Goal: Transaction & Acquisition: Purchase product/service

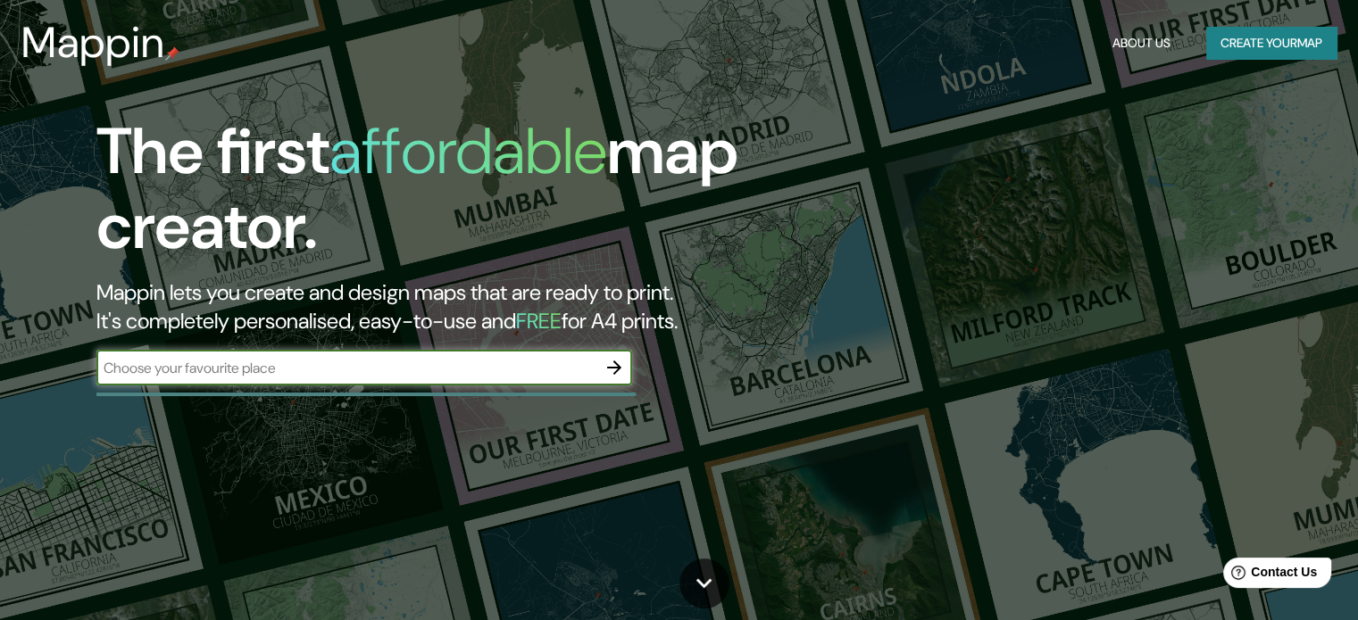
click at [254, 376] on input "text" at bounding box center [346, 368] width 500 height 21
type input "a"
type input "[GEOGRAPHIC_DATA][PERSON_NAME]"
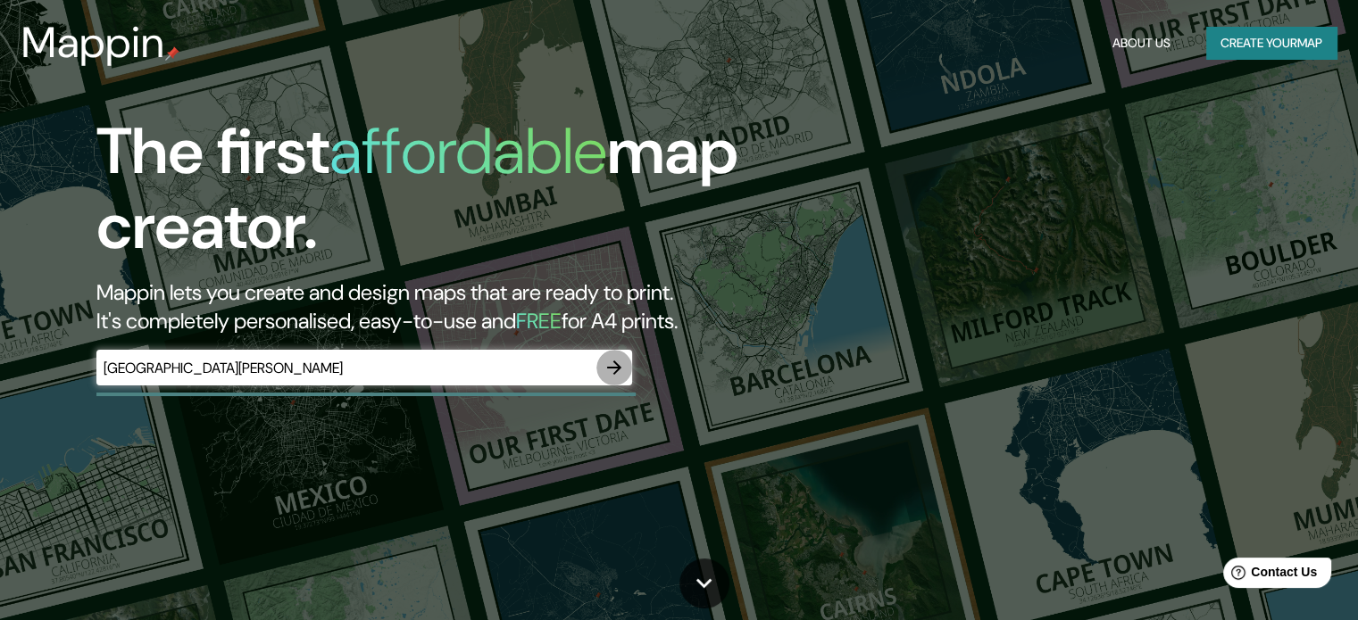
click at [614, 375] on icon "button" at bounding box center [613, 367] width 21 height 21
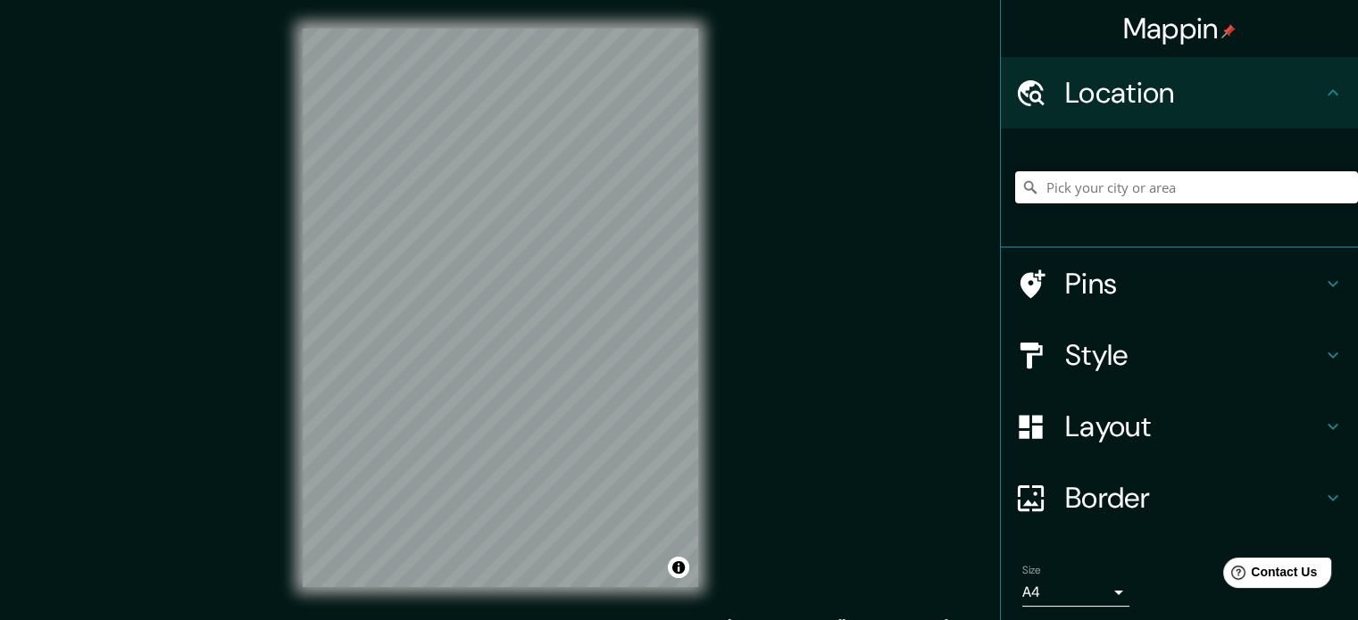
click at [1053, 195] on input "Pick your city or area" at bounding box center [1186, 187] width 343 height 32
click at [1086, 190] on input "[GEOGRAPHIC_DATA][PERSON_NAME], [GEOGRAPHIC_DATA][PERSON_NAME], [GEOGRAPHIC_DAT…" at bounding box center [1186, 187] width 343 height 32
click at [1034, 192] on input "[GEOGRAPHIC_DATA][PERSON_NAME], [GEOGRAPHIC_DATA][PERSON_NAME], [GEOGRAPHIC_DAT…" at bounding box center [1186, 187] width 343 height 32
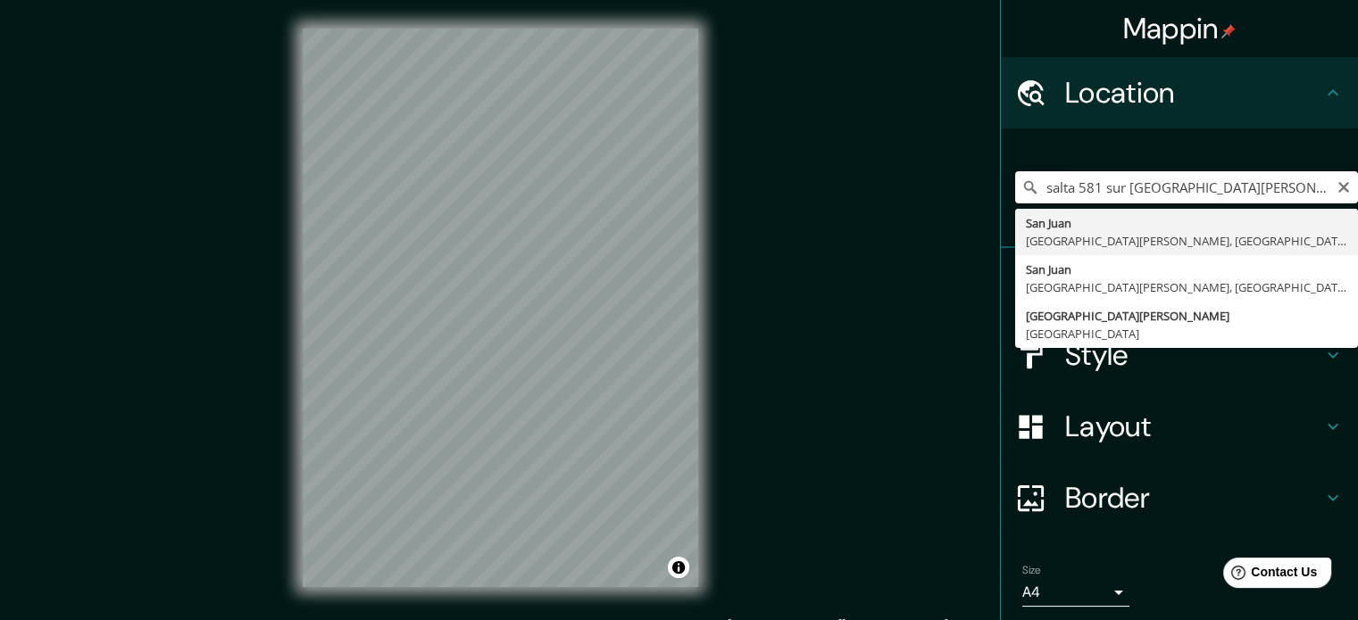
click at [1111, 196] on input "salta 581 sur [GEOGRAPHIC_DATA][PERSON_NAME], [GEOGRAPHIC_DATA][PERSON_NAME], […" at bounding box center [1186, 187] width 343 height 32
type input "[GEOGRAPHIC_DATA][PERSON_NAME], [GEOGRAPHIC_DATA][PERSON_NAME], [GEOGRAPHIC_DAT…"
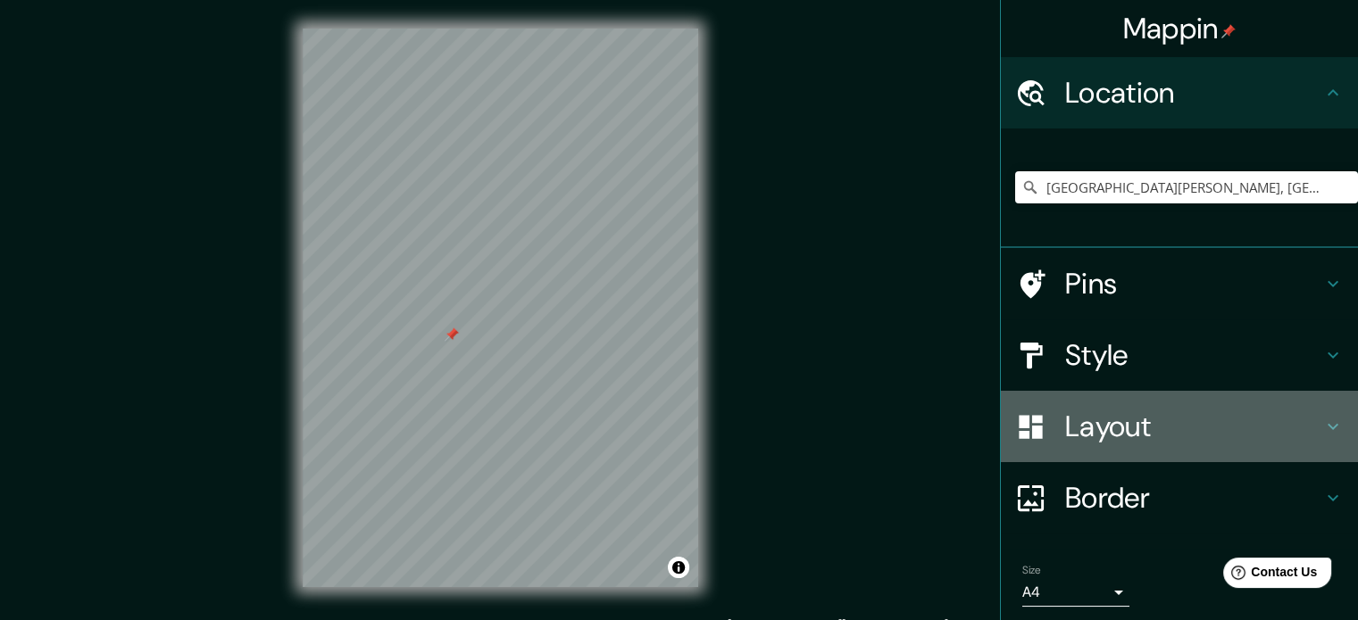
click at [1077, 432] on h4 "Layout" at bounding box center [1193, 427] width 257 height 36
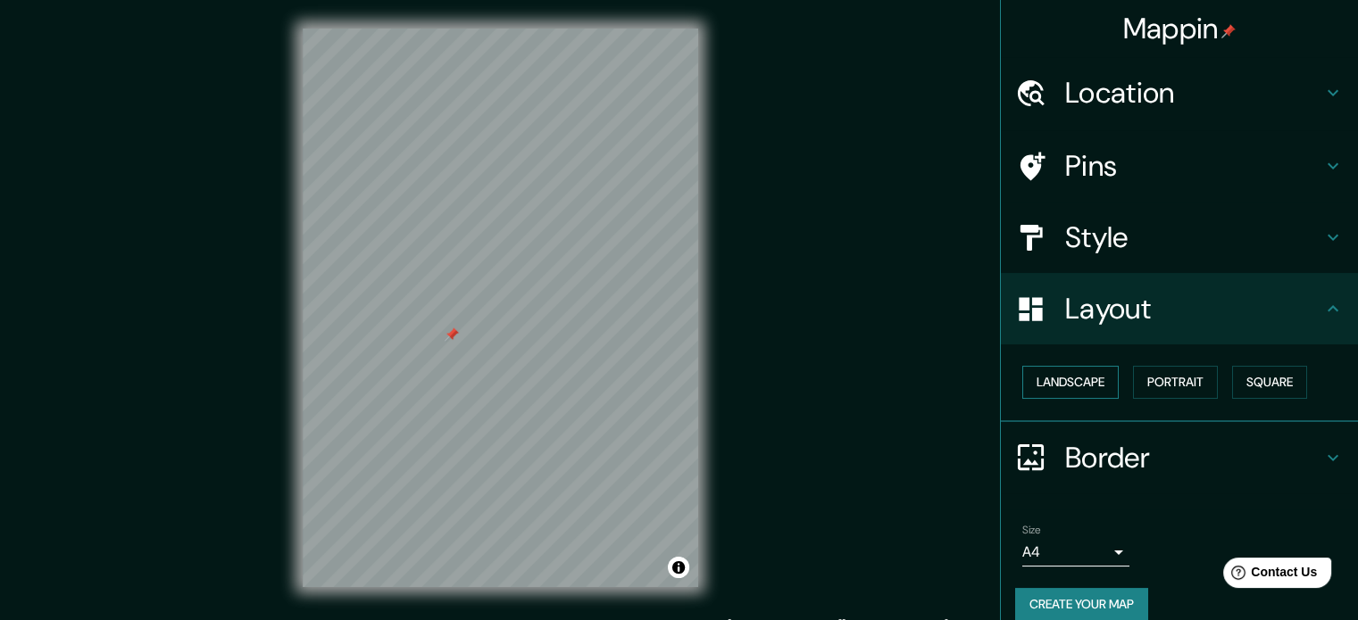
click at [1064, 387] on button "Landscape" at bounding box center [1070, 382] width 96 height 33
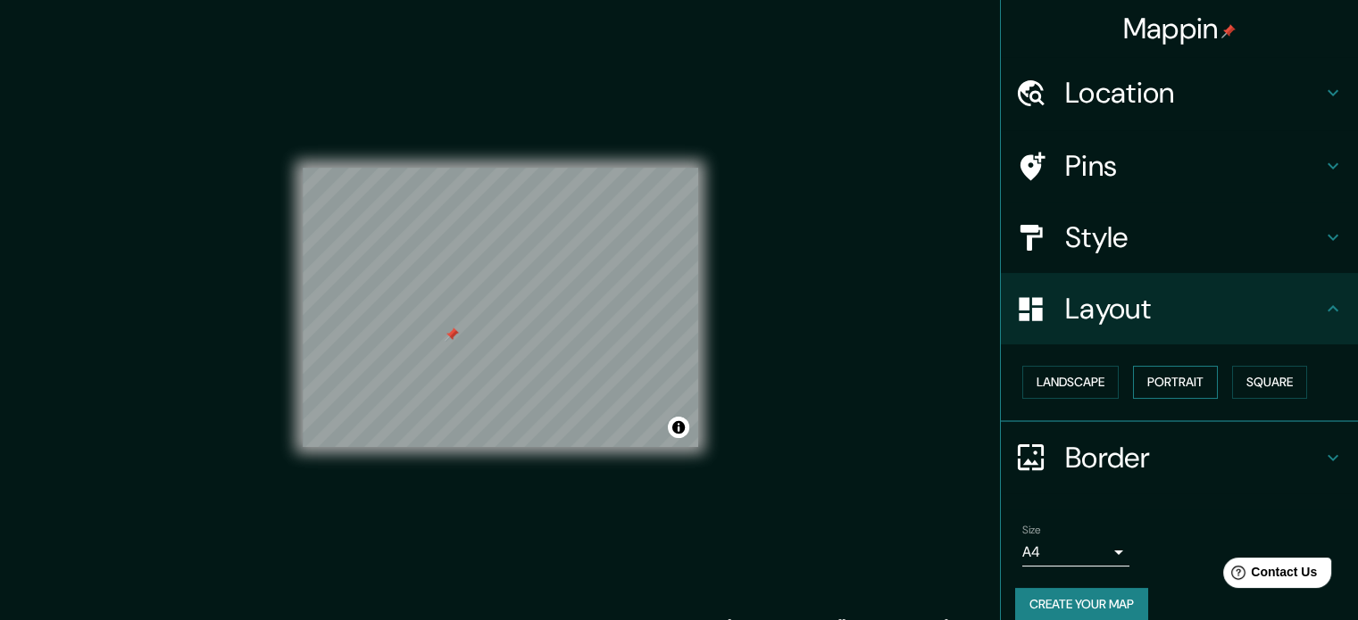
click at [1149, 380] on button "Portrait" at bounding box center [1175, 382] width 85 height 33
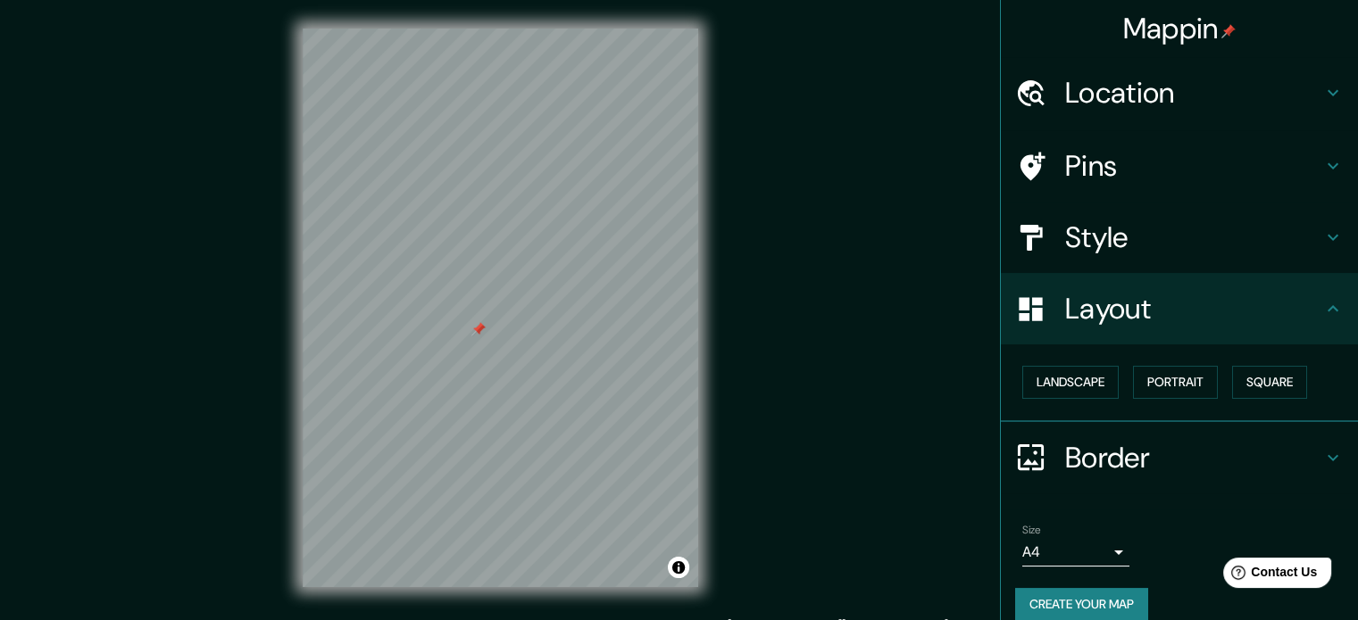
click at [1065, 229] on h4 "Style" at bounding box center [1193, 238] width 257 height 36
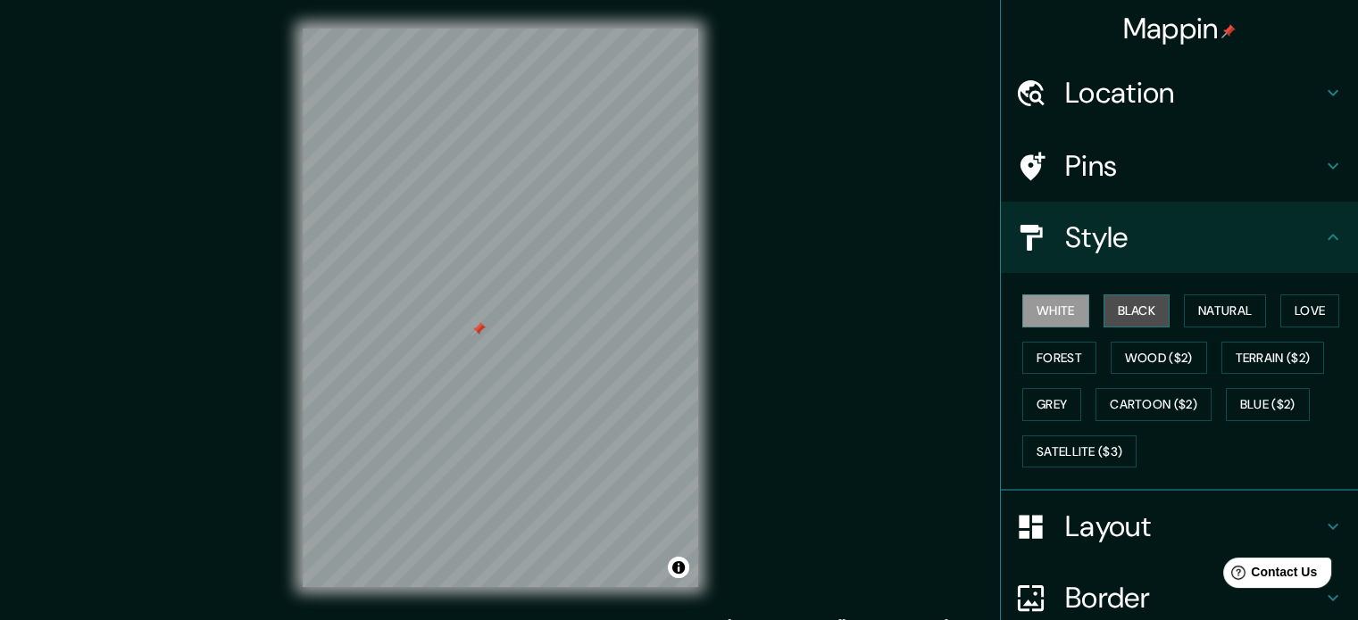
click at [1121, 306] on button "Black" at bounding box center [1136, 311] width 67 height 33
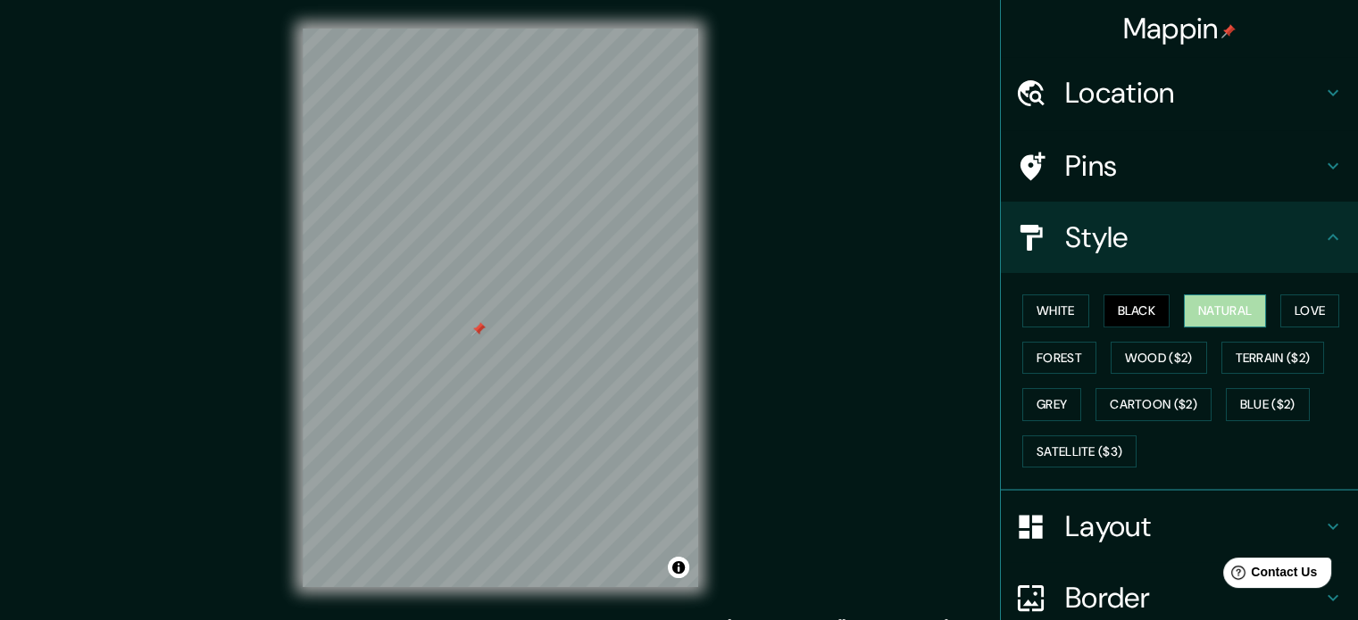
click at [1184, 312] on button "Natural" at bounding box center [1225, 311] width 82 height 33
click at [479, 326] on div at bounding box center [481, 331] width 14 height 14
click at [480, 326] on div at bounding box center [478, 329] width 14 height 14
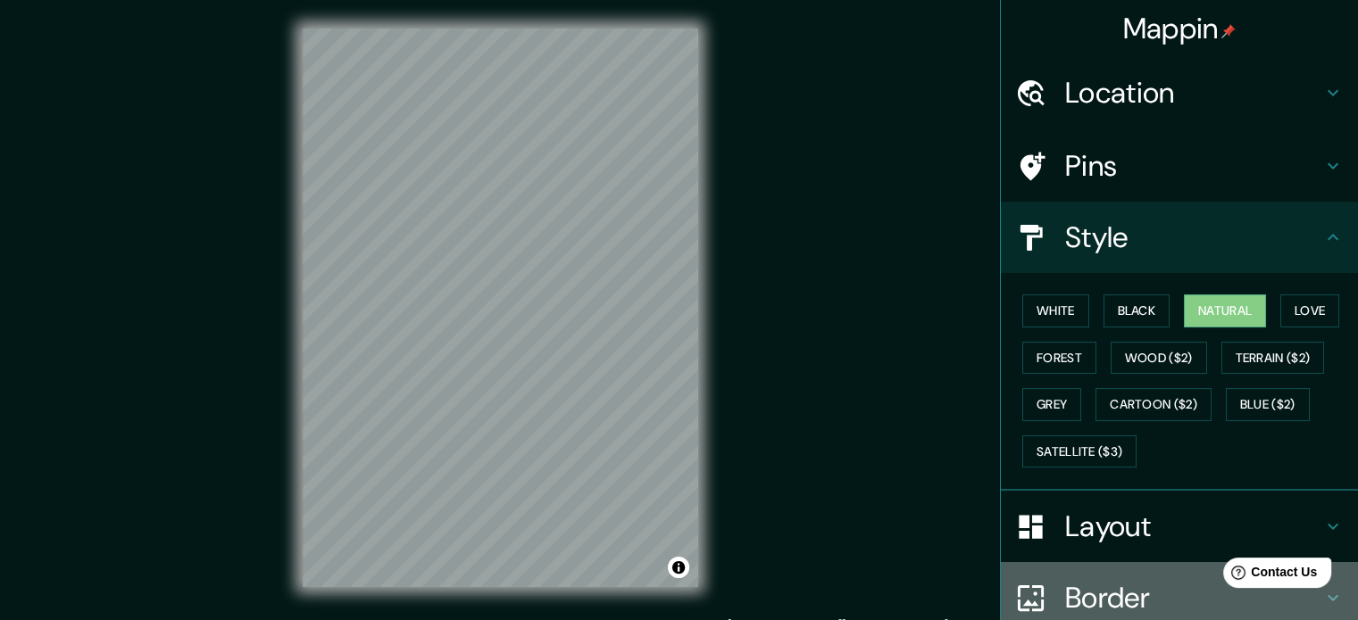
click at [1067, 580] on h4 "Border" at bounding box center [1193, 598] width 257 height 36
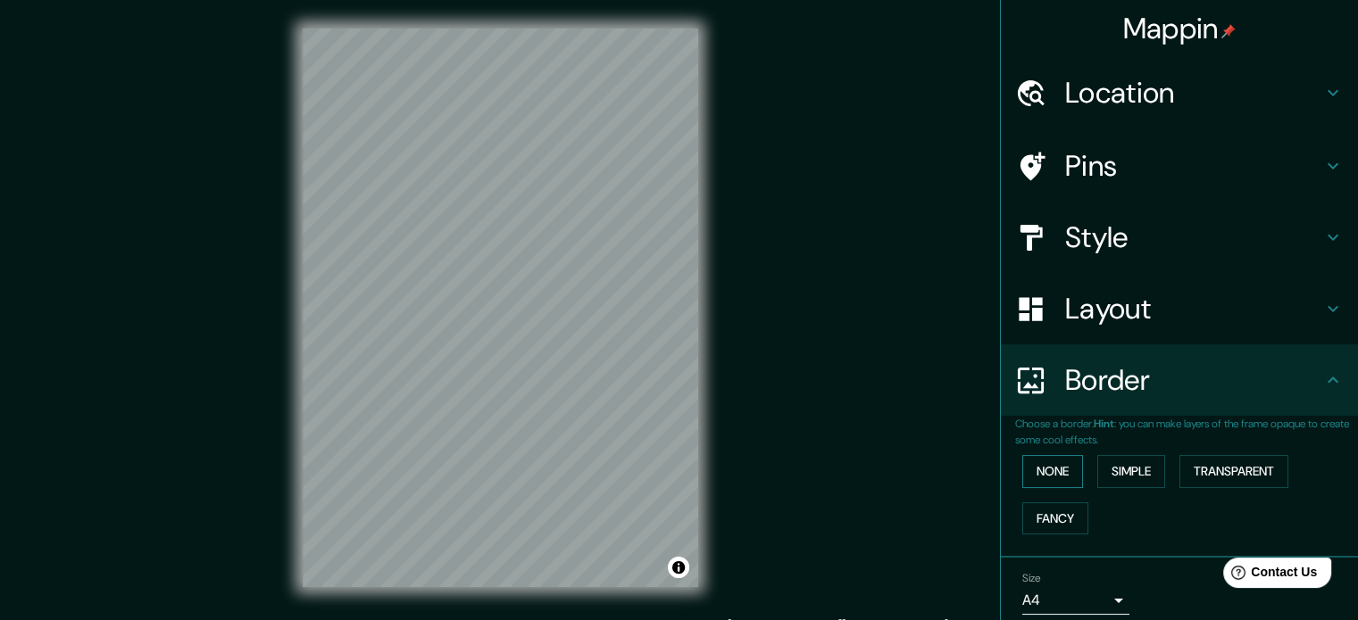
click at [1040, 483] on button "None" at bounding box center [1052, 471] width 61 height 33
click at [1111, 482] on button "Simple" at bounding box center [1131, 471] width 68 height 33
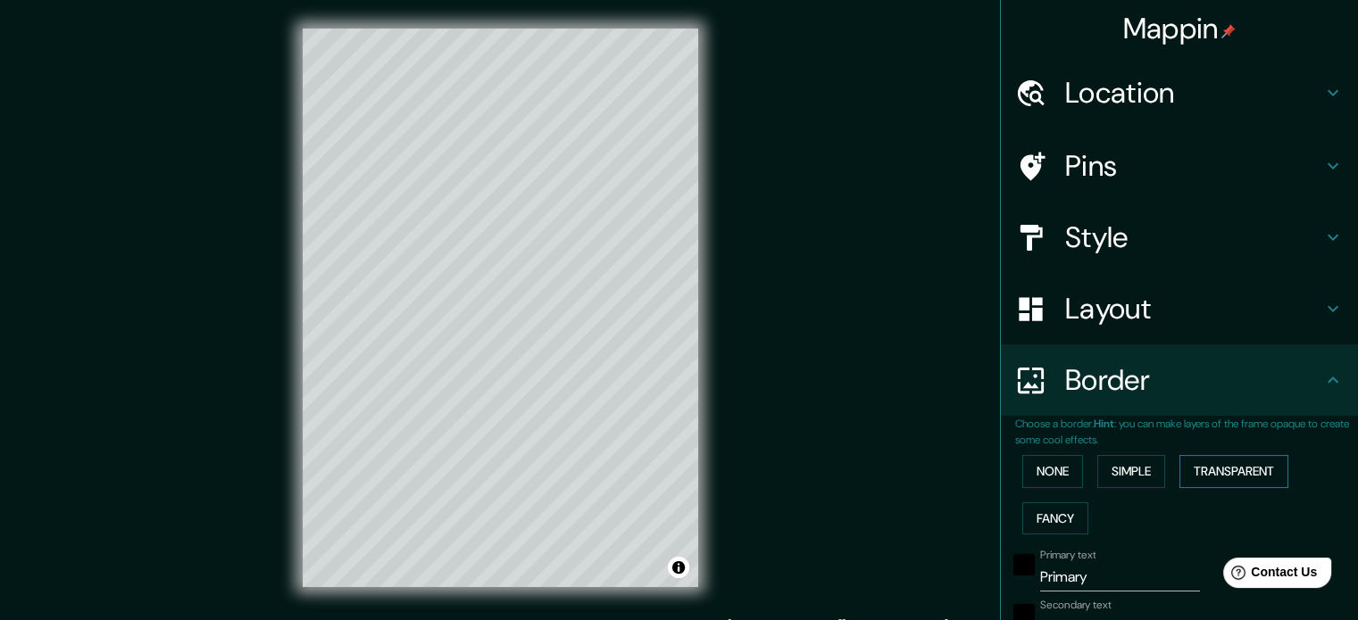
click at [1186, 472] on button "Transparent" at bounding box center [1233, 471] width 109 height 33
click at [1056, 516] on button "Fancy" at bounding box center [1055, 519] width 66 height 33
click at [1068, 386] on h4 "Border" at bounding box center [1193, 380] width 257 height 36
click at [1073, 184] on h4 "Pins" at bounding box center [1193, 166] width 257 height 36
type input "177"
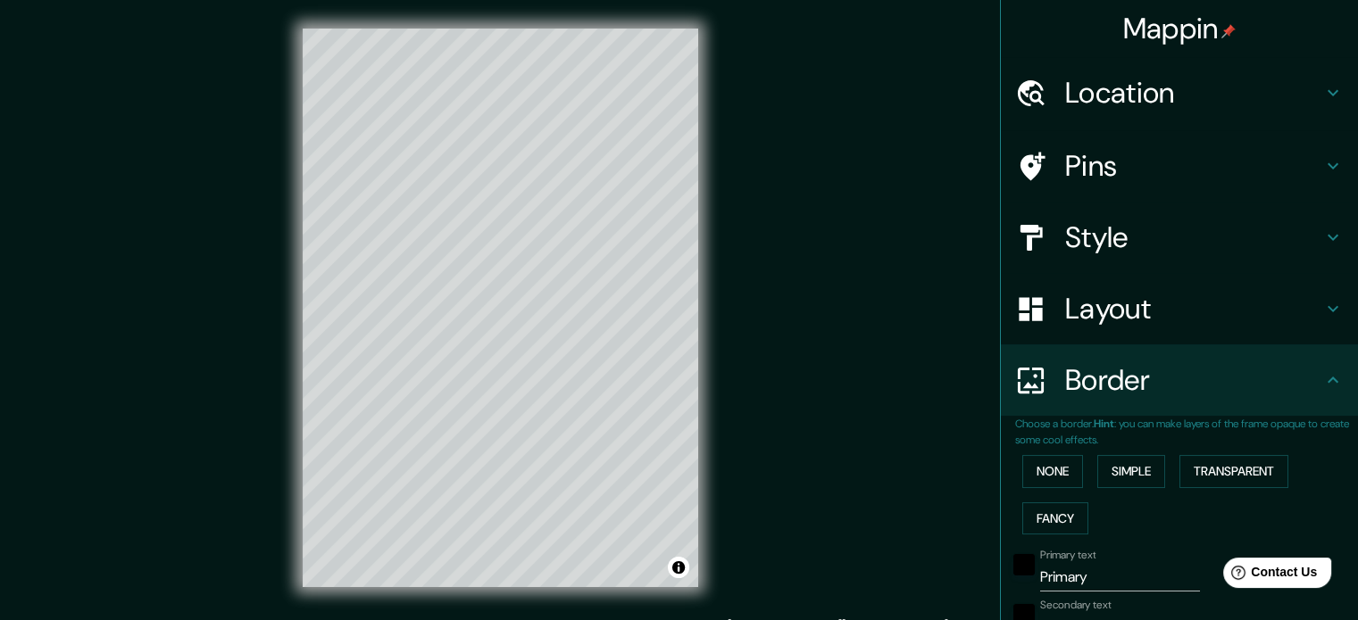
type input "35"
type input "18"
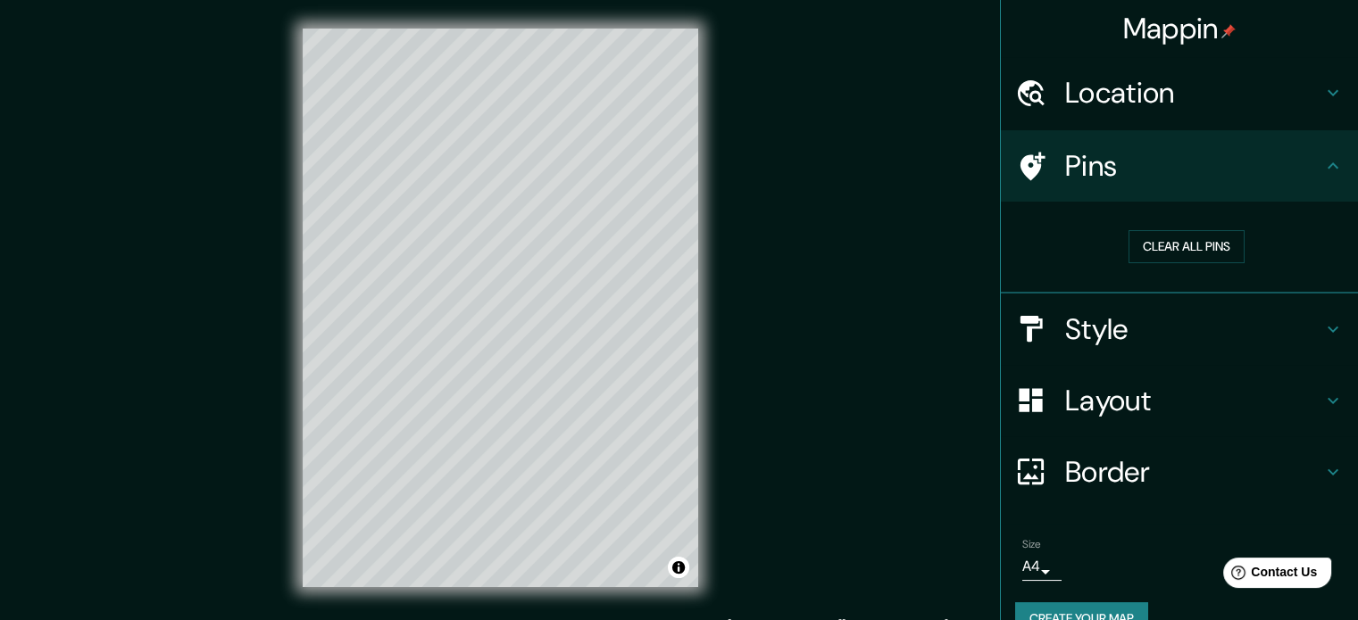
click at [1093, 312] on h4 "Style" at bounding box center [1193, 330] width 257 height 36
type input "177"
type input "35"
type input "18"
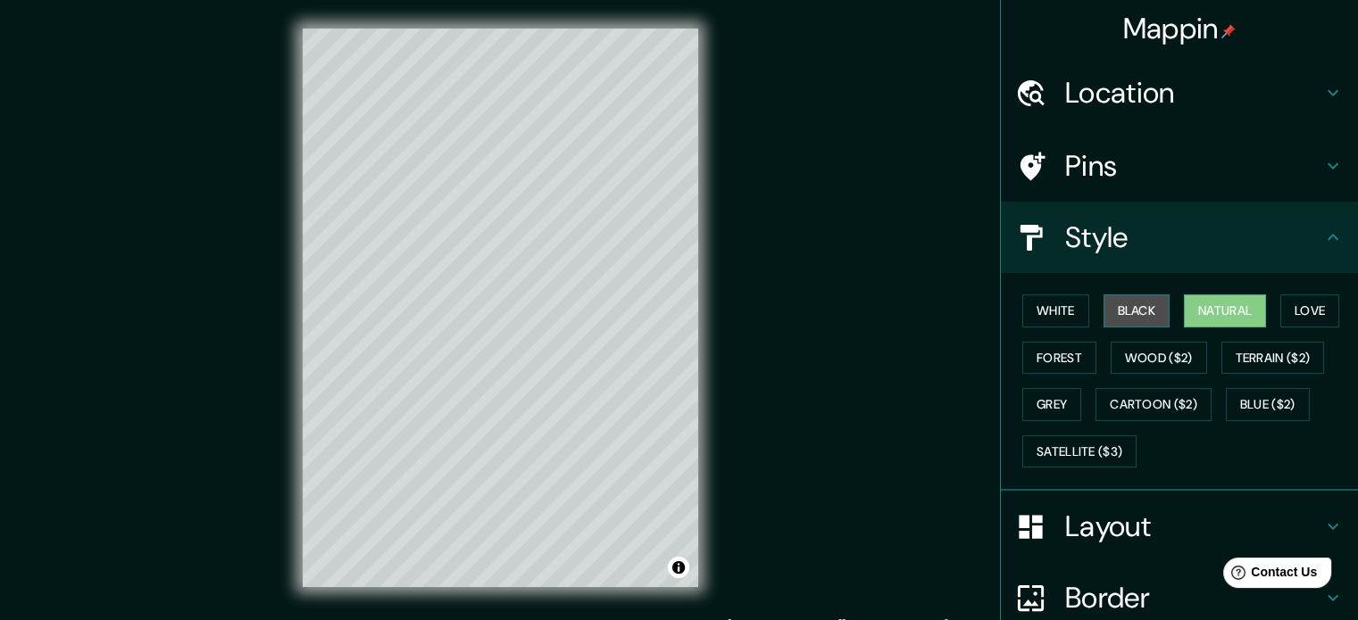
click at [1128, 316] on button "Black" at bounding box center [1136, 311] width 67 height 33
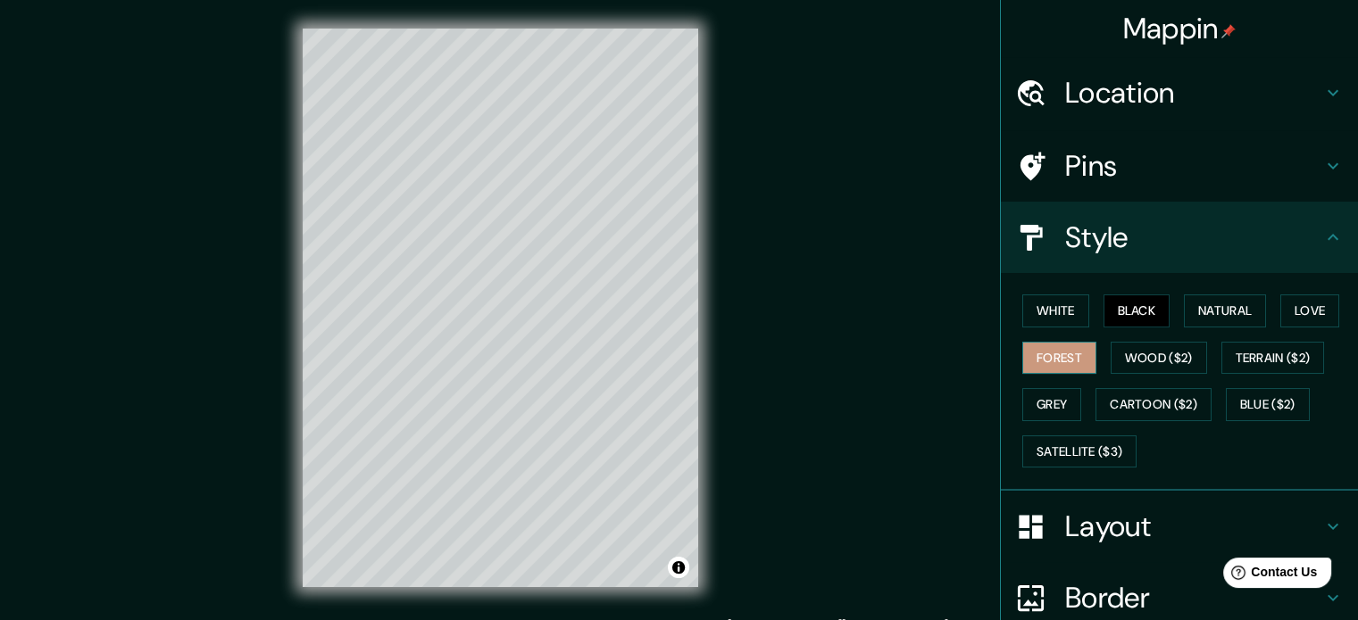
click at [1056, 357] on button "Forest" at bounding box center [1059, 358] width 74 height 33
click at [1068, 392] on button "Grey" at bounding box center [1051, 404] width 59 height 33
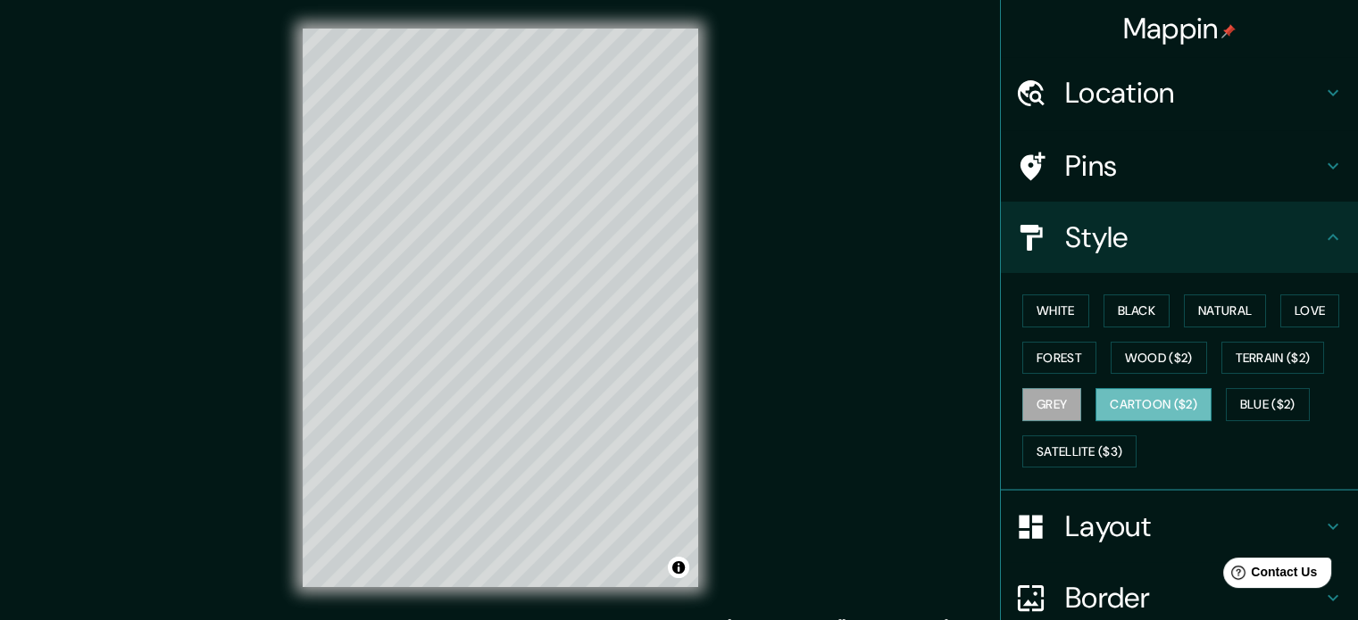
click at [1134, 404] on button "Cartoon ($2)" at bounding box center [1153, 404] width 116 height 33
click at [503, 287] on div at bounding box center [503, 285] width 14 height 14
click at [504, 281] on div at bounding box center [505, 281] width 14 height 14
click at [511, 289] on div at bounding box center [512, 288] width 14 height 14
click at [554, 488] on div at bounding box center [550, 483] width 14 height 14
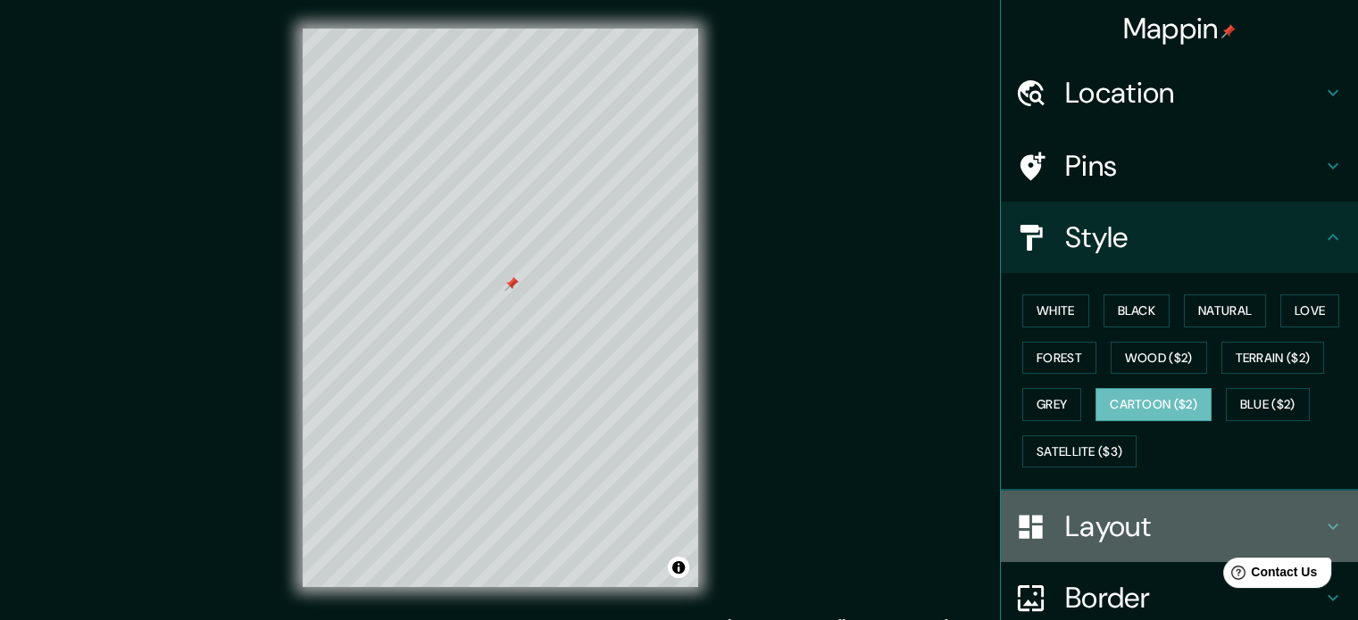
click at [1077, 520] on h4 "Layout" at bounding box center [1193, 527] width 257 height 36
type input "177"
type input "35"
type input "18"
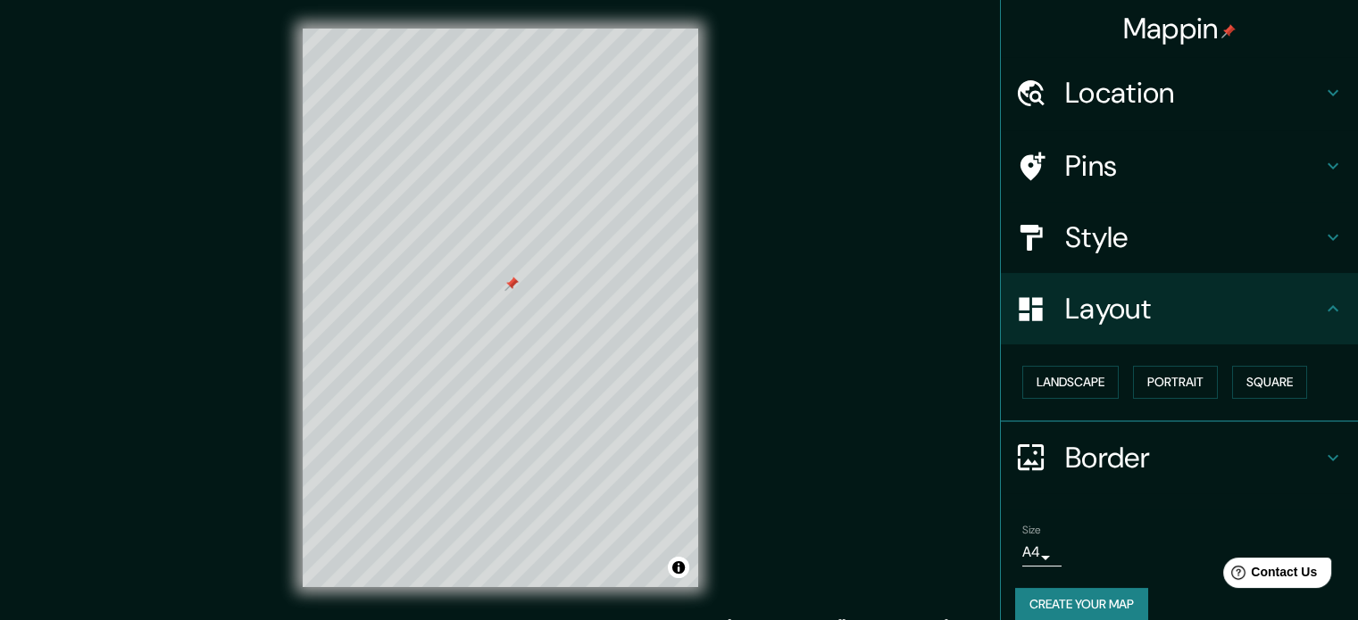
click at [1078, 456] on h4 "Border" at bounding box center [1193, 458] width 257 height 36
type input "177"
type input "35"
type input "18"
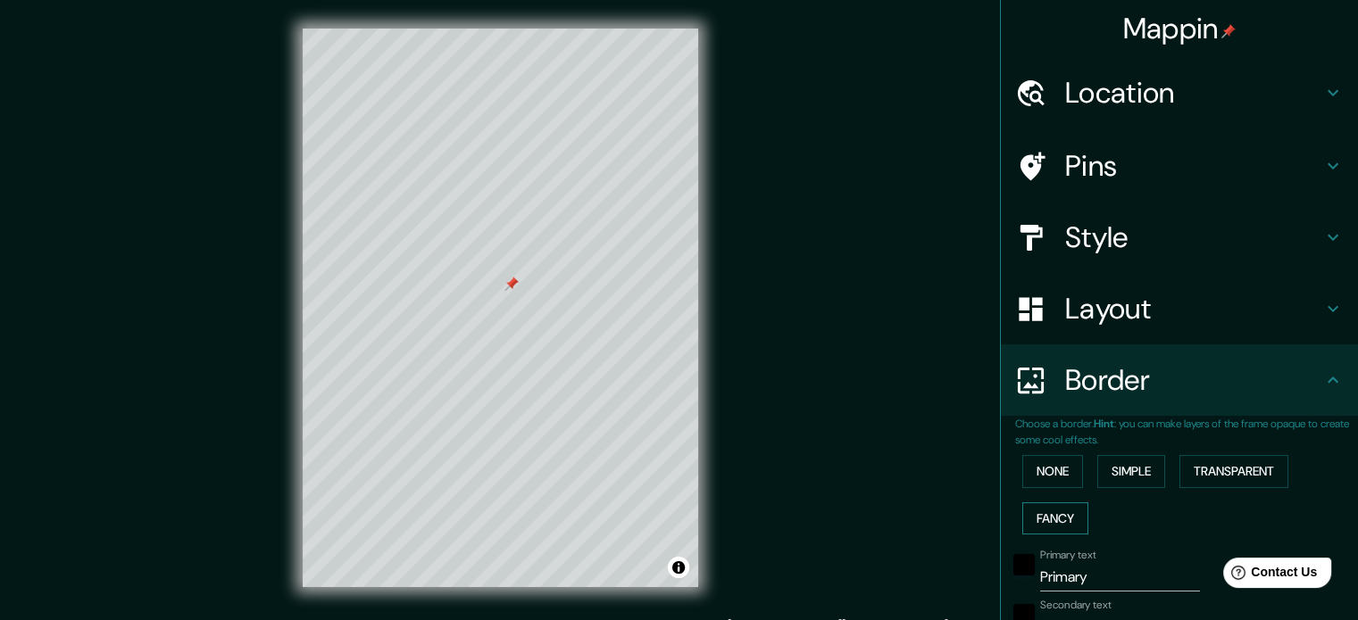
click at [1055, 520] on button "Fancy" at bounding box center [1055, 519] width 66 height 33
type input "177"
type input "35"
type input "18"
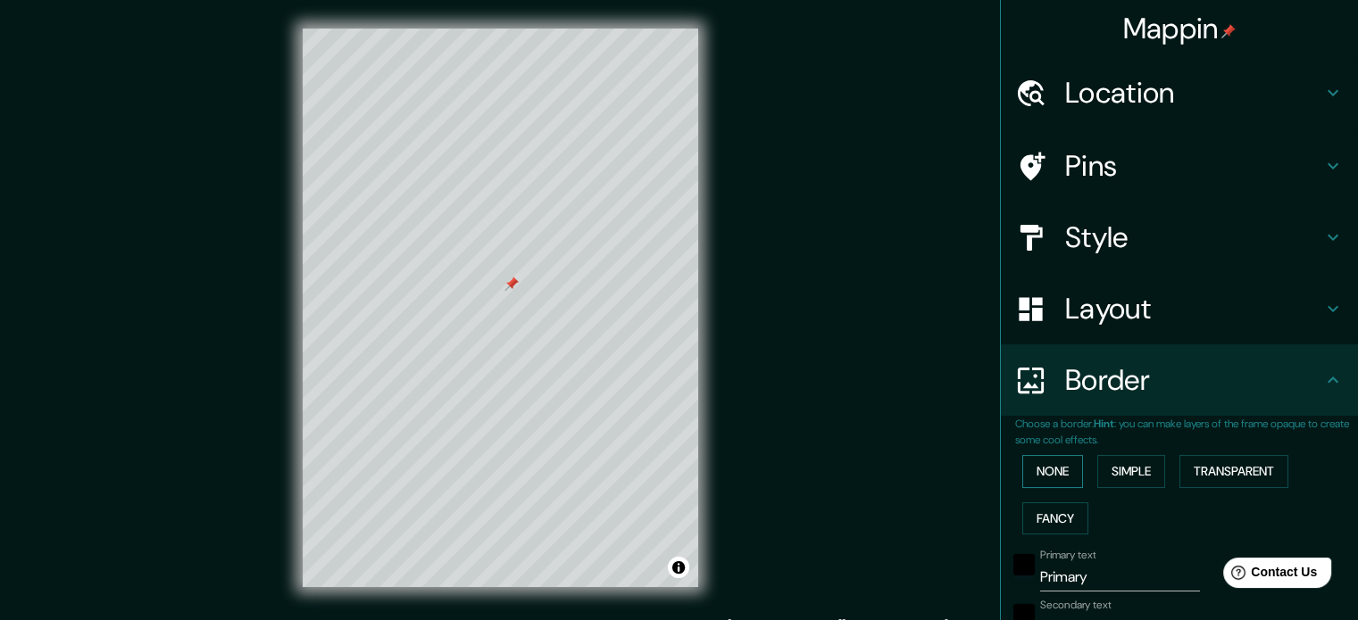
click at [1053, 470] on button "None" at bounding box center [1052, 471] width 61 height 33
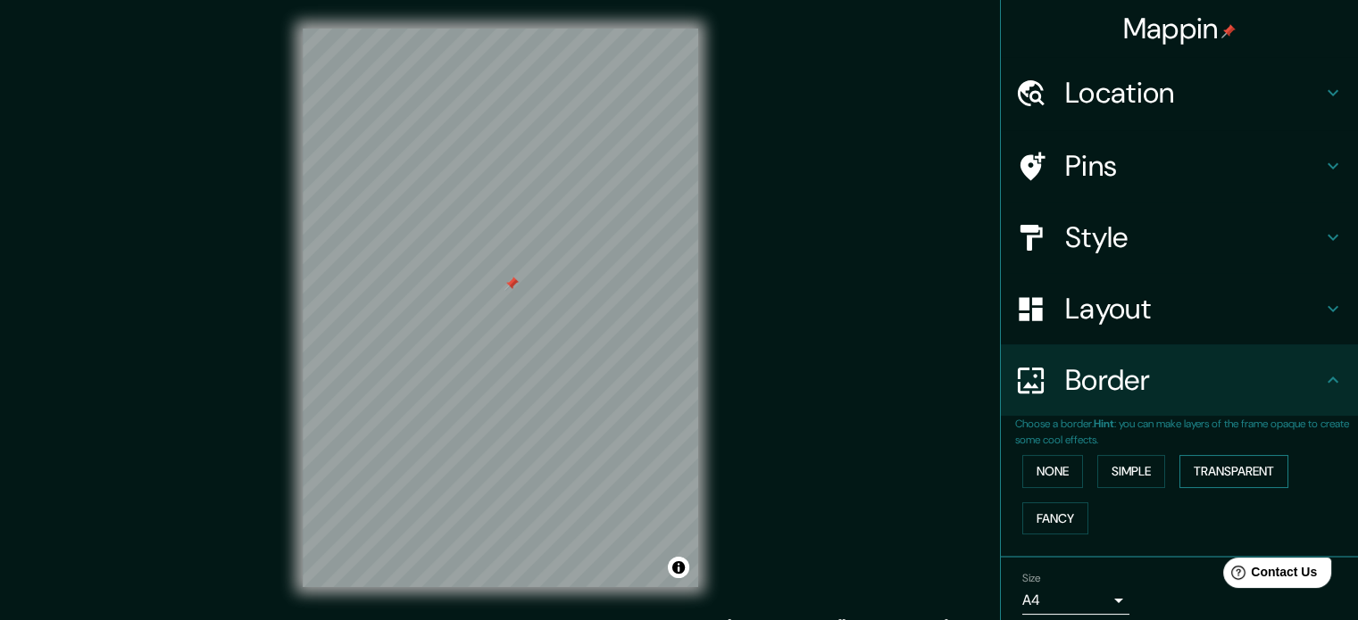
click at [1183, 463] on button "Transparent" at bounding box center [1233, 471] width 109 height 33
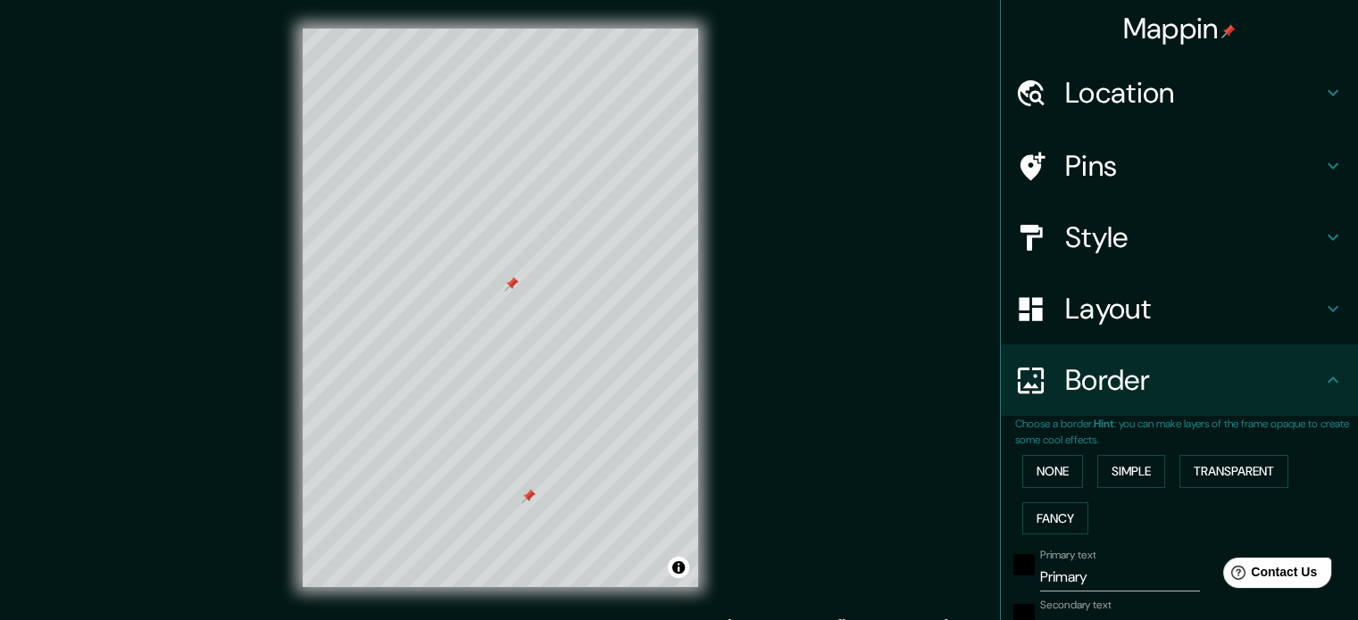
click at [527, 495] on div at bounding box center [528, 496] width 14 height 14
drag, startPoint x: 1086, startPoint y: 578, endPoint x: 993, endPoint y: 571, distance: 93.1
type input "u"
type input "213"
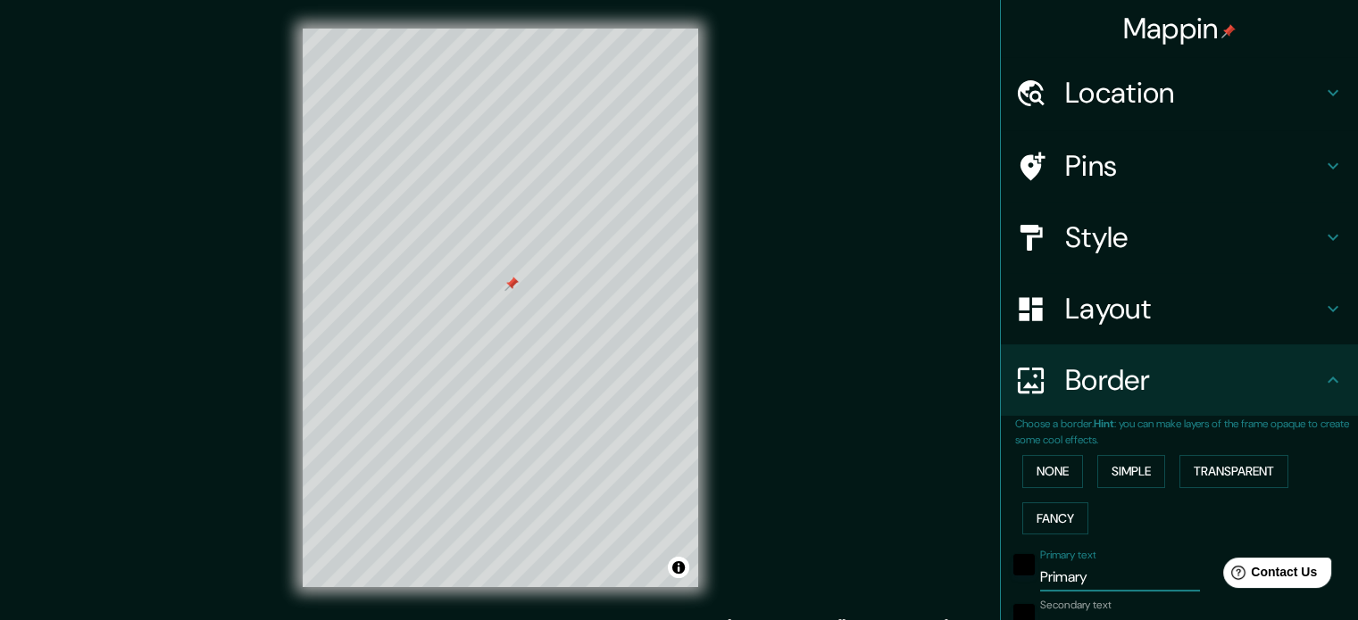
type input "35"
type input "ub"
type input "213"
type input "35"
type input "ubi"
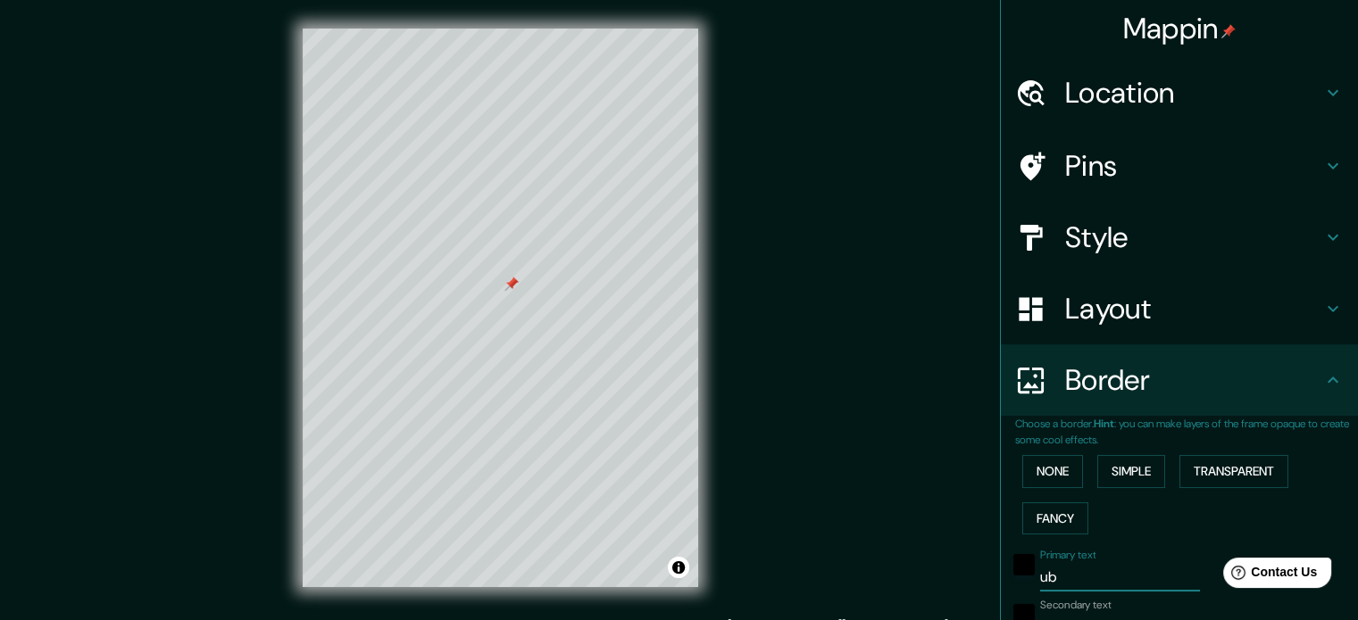
type input "213"
type input "35"
type input "ubic"
type input "213"
type input "35"
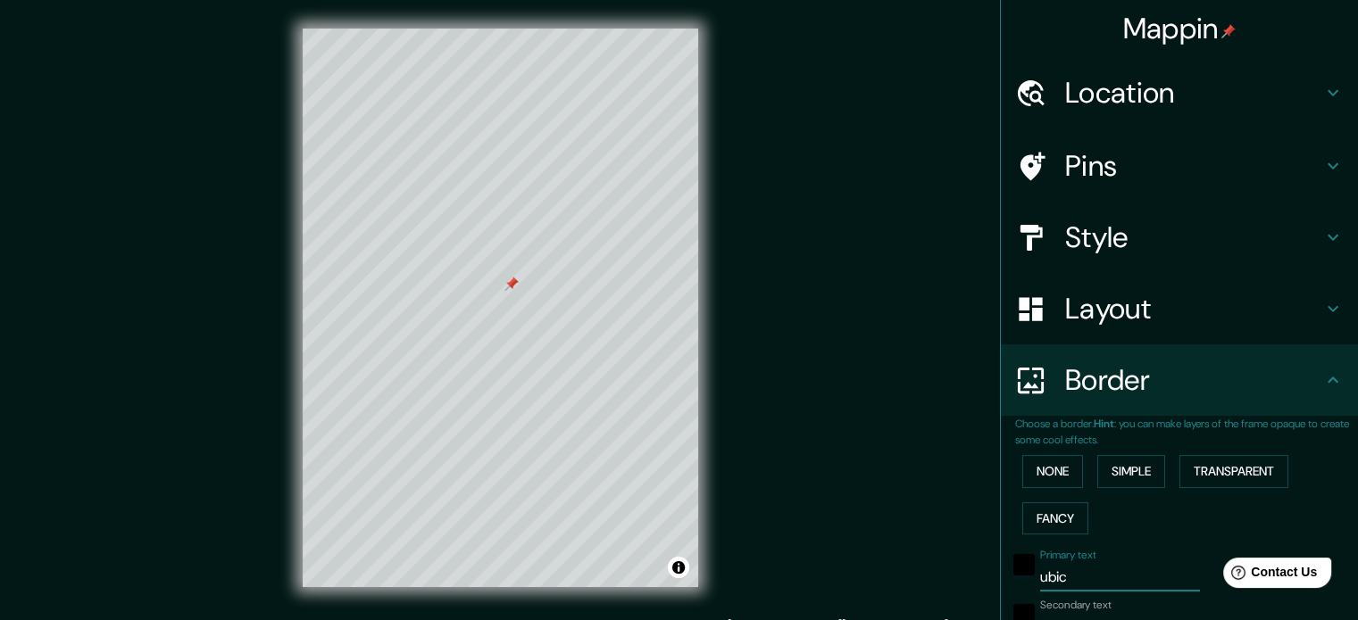
type input "ubica"
type input "213"
type input "35"
type input "ubicac"
type input "213"
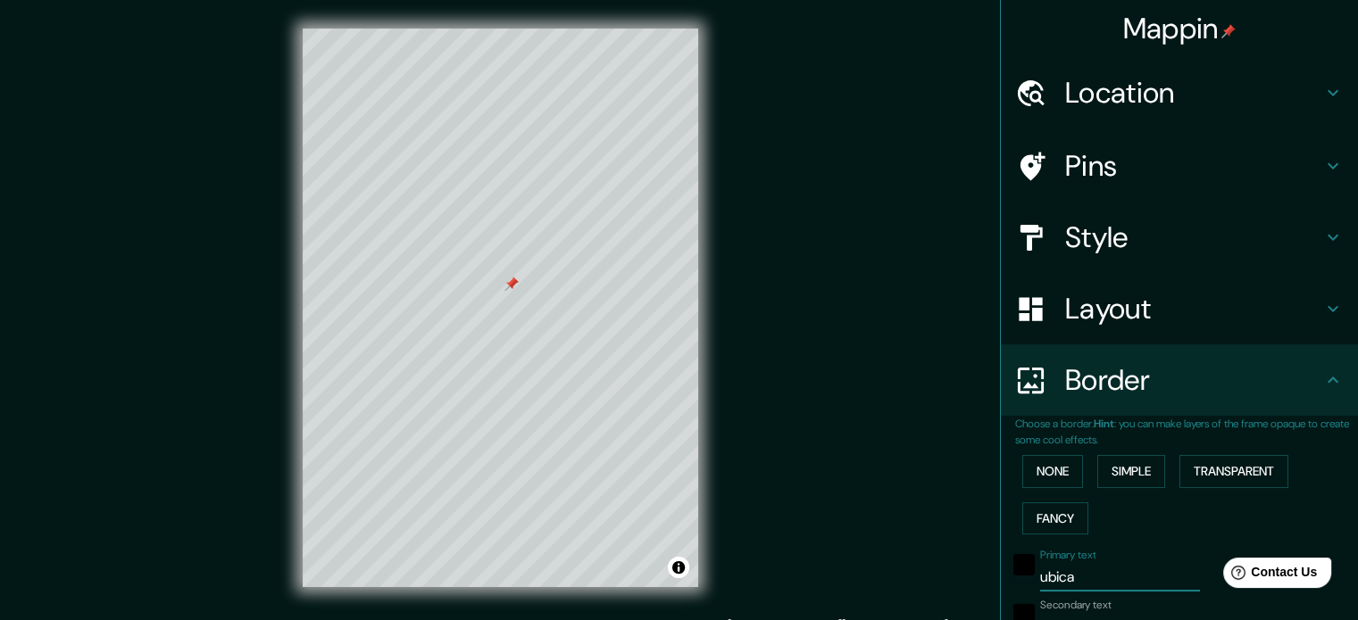
type input "35"
type input "ubicaci"
type input "213"
type input "35"
type input "ubicacio"
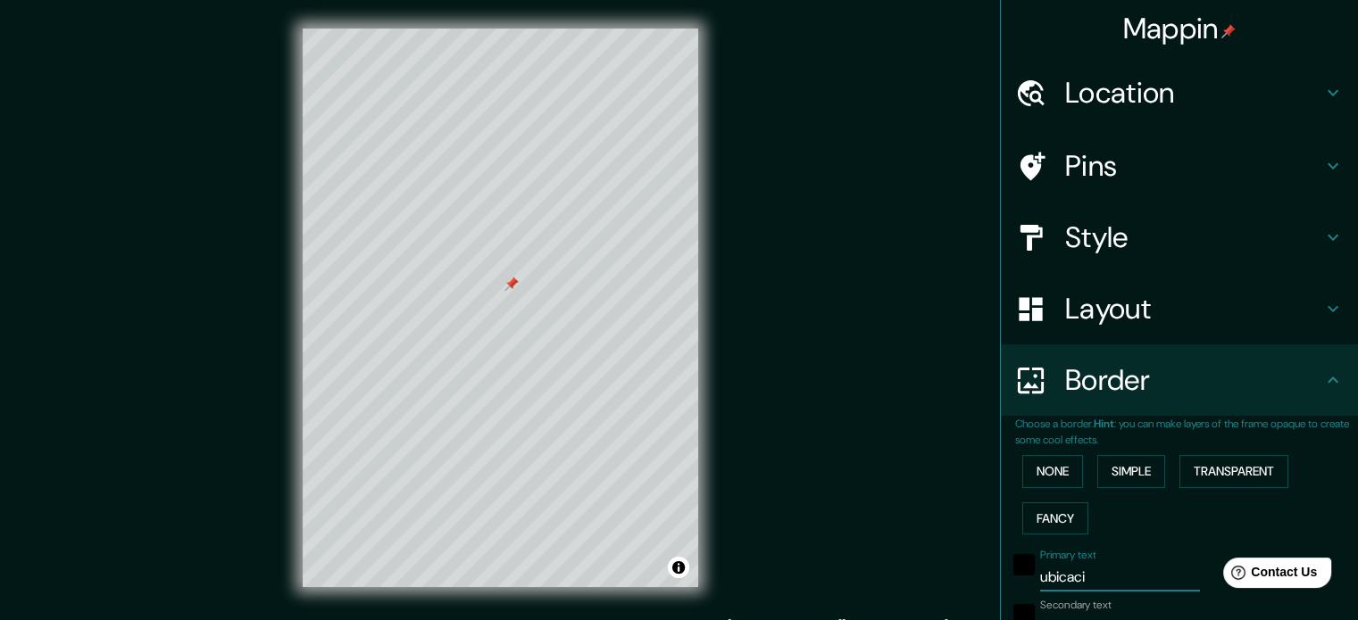
type input "213"
type input "35"
type input "ubicacion"
type input "213"
type input "35"
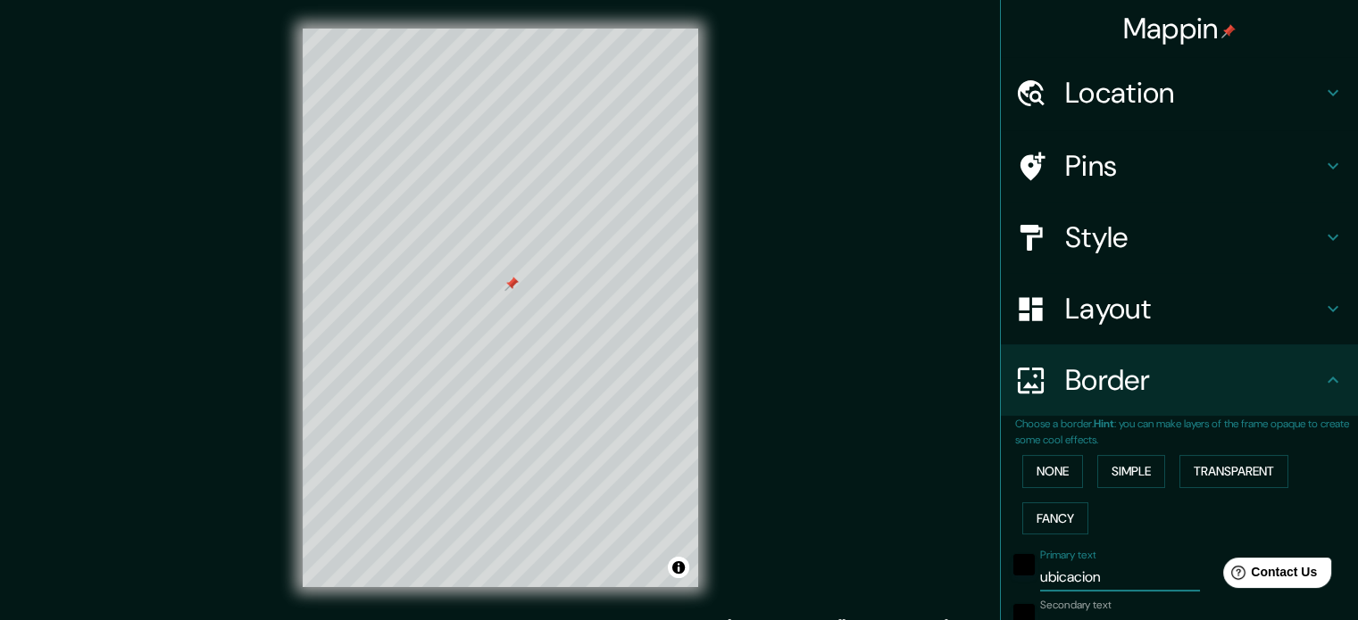
scroll to position [43, 0]
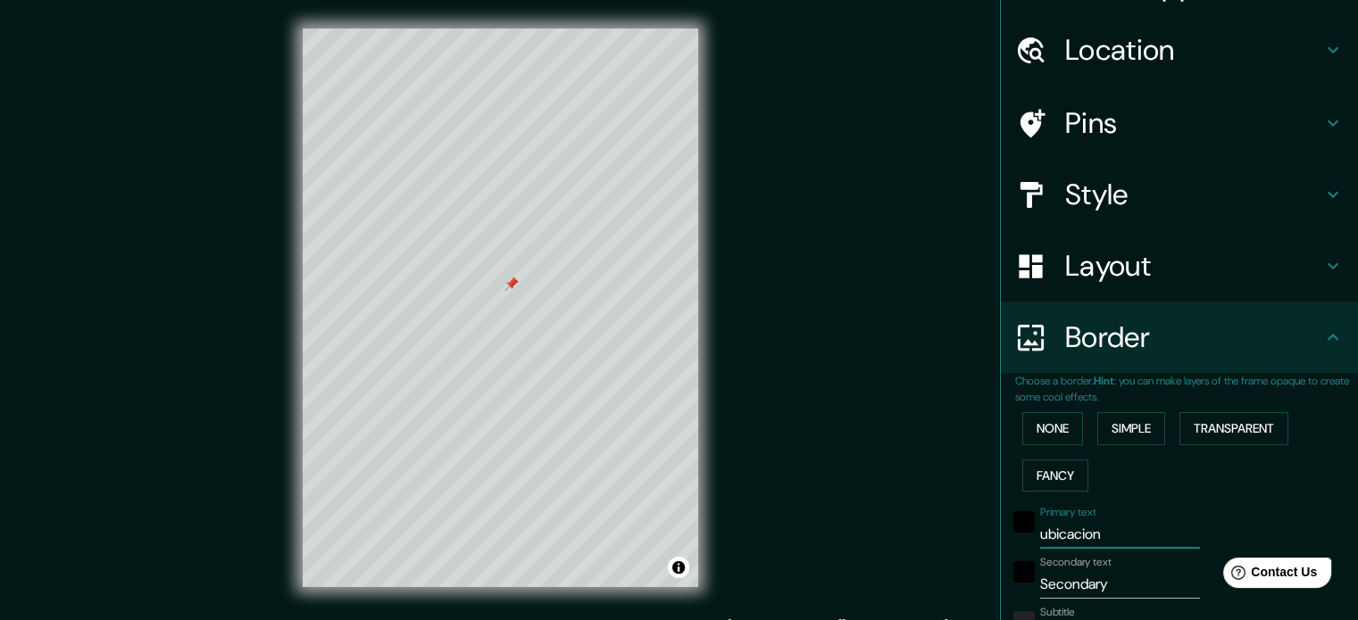
click at [1043, 532] on input "ubicacion" at bounding box center [1120, 534] width 160 height 29
drag, startPoint x: 1091, startPoint y: 536, endPoint x: 1027, endPoint y: 524, distance: 65.3
click at [1040, 524] on input "ubicacion" at bounding box center [1120, 534] width 160 height 29
type input "s"
type input "213"
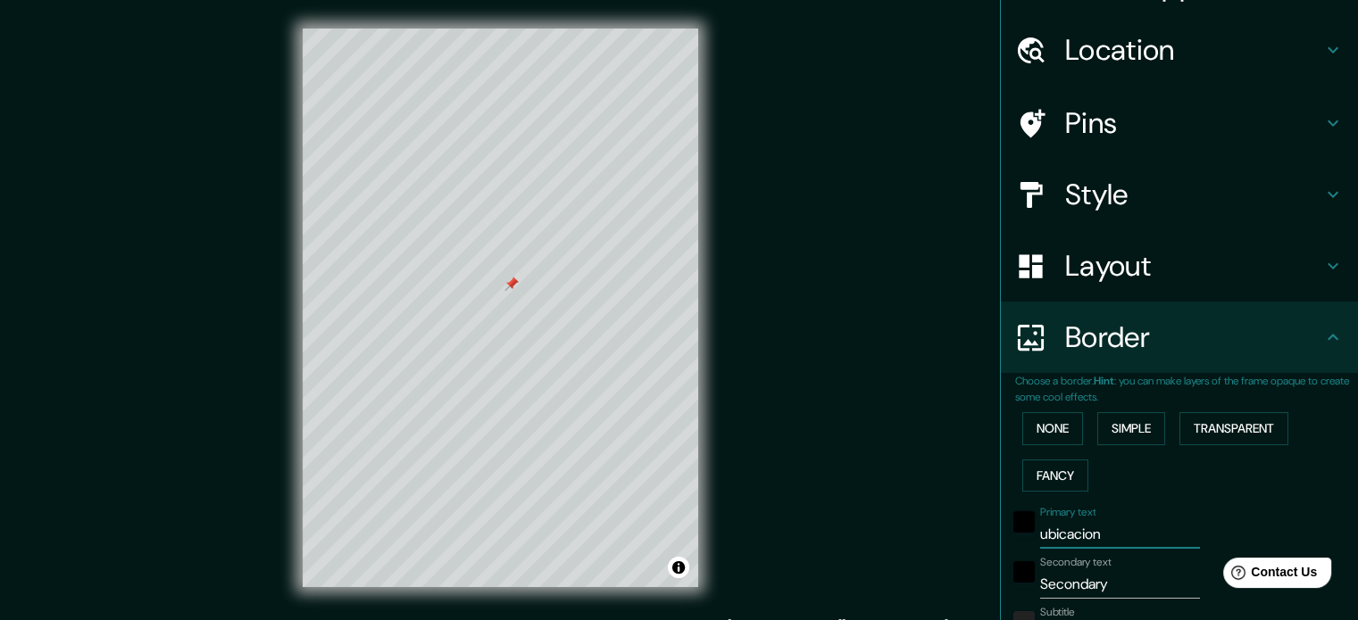
type input "35"
type input "sa"
type input "213"
type input "35"
type input "san"
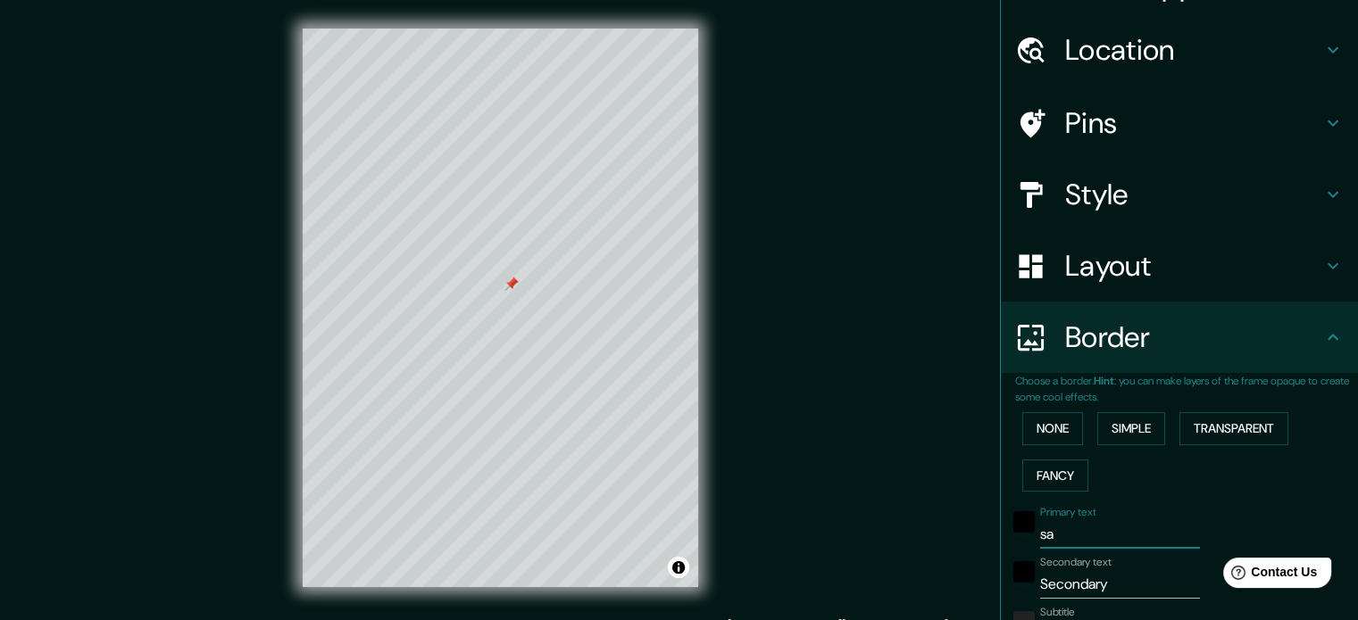
type input "213"
type input "35"
type input "san"
type input "213"
type input "35"
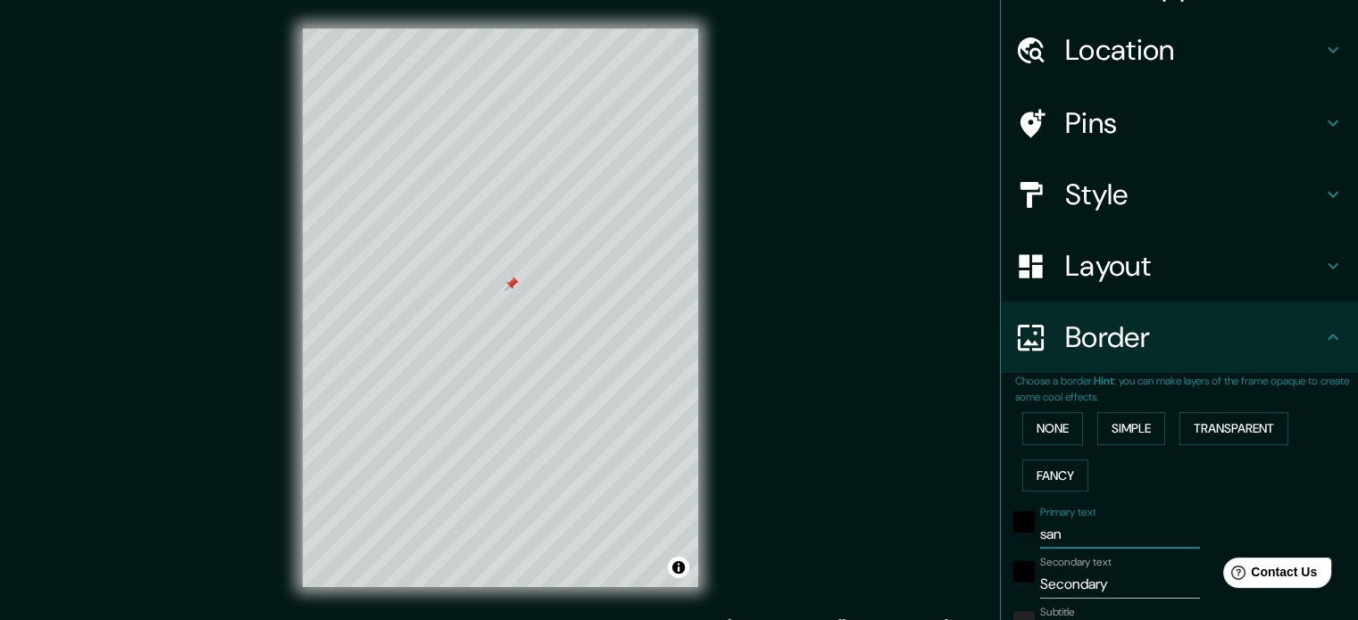
type input "san j"
type input "213"
type input "35"
type input "san ju"
type input "213"
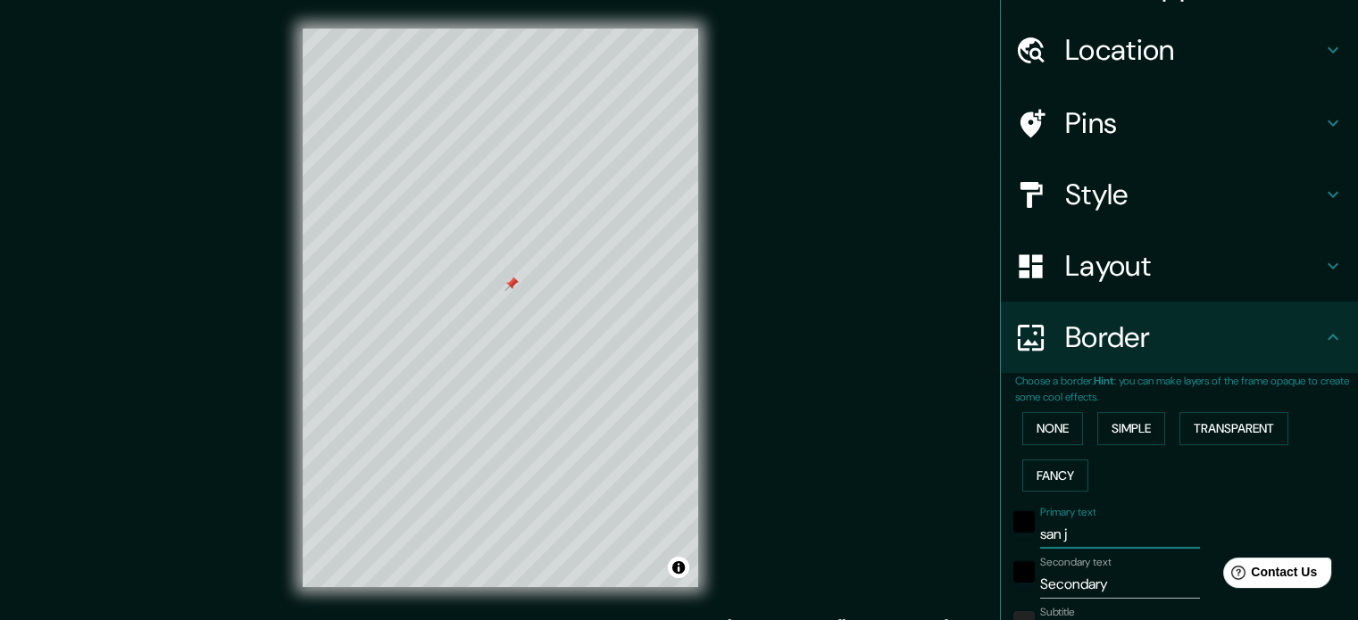
type input "35"
type input "san jua"
type input "213"
type input "35"
type input "san [PERSON_NAME]"
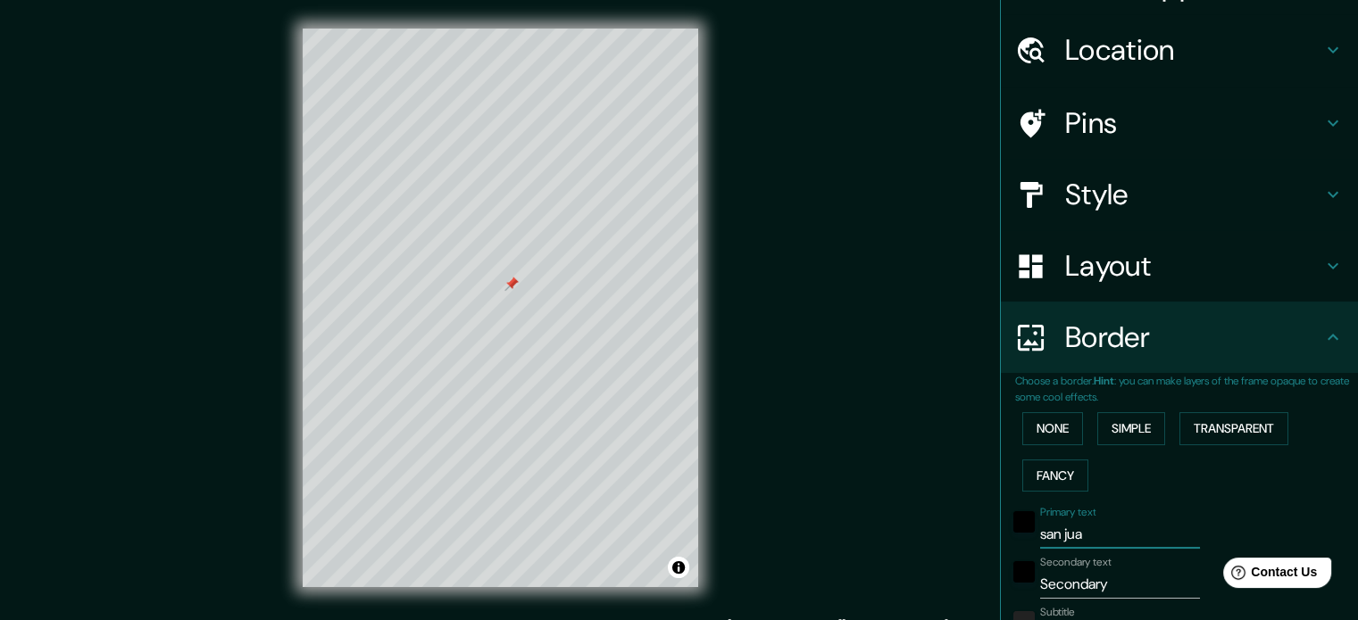
type input "213"
type input "35"
type input "san [PERSON_NAME]"
click at [553, 522] on div at bounding box center [553, 521] width 14 height 14
click at [1047, 584] on input "Secondary" at bounding box center [1120, 584] width 160 height 29
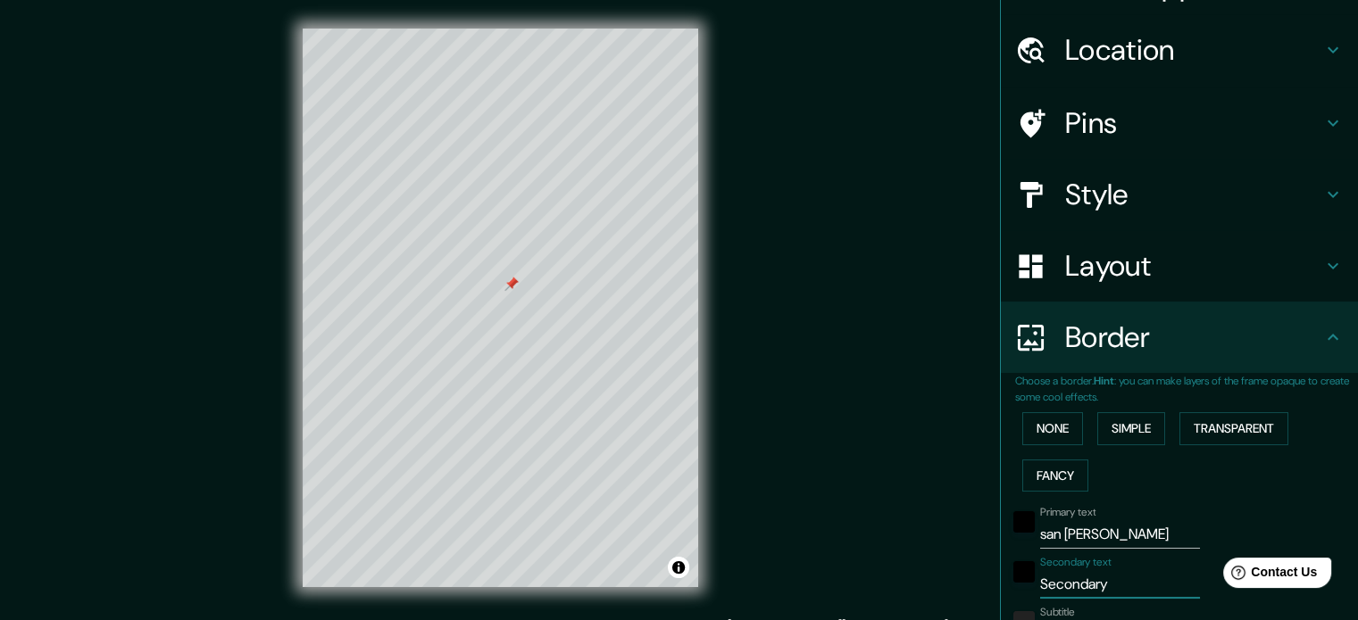
type input "Seccondary"
type input "213"
type input "35"
type input "Seccaondary"
type input "213"
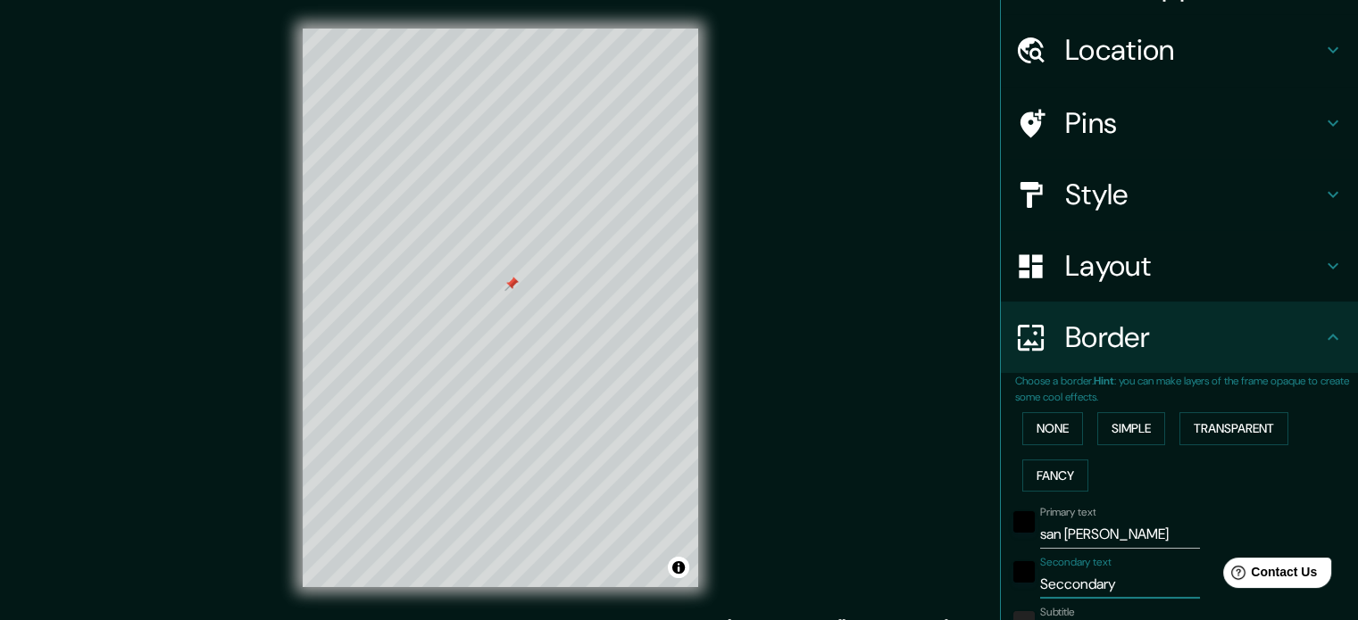
type input "35"
drag, startPoint x: 1123, startPoint y: 588, endPoint x: 1000, endPoint y: 597, distance: 123.5
click at [1008, 597] on div "Secondary text Seccaondary" at bounding box center [1154, 577] width 293 height 43
type input "213"
type input "35"
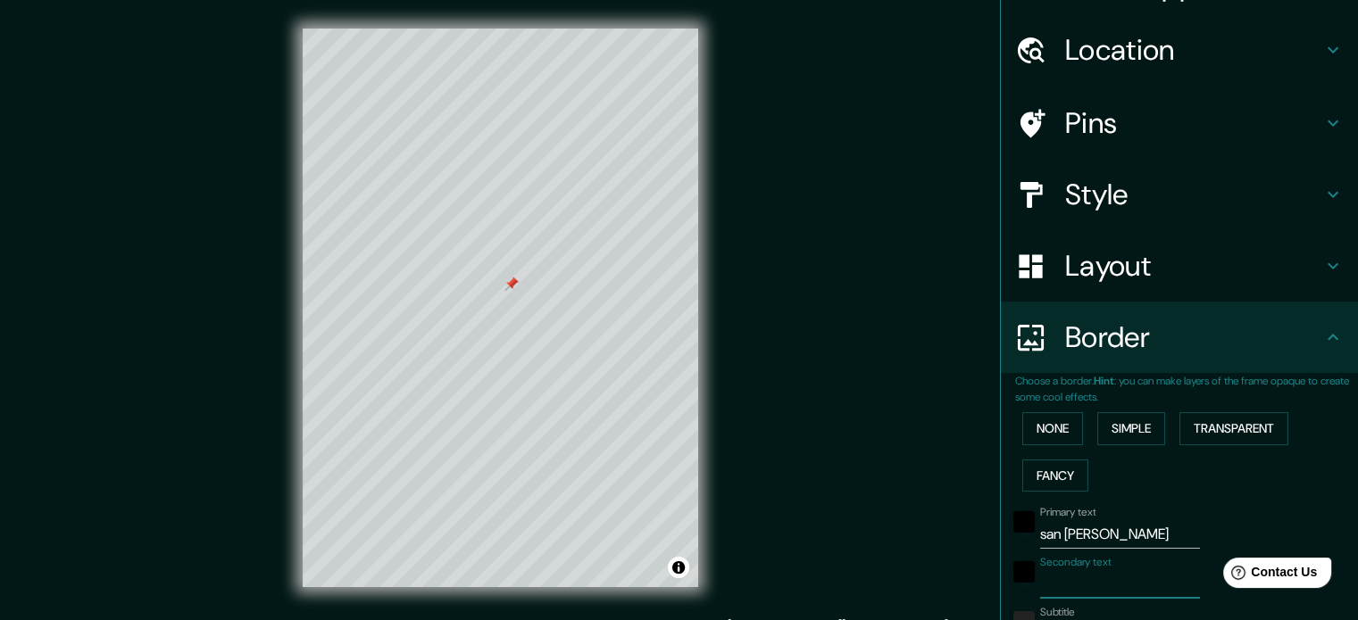
type input "c"
type input "213"
type input "35"
type input "ca"
type input "213"
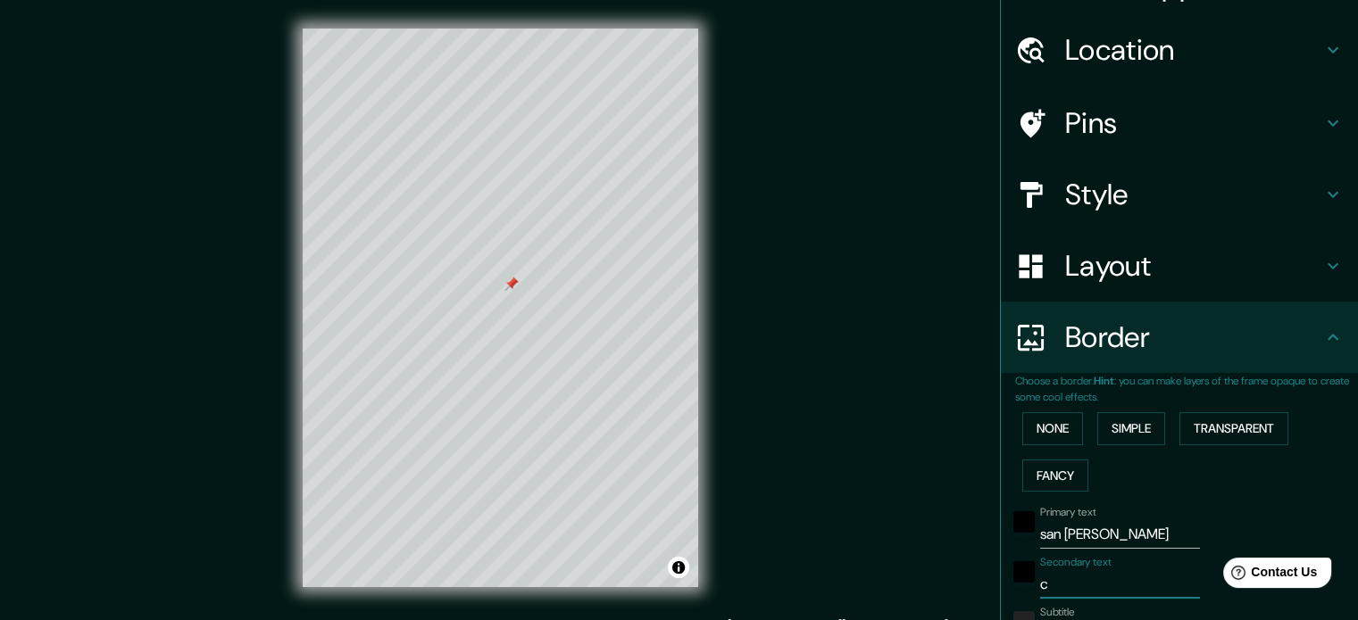
type input "35"
type input "cap"
type input "213"
type input "35"
type input "capi"
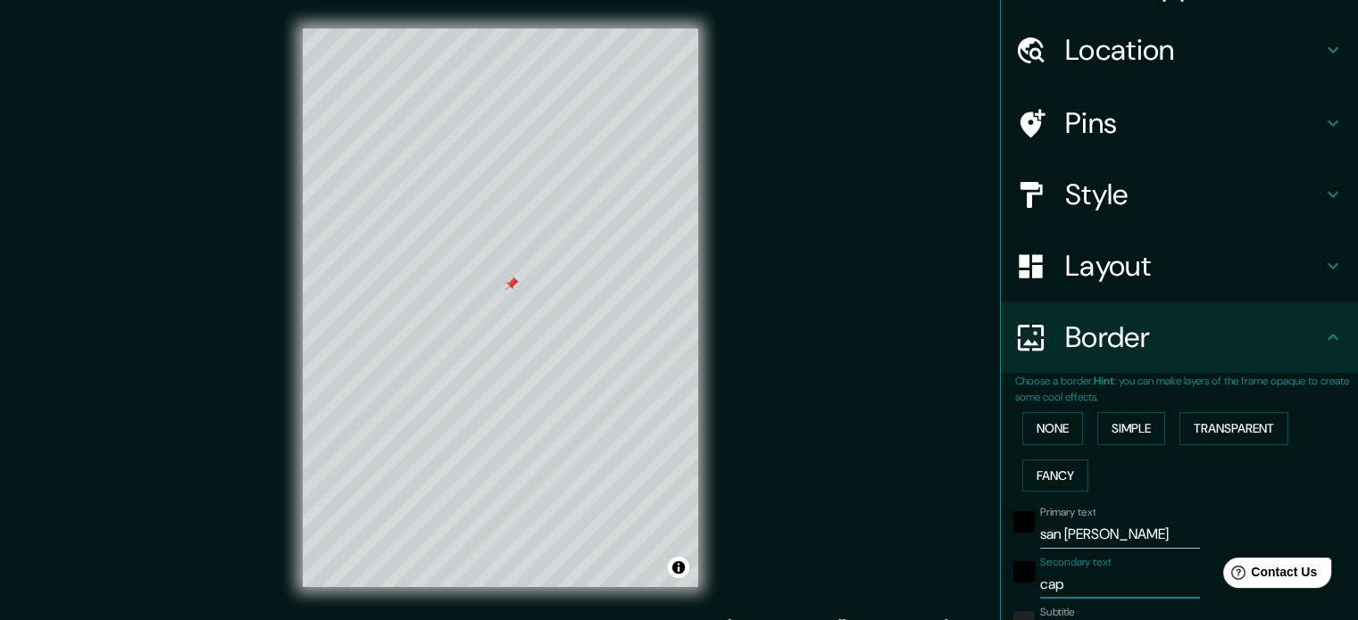
type input "213"
type input "35"
type input "capiy"
type input "213"
type input "35"
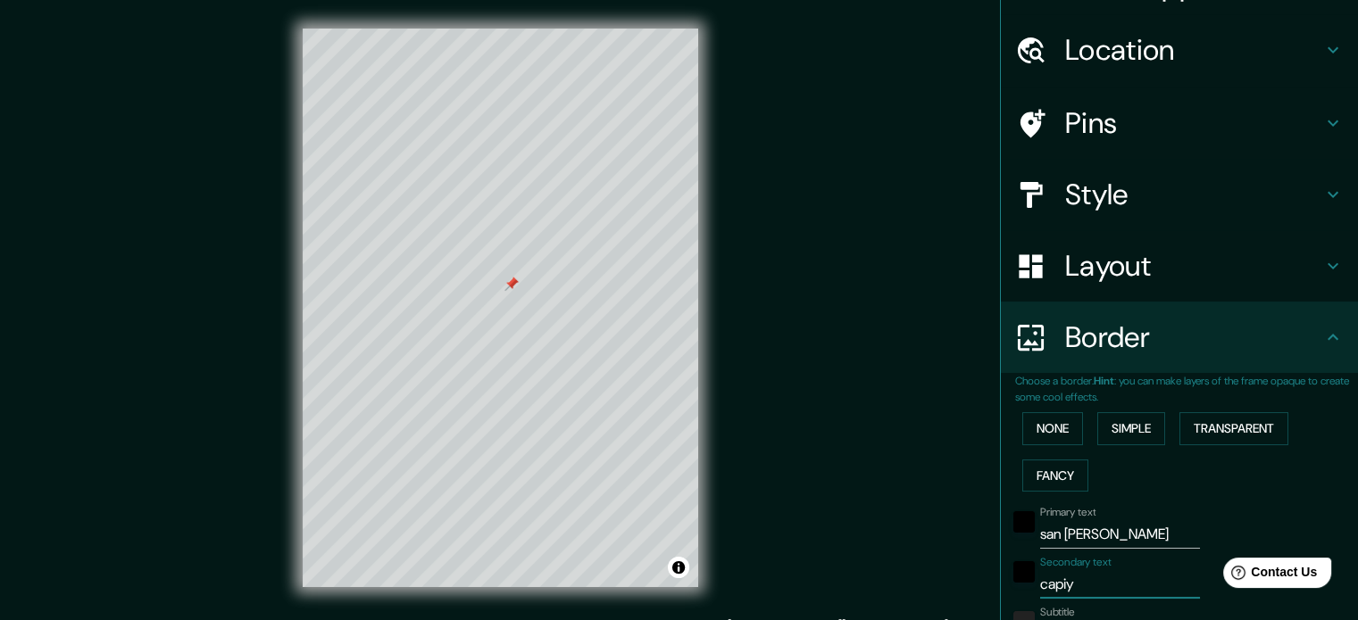
type input "capi"
type input "213"
type input "35"
type input "capit"
type input "213"
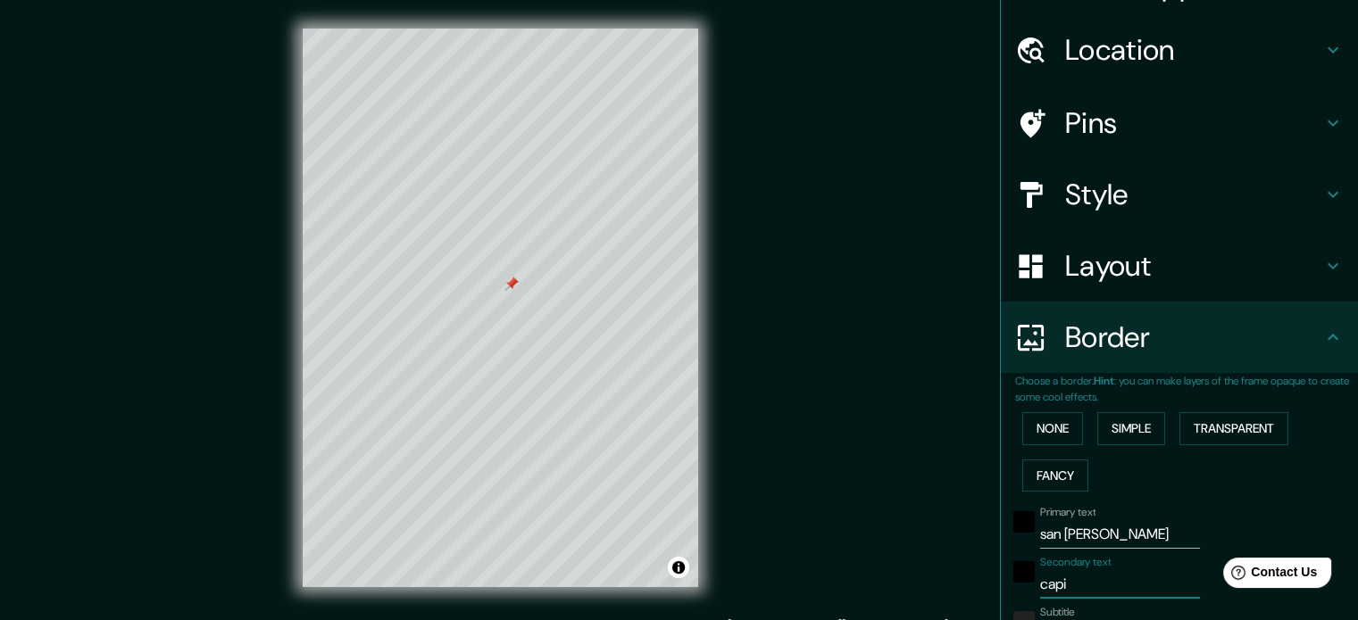
type input "35"
type input "capita"
type input "213"
type input "35"
type input "capital"
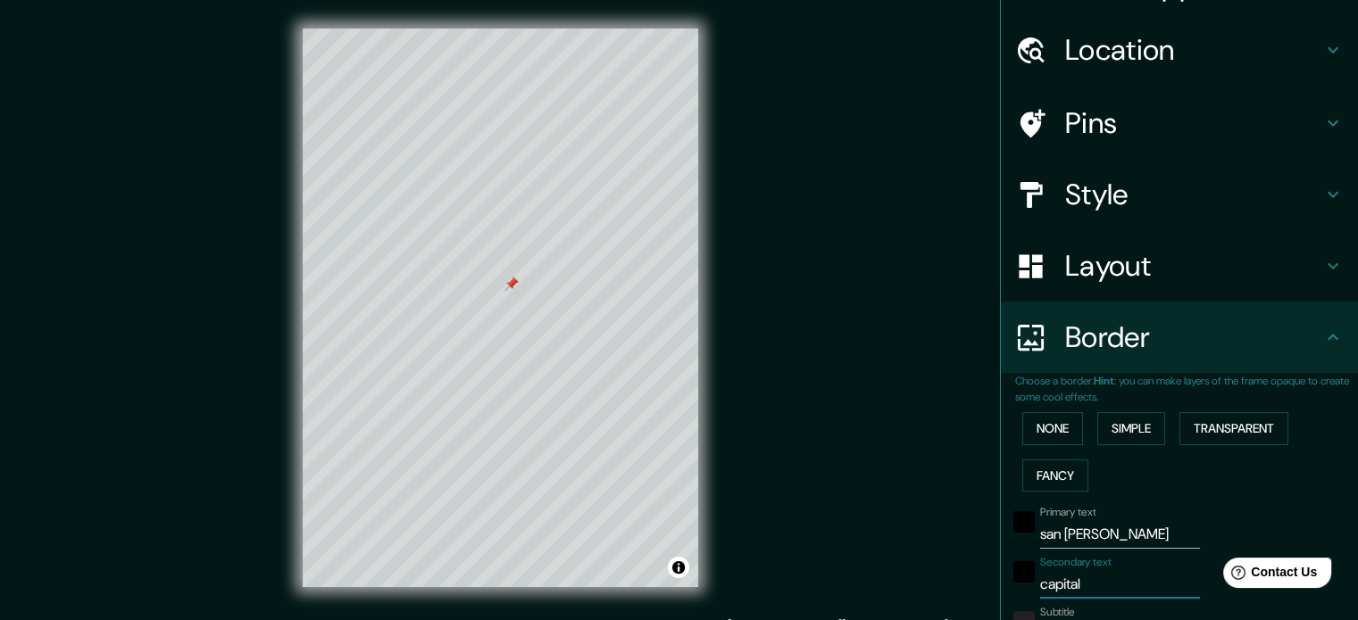
type input "213"
type input "35"
type input "capital"
click at [527, 553] on div at bounding box center [521, 549] width 14 height 14
click at [521, 545] on div at bounding box center [521, 549] width 14 height 14
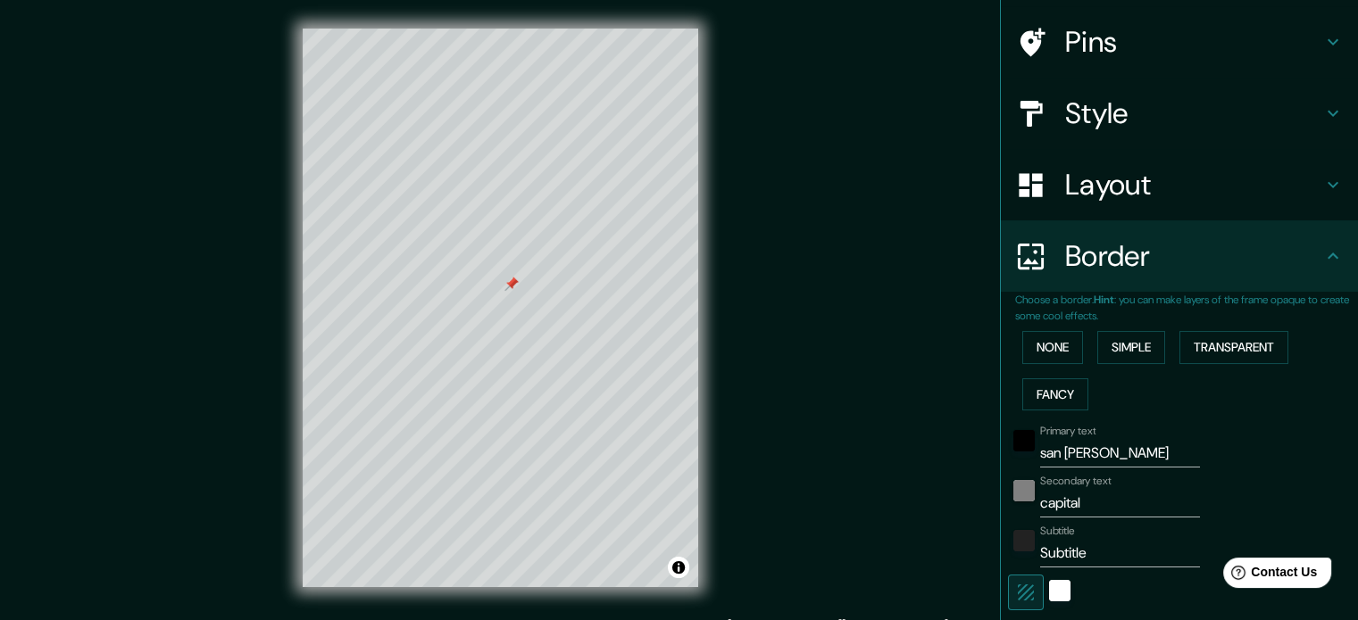
scroll to position [125, 0]
click at [1050, 545] on input "Subtitle" at bounding box center [1120, 552] width 160 height 29
type input "Substitle"
type input "213"
type input "35"
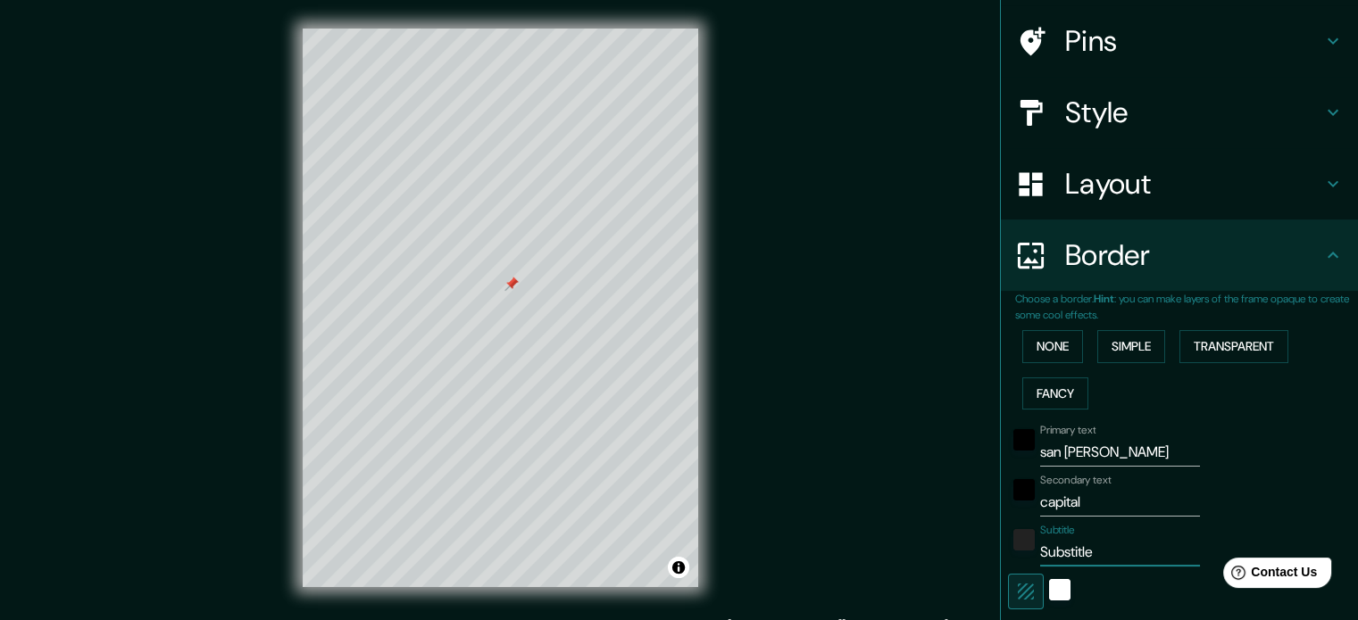
type input "Subsatitle"
type input "213"
type input "35"
drag, startPoint x: 1114, startPoint y: 549, endPoint x: 997, endPoint y: 549, distance: 116.9
click at [1008, 549] on div "Subtitle Subsatitle" at bounding box center [1154, 545] width 293 height 43
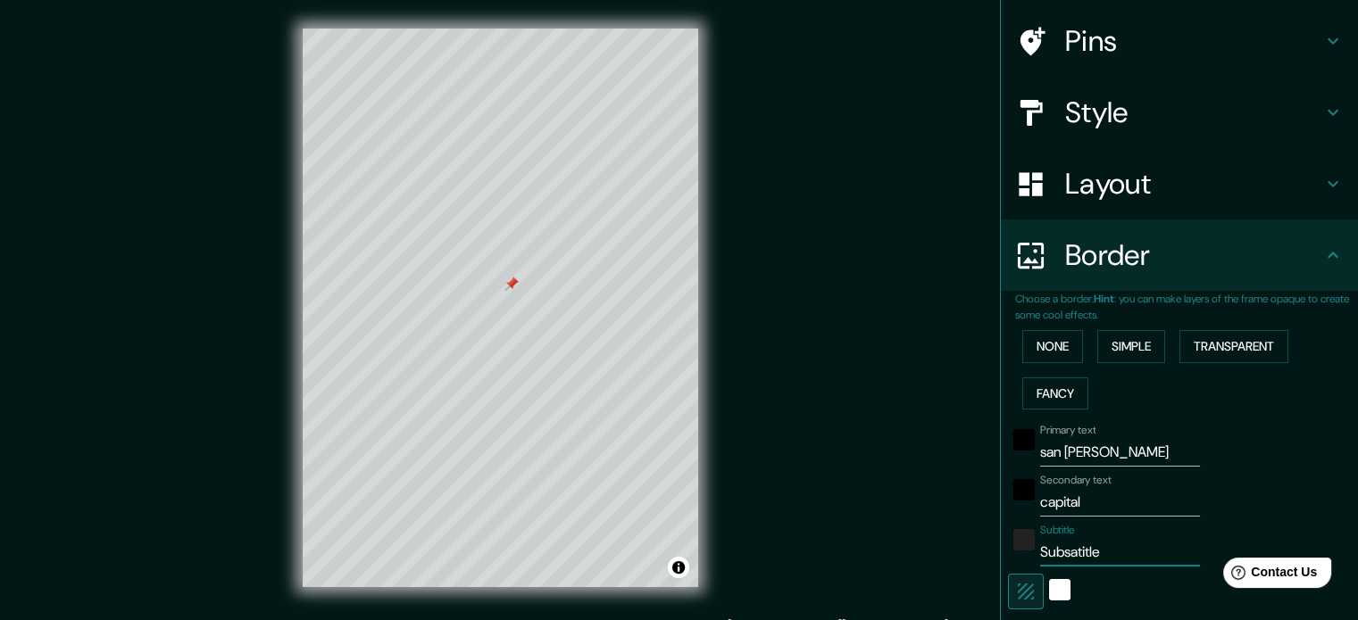
type input "213"
type input "35"
type input "a"
type input "213"
type input "35"
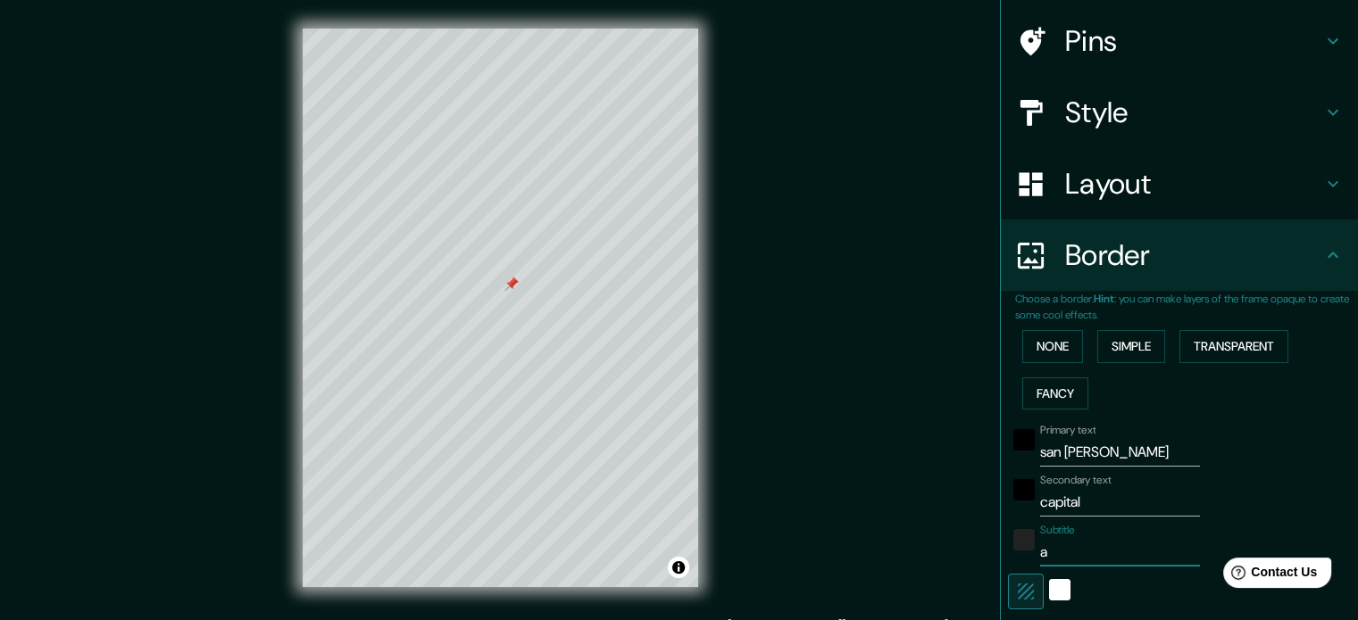
type input "213"
type input "35"
drag, startPoint x: 1081, startPoint y: 498, endPoint x: 1017, endPoint y: 501, distance: 64.3
click at [1017, 501] on div "Secondary text capital" at bounding box center [1154, 495] width 293 height 43
type input "213"
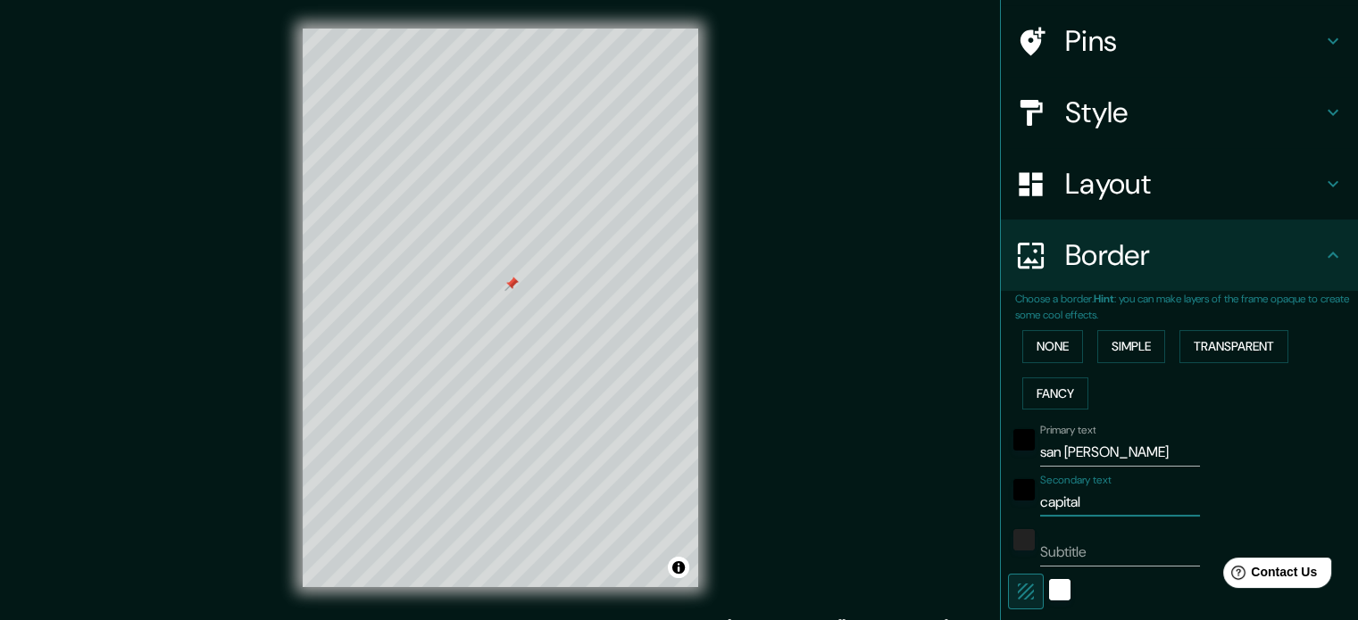
type input "35"
type input "s"
type input "213"
type input "35"
type input "sa"
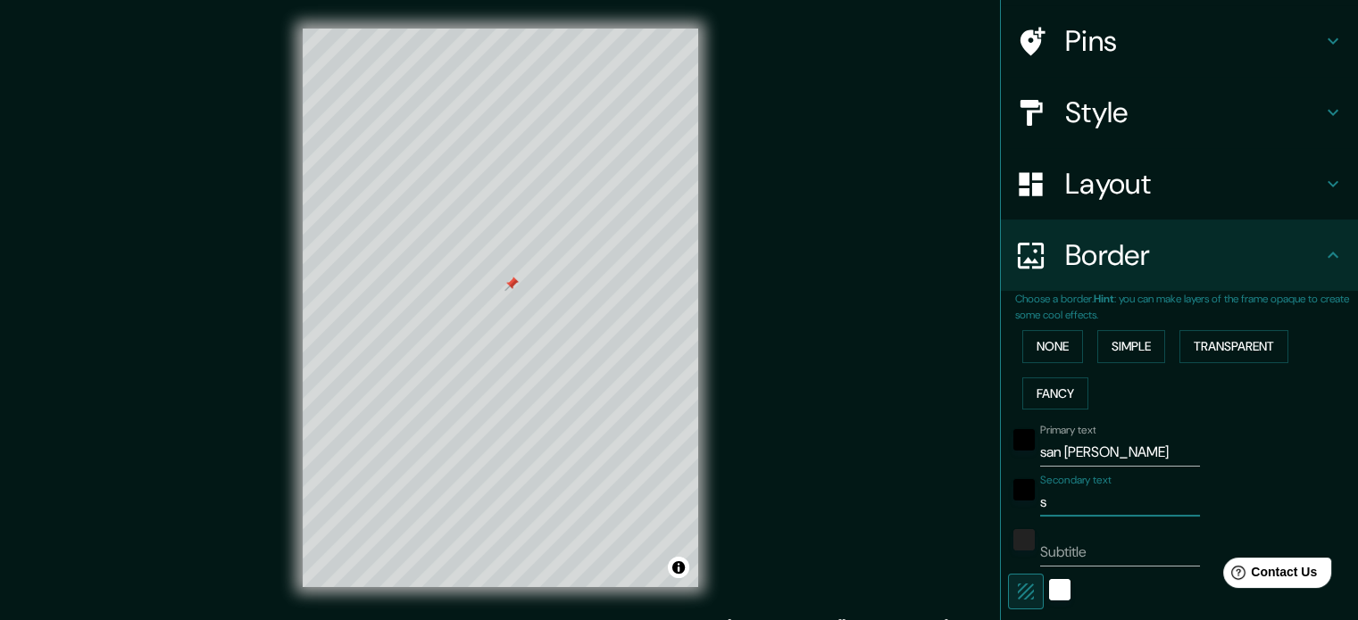
type input "213"
type input "35"
type input "sal"
type input "213"
type input "35"
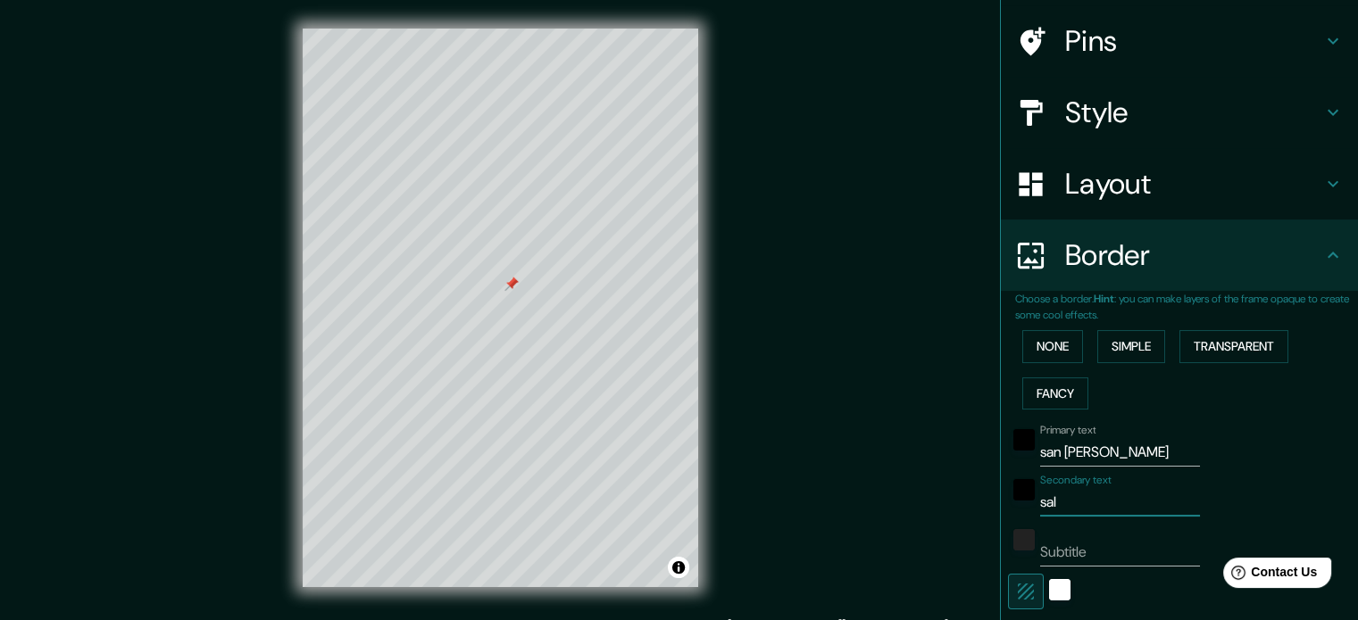
type input "salt"
type input "213"
type input "35"
type input "salta"
type input "213"
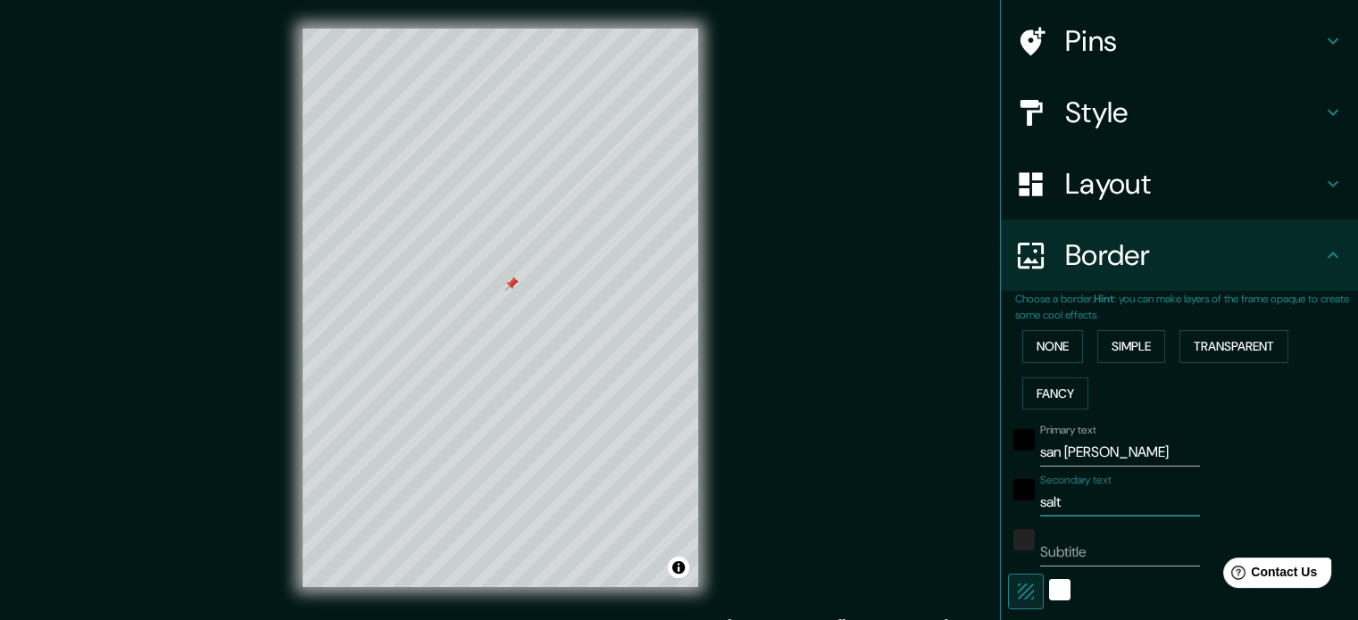
type input "35"
type input "salta"
type input "213"
type input "35"
type input "salta 5"
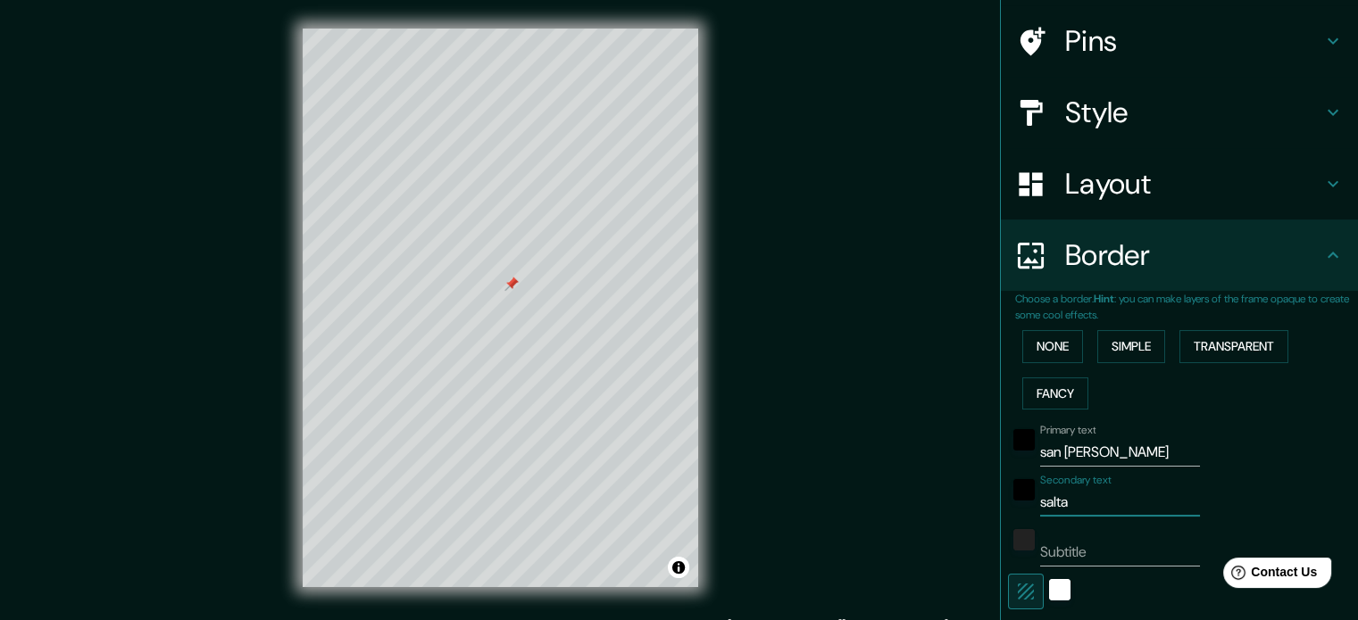
type input "213"
type input "35"
type input "salta"
type input "213"
type input "35"
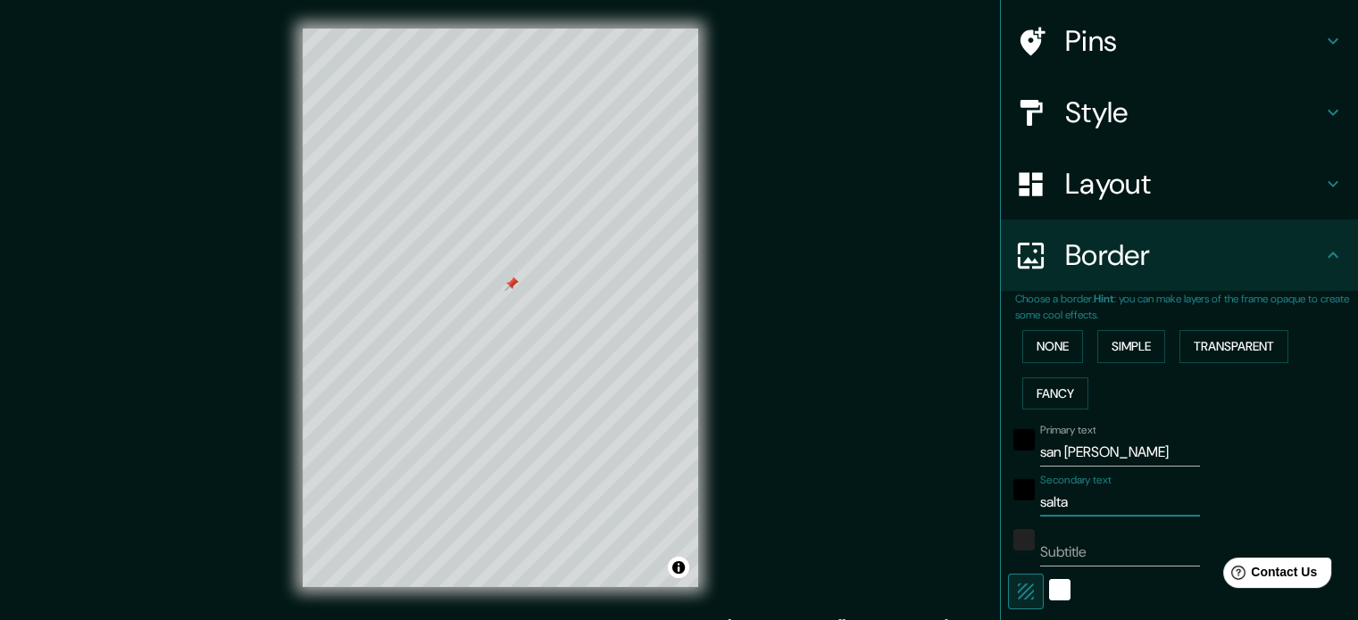
type input "salta s"
type input "213"
type input "35"
type input "salta su"
type input "213"
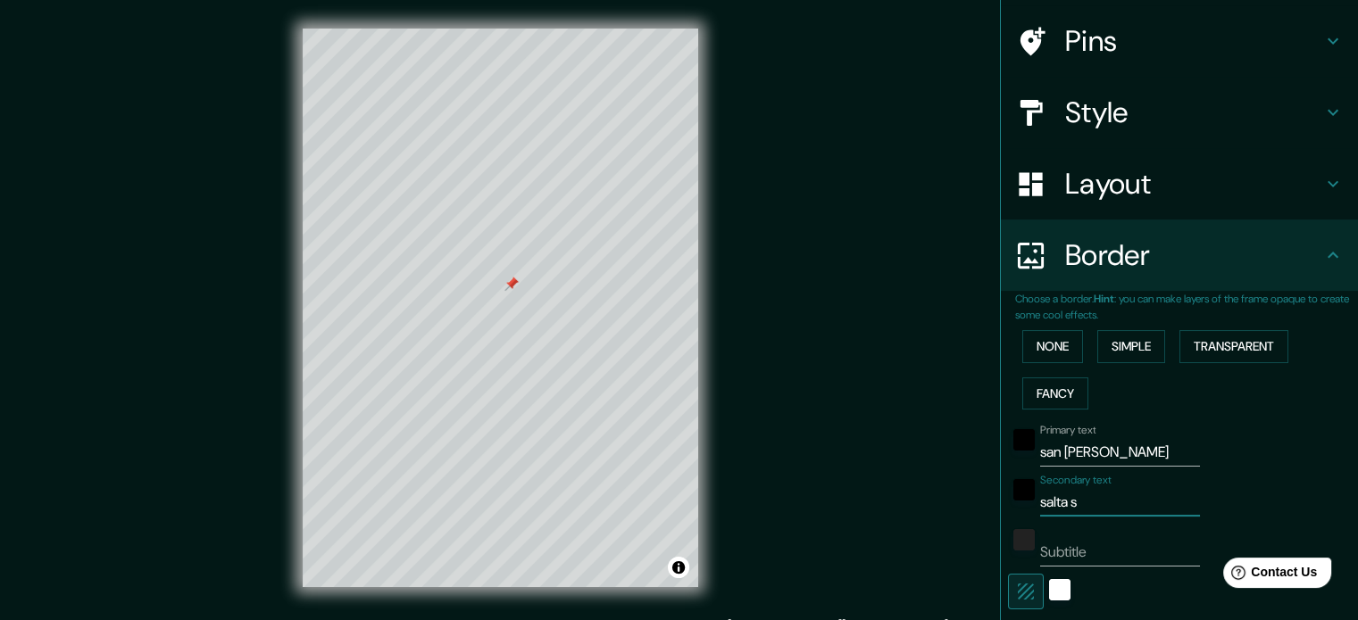
type input "35"
type input "salta sur"
type input "213"
type input "35"
type input "salta sur"
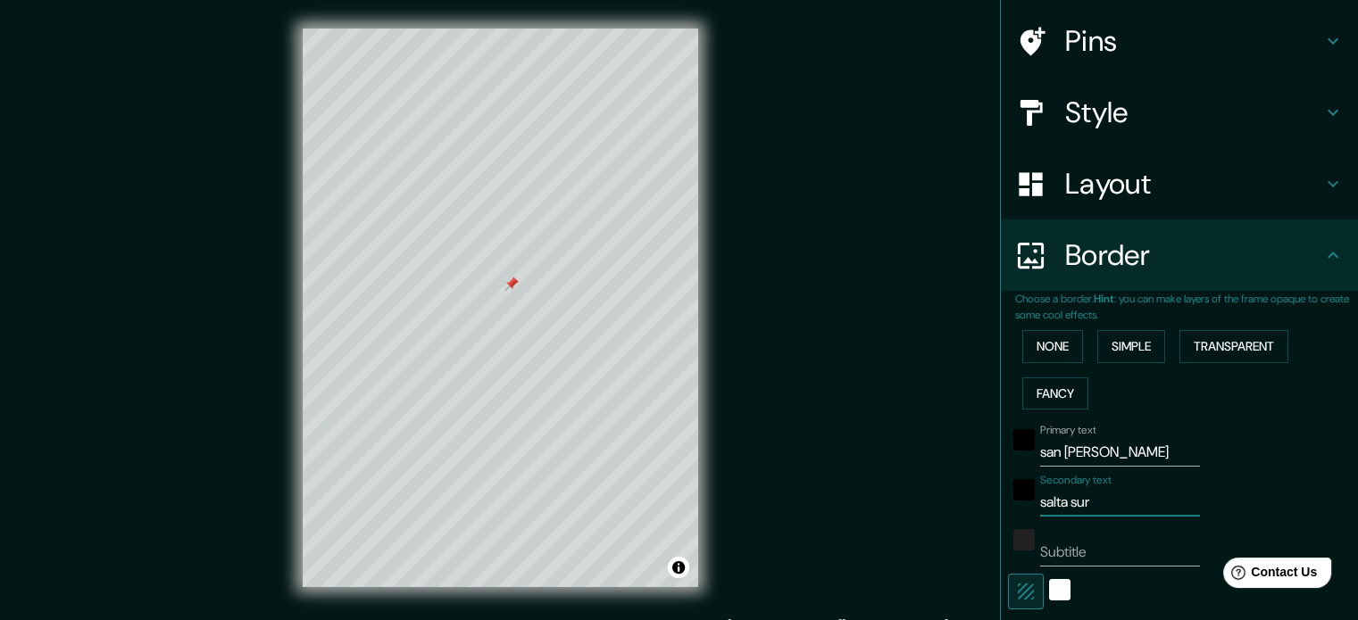
type input "213"
type input "35"
type input "salta sur 5"
type input "213"
type input "35"
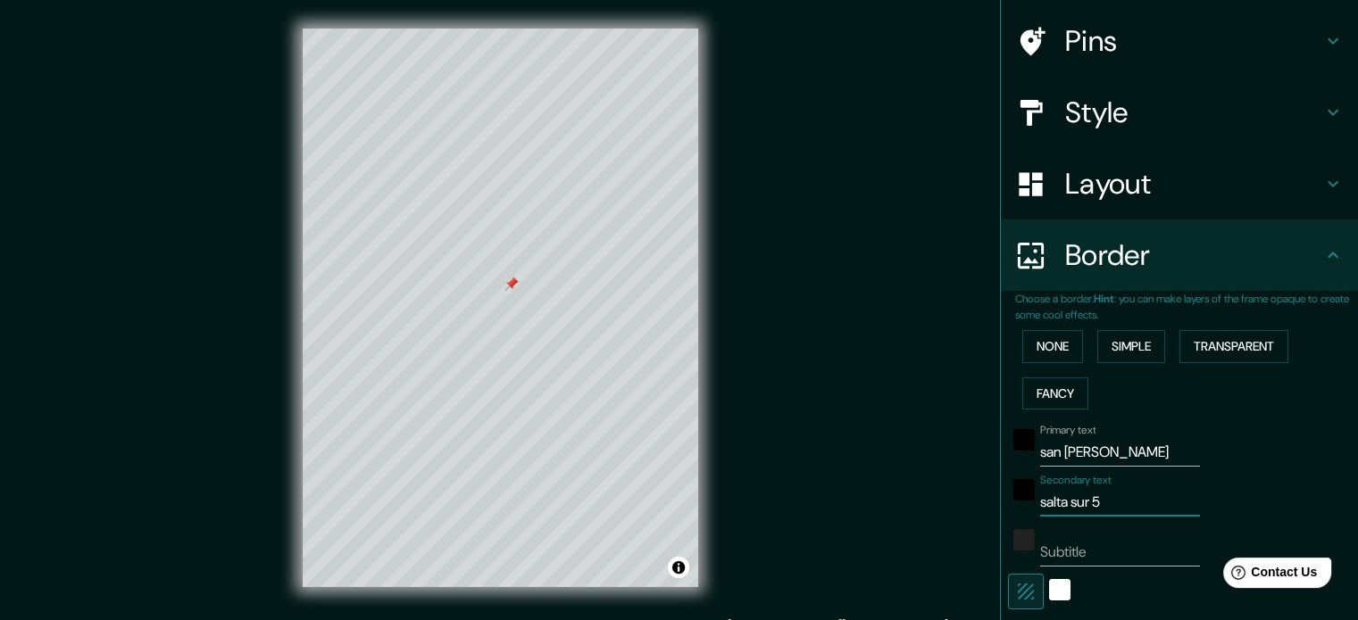
type input "salta sur 58"
type input "213"
type input "35"
type input "salta sur 581"
type input "213"
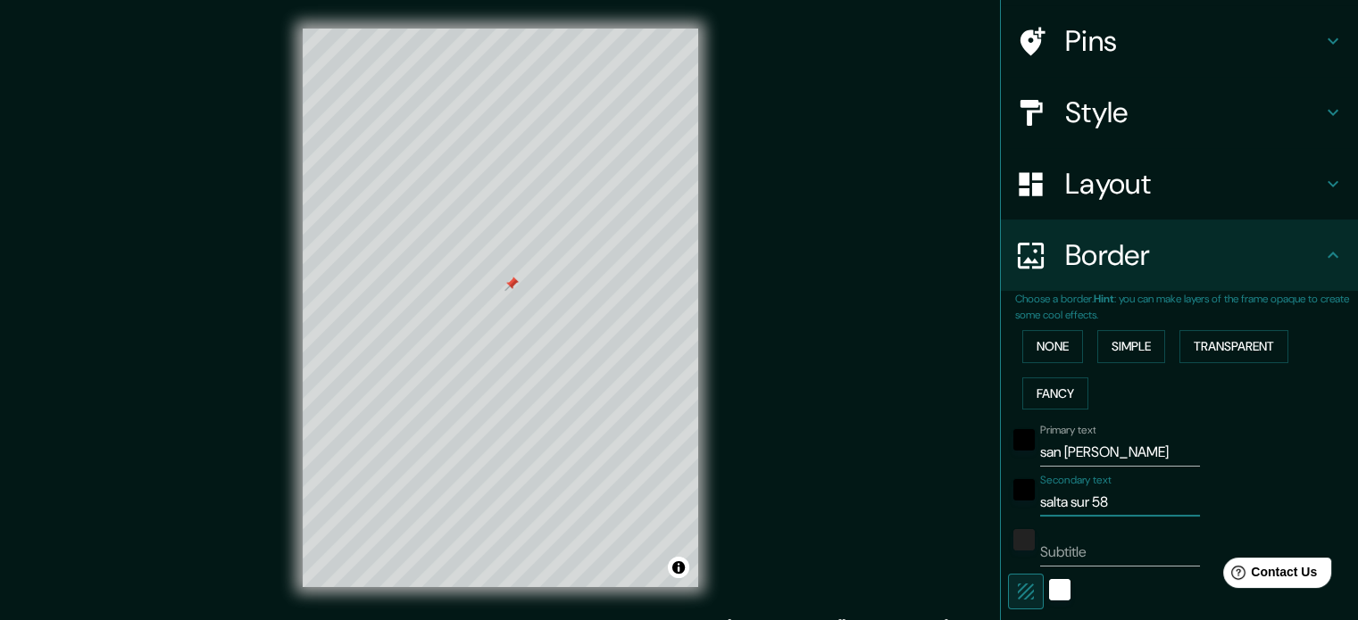
type input "35"
type input "salta sur 581"
click at [1045, 556] on input "Subtitle" at bounding box center [1120, 552] width 160 height 29
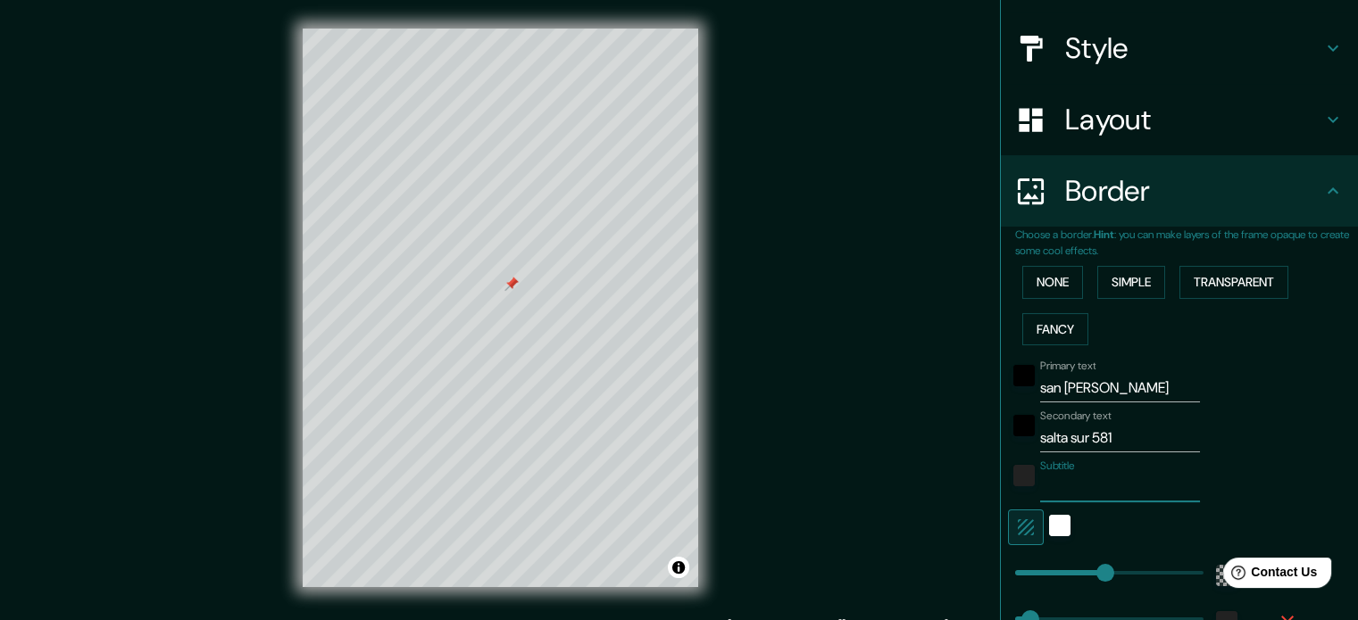
scroll to position [189, 0]
type input "180"
drag, startPoint x: 1095, startPoint y: 573, endPoint x: 1078, endPoint y: 572, distance: 17.9
type input "35"
type input "74"
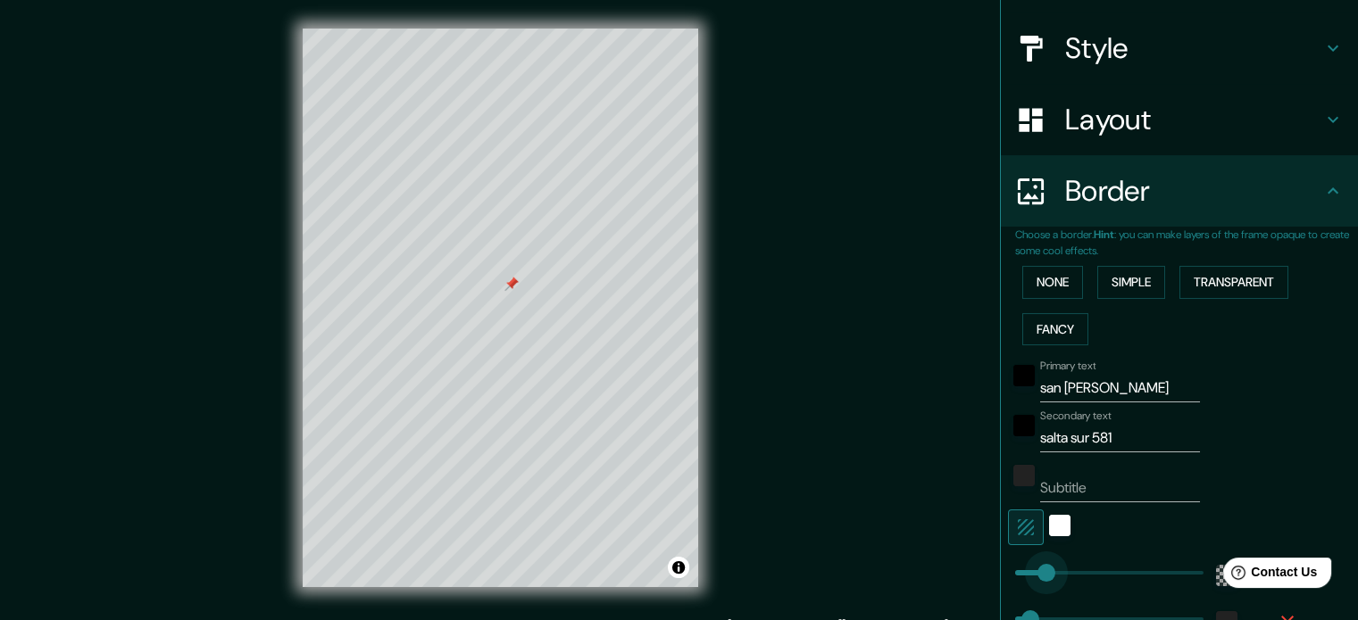
drag, startPoint x: 1083, startPoint y: 570, endPoint x: 1033, endPoint y: 578, distance: 50.6
type input "35"
type input "112"
drag, startPoint x: 1033, startPoint y: 578, endPoint x: 1049, endPoint y: 578, distance: 16.1
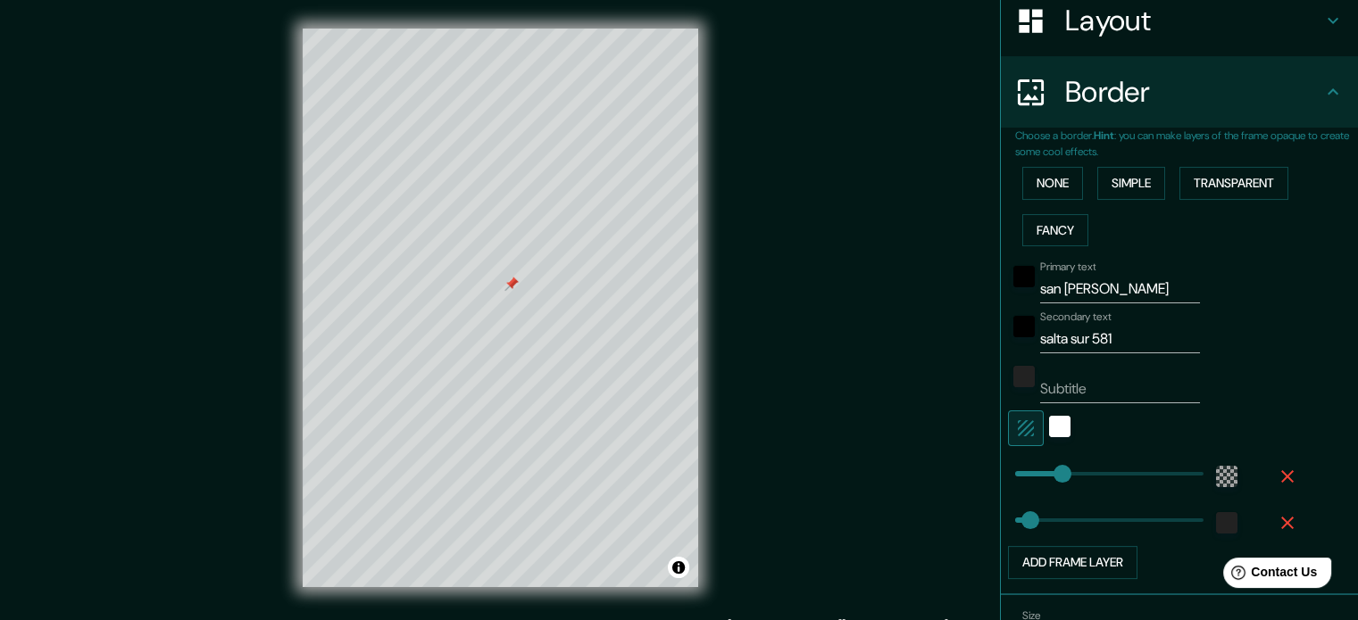
scroll to position [289, 0]
type input "148"
drag, startPoint x: 1018, startPoint y: 517, endPoint x: 1064, endPoint y: 520, distance: 46.5
type input "0"
drag, startPoint x: 1064, startPoint y: 520, endPoint x: 915, endPoint y: 548, distance: 151.8
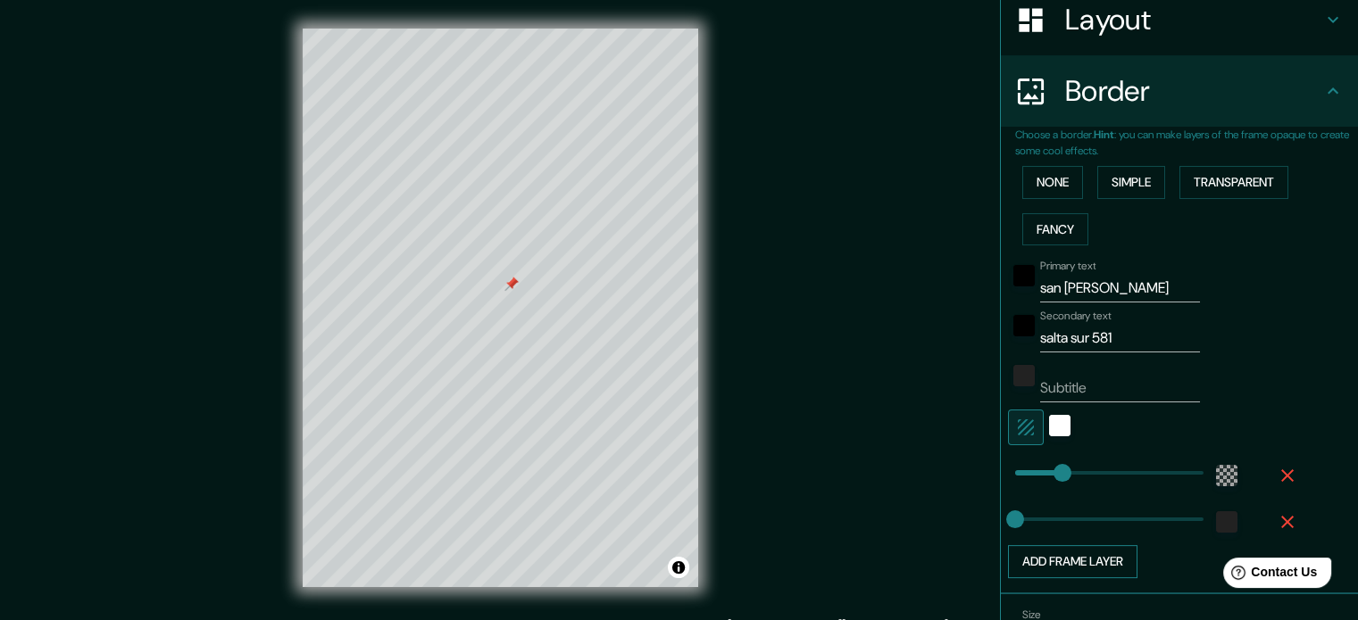
scroll to position [393, 0]
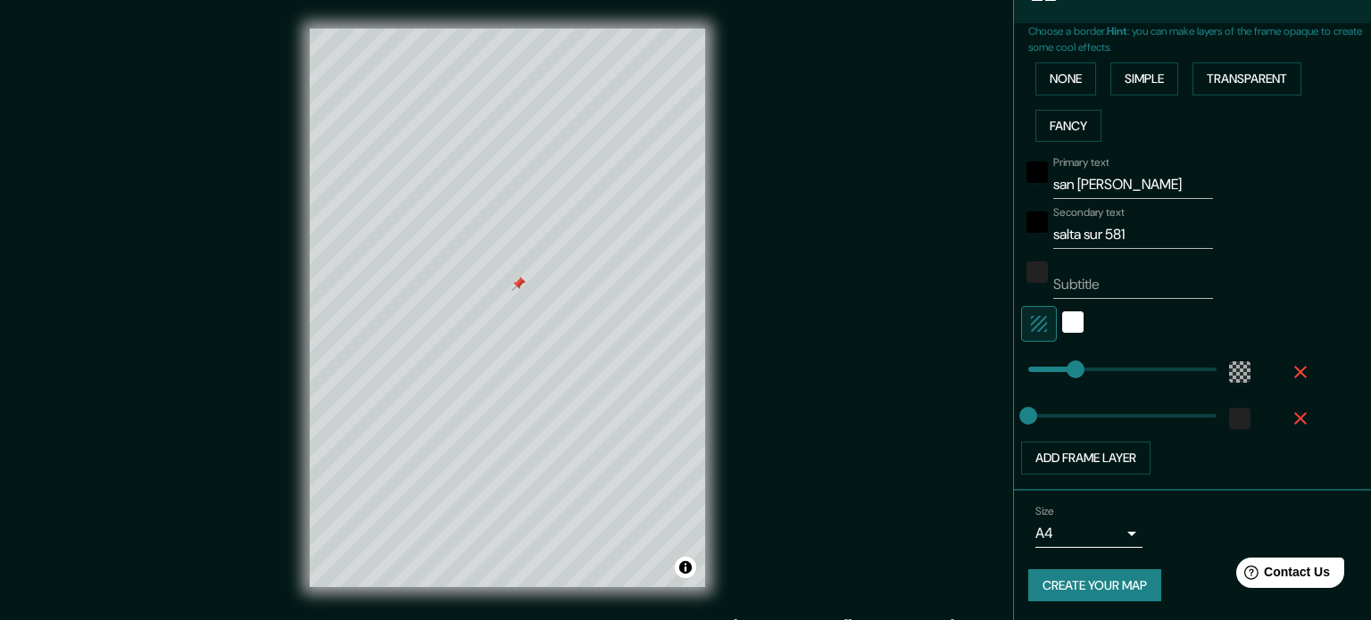
click at [1106, 535] on body "Mappin Location [GEOGRAPHIC_DATA][PERSON_NAME], [GEOGRAPHIC_DATA][PERSON_NAME],…" at bounding box center [685, 310] width 1371 height 620
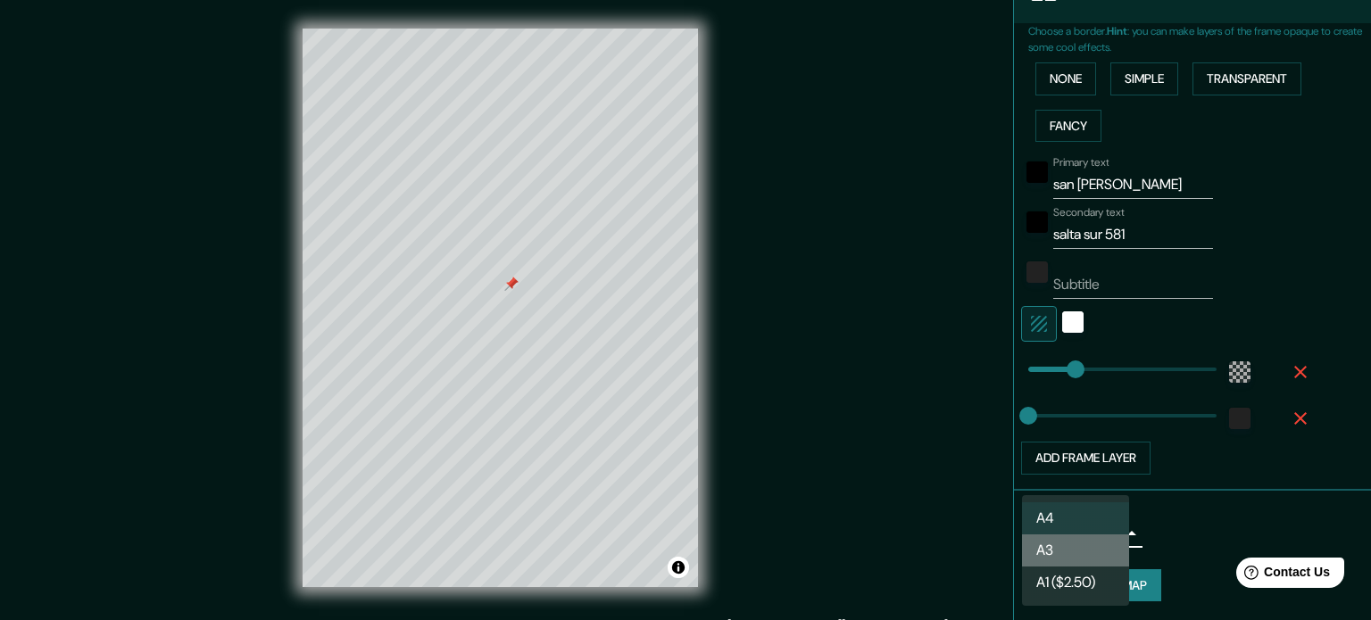
click at [1083, 542] on li "A3" at bounding box center [1075, 551] width 107 height 32
type input "a4"
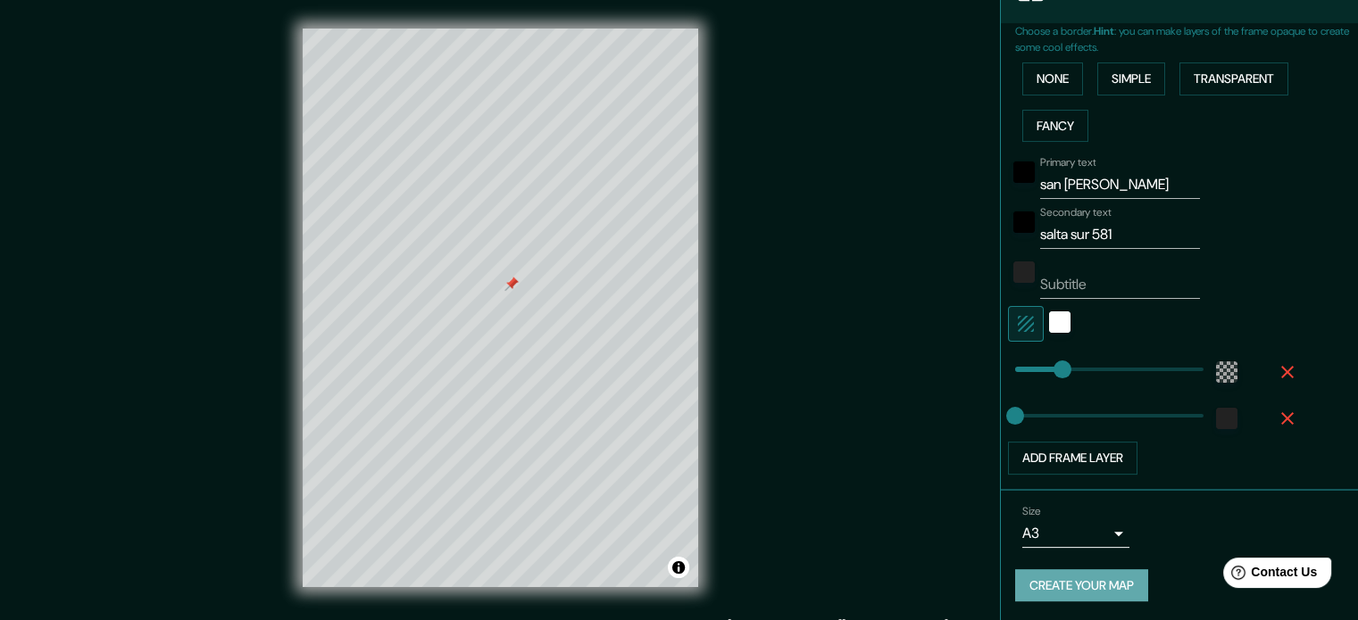
click at [1094, 580] on button "Create your map" at bounding box center [1081, 586] width 133 height 33
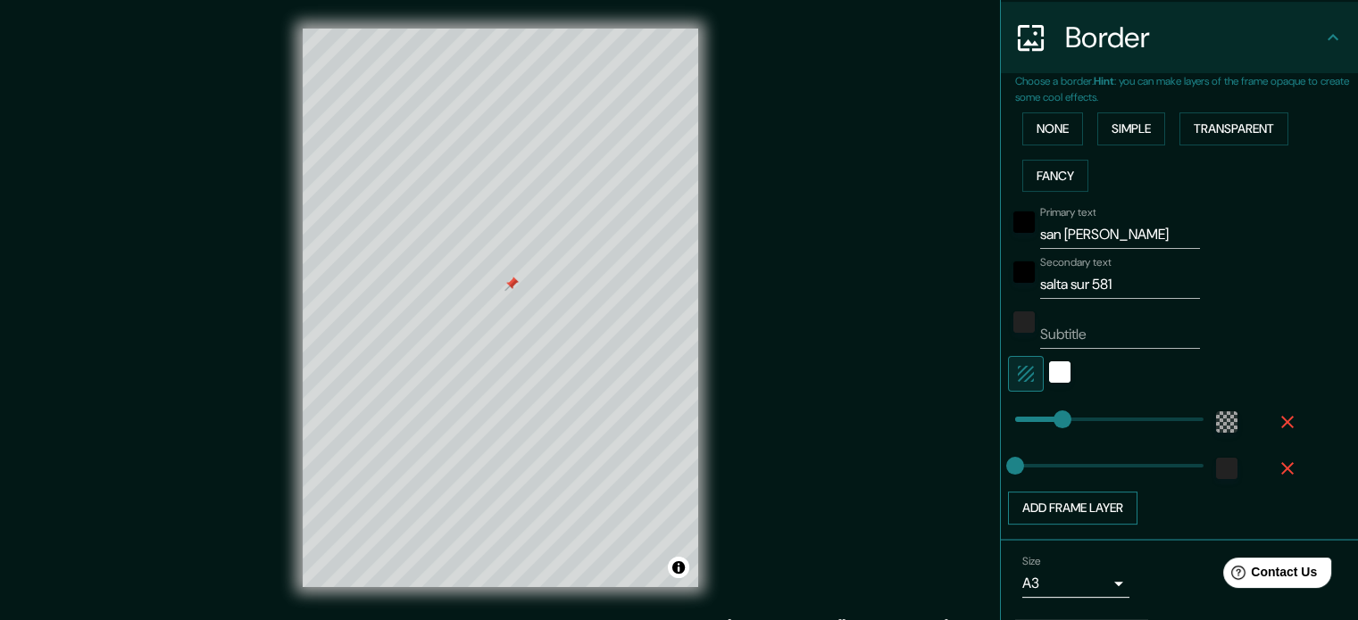
scroll to position [343, 0]
type input "259"
drag, startPoint x: 1052, startPoint y: 414, endPoint x: 1111, endPoint y: 417, distance: 59.9
type input "0"
drag, startPoint x: 1111, startPoint y: 417, endPoint x: 954, endPoint y: 417, distance: 157.1
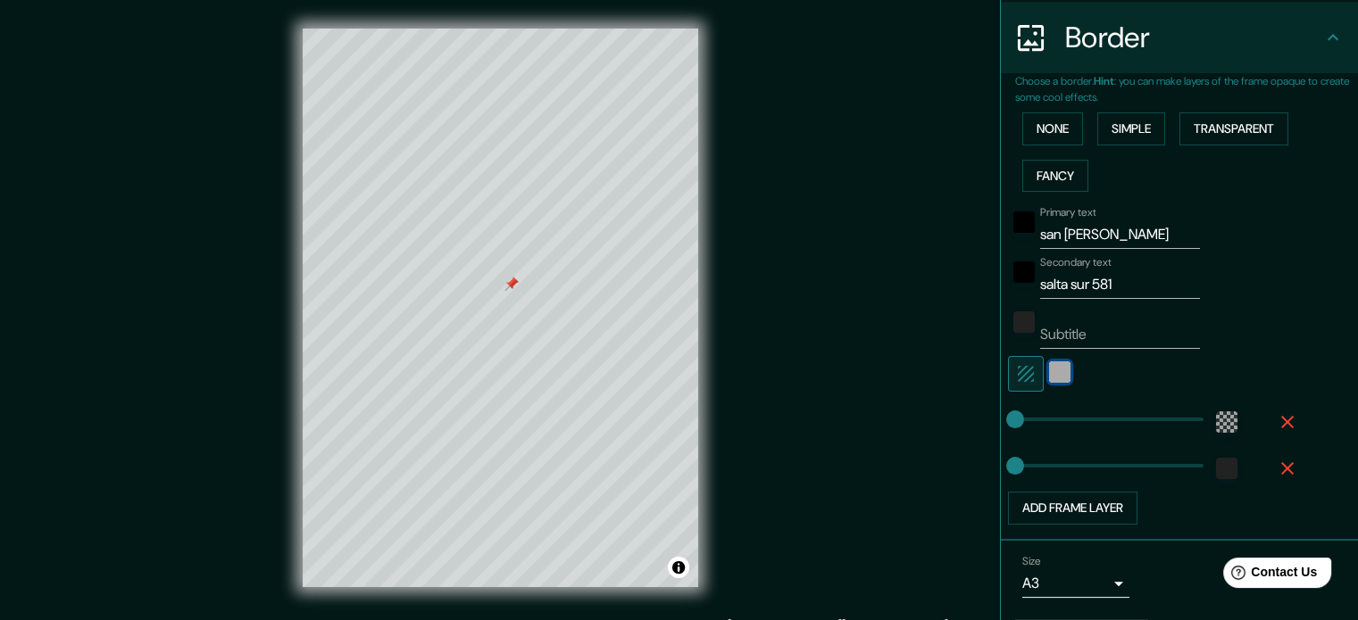
click at [1049, 370] on div "white" at bounding box center [1059, 372] width 21 height 21
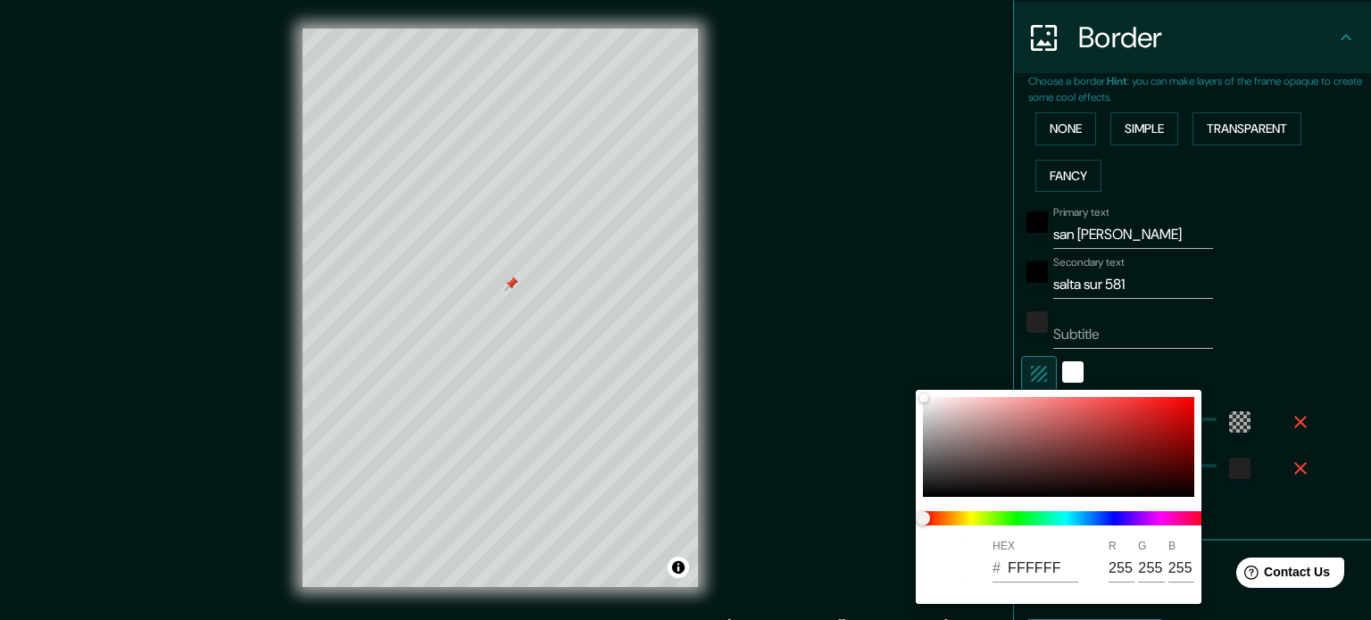
click at [1053, 372] on div at bounding box center [685, 310] width 1371 height 620
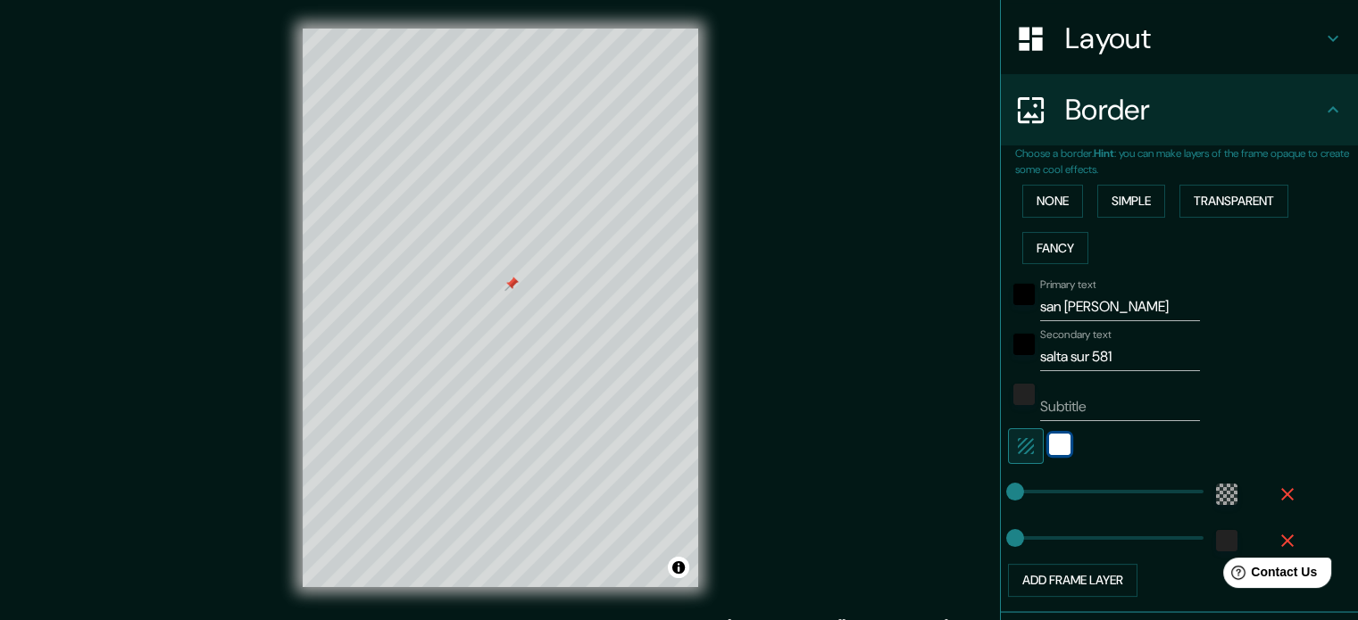
scroll to position [270, 0]
drag, startPoint x: 1084, startPoint y: 303, endPoint x: 1016, endPoint y: 295, distance: 68.2
click at [1016, 295] on div "Primary text san [PERSON_NAME]" at bounding box center [1154, 300] width 293 height 43
click at [1043, 203] on button "None" at bounding box center [1052, 202] width 61 height 33
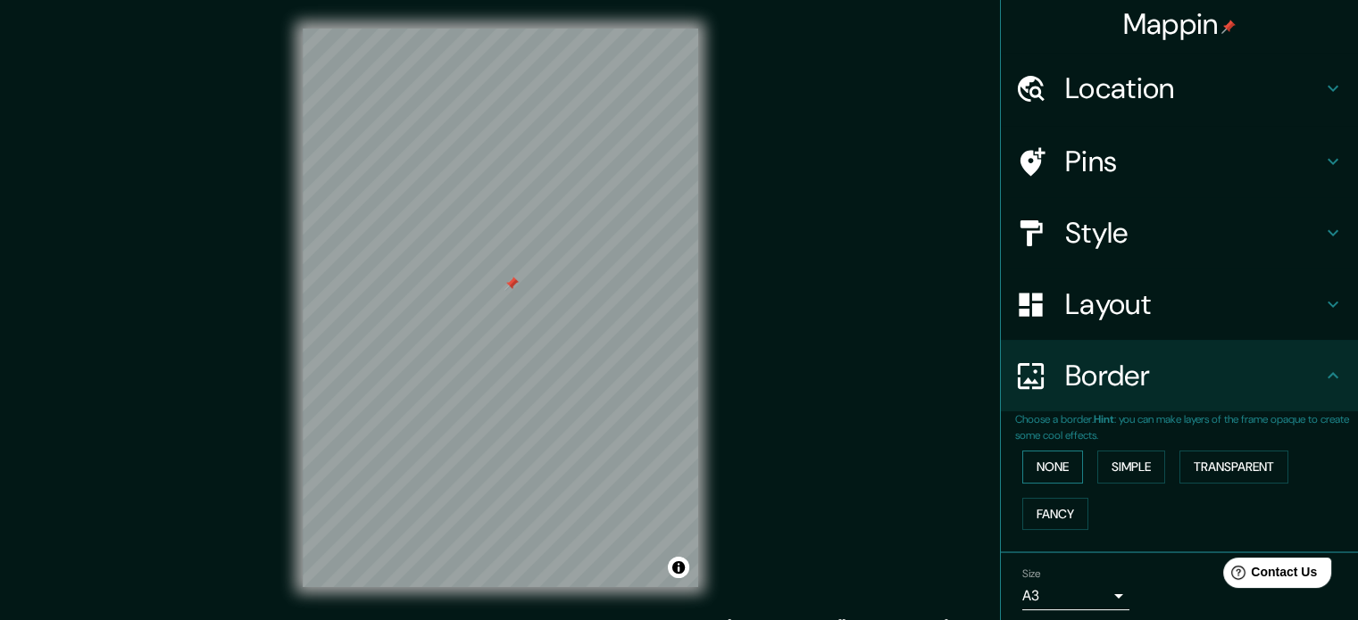
scroll to position [0, 0]
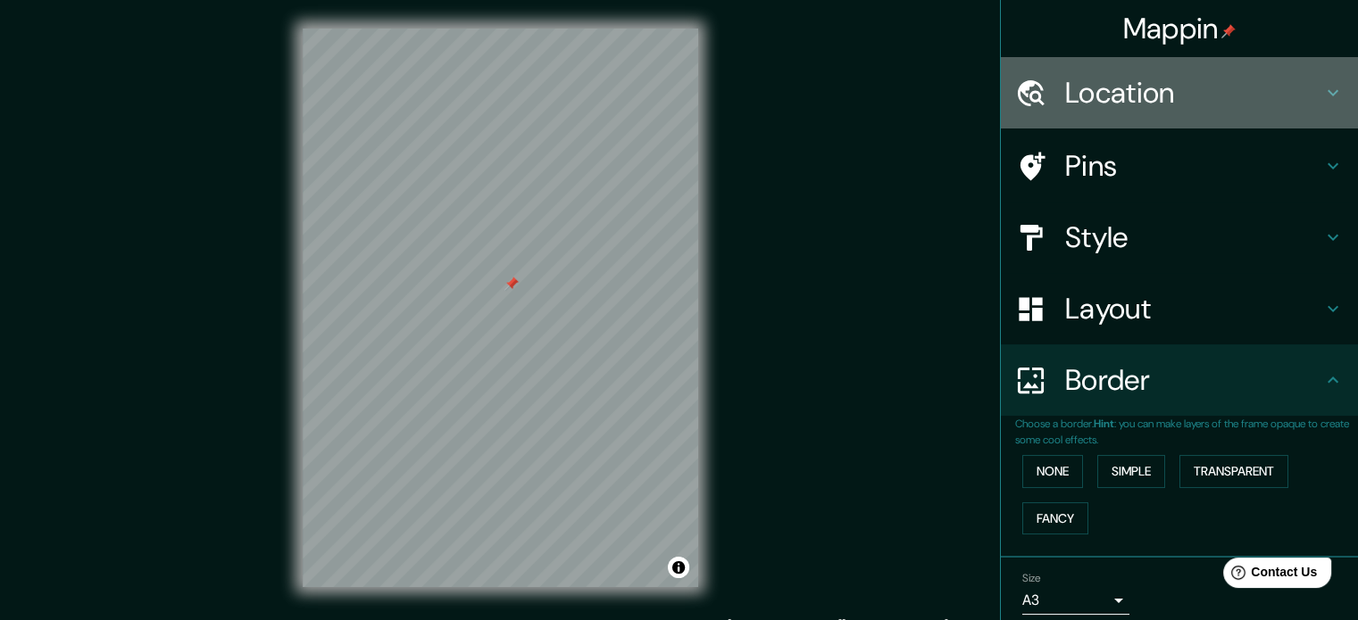
click at [1081, 88] on h4 "Location" at bounding box center [1193, 93] width 257 height 36
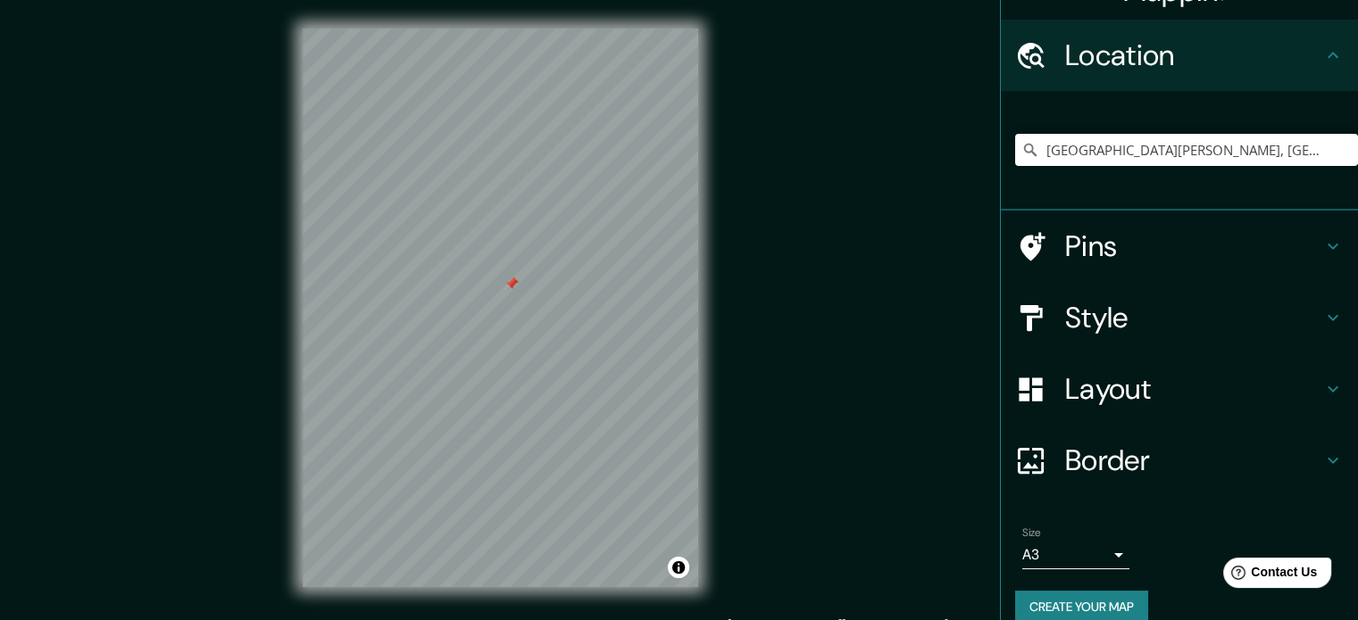
scroll to position [42, 0]
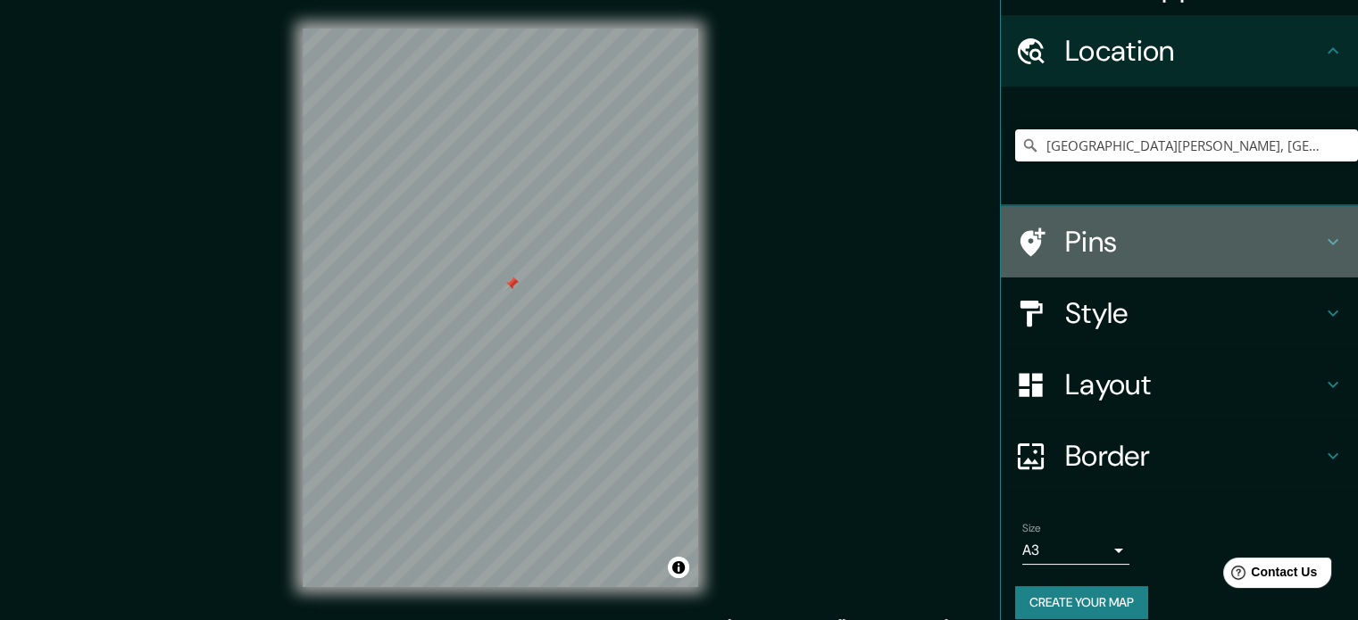
click at [1065, 241] on h4 "Pins" at bounding box center [1193, 242] width 257 height 36
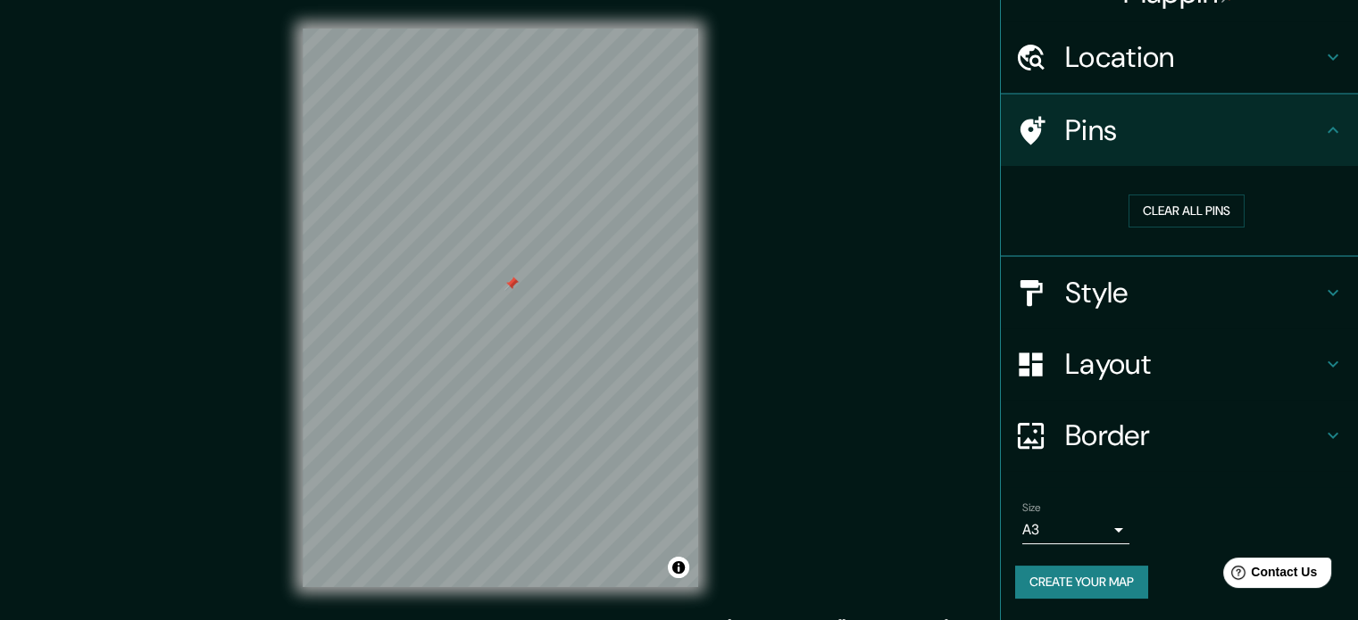
scroll to position [34, 0]
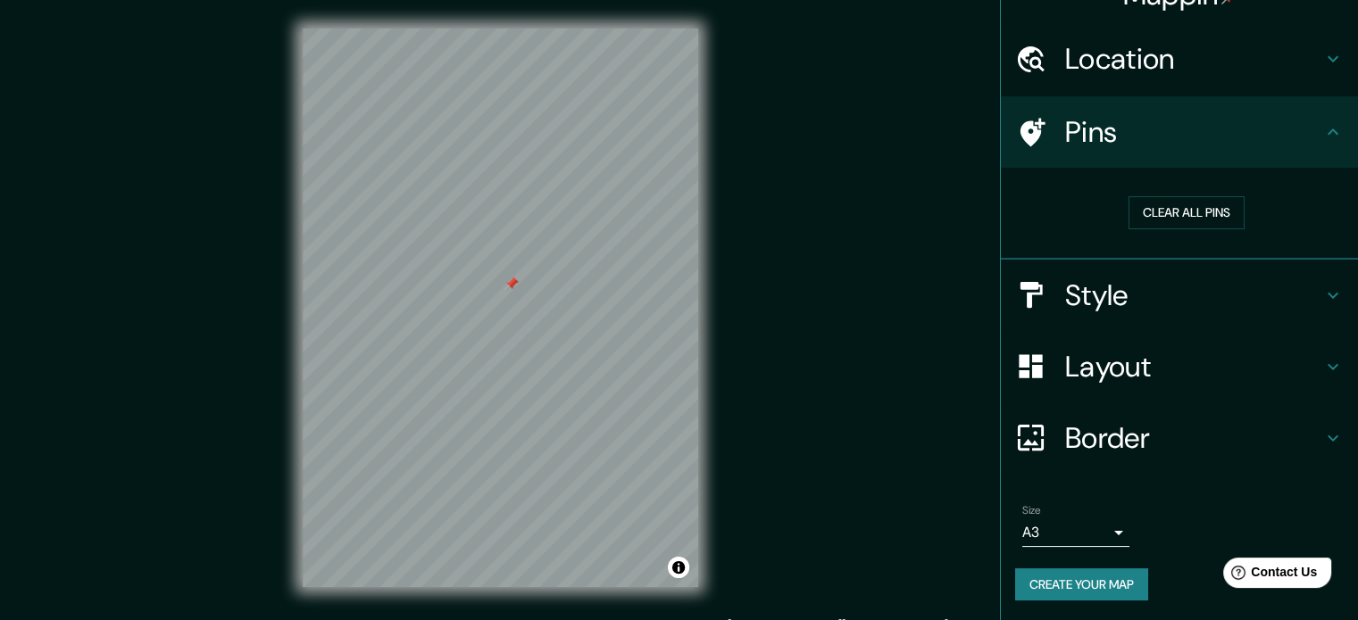
click at [1065, 298] on h4 "Style" at bounding box center [1193, 296] width 257 height 36
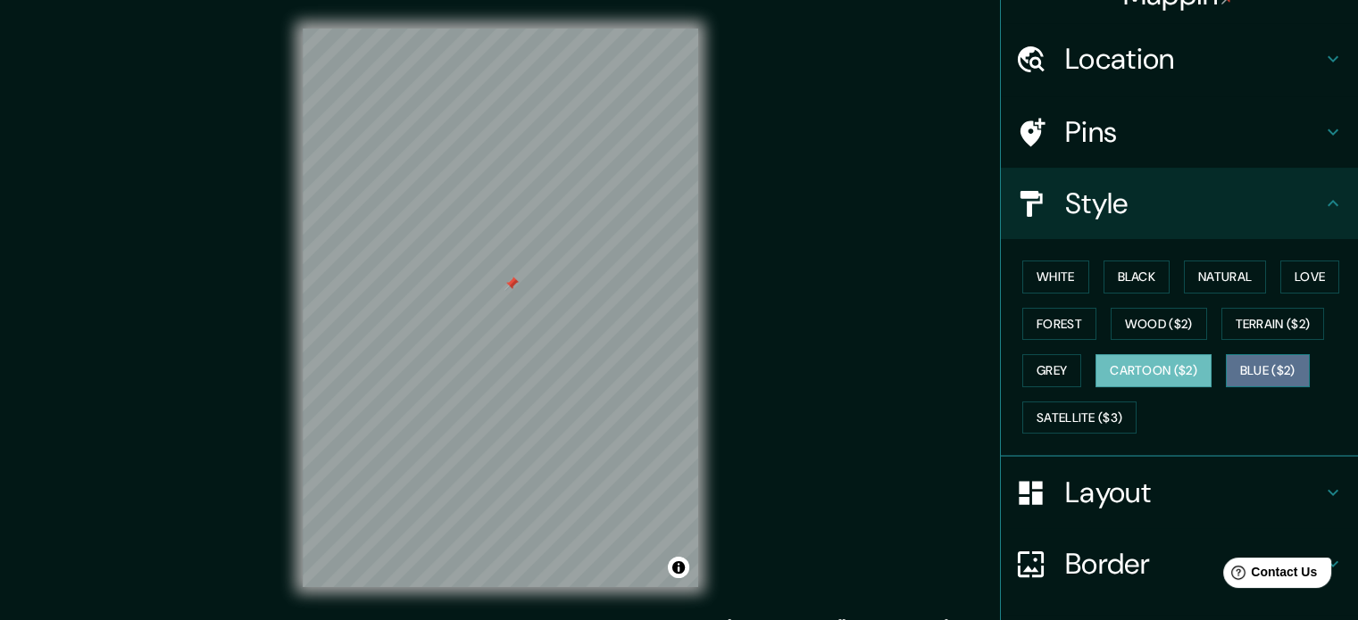
click at [1236, 368] on button "Blue ($2)" at bounding box center [1268, 370] width 84 height 33
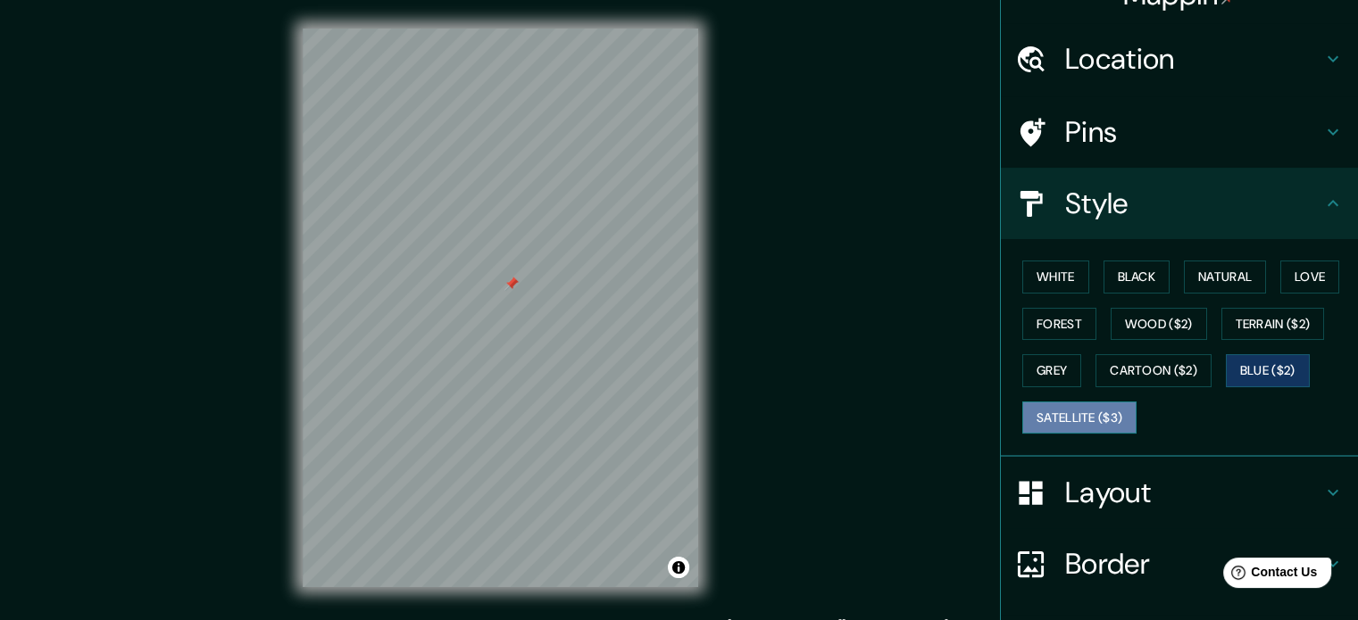
click at [1104, 410] on button "Satellite ($3)" at bounding box center [1079, 418] width 114 height 33
click at [566, 451] on div at bounding box center [568, 452] width 14 height 14
click at [561, 445] on div at bounding box center [568, 452] width 14 height 14
click at [562, 446] on div at bounding box center [561, 451] width 14 height 14
click at [1028, 130] on icon at bounding box center [1030, 132] width 31 height 31
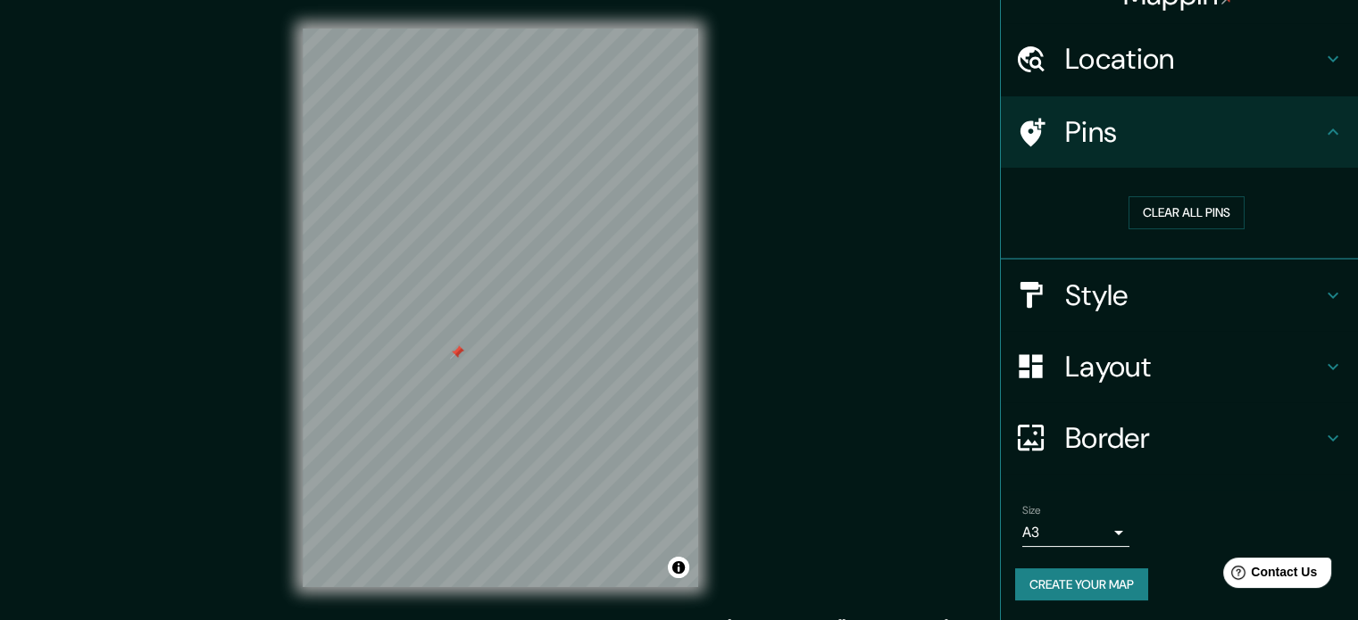
click at [1328, 293] on icon at bounding box center [1333, 295] width 11 height 6
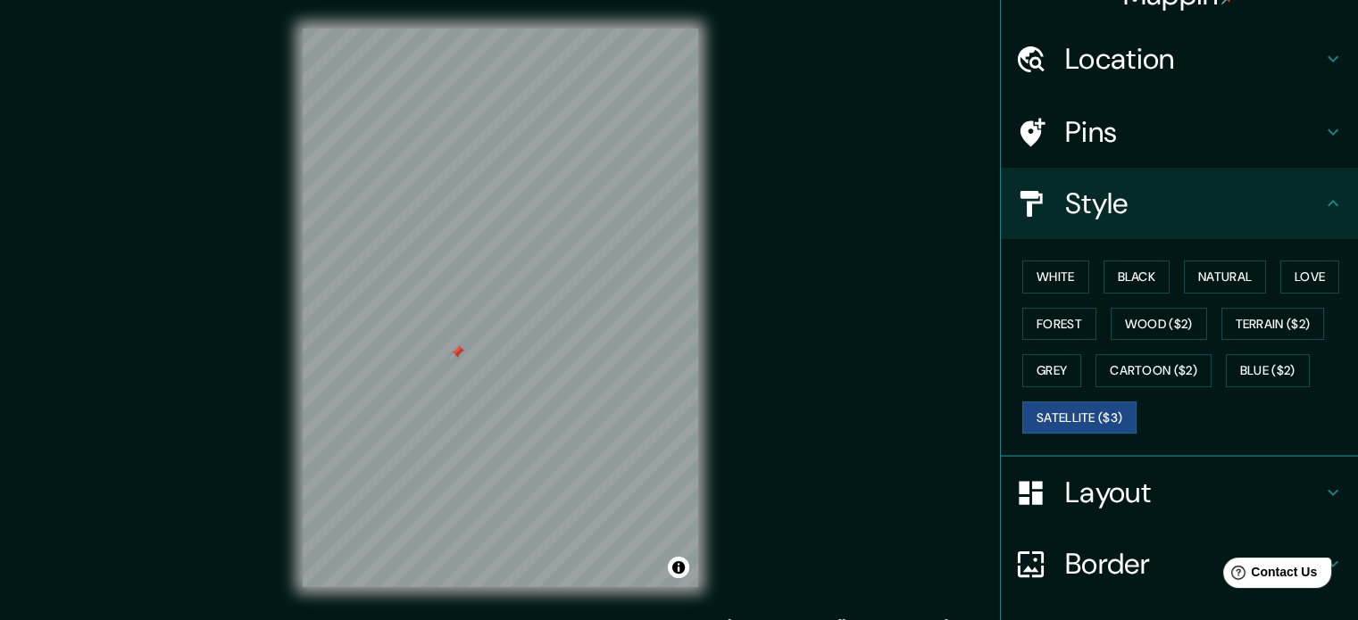
click at [1088, 129] on h4 "Pins" at bounding box center [1193, 132] width 257 height 36
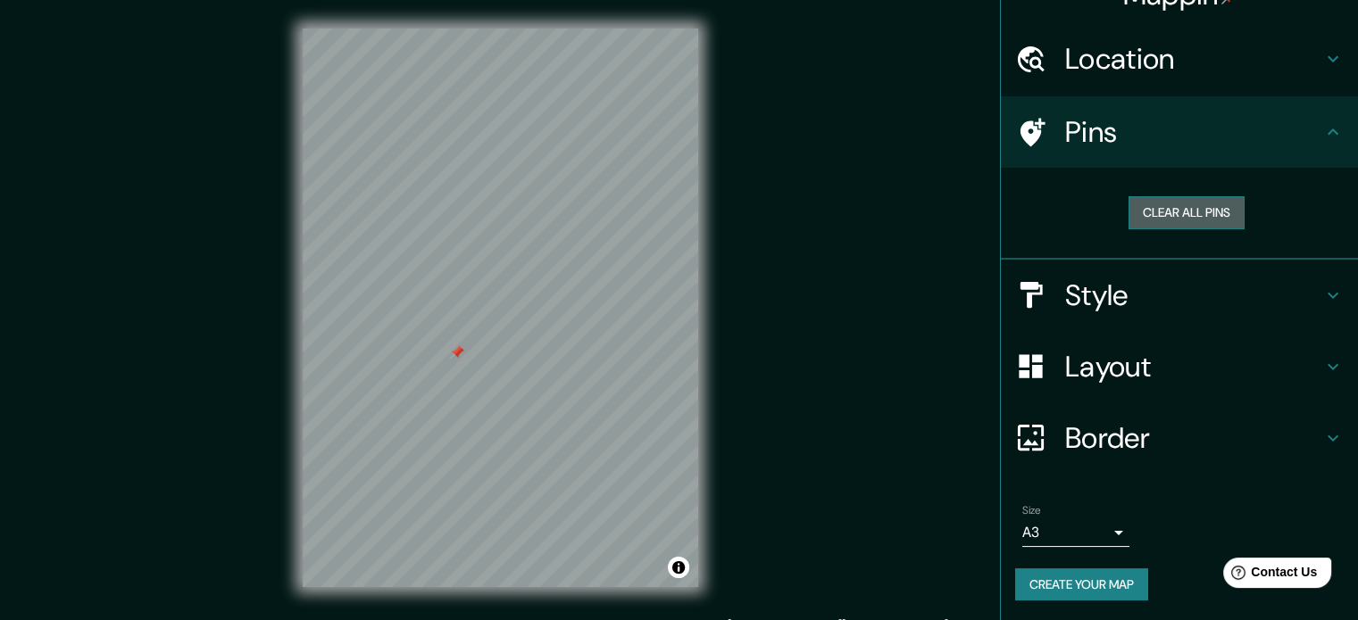
click at [1152, 213] on button "Clear all pins" at bounding box center [1186, 212] width 116 height 33
click at [1322, 361] on icon at bounding box center [1332, 366] width 21 height 21
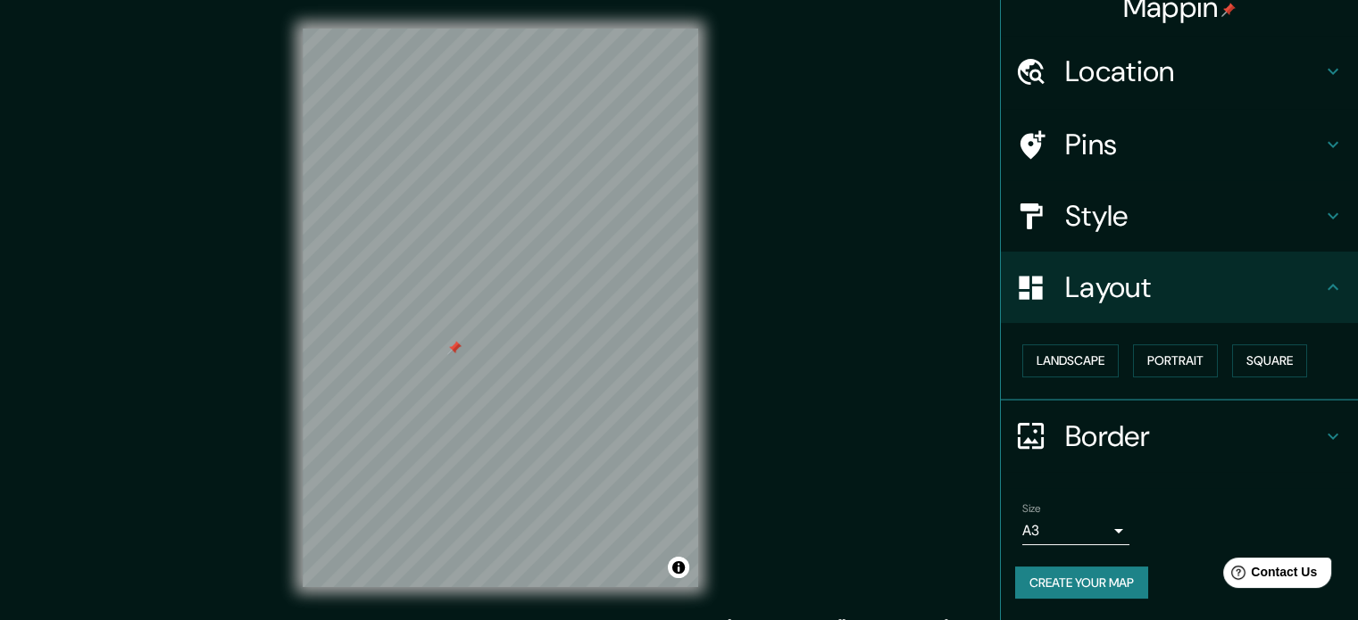
scroll to position [20, 0]
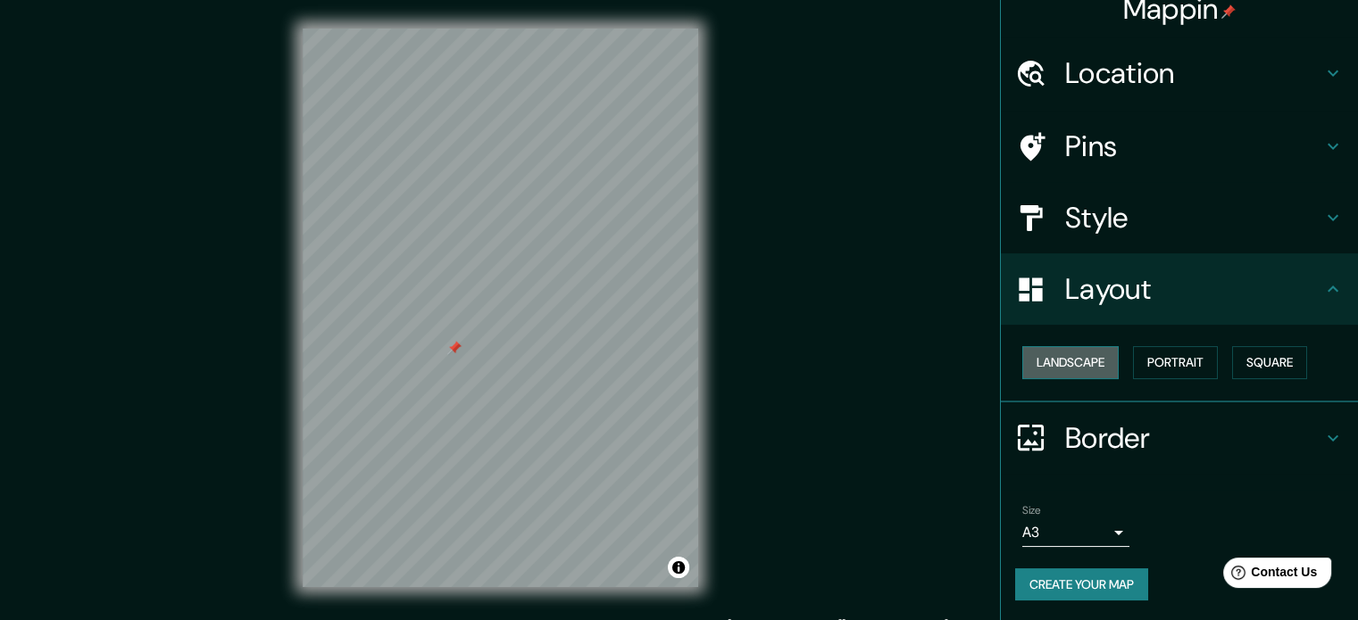
click at [1066, 363] on button "Landscape" at bounding box center [1070, 362] width 96 height 33
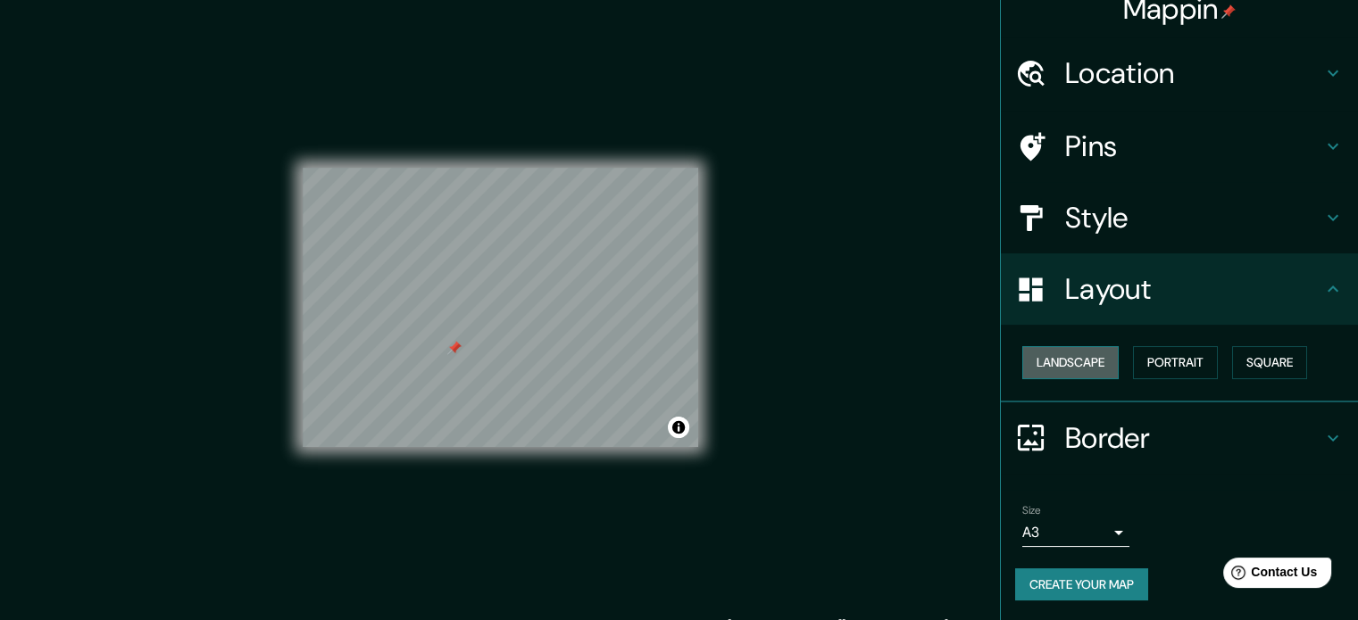
click at [1066, 363] on button "Landscape" at bounding box center [1070, 362] width 96 height 33
click at [1160, 363] on button "Portrait" at bounding box center [1175, 362] width 85 height 33
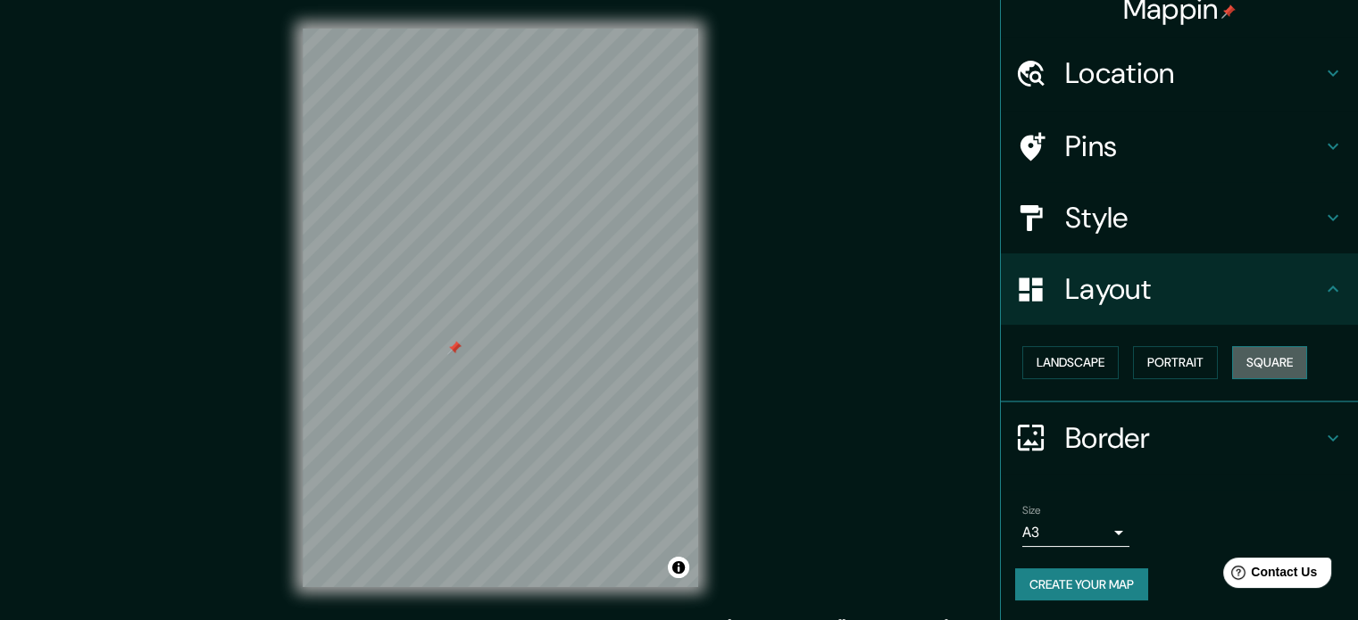
click at [1271, 360] on button "Square" at bounding box center [1269, 362] width 75 height 33
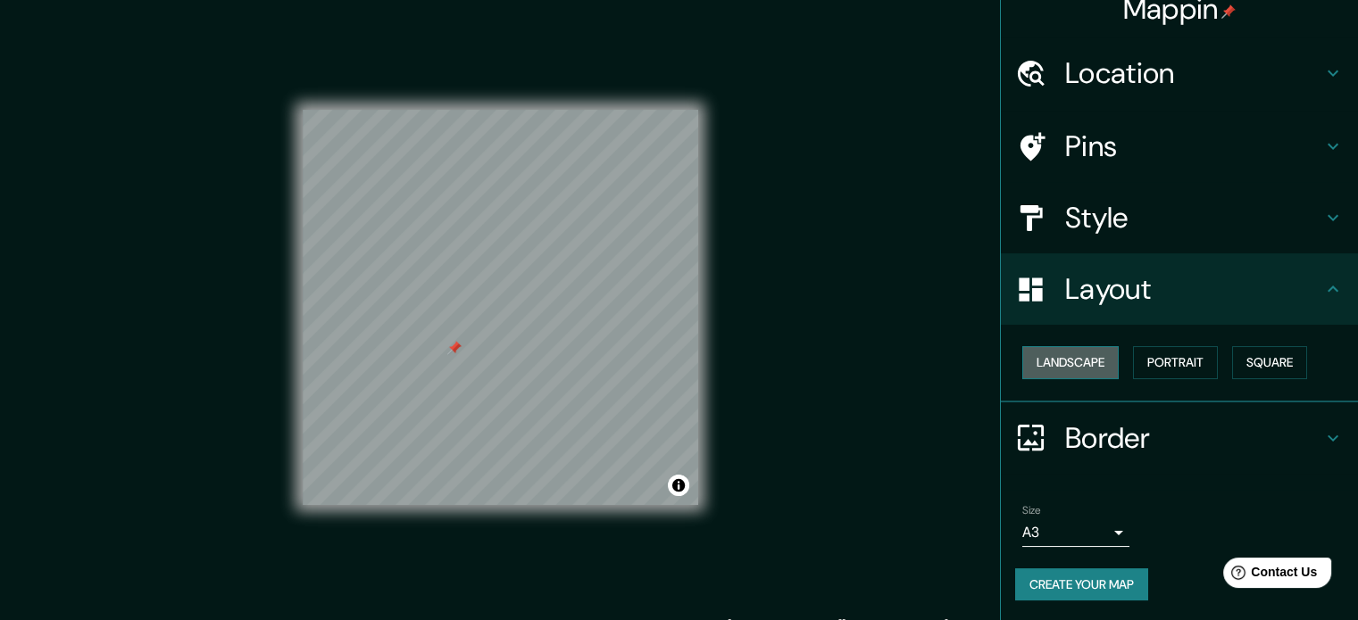
click at [1078, 362] on button "Landscape" at bounding box center [1070, 362] width 96 height 33
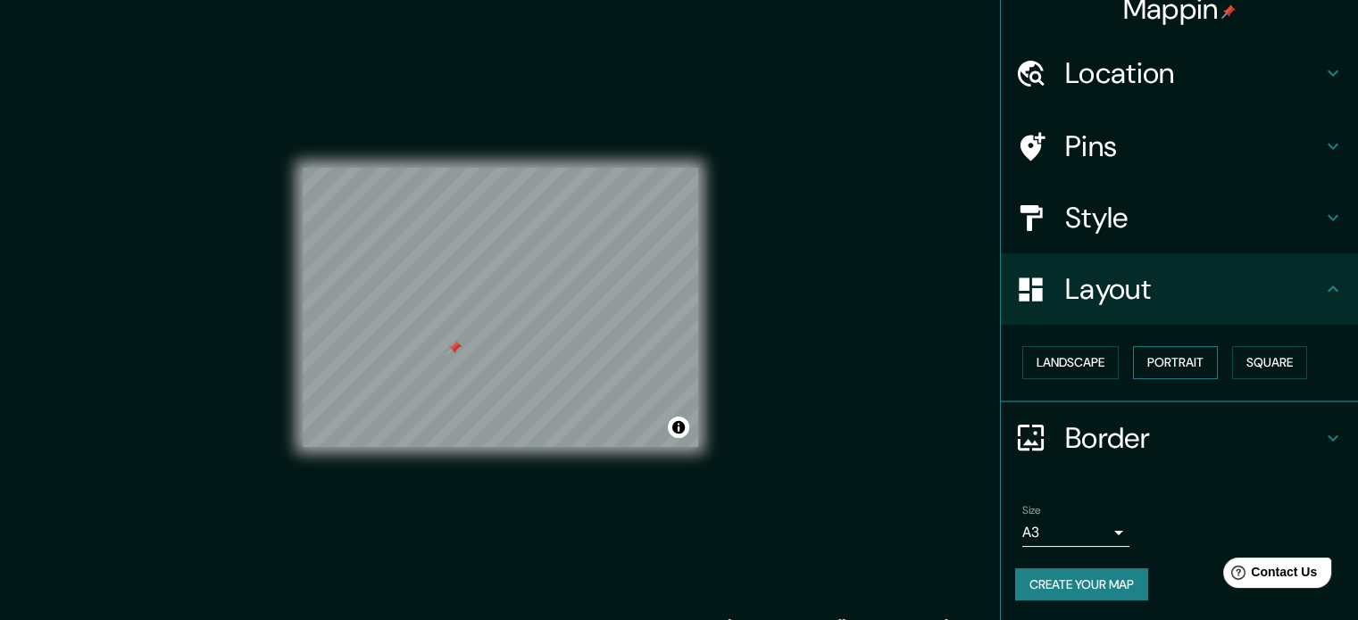
click at [1139, 357] on button "Portrait" at bounding box center [1175, 362] width 85 height 33
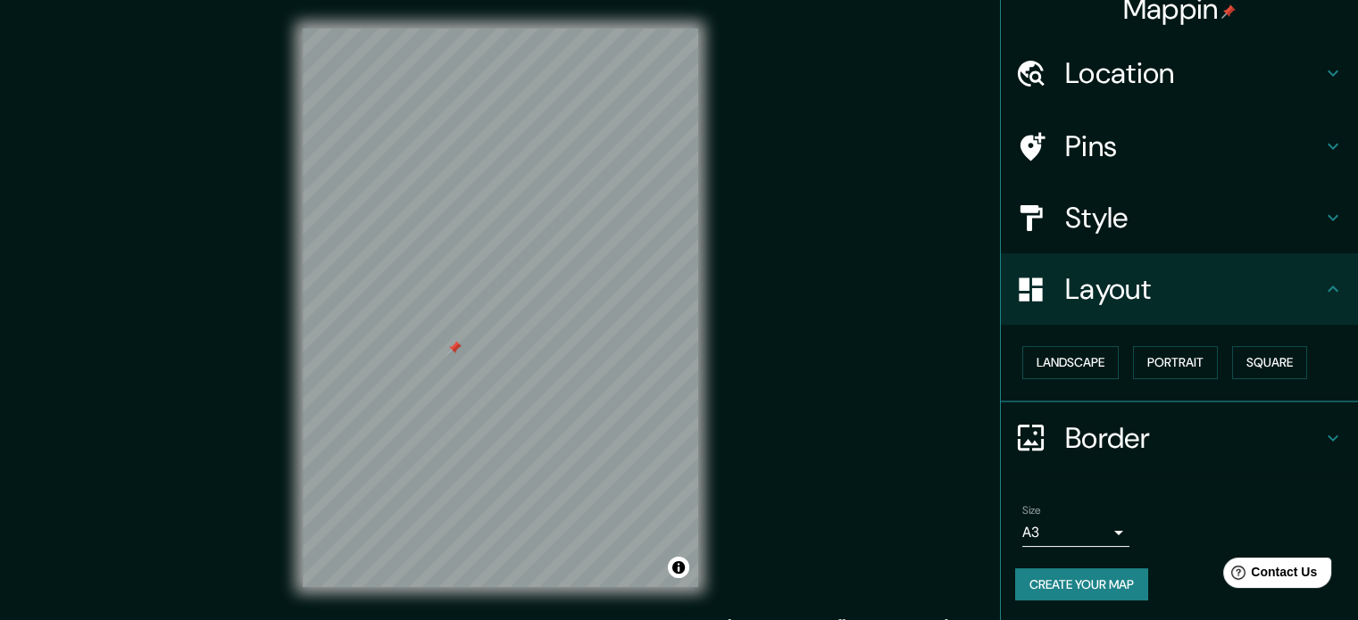
click at [1023, 290] on icon at bounding box center [1030, 289] width 23 height 23
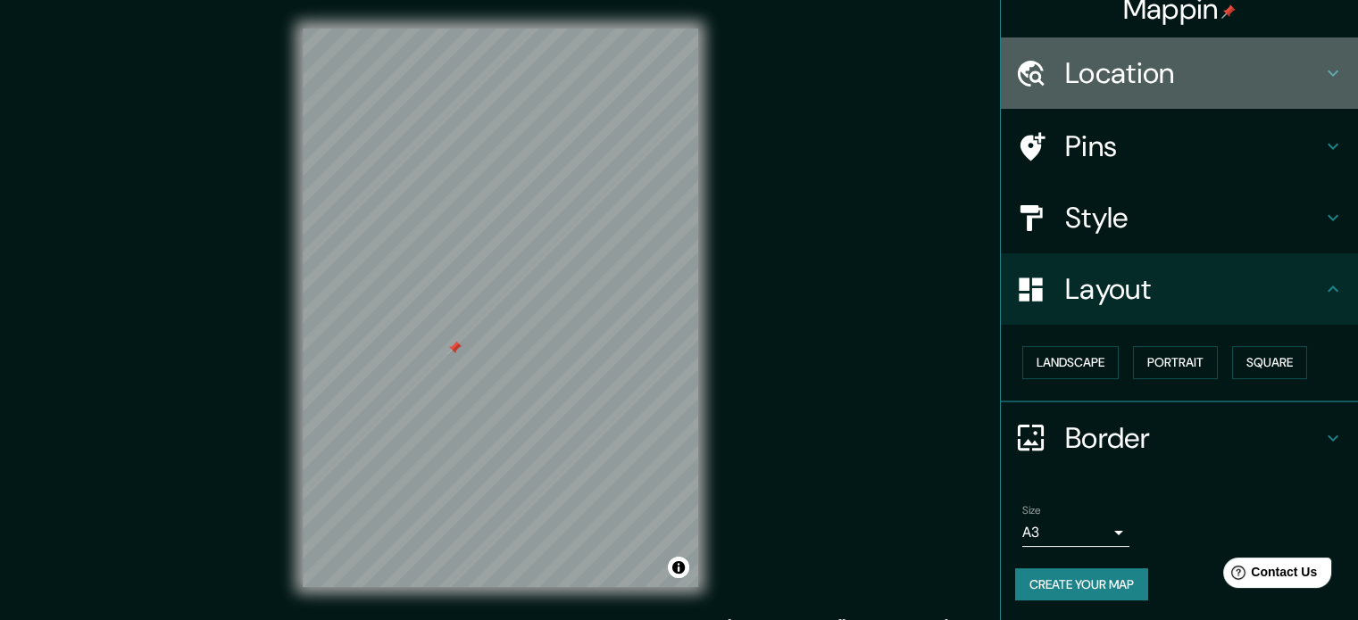
click at [1322, 77] on icon at bounding box center [1332, 72] width 21 height 21
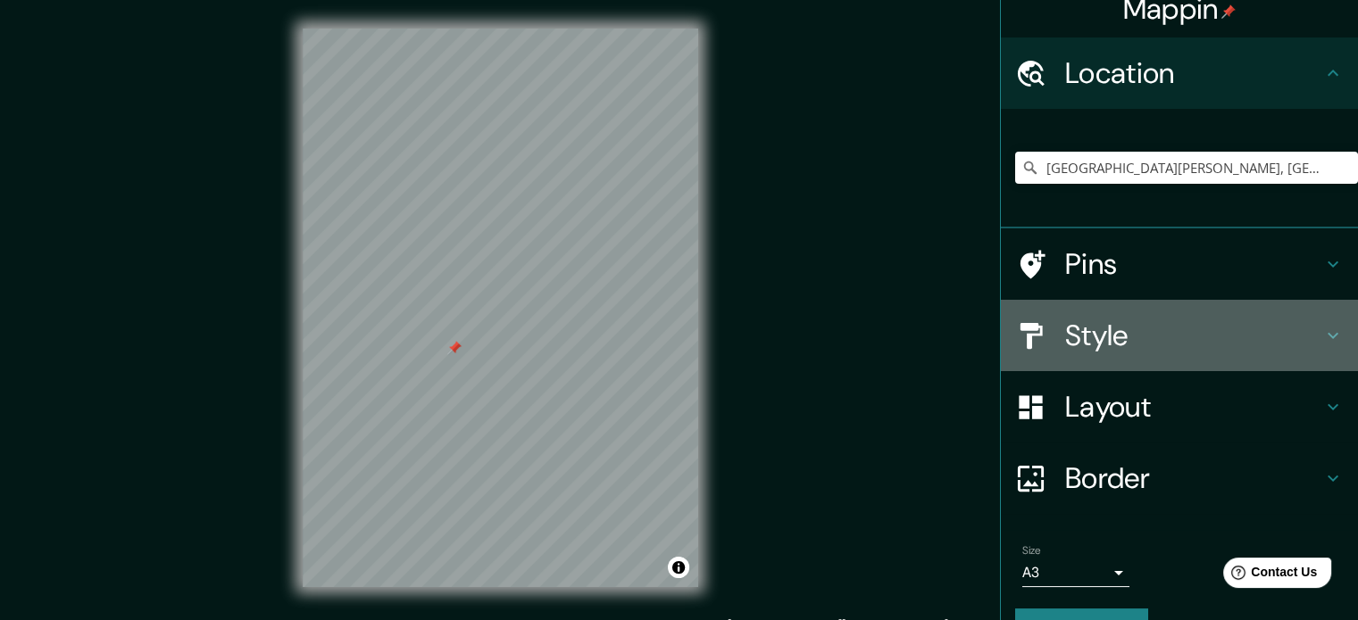
click at [1076, 338] on h4 "Style" at bounding box center [1193, 336] width 257 height 36
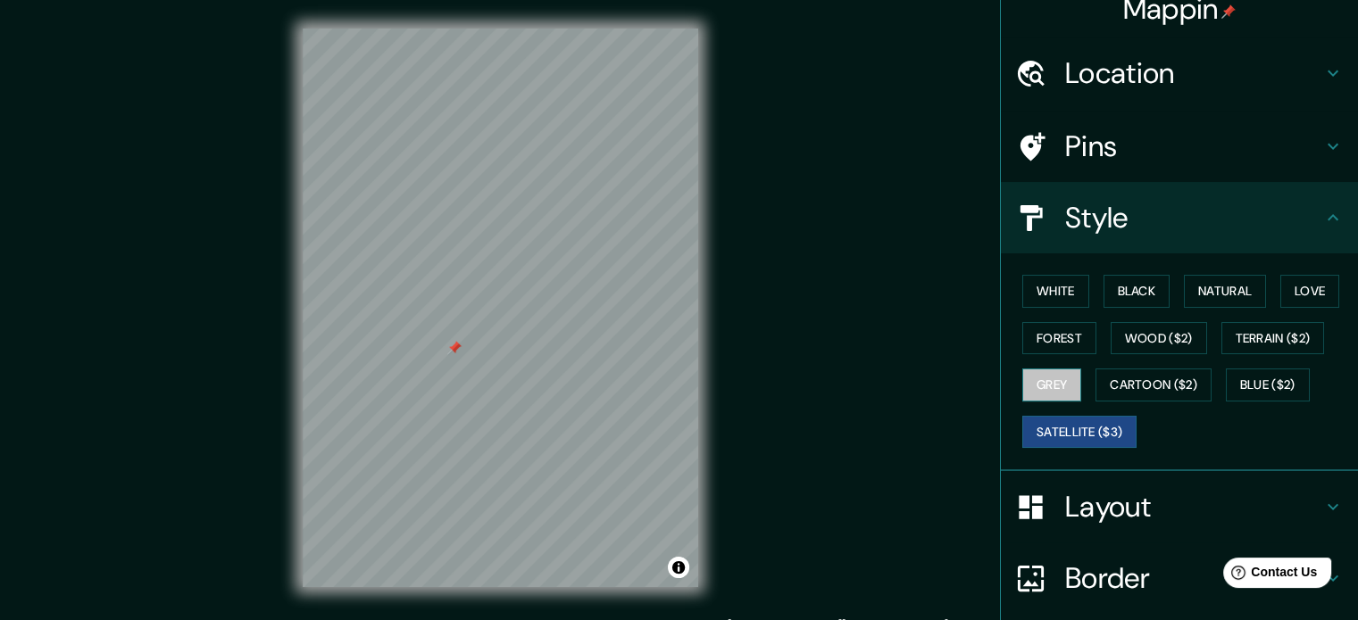
click at [1058, 376] on button "Grey" at bounding box center [1051, 385] width 59 height 33
click at [1050, 421] on button "Satellite ($3)" at bounding box center [1079, 432] width 114 height 33
click at [1125, 385] on button "Cartoon ($2)" at bounding box center [1153, 385] width 116 height 33
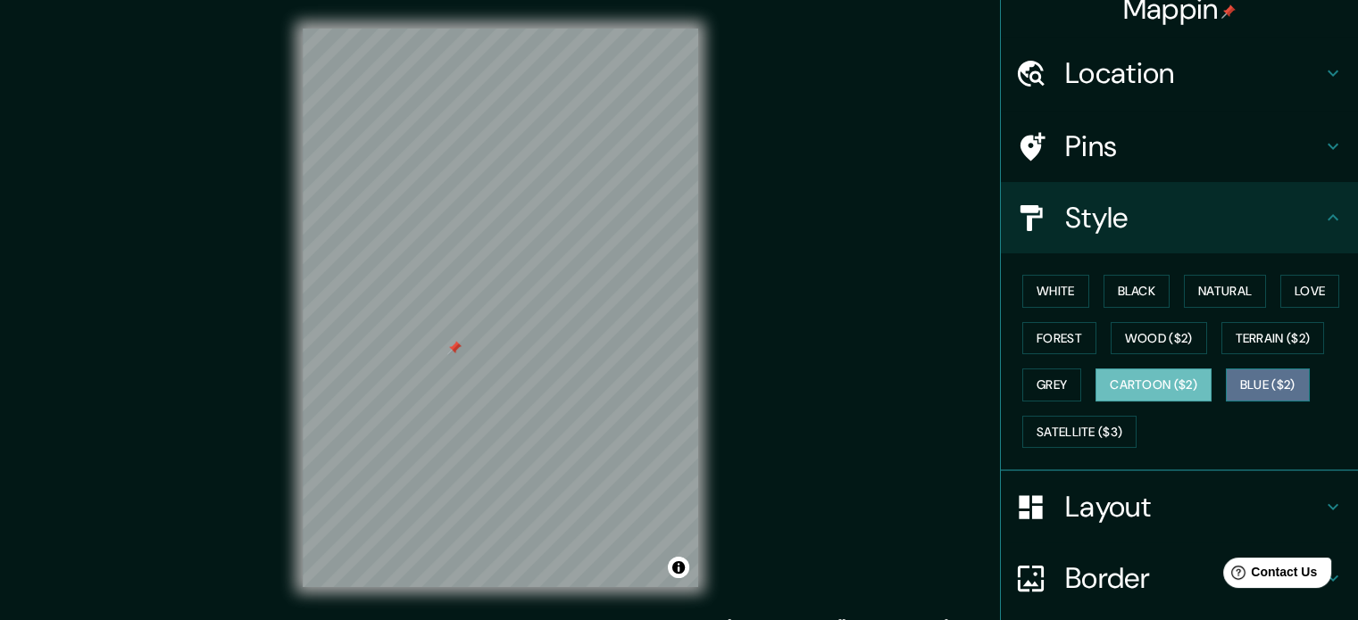
click at [1242, 381] on button "Blue ($2)" at bounding box center [1268, 385] width 84 height 33
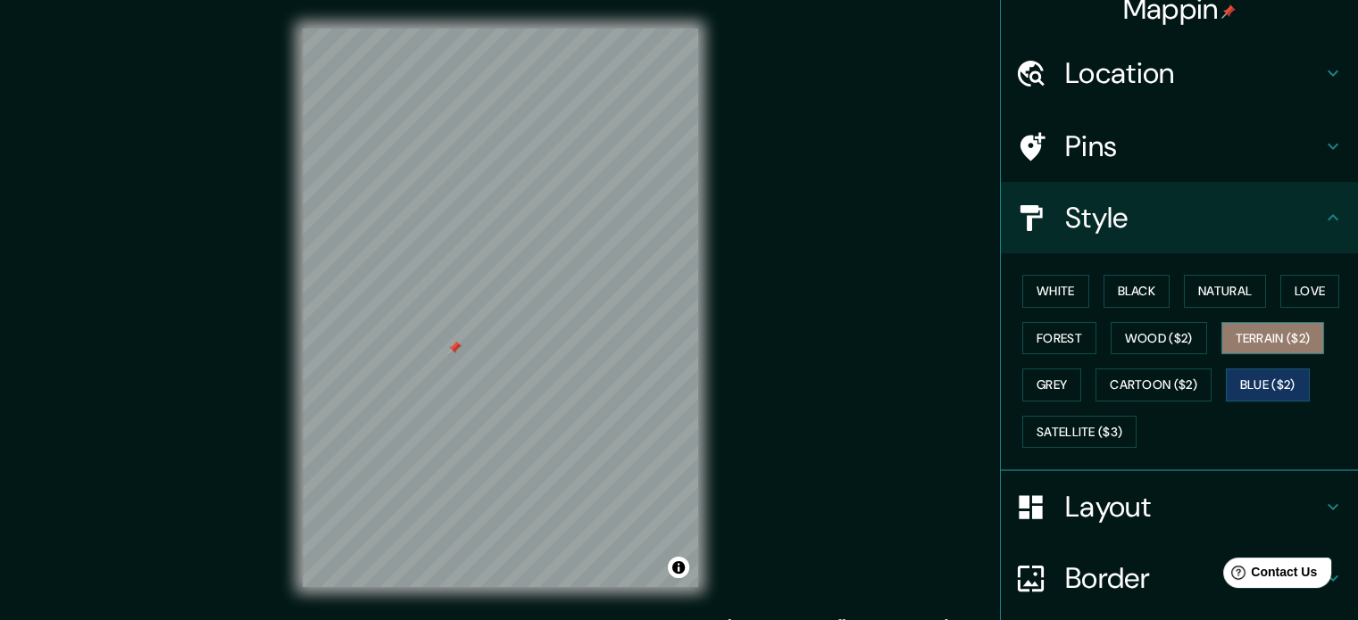
click at [1250, 332] on button "Terrain ($2)" at bounding box center [1273, 338] width 104 height 33
click at [1298, 283] on button "Love" at bounding box center [1309, 291] width 59 height 33
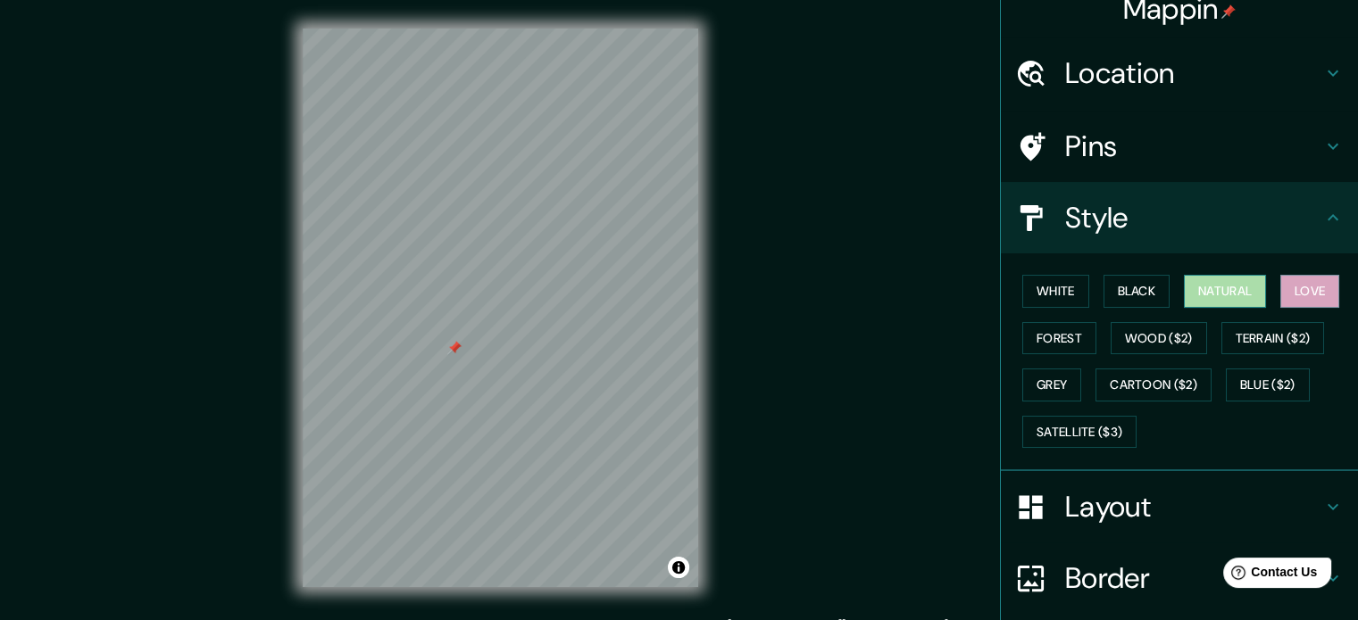
click at [1207, 290] on button "Natural" at bounding box center [1225, 291] width 82 height 33
click at [1144, 287] on button "Black" at bounding box center [1136, 291] width 67 height 33
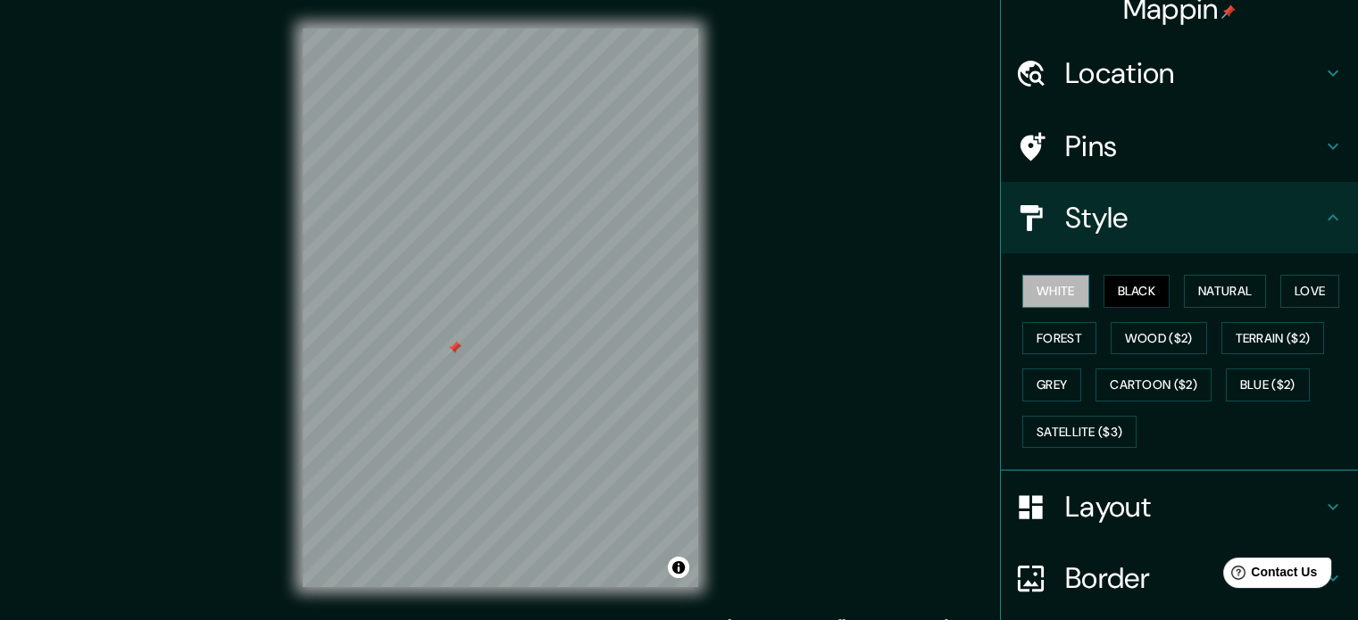
click at [1061, 298] on button "White" at bounding box center [1055, 291] width 67 height 33
click at [1116, 284] on button "Black" at bounding box center [1136, 291] width 67 height 33
drag, startPoint x: 452, startPoint y: 347, endPoint x: 454, endPoint y: 337, distance: 10.0
click at [454, 337] on div at bounding box center [456, 339] width 14 height 14
click at [1061, 416] on button "Satellite ($3)" at bounding box center [1079, 432] width 114 height 33
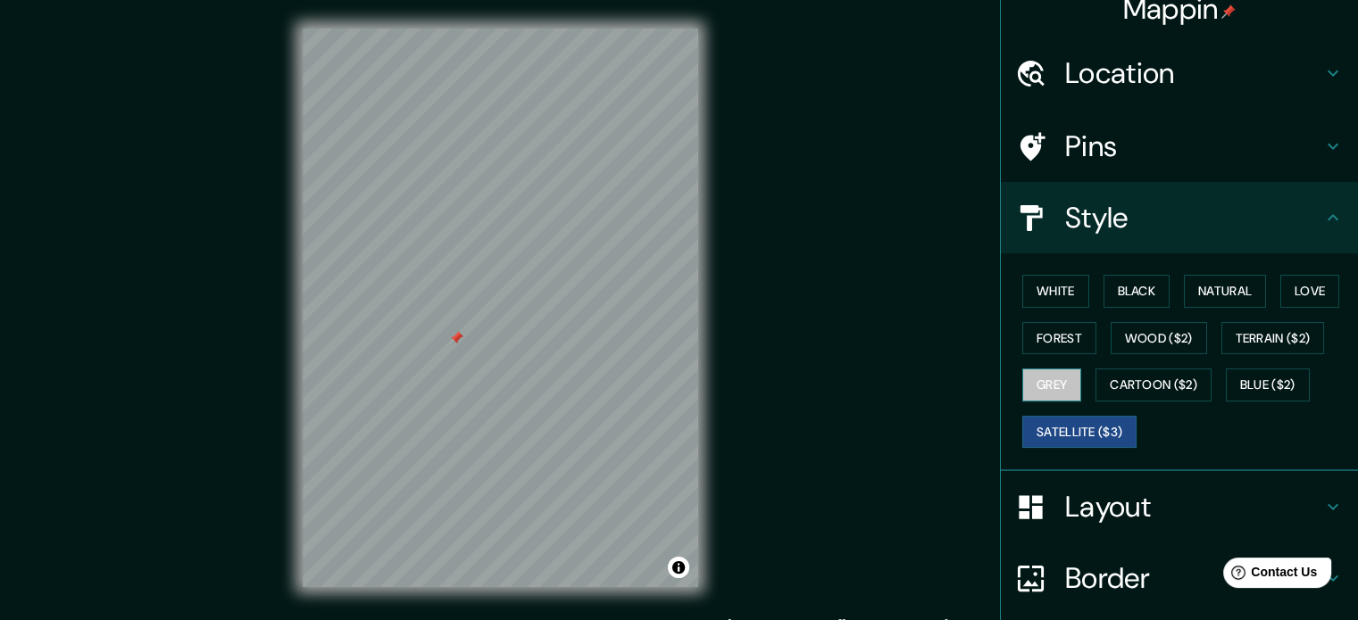
click at [1032, 392] on button "Grey" at bounding box center [1051, 385] width 59 height 33
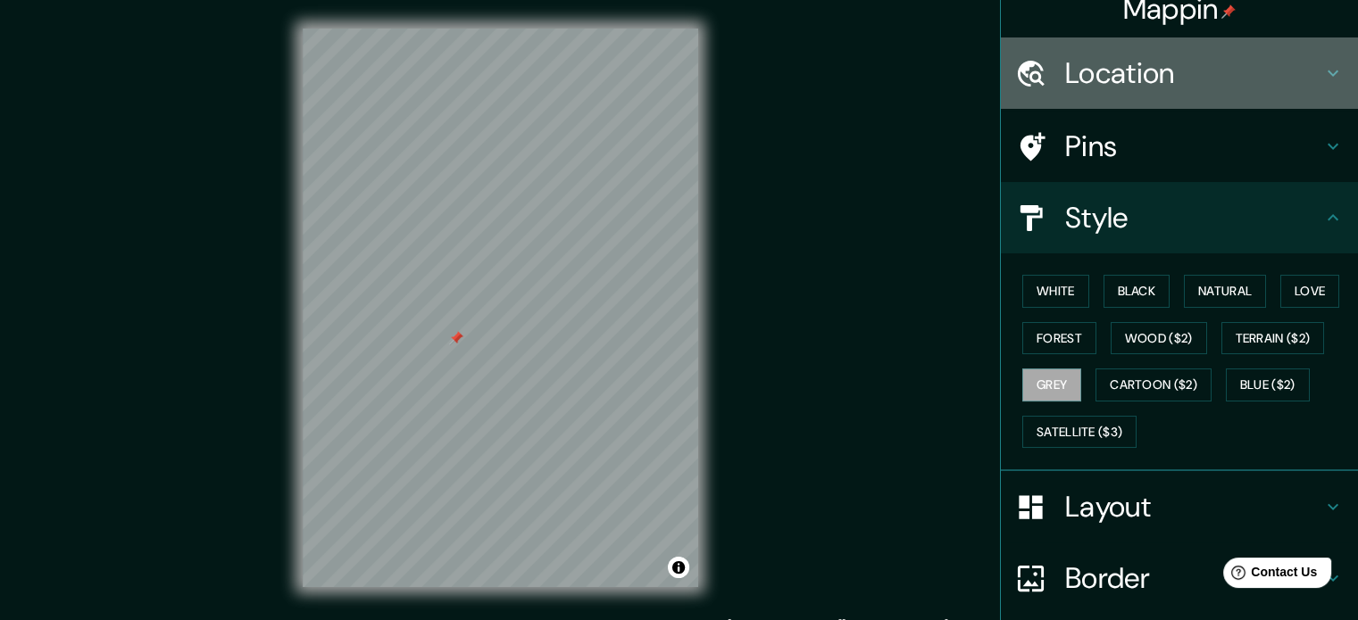
click at [1106, 60] on h4 "Location" at bounding box center [1193, 73] width 257 height 36
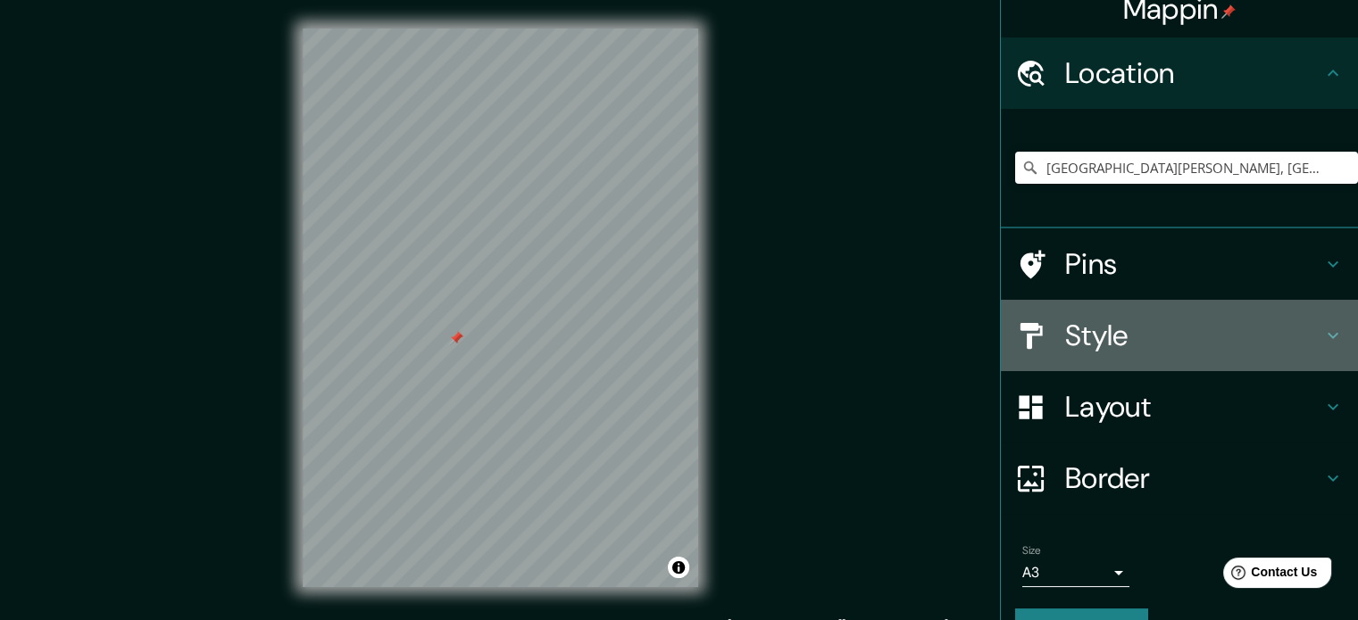
click at [1095, 322] on h4 "Style" at bounding box center [1193, 336] width 257 height 36
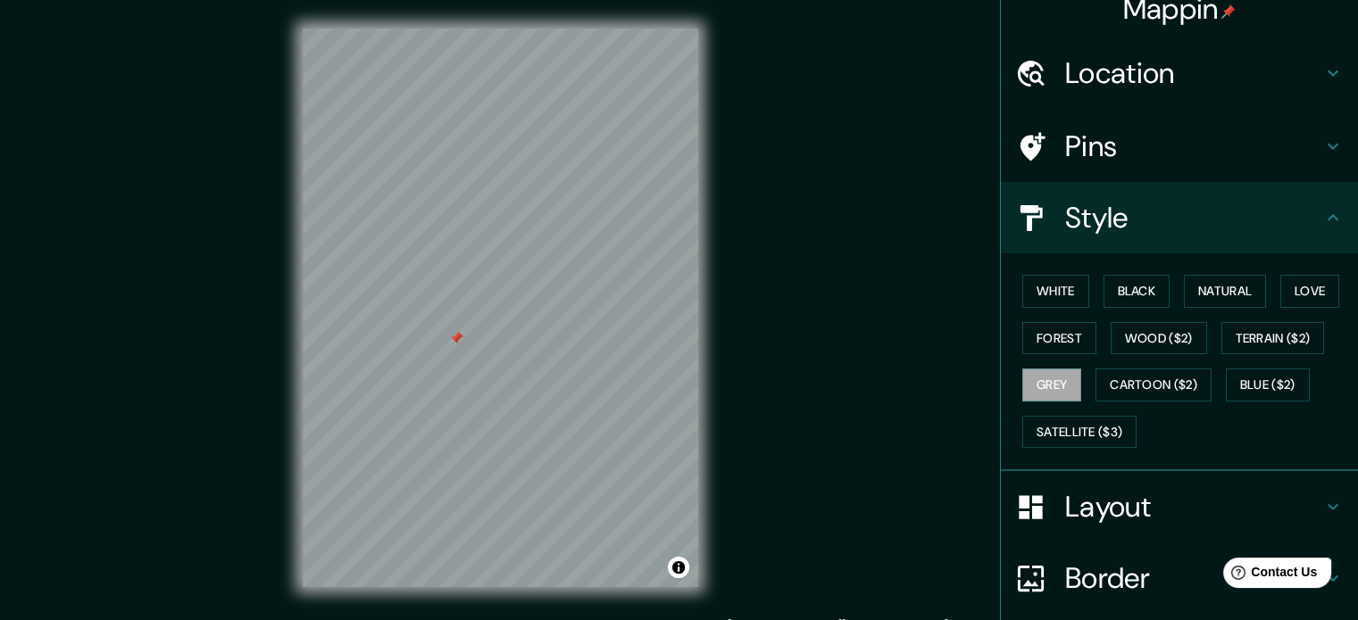
click at [1068, 504] on h4 "Layout" at bounding box center [1193, 507] width 257 height 36
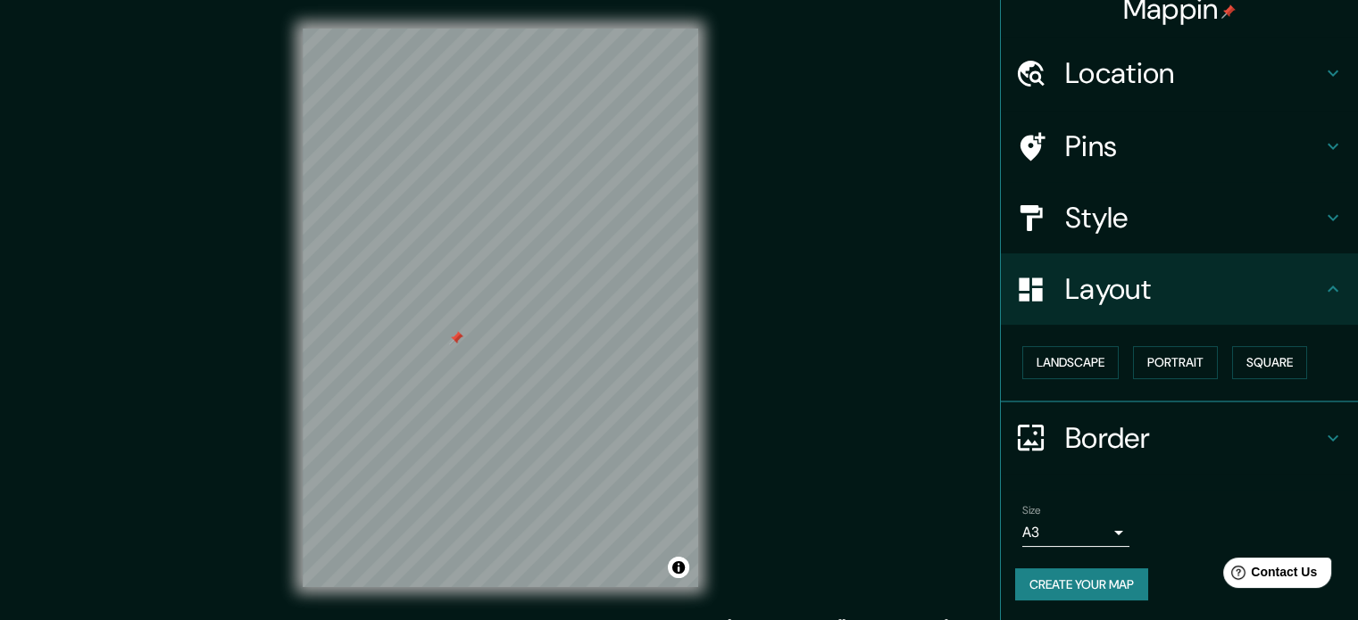
click at [1078, 438] on h4 "Border" at bounding box center [1193, 438] width 257 height 36
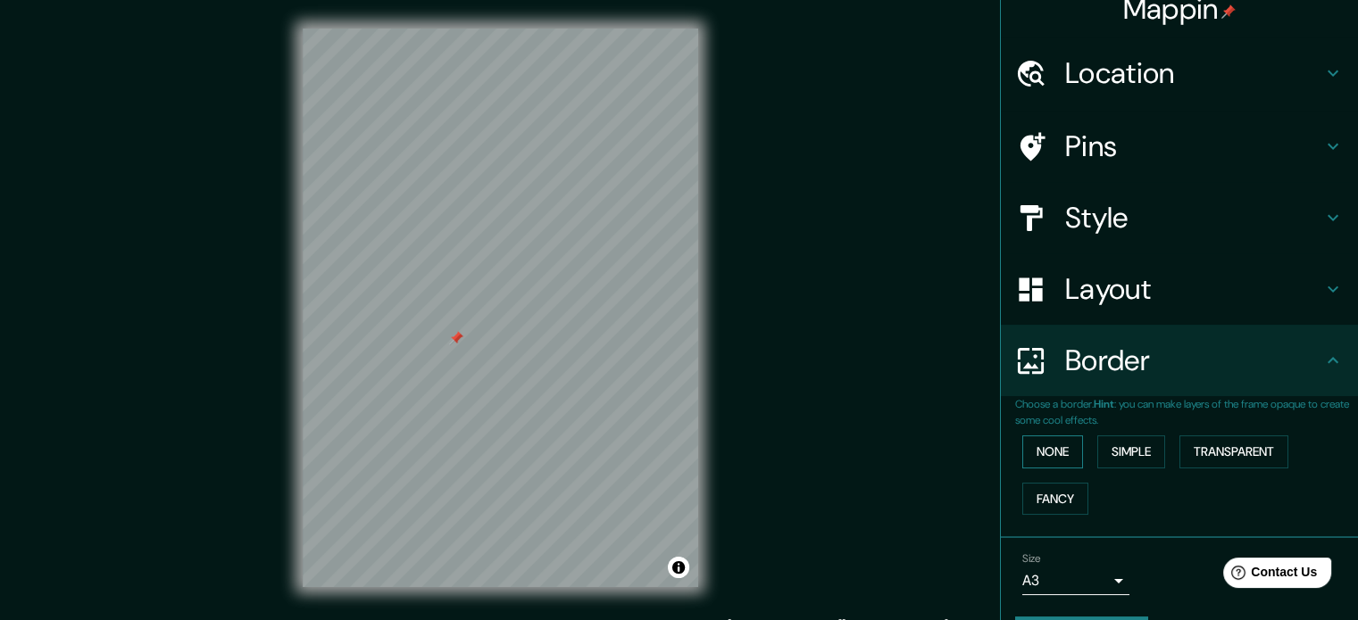
click at [1028, 450] on button "None" at bounding box center [1052, 452] width 61 height 33
click at [1182, 453] on button "Transparent" at bounding box center [1233, 452] width 109 height 33
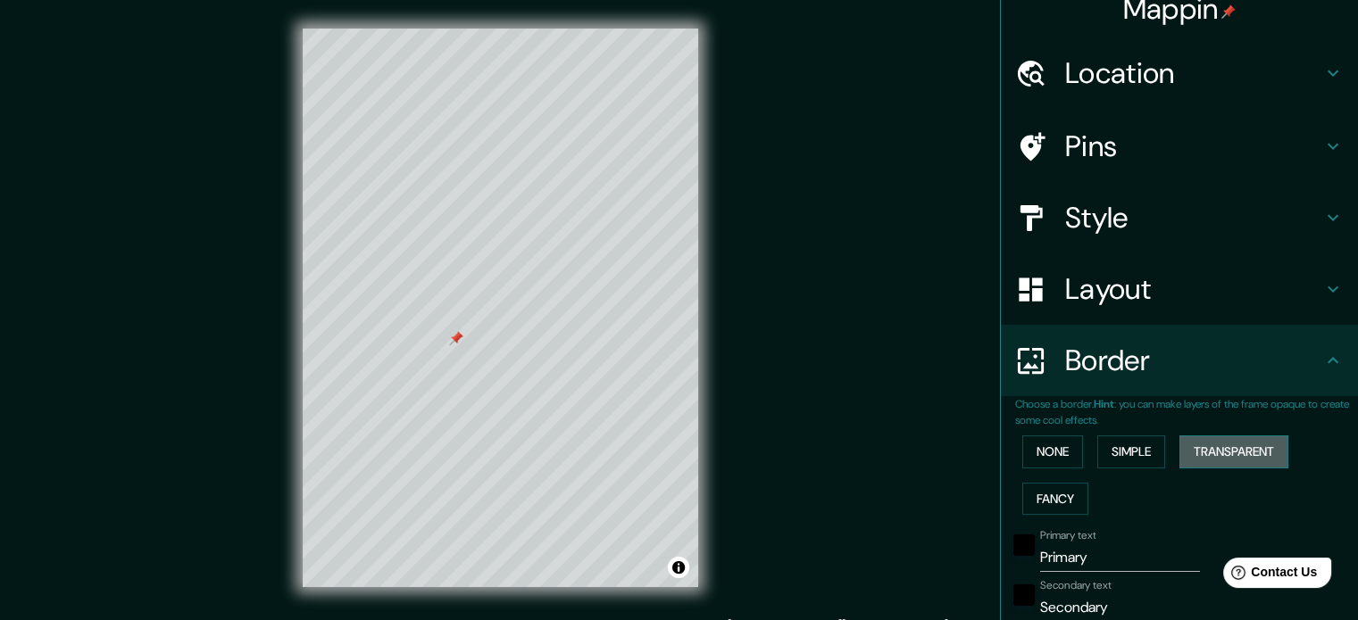
click at [1182, 453] on button "Transparent" at bounding box center [1233, 452] width 109 height 33
click at [1057, 504] on button "Fancy" at bounding box center [1055, 499] width 66 height 33
click at [460, 256] on div at bounding box center [463, 252] width 14 height 14
click at [1022, 447] on button "None" at bounding box center [1052, 452] width 61 height 33
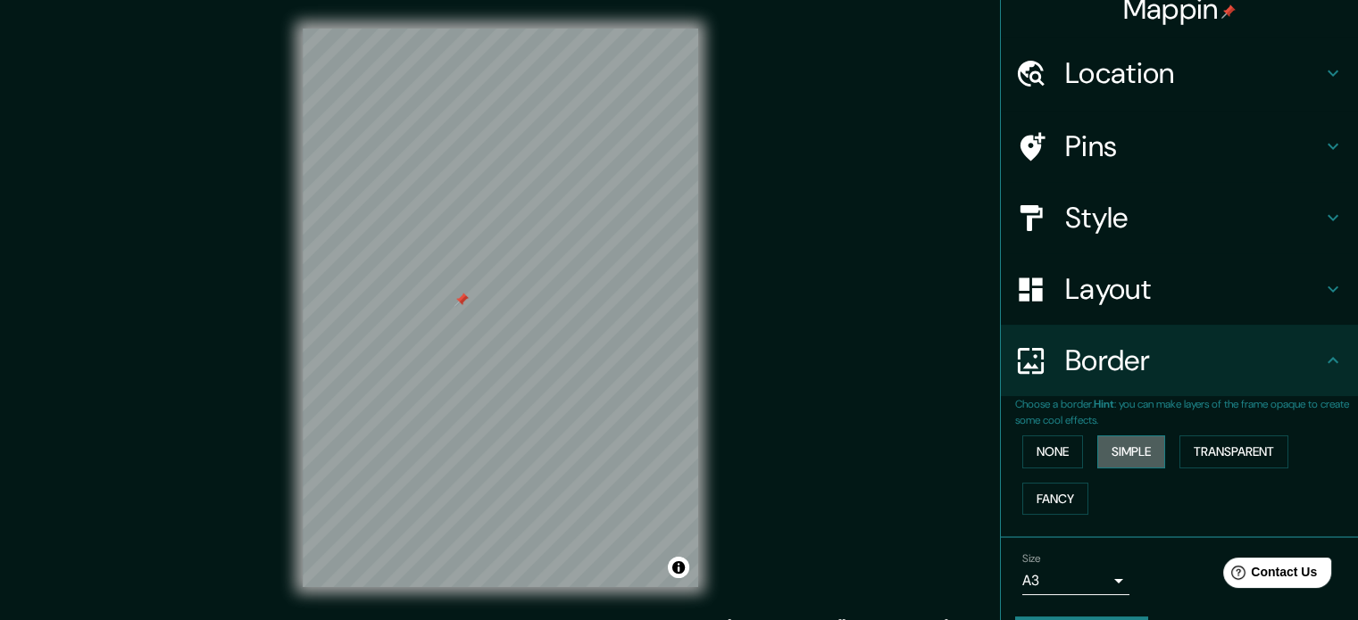
click at [1111, 454] on button "Simple" at bounding box center [1131, 452] width 68 height 33
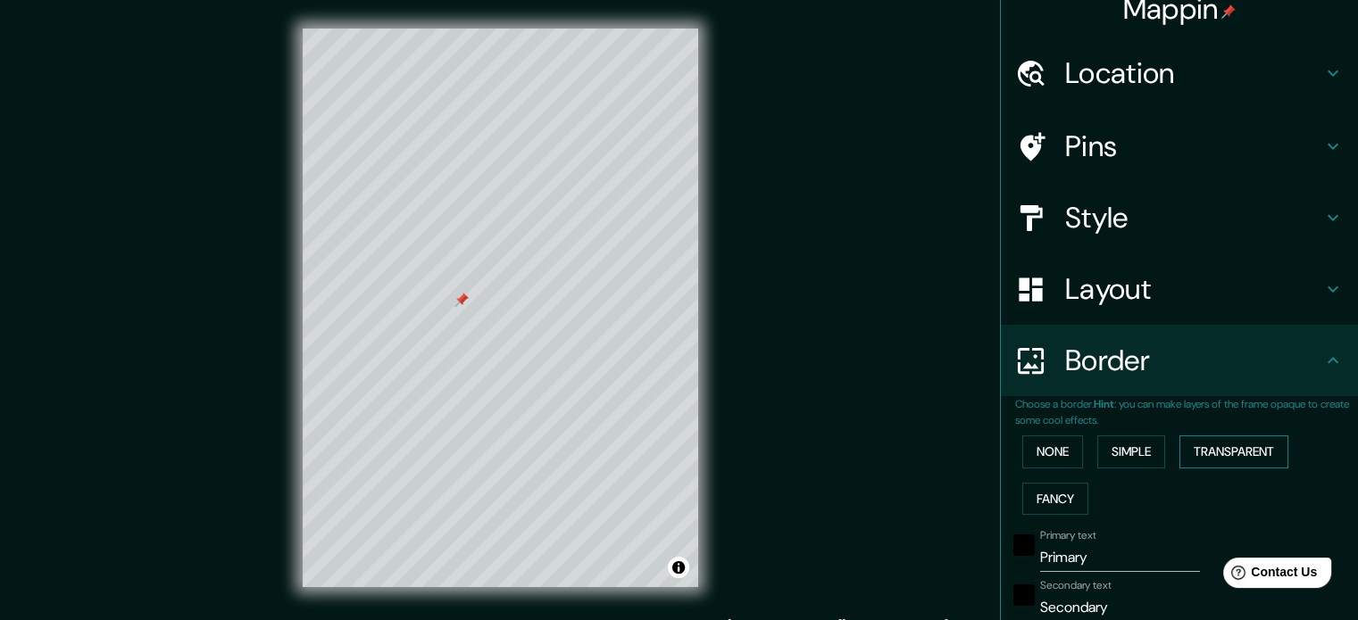
click at [1187, 453] on button "Transparent" at bounding box center [1233, 452] width 109 height 33
click at [1054, 488] on button "Fancy" at bounding box center [1055, 499] width 66 height 33
click at [1186, 442] on button "Transparent" at bounding box center [1233, 452] width 109 height 33
click at [1025, 460] on button "None" at bounding box center [1052, 452] width 61 height 33
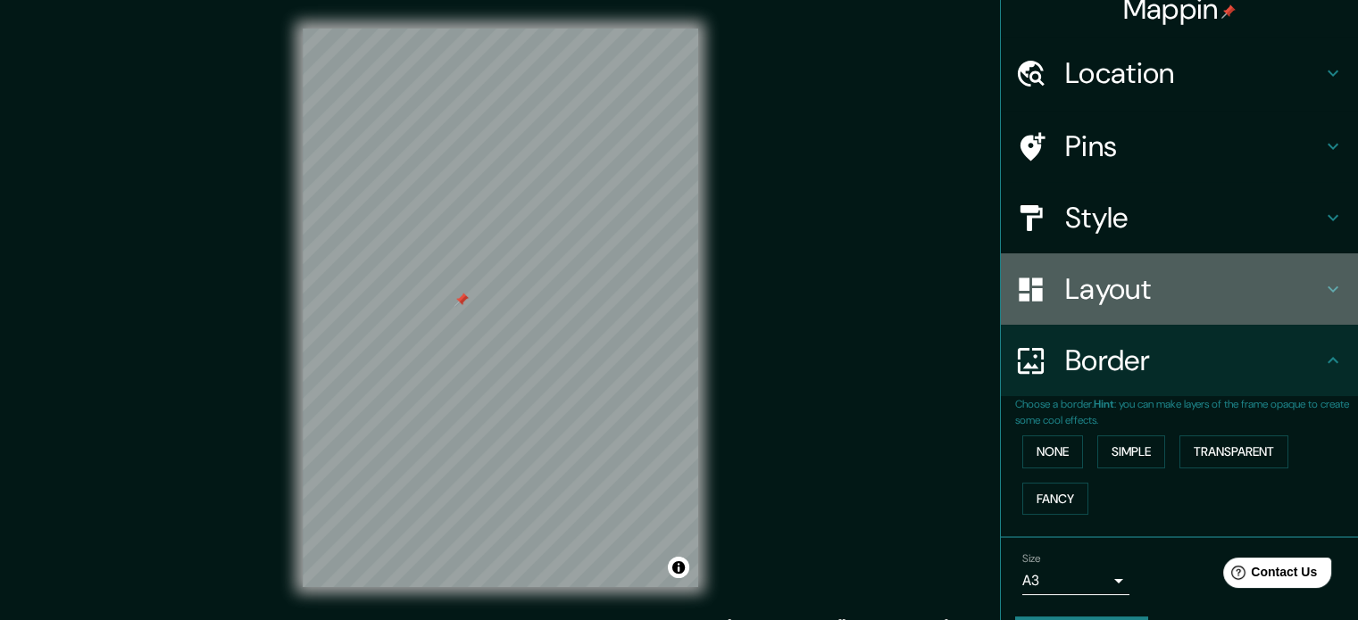
click at [1065, 289] on h4 "Layout" at bounding box center [1193, 289] width 257 height 36
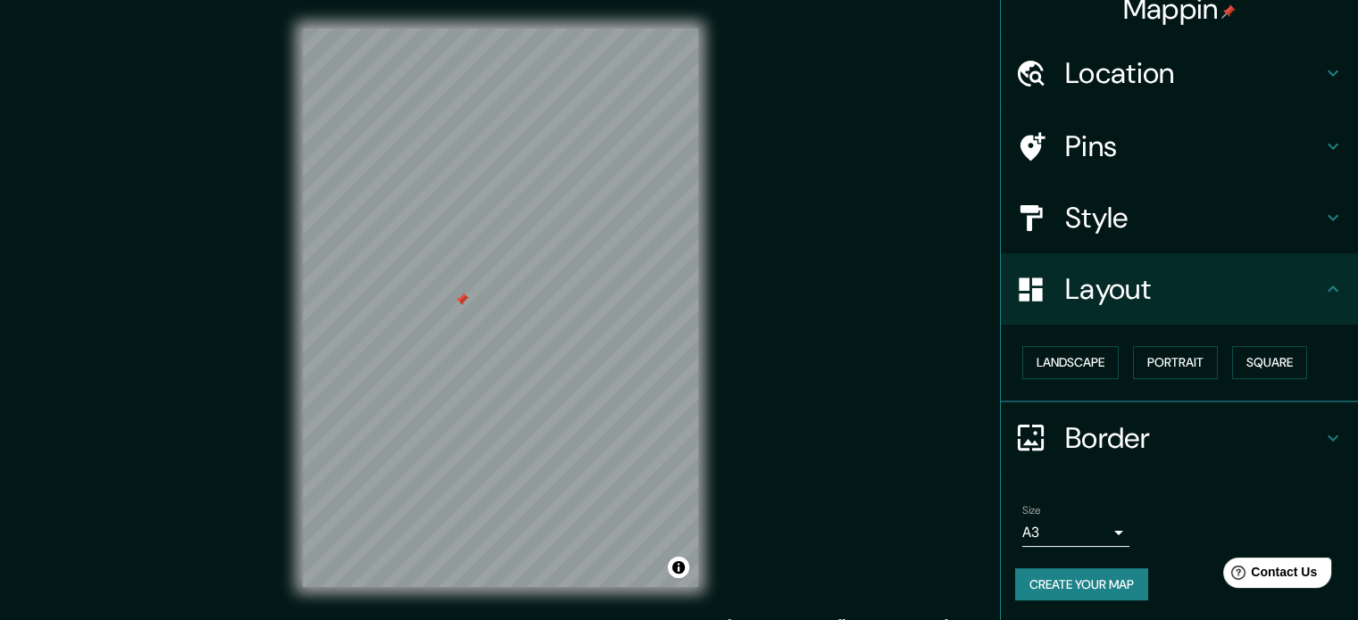
click at [1078, 229] on h4 "Style" at bounding box center [1193, 218] width 257 height 36
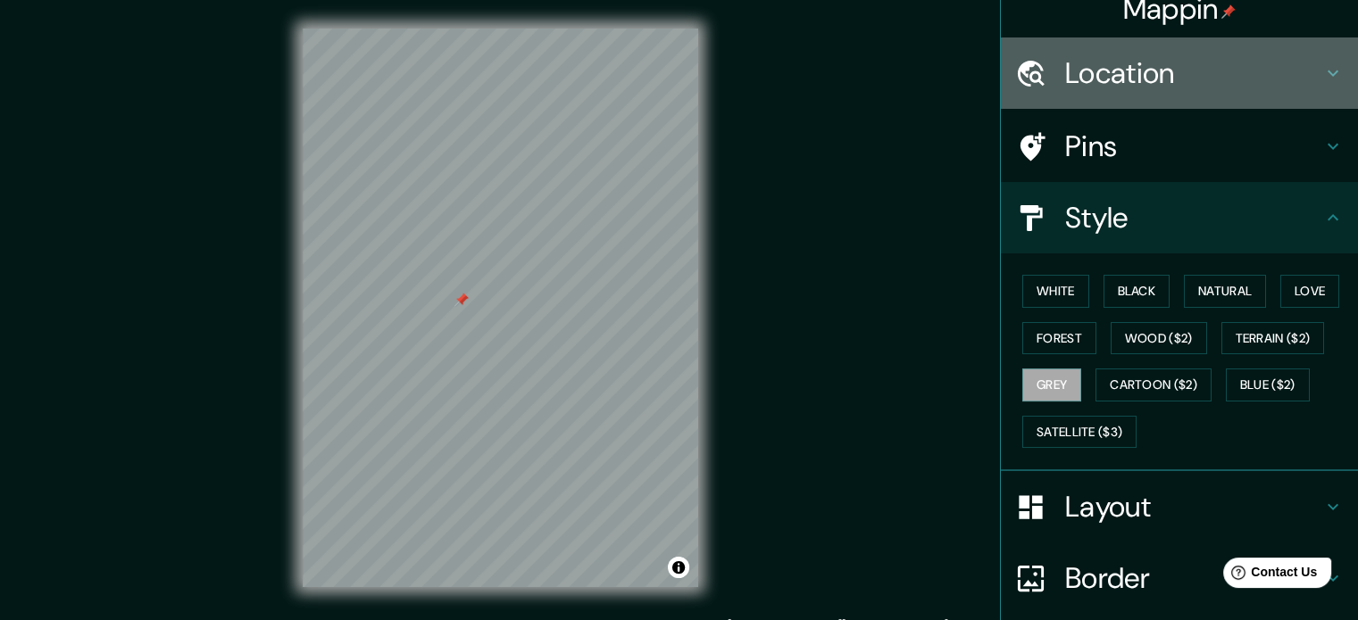
click at [1108, 80] on h4 "Location" at bounding box center [1193, 73] width 257 height 36
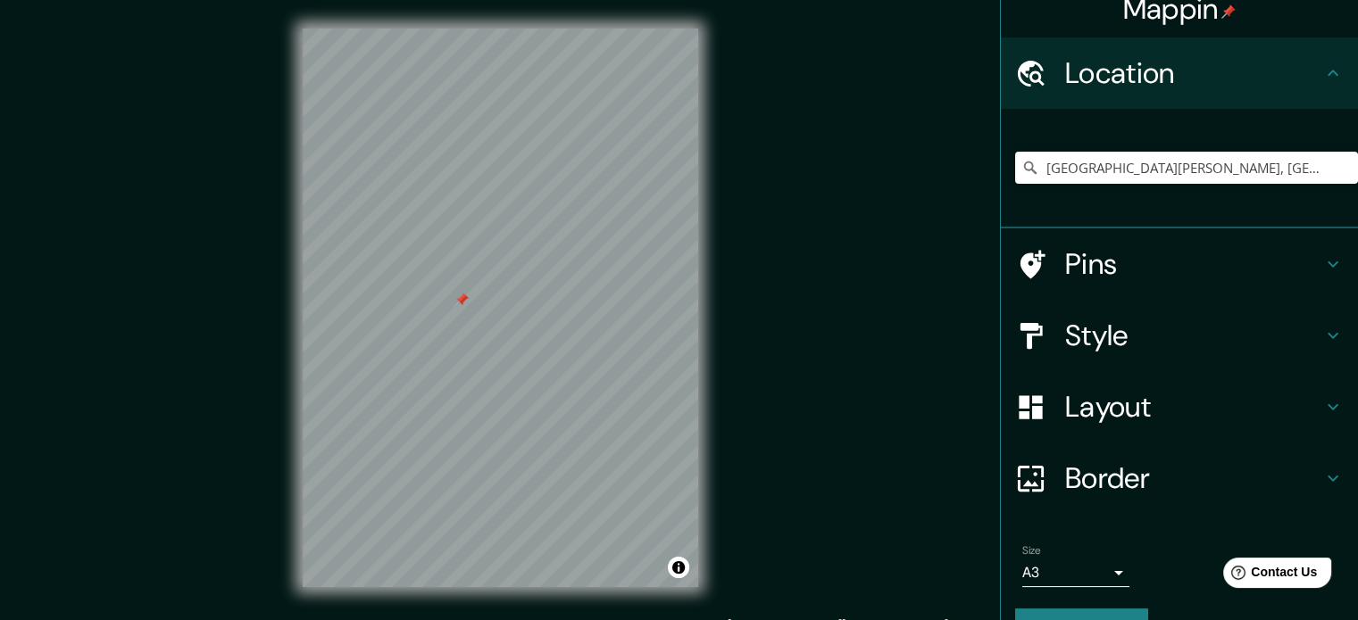
click at [1071, 348] on h4 "Style" at bounding box center [1193, 336] width 257 height 36
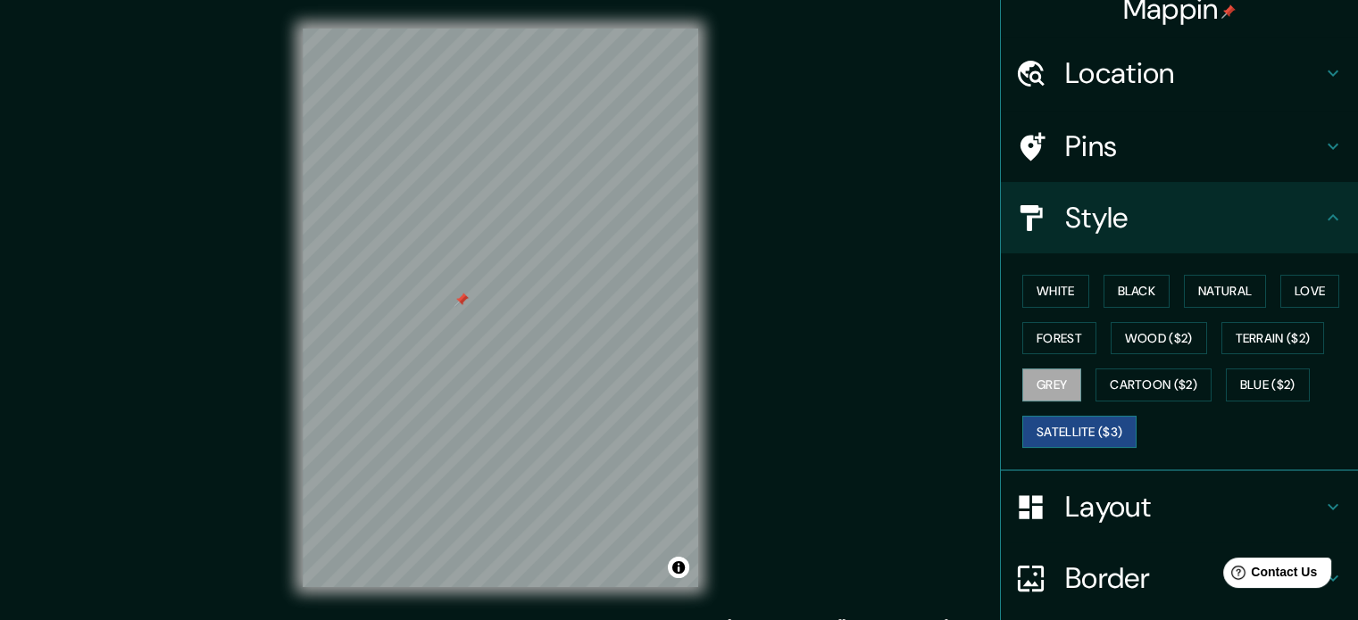
click at [1037, 416] on button "Satellite ($3)" at bounding box center [1079, 432] width 114 height 33
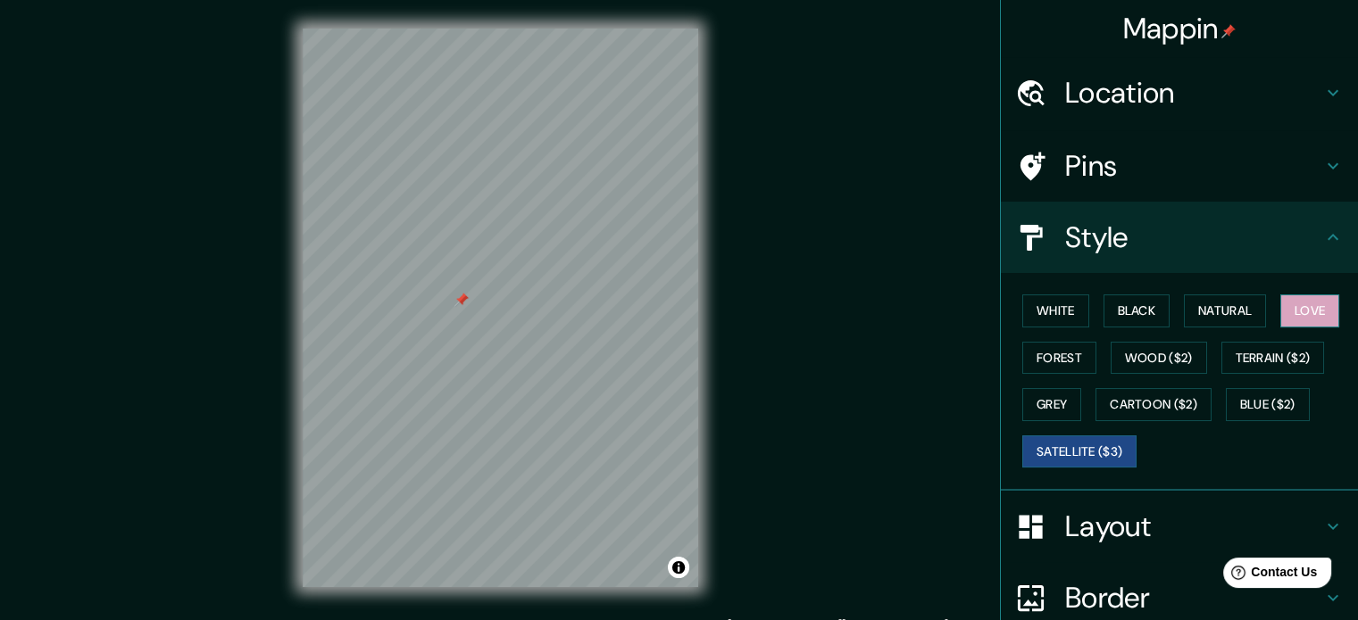
scroll to position [23, 0]
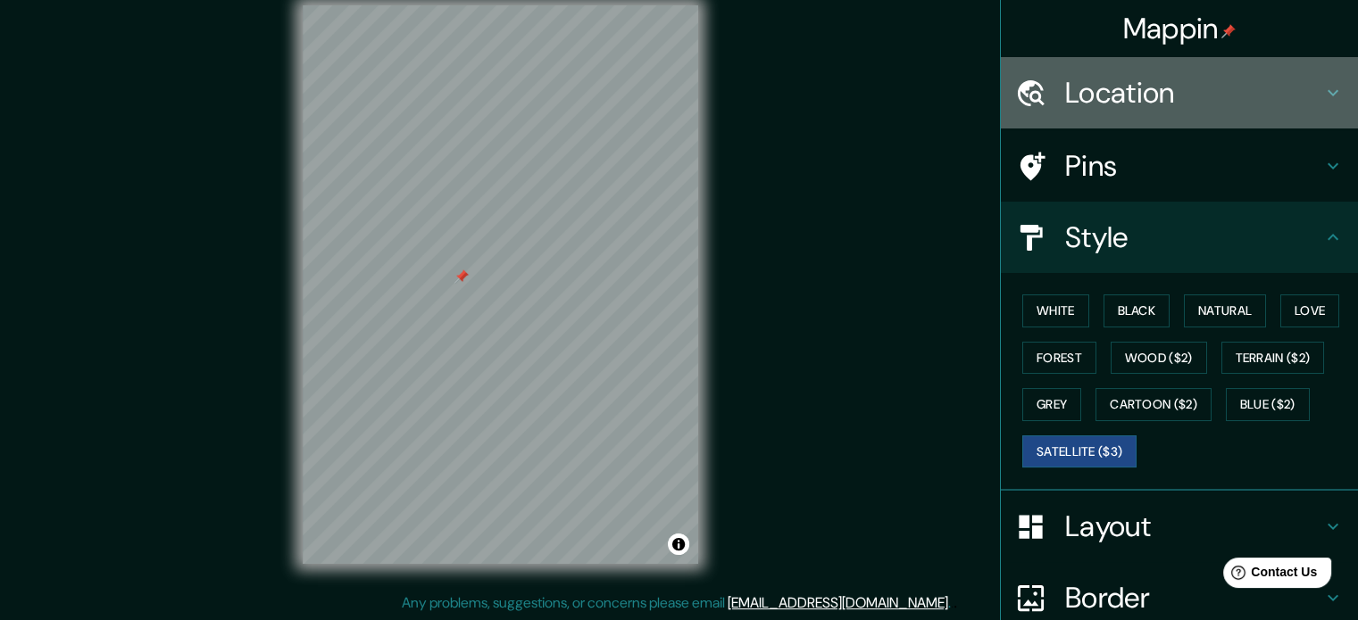
click at [1322, 90] on icon at bounding box center [1332, 92] width 21 height 21
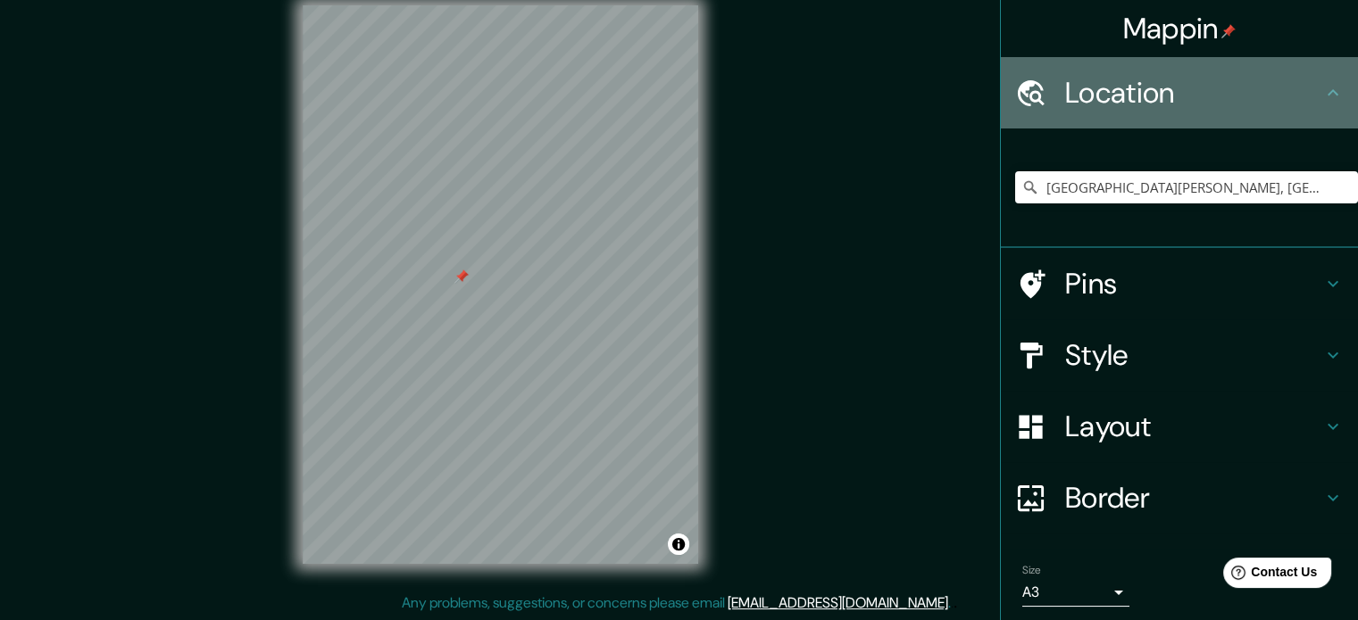
click at [1322, 90] on icon at bounding box center [1332, 92] width 21 height 21
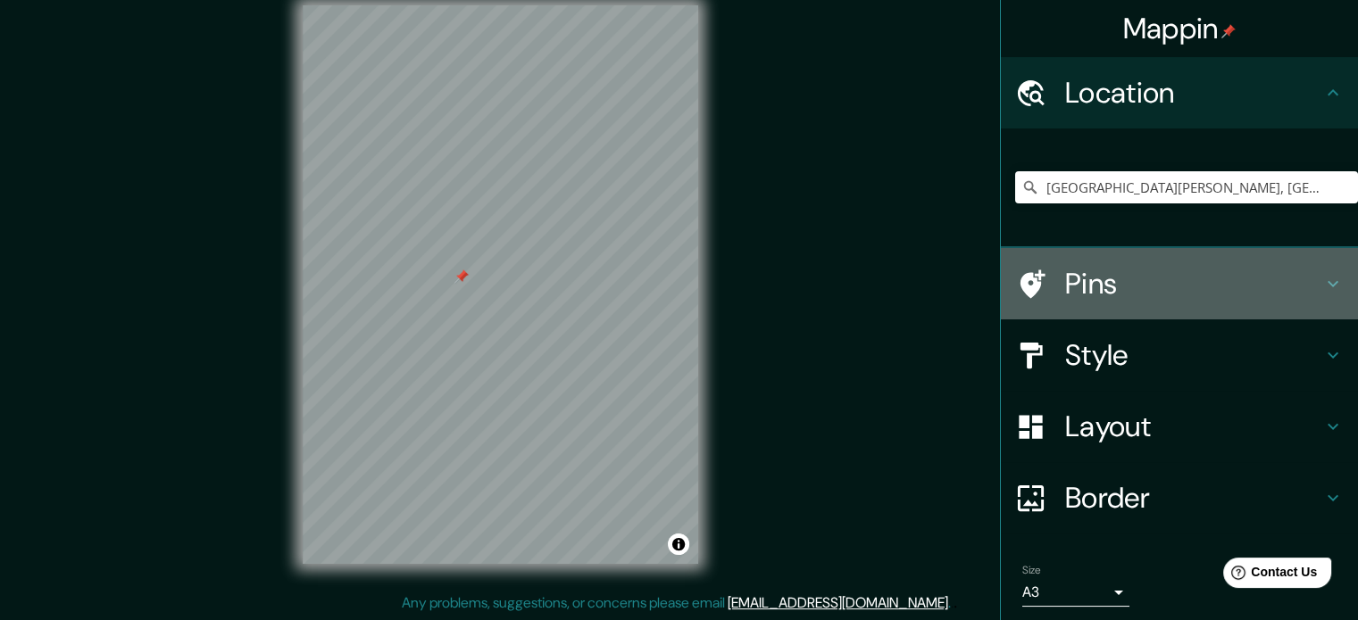
click at [1322, 273] on icon at bounding box center [1332, 283] width 21 height 21
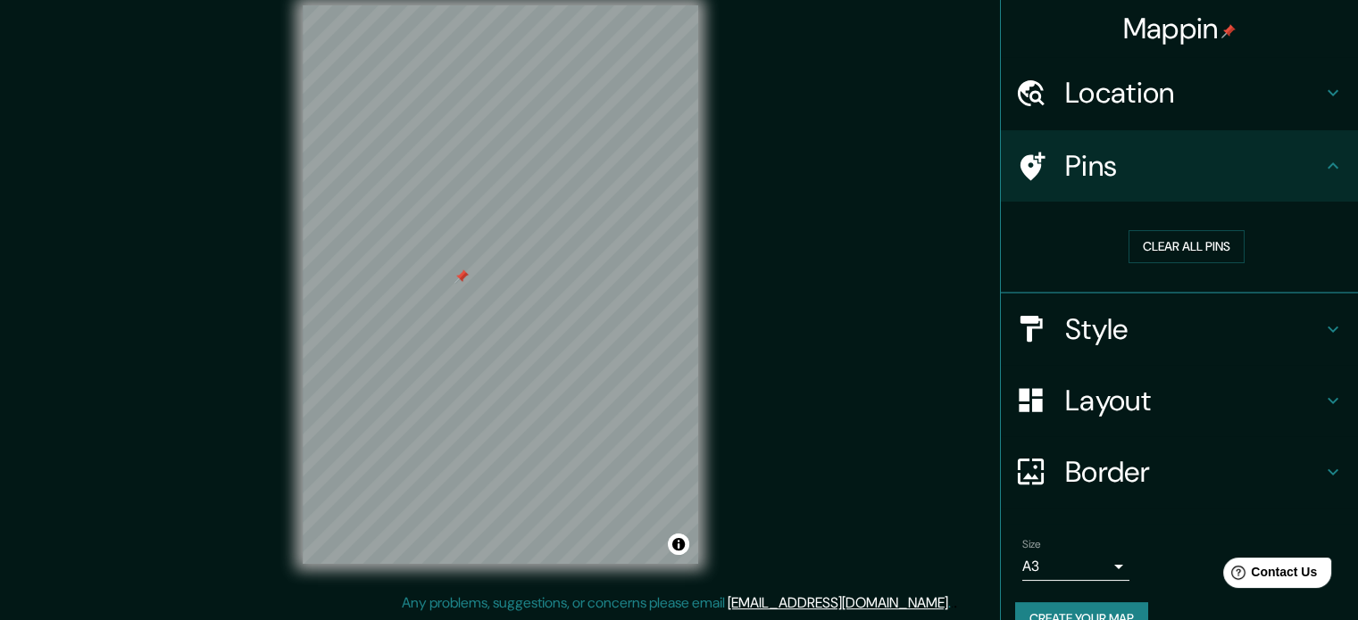
click at [1328, 329] on icon at bounding box center [1333, 329] width 11 height 6
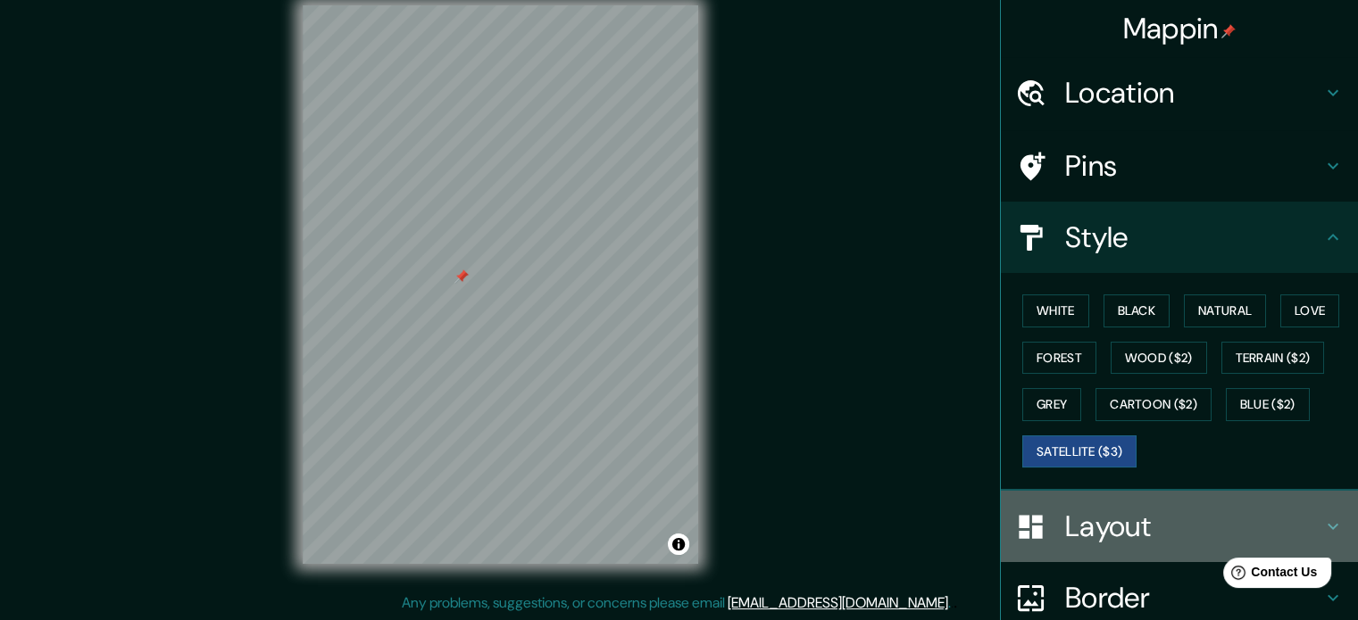
click at [1319, 510] on div "Layout" at bounding box center [1179, 526] width 357 height 71
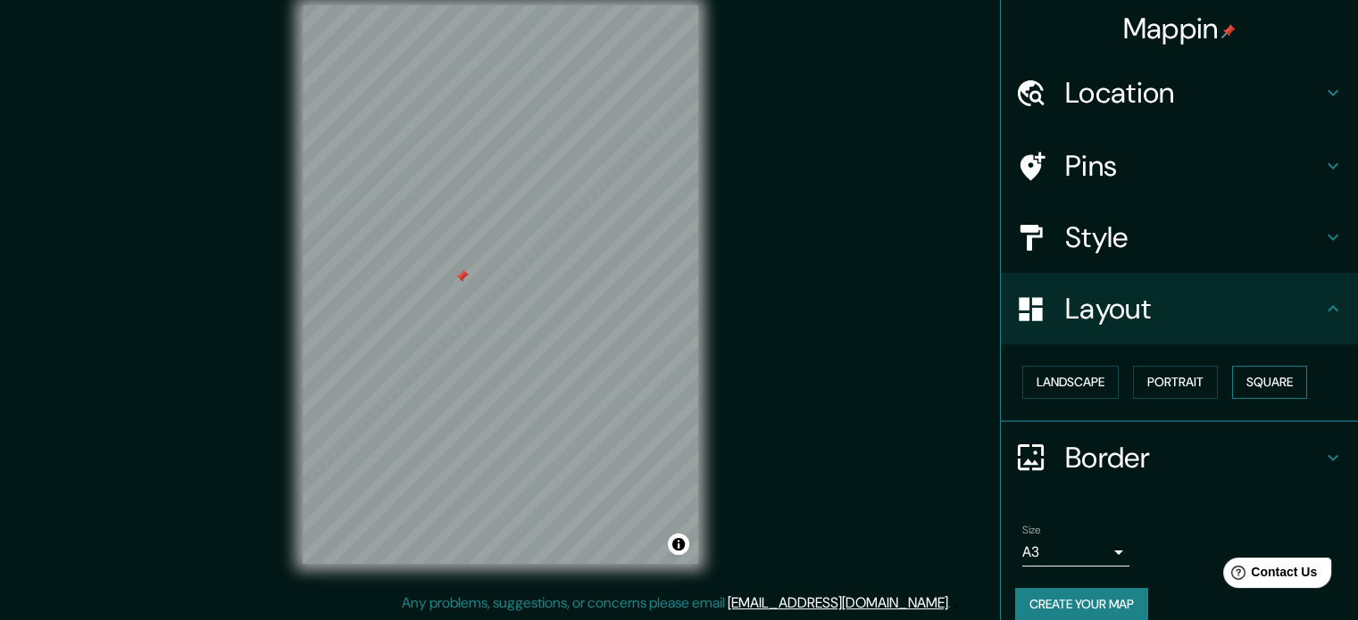
click at [1286, 374] on button "Square" at bounding box center [1269, 382] width 75 height 33
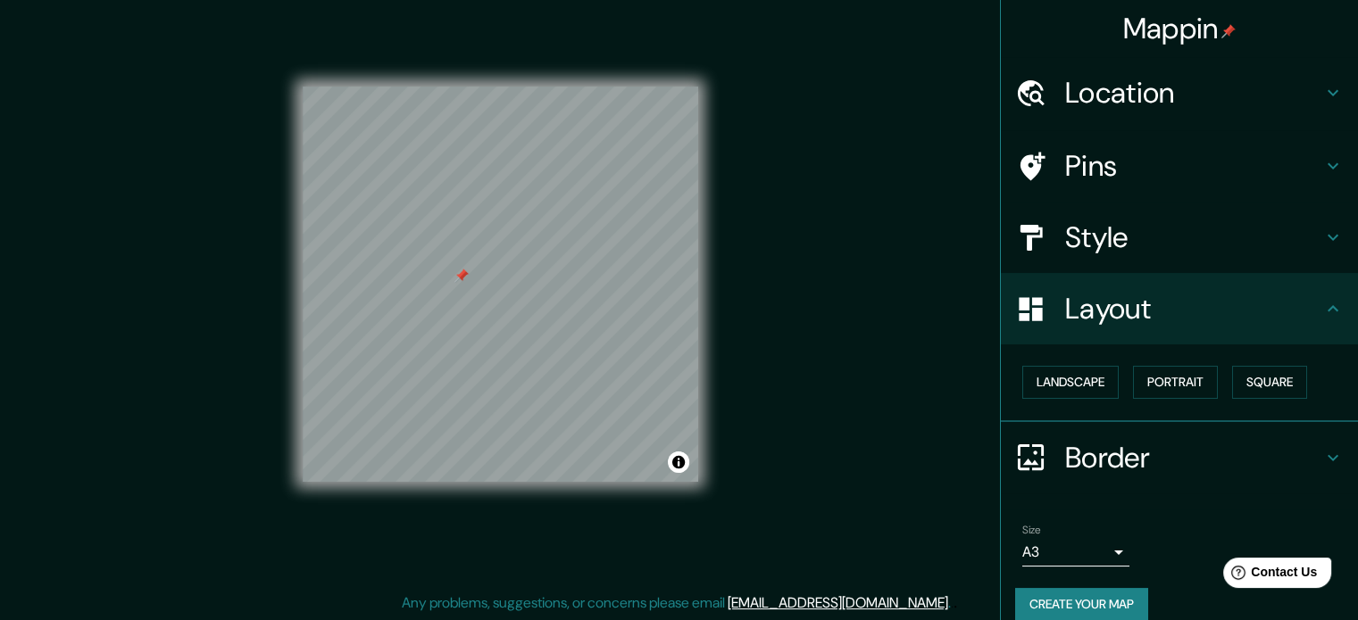
click at [1120, 304] on h4 "Layout" at bounding box center [1193, 309] width 257 height 36
click at [1322, 312] on icon at bounding box center [1332, 308] width 21 height 21
click at [1239, 232] on h4 "Style" at bounding box center [1193, 238] width 257 height 36
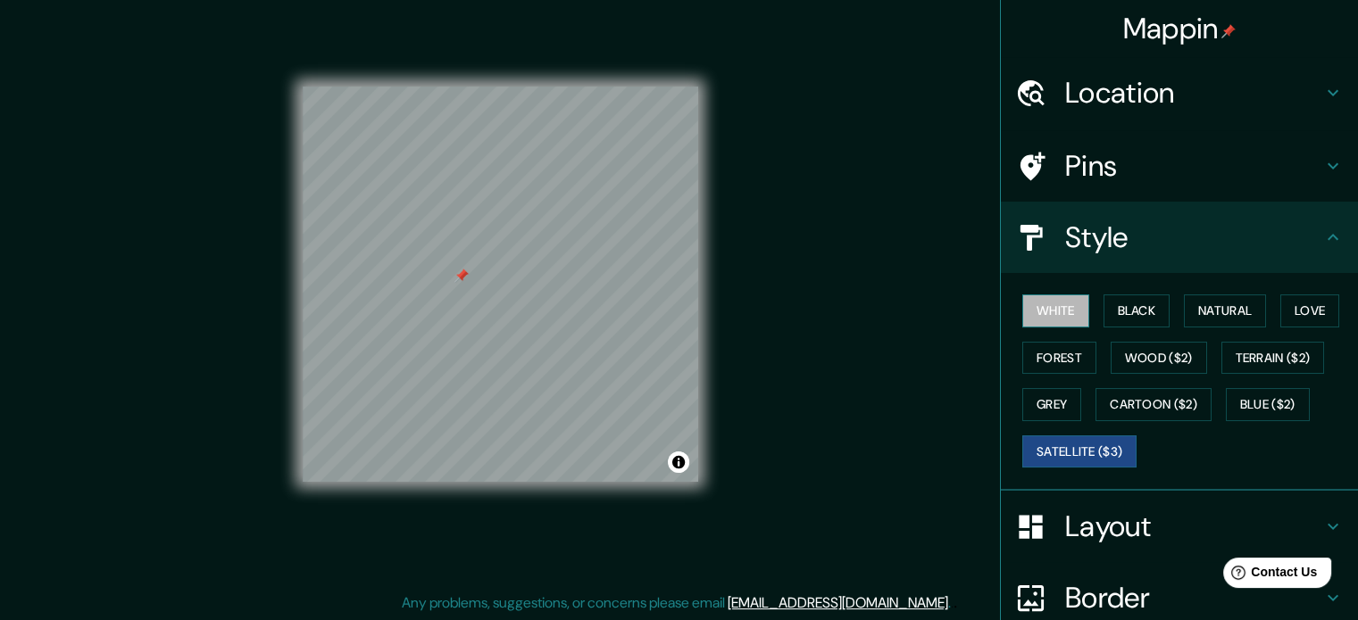
click at [1058, 308] on button "White" at bounding box center [1055, 311] width 67 height 33
click at [1053, 349] on button "Forest" at bounding box center [1059, 358] width 74 height 33
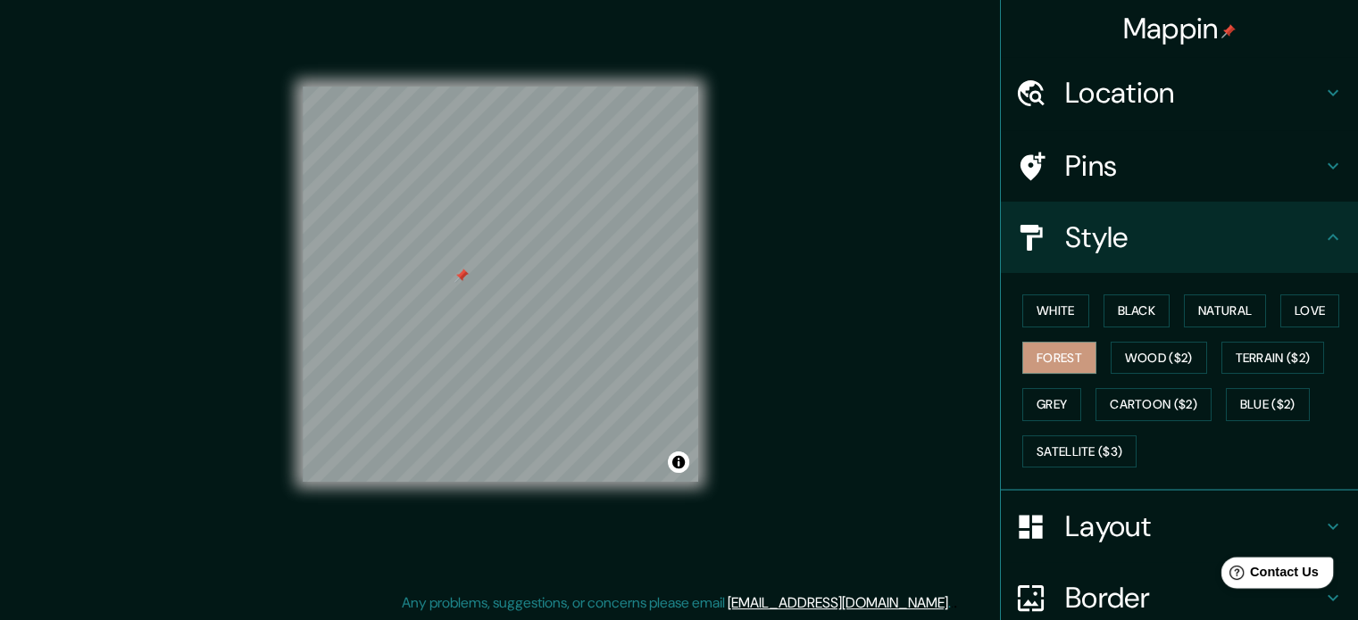
click at [1276, 580] on span "Contact Us" at bounding box center [1284, 572] width 69 height 15
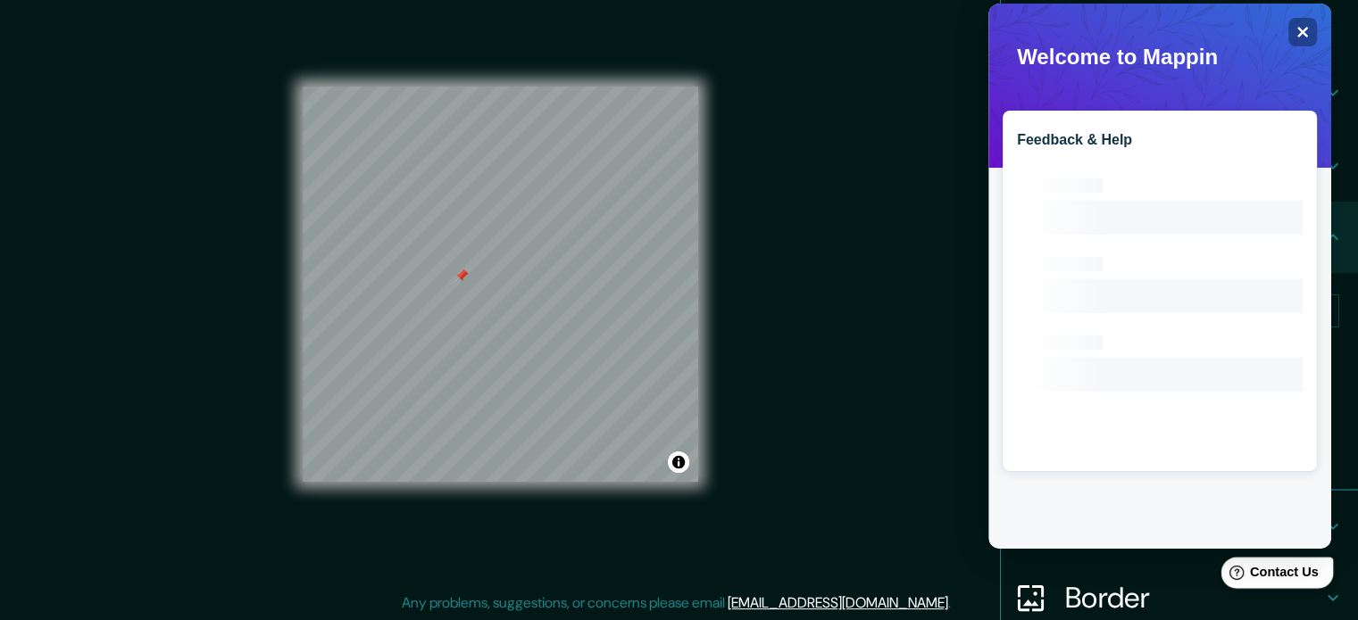
scroll to position [0, 0]
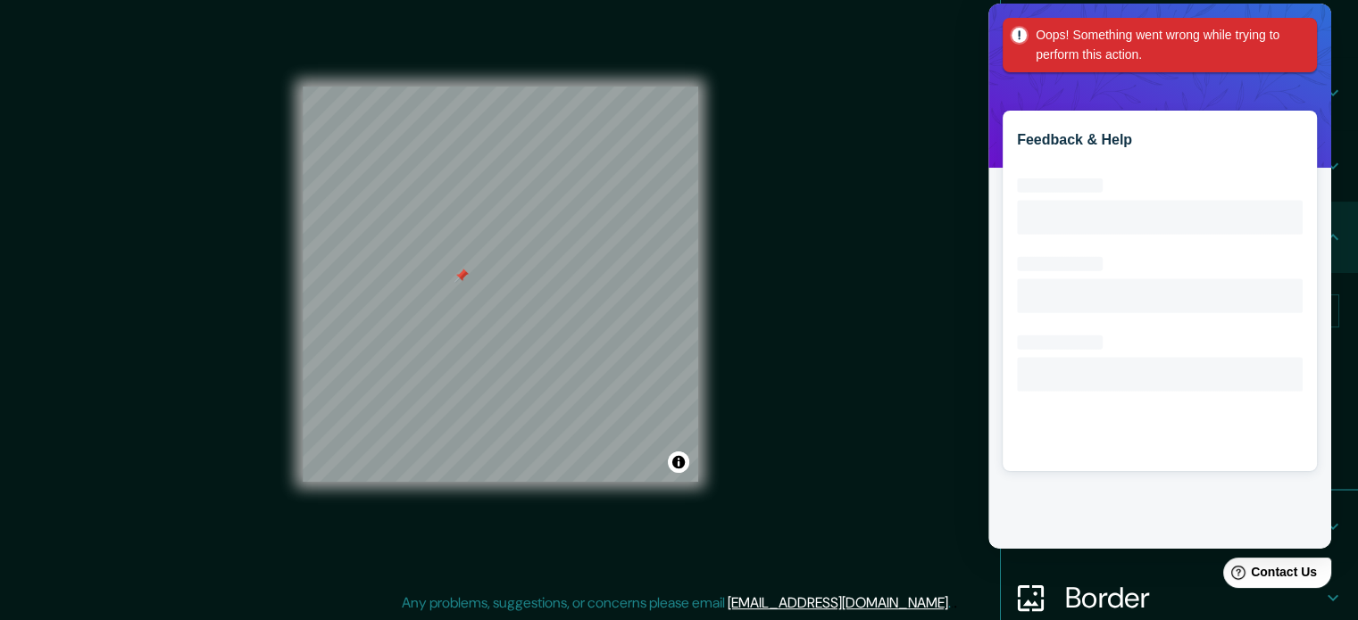
click at [958, 78] on div "Mappin Location [GEOGRAPHIC_DATA][PERSON_NAME], [GEOGRAPHIC_DATA][PERSON_NAME],…" at bounding box center [679, 299] width 1358 height 645
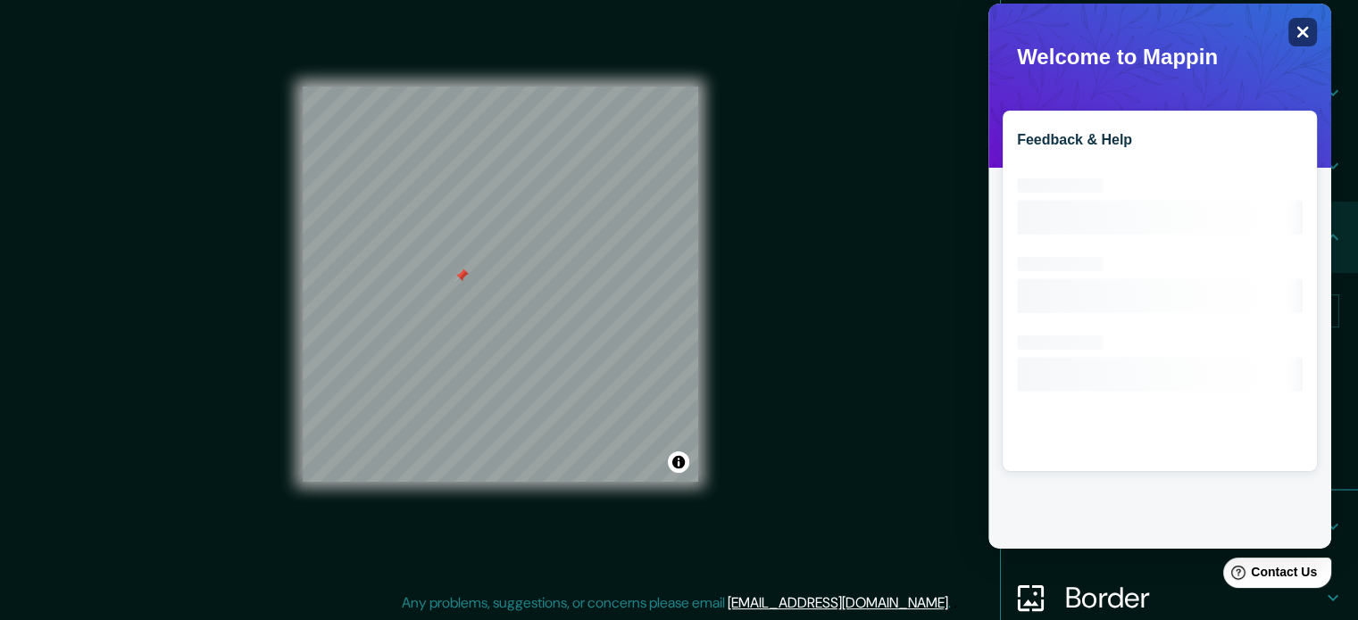
click at [1305, 28] on icon "Close" at bounding box center [1303, 33] width 12 height 12
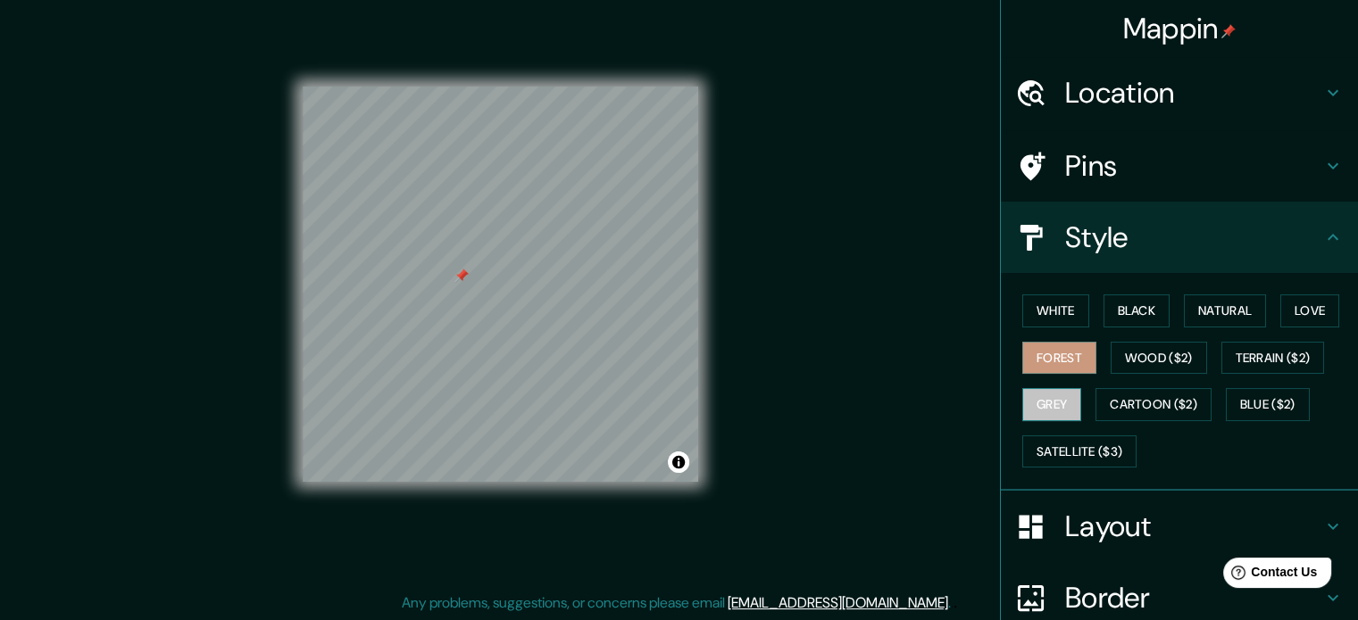
click at [1054, 410] on button "Grey" at bounding box center [1051, 404] width 59 height 33
click at [1125, 365] on button "Wood ($2)" at bounding box center [1159, 358] width 96 height 33
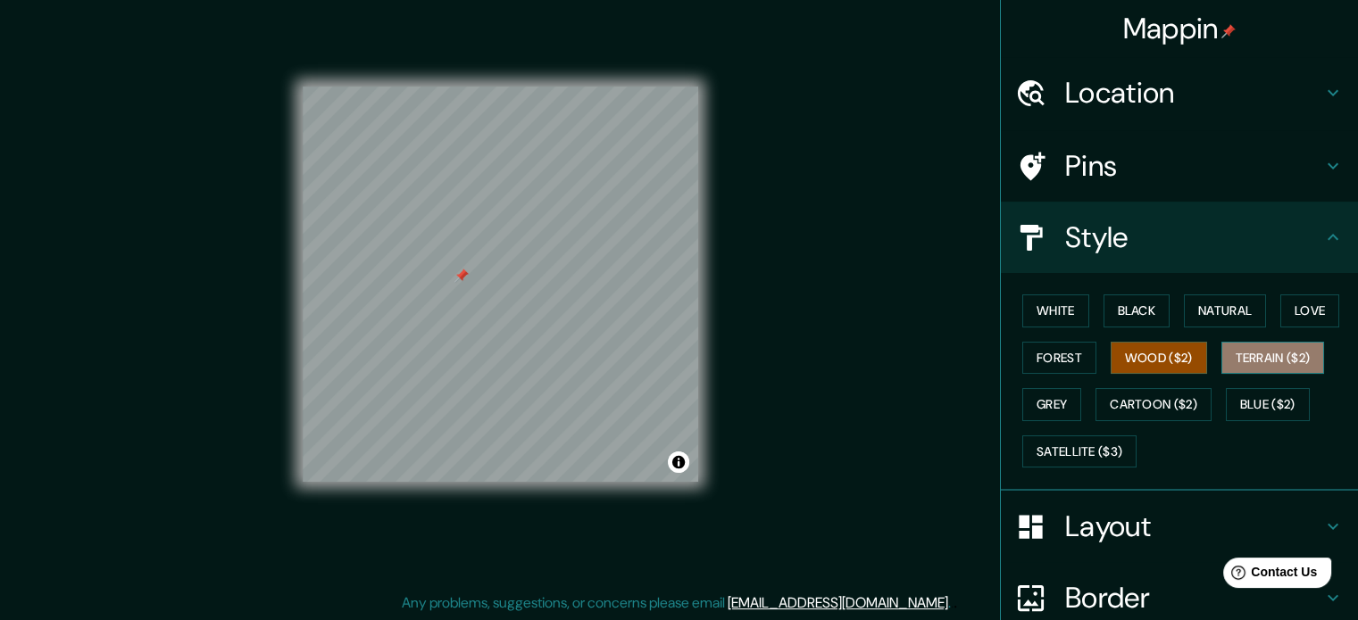
click at [1263, 367] on button "Terrain ($2)" at bounding box center [1273, 358] width 104 height 33
click at [1164, 350] on button "Wood ($2)" at bounding box center [1159, 358] width 96 height 33
click at [1042, 414] on button "Grey" at bounding box center [1051, 404] width 59 height 33
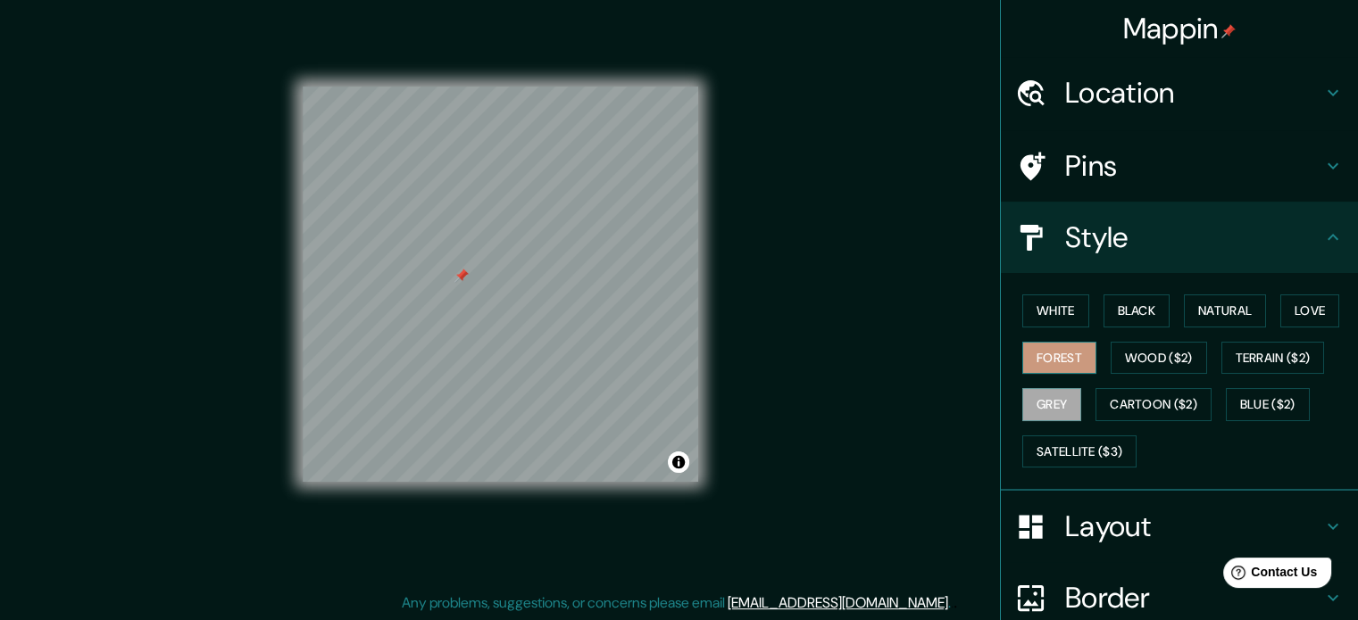
click at [1047, 357] on button "Forest" at bounding box center [1059, 358] width 74 height 33
click at [1043, 316] on button "White" at bounding box center [1055, 311] width 67 height 33
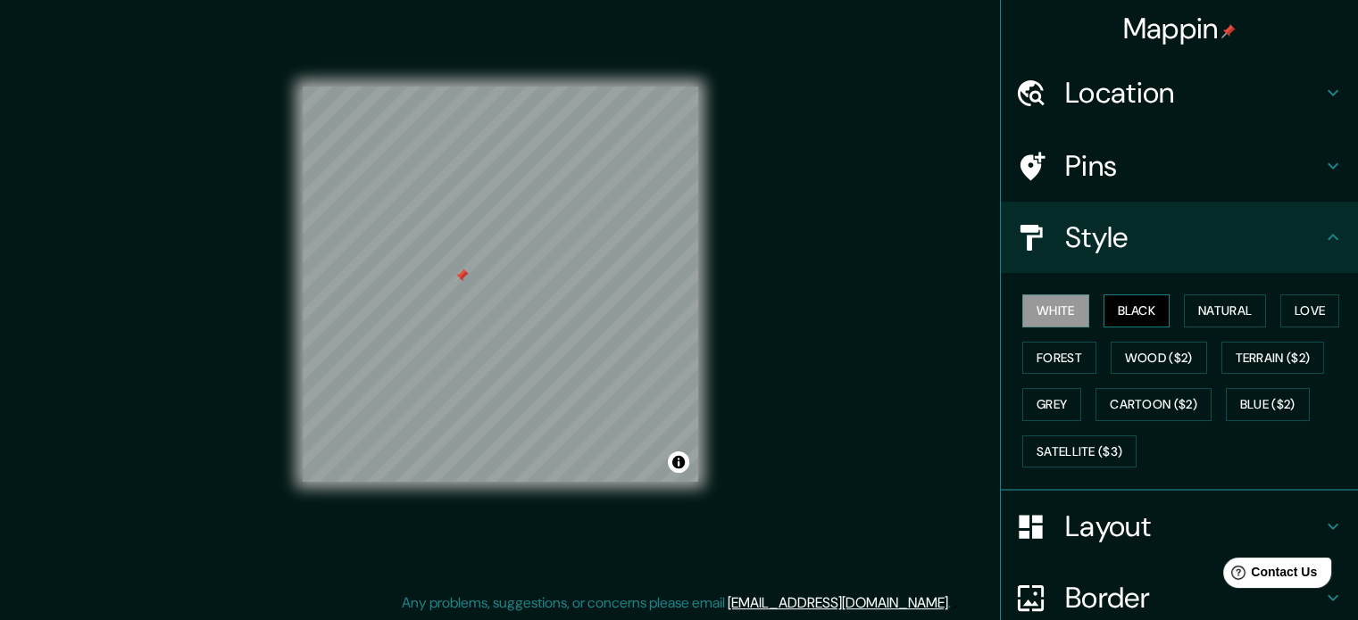
click at [1113, 311] on button "Black" at bounding box center [1136, 311] width 67 height 33
click at [1216, 308] on button "Natural" at bounding box center [1225, 311] width 82 height 33
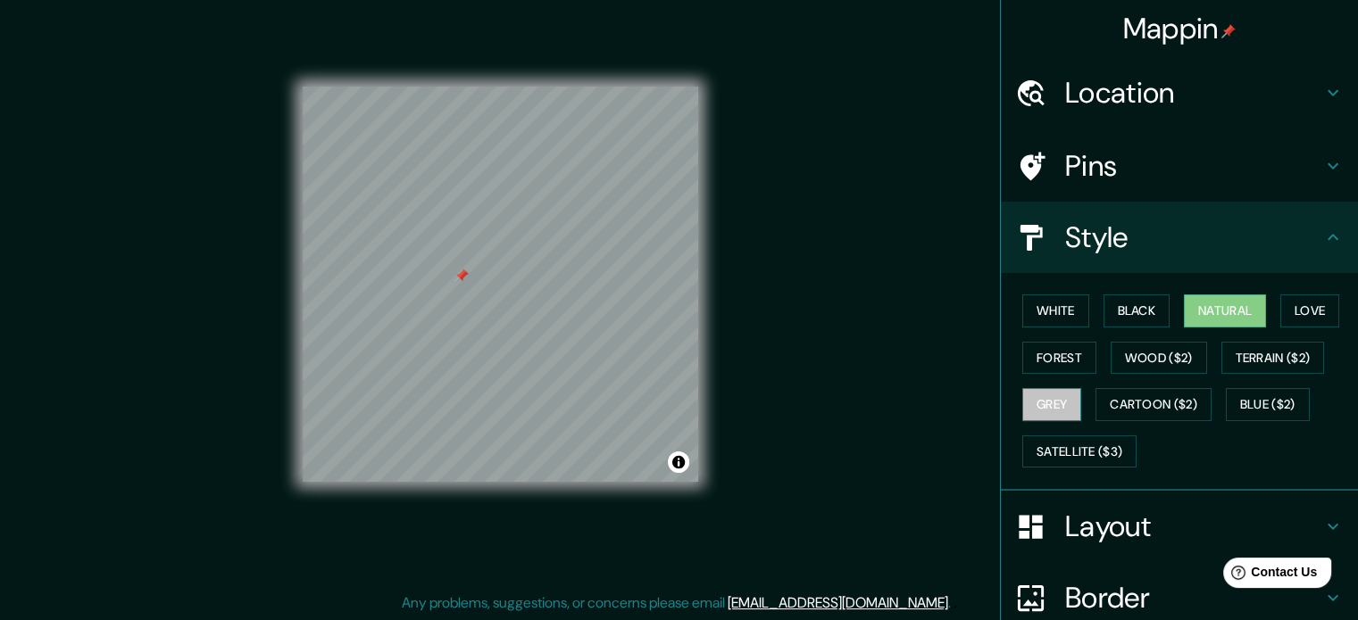
click at [1042, 395] on button "Grey" at bounding box center [1051, 404] width 59 height 33
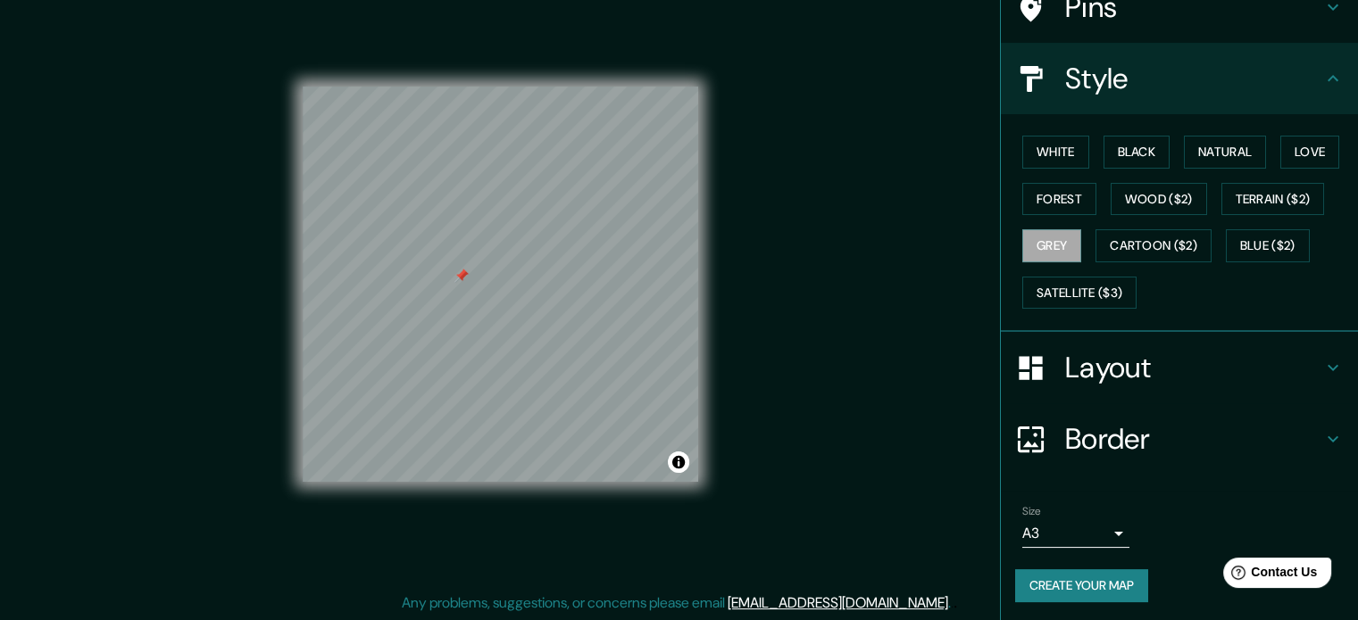
click at [1129, 576] on button "Create your map" at bounding box center [1081, 586] width 133 height 33
click at [1322, 442] on icon at bounding box center [1332, 439] width 21 height 21
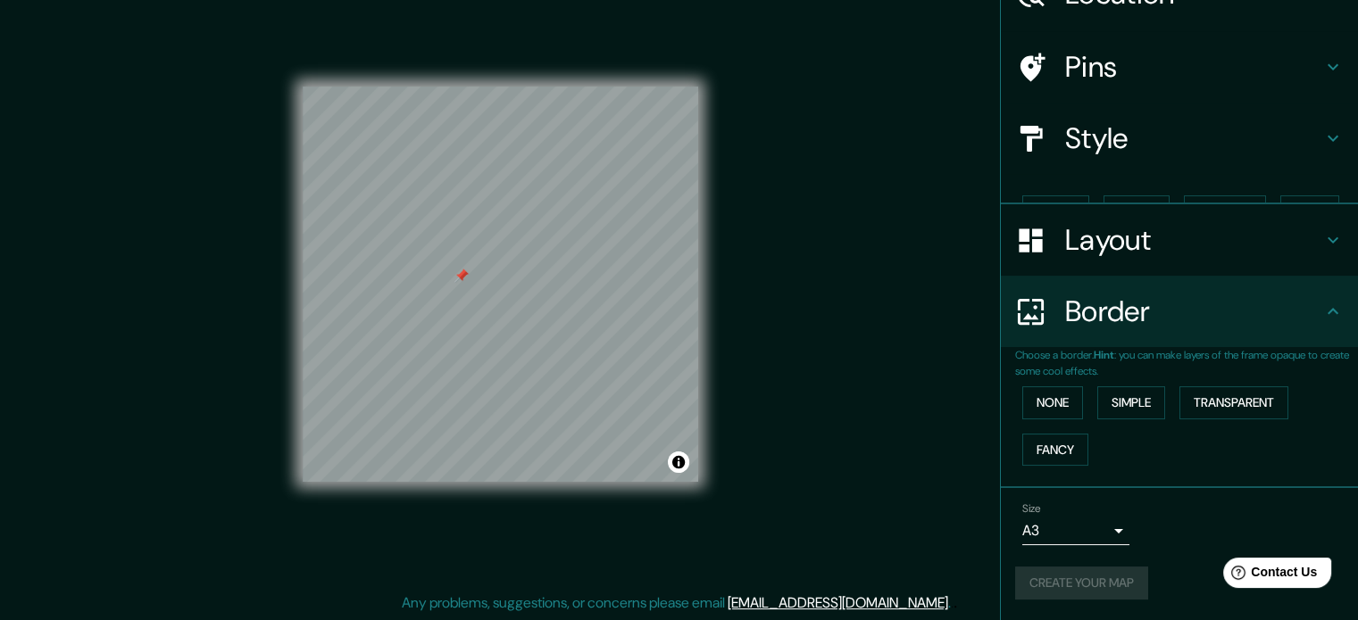
scroll to position [68, 0]
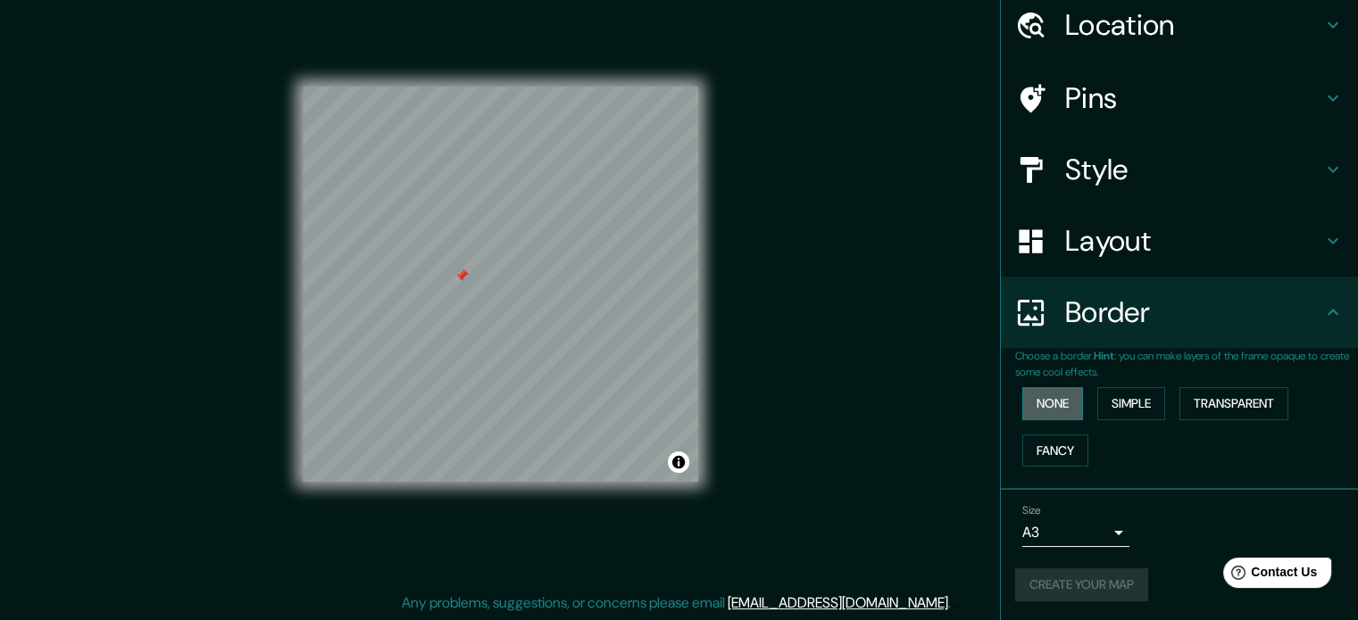
click at [1048, 403] on button "None" at bounding box center [1052, 403] width 61 height 33
click at [1125, 407] on button "Simple" at bounding box center [1131, 403] width 68 height 33
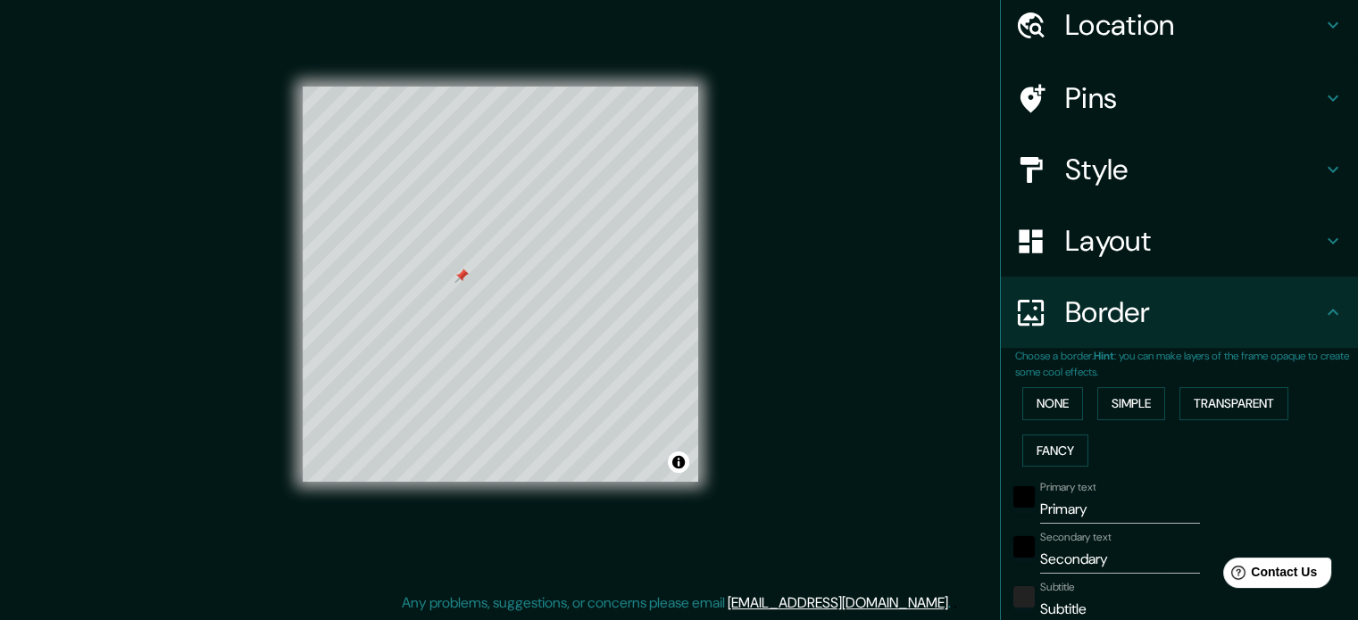
click at [1169, 256] on h4 "Layout" at bounding box center [1193, 241] width 257 height 36
type input "177"
type input "35"
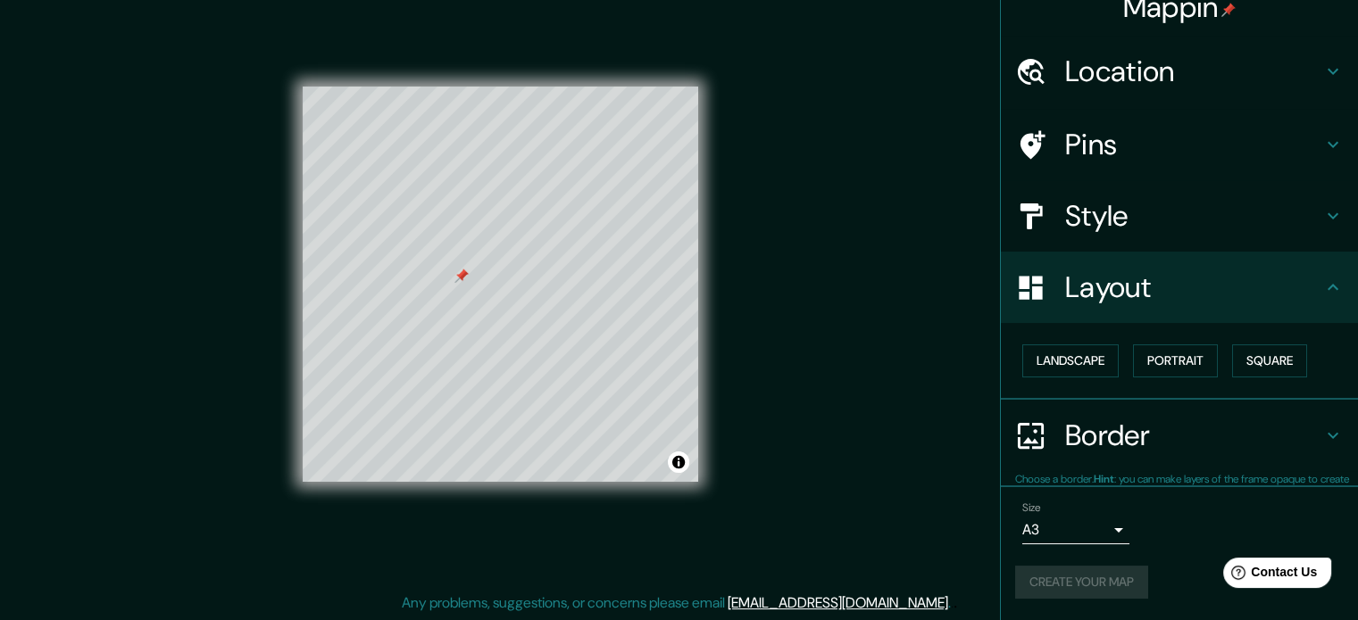
scroll to position [20, 0]
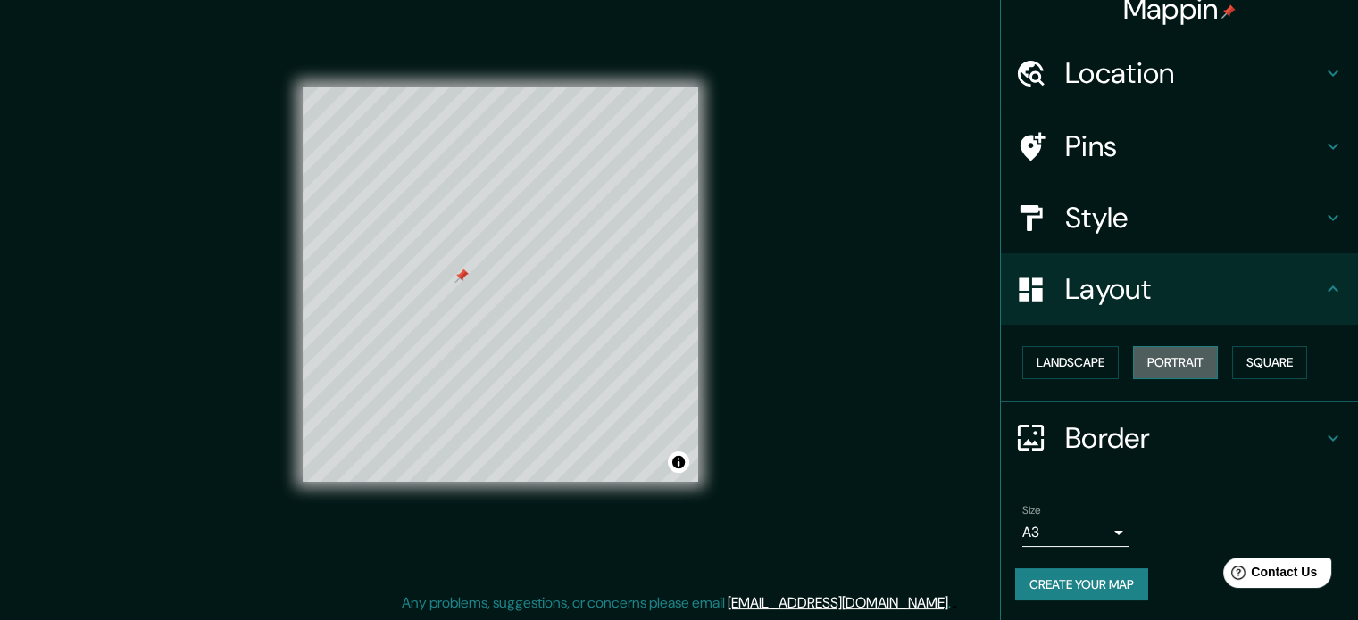
click at [1162, 370] on button "Portrait" at bounding box center [1175, 362] width 85 height 33
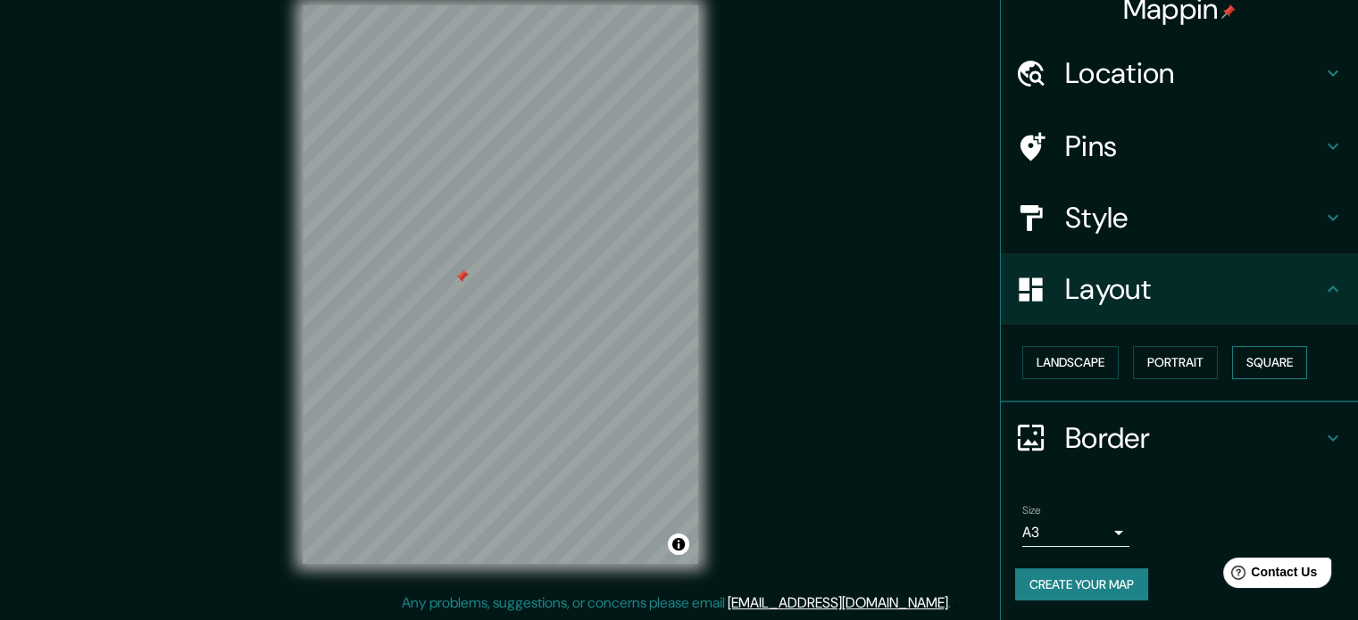
click at [1253, 367] on button "Square" at bounding box center [1269, 362] width 75 height 33
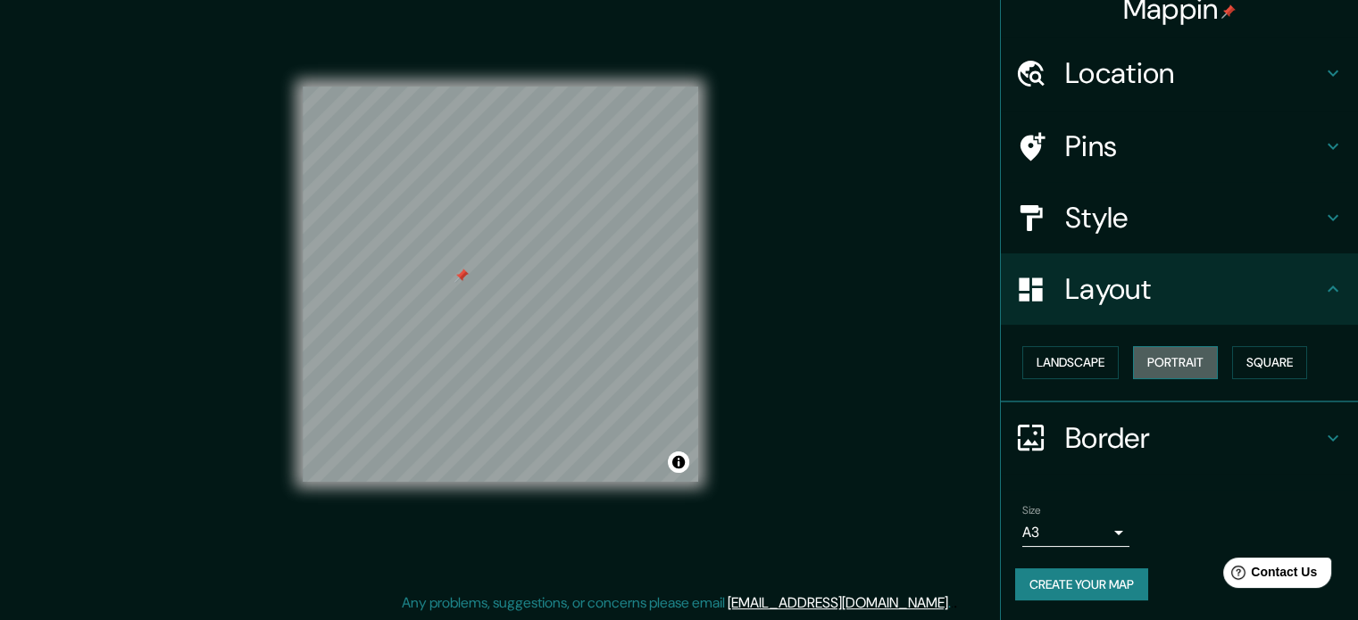
click at [1161, 358] on button "Portrait" at bounding box center [1175, 362] width 85 height 33
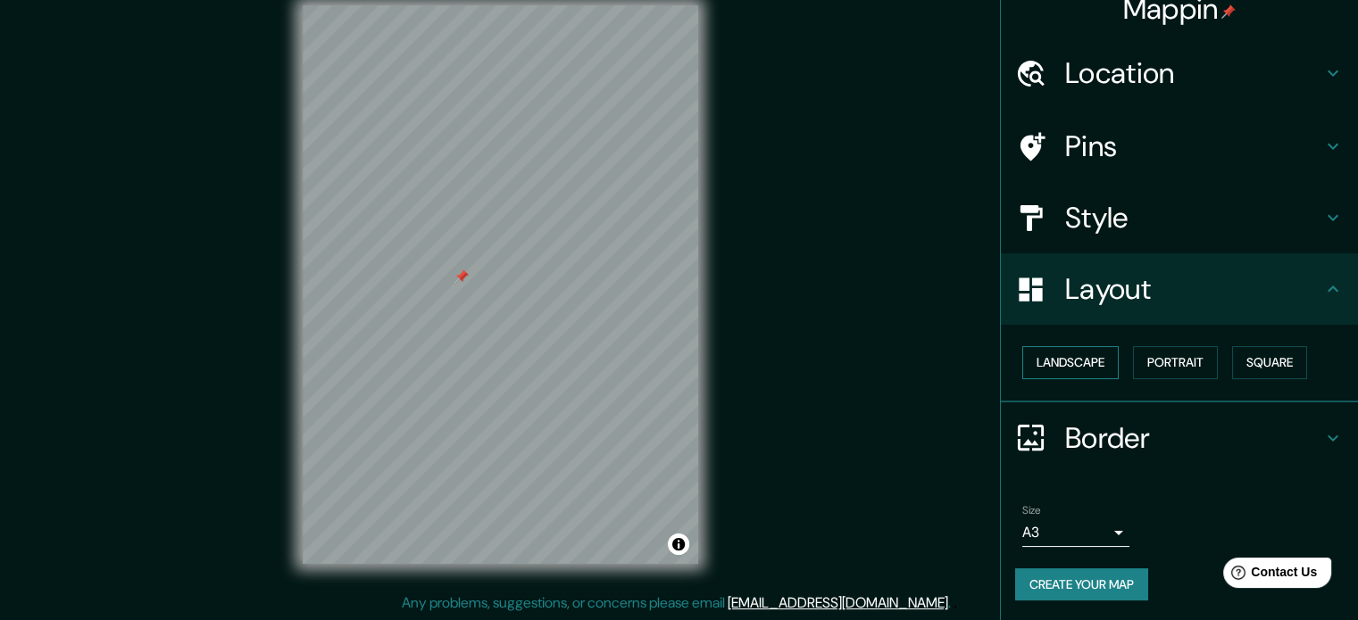
click at [1086, 353] on button "Landscape" at bounding box center [1070, 362] width 96 height 33
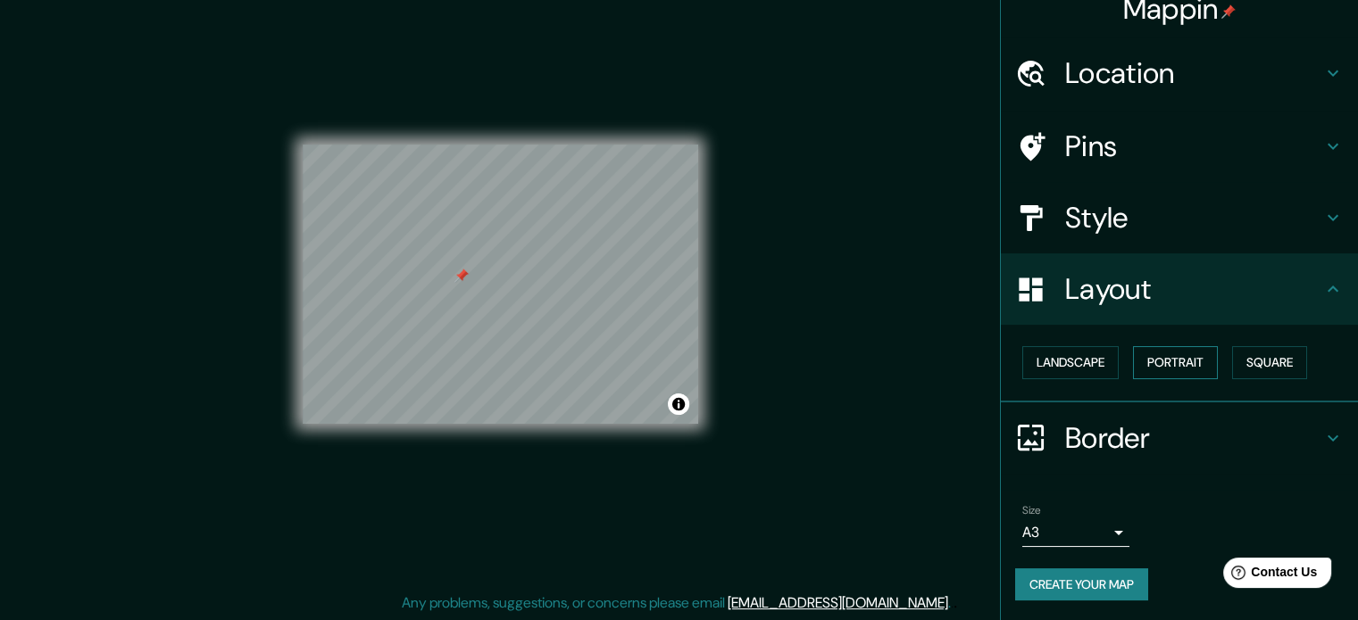
click at [1151, 354] on button "Portrait" at bounding box center [1175, 362] width 85 height 33
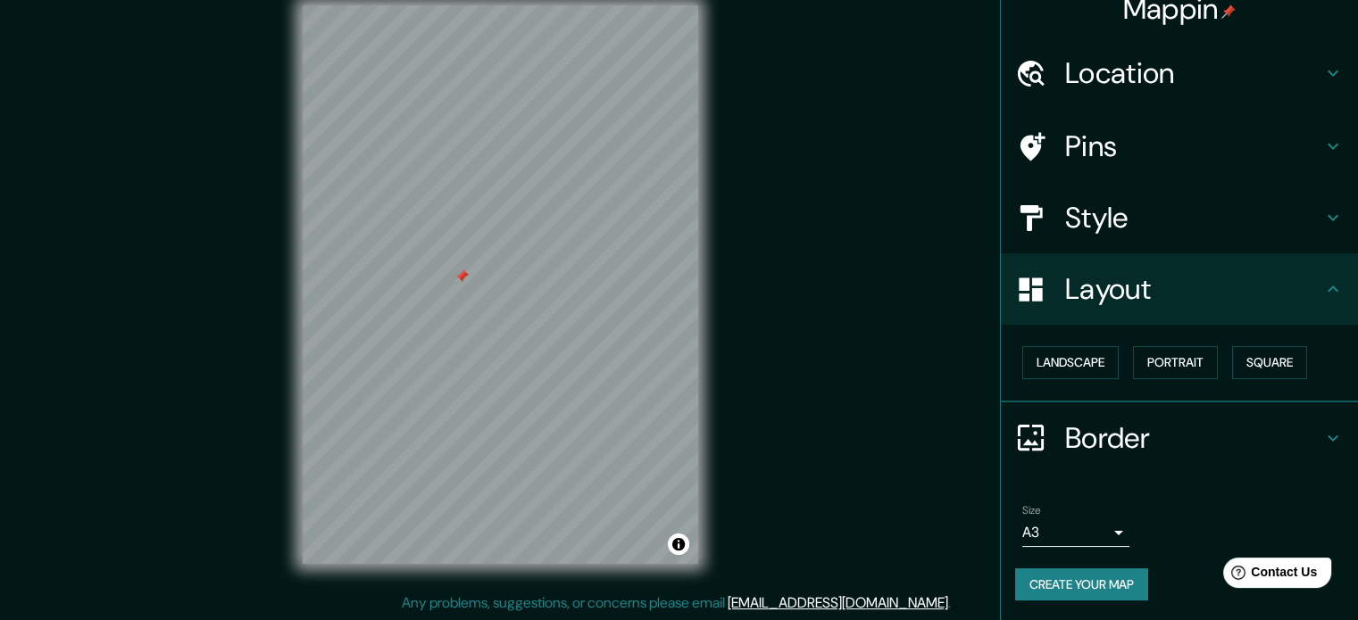
click at [1153, 225] on h4 "Style" at bounding box center [1193, 218] width 257 height 36
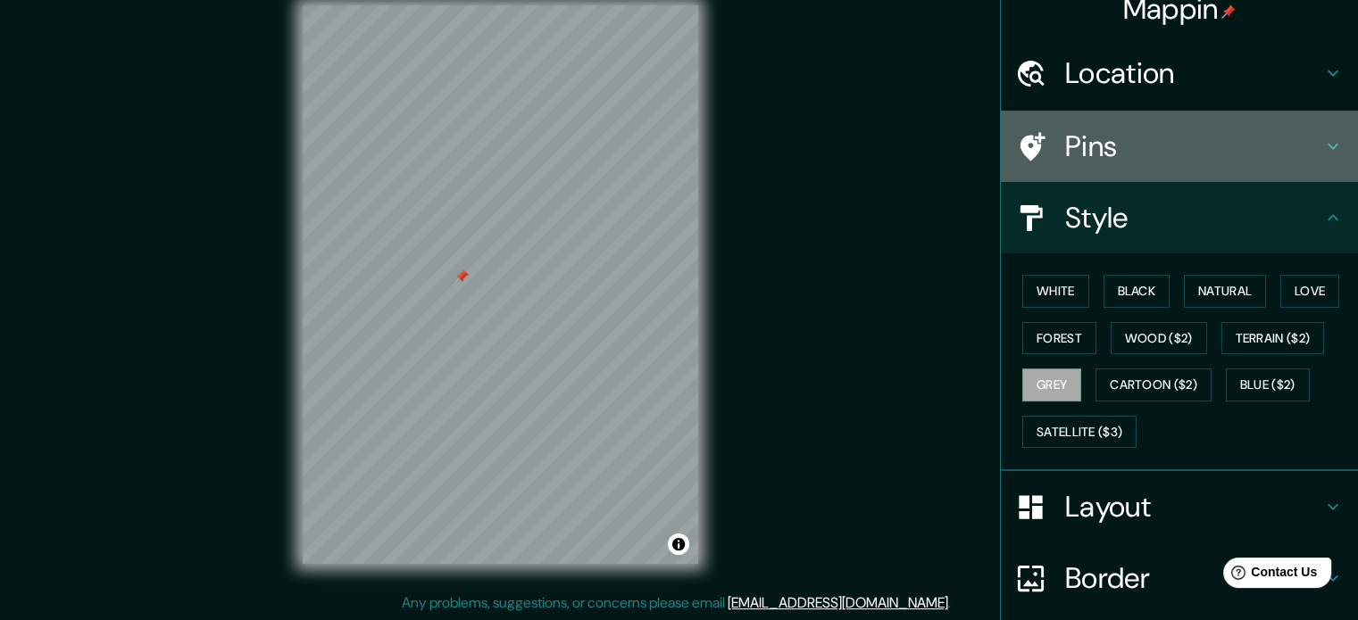
click at [1119, 148] on h4 "Pins" at bounding box center [1193, 147] width 257 height 36
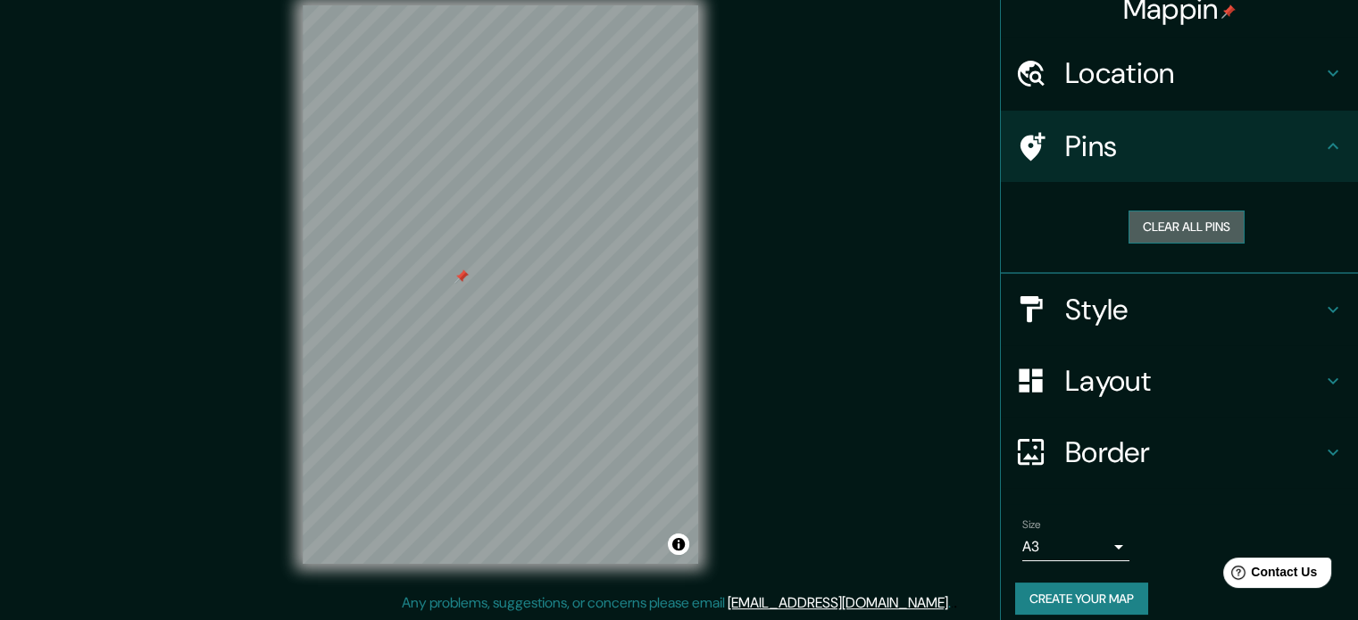
click at [1178, 229] on button "Clear all pins" at bounding box center [1186, 227] width 116 height 33
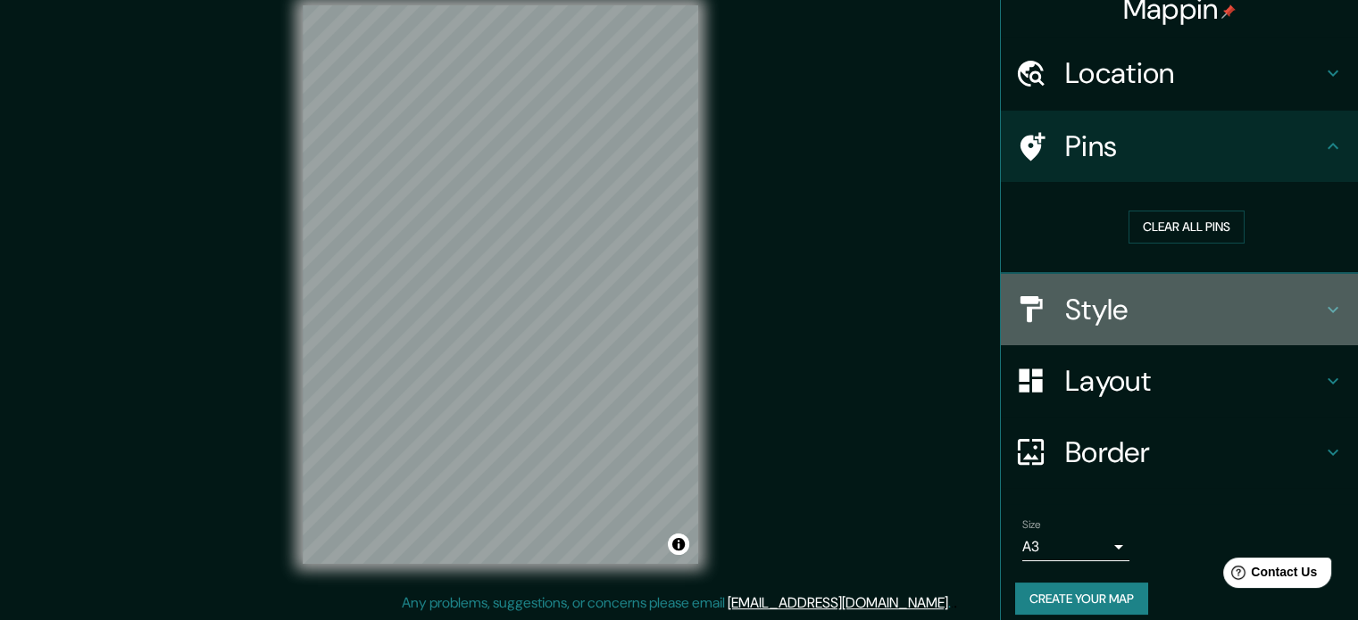
click at [1153, 305] on h4 "Style" at bounding box center [1193, 310] width 257 height 36
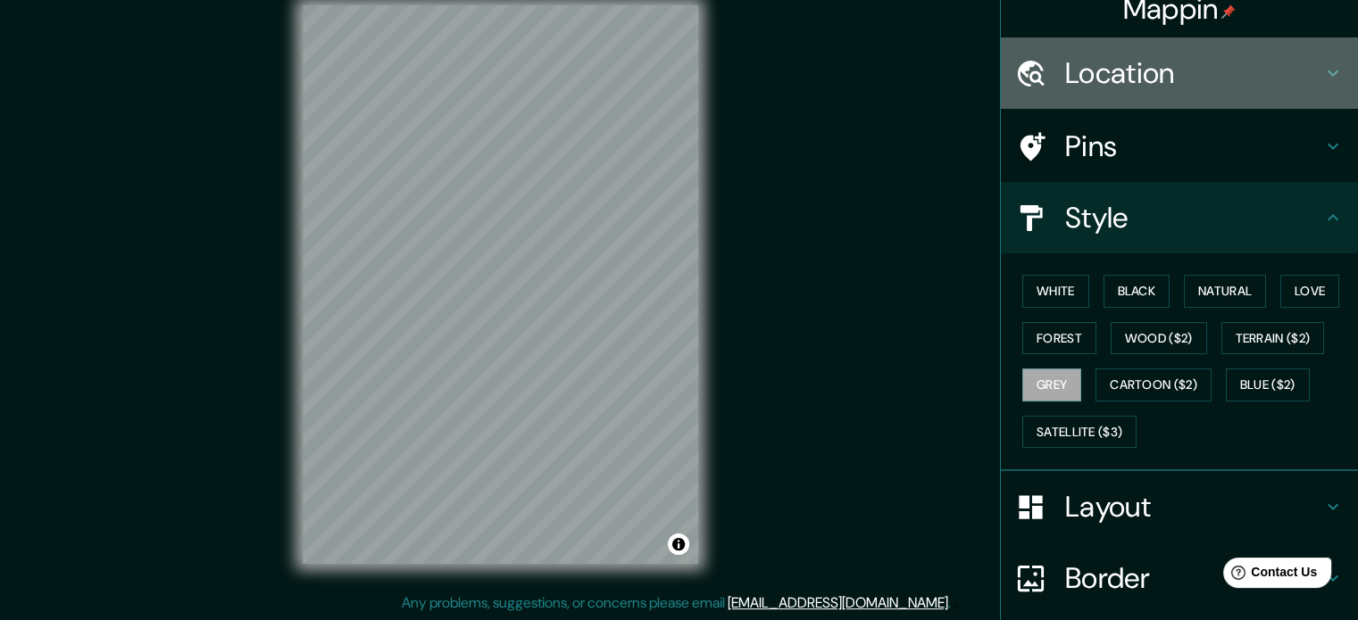
click at [1322, 70] on icon at bounding box center [1332, 72] width 21 height 21
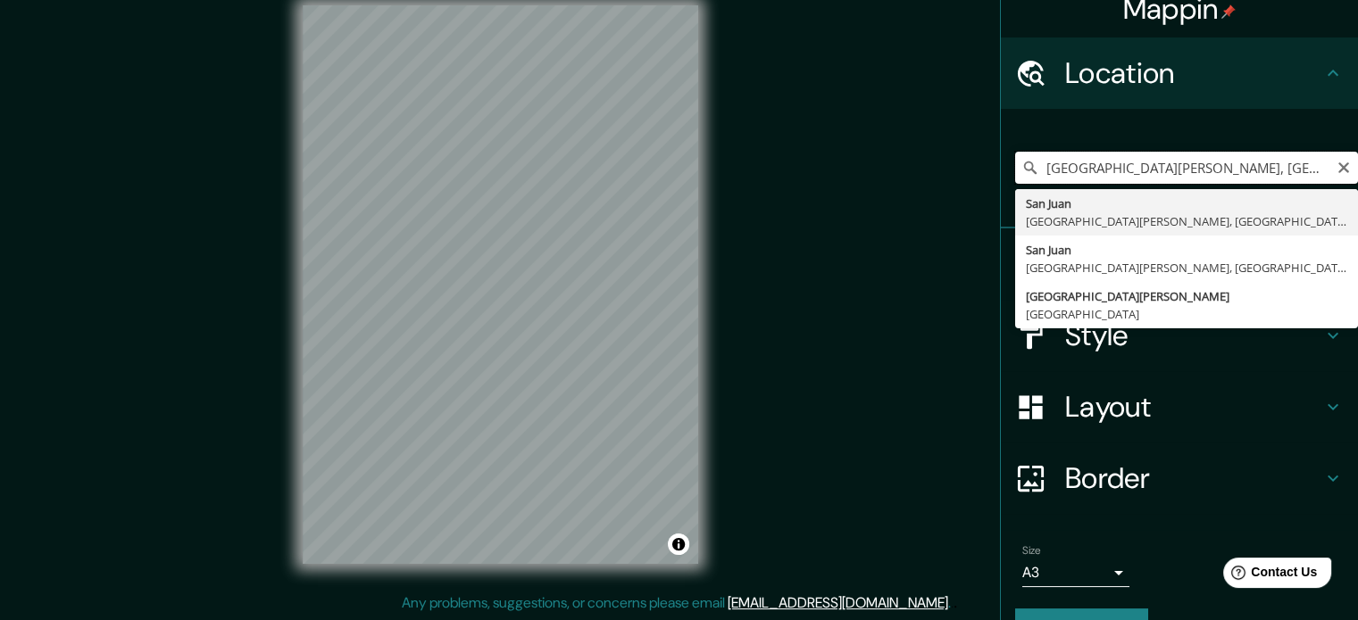
click at [1303, 170] on input "[GEOGRAPHIC_DATA][PERSON_NAME], [GEOGRAPHIC_DATA][PERSON_NAME], [GEOGRAPHIC_DAT…" at bounding box center [1186, 168] width 343 height 32
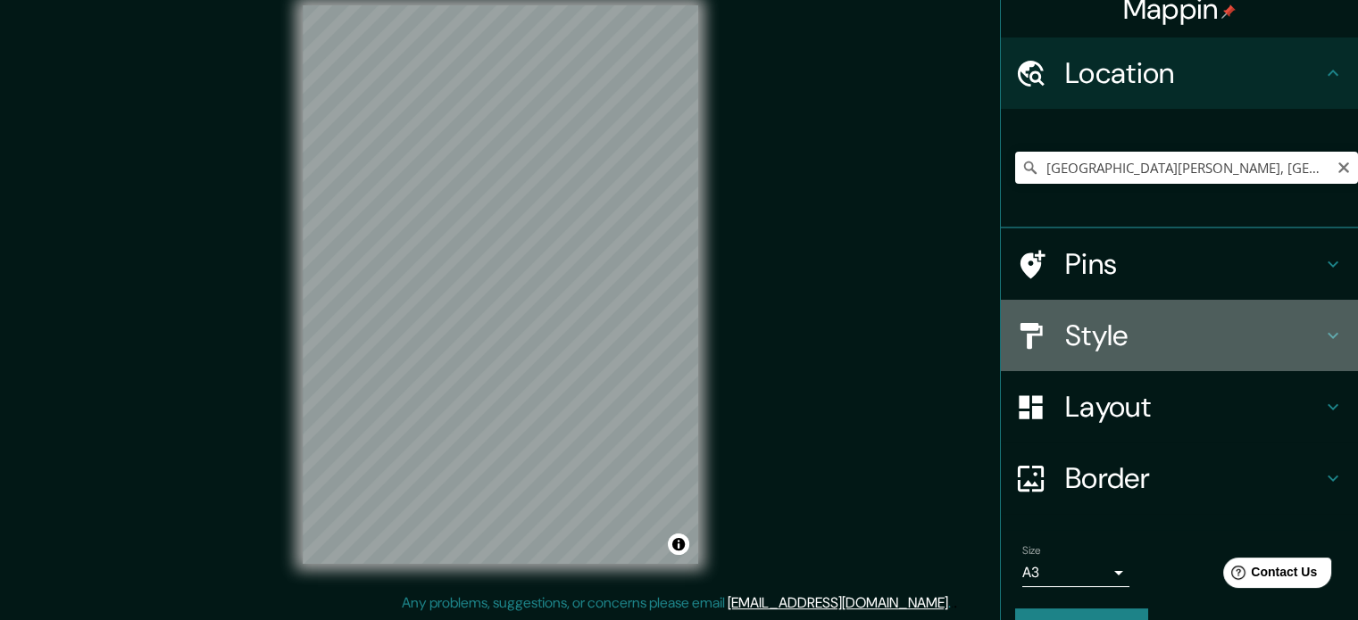
click at [1326, 323] on div "Style" at bounding box center [1179, 335] width 357 height 71
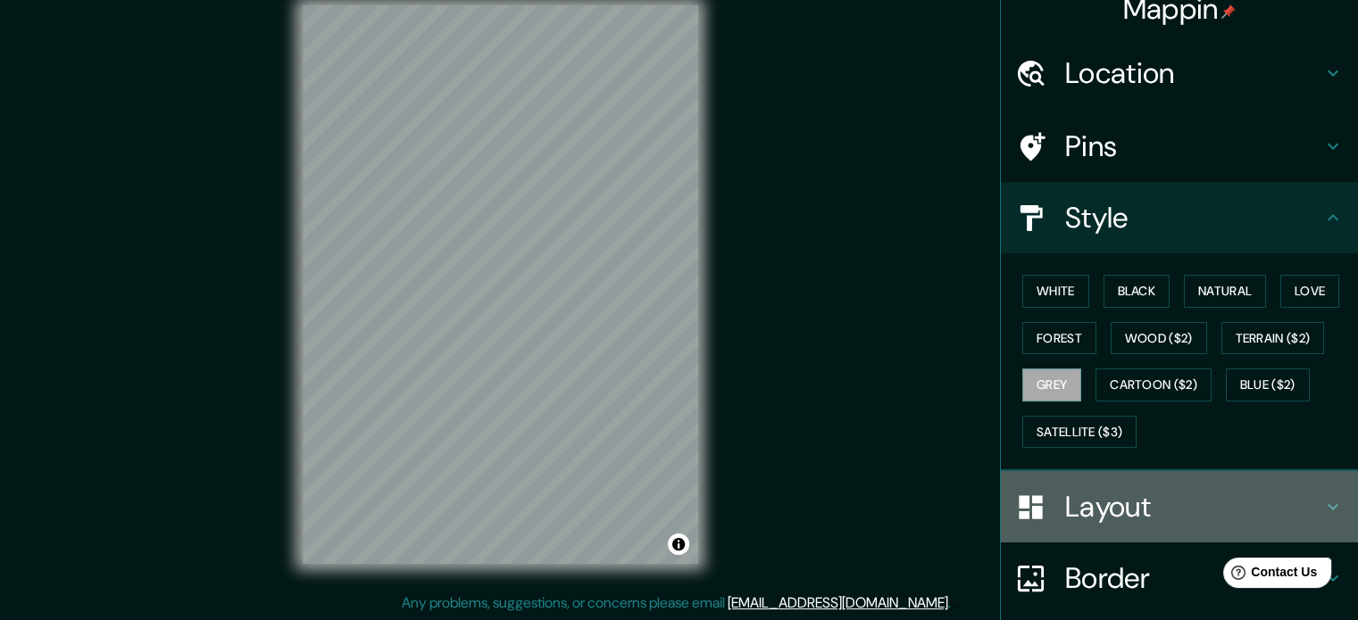
click at [1322, 506] on icon at bounding box center [1332, 506] width 21 height 21
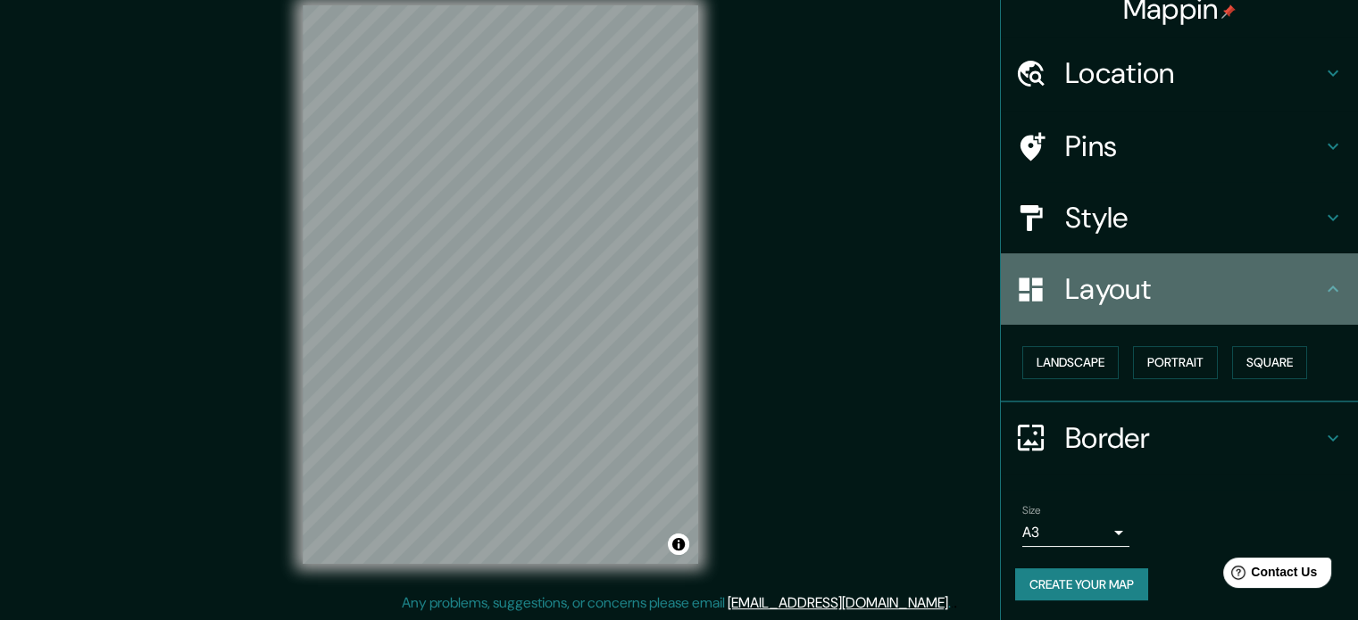
click at [1019, 294] on icon at bounding box center [1030, 289] width 23 height 23
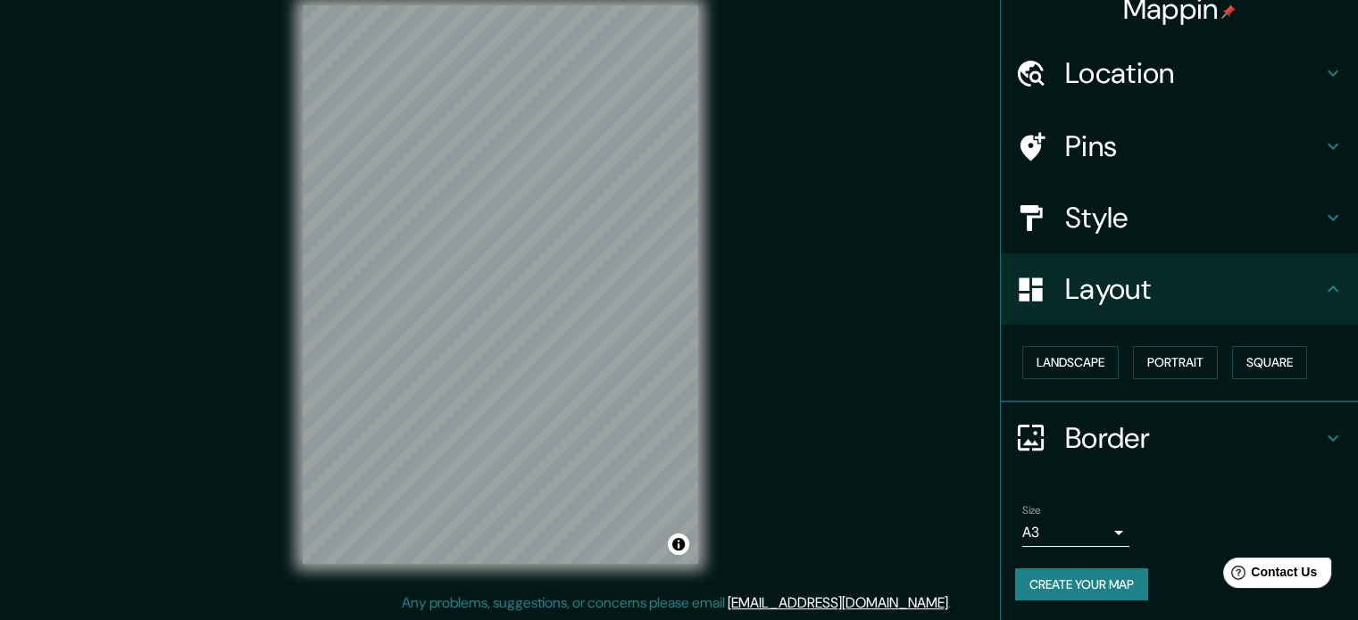
click at [1079, 281] on h4 "Layout" at bounding box center [1193, 289] width 257 height 36
click at [1322, 438] on icon at bounding box center [1332, 438] width 21 height 21
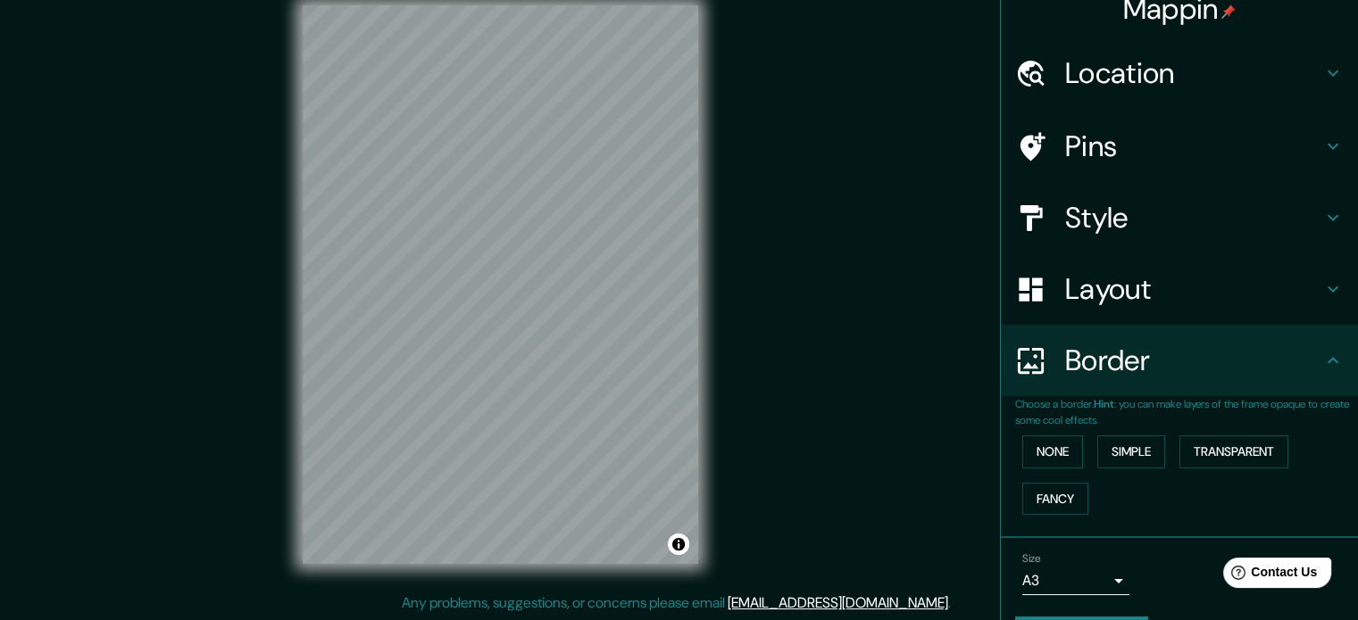
scroll to position [68, 0]
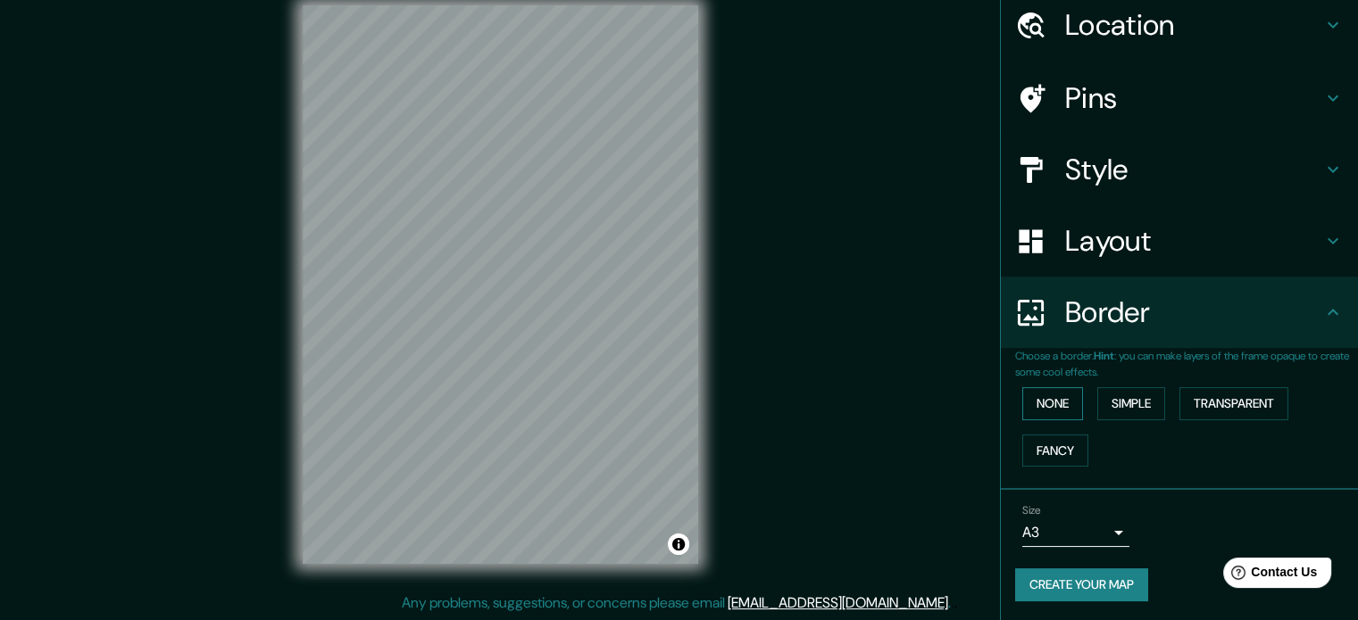
click at [1032, 412] on button "None" at bounding box center [1052, 403] width 61 height 33
click at [1128, 397] on button "Simple" at bounding box center [1131, 403] width 68 height 33
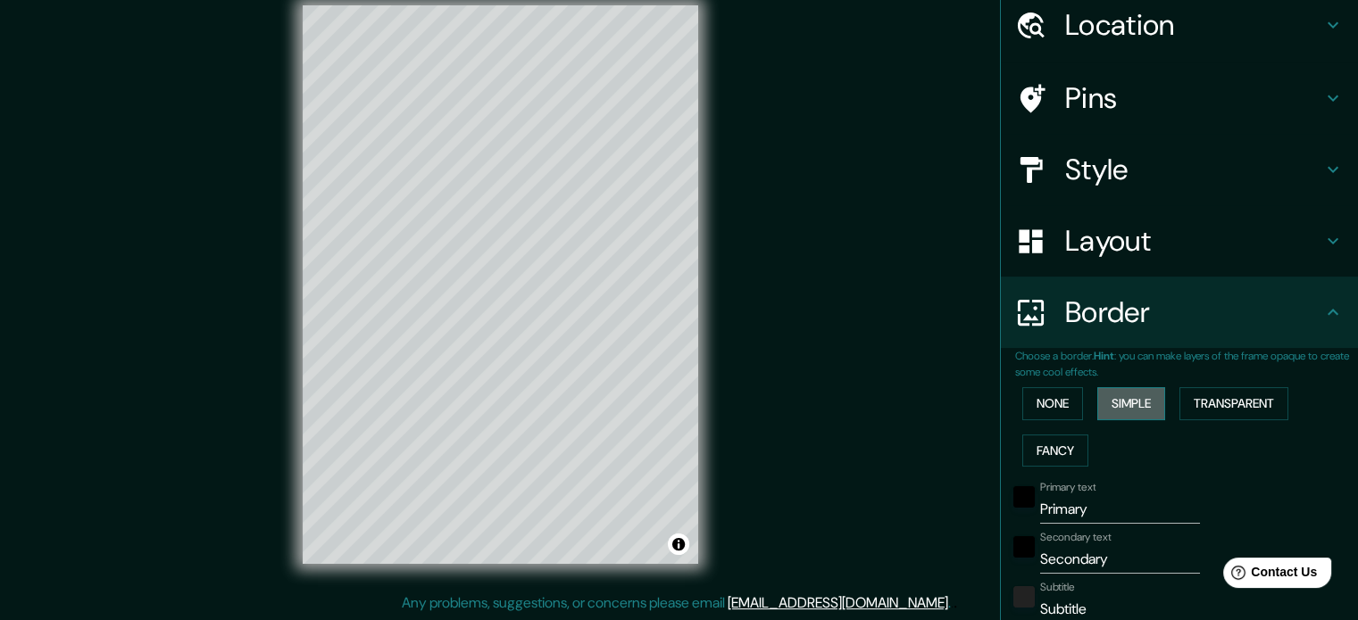
click at [1128, 397] on button "Simple" at bounding box center [1131, 403] width 68 height 33
type input "177"
type input "35"
click at [1183, 403] on button "Transparent" at bounding box center [1233, 403] width 109 height 33
click at [1049, 403] on button "None" at bounding box center [1052, 403] width 61 height 33
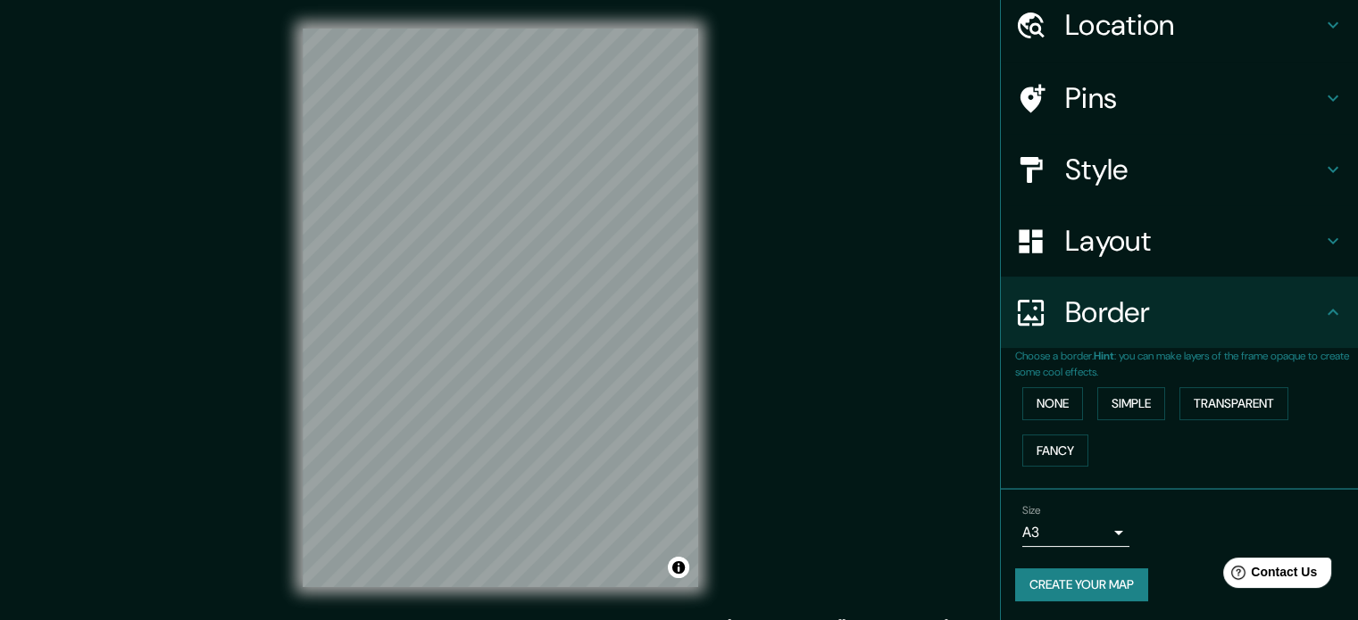
scroll to position [23, 0]
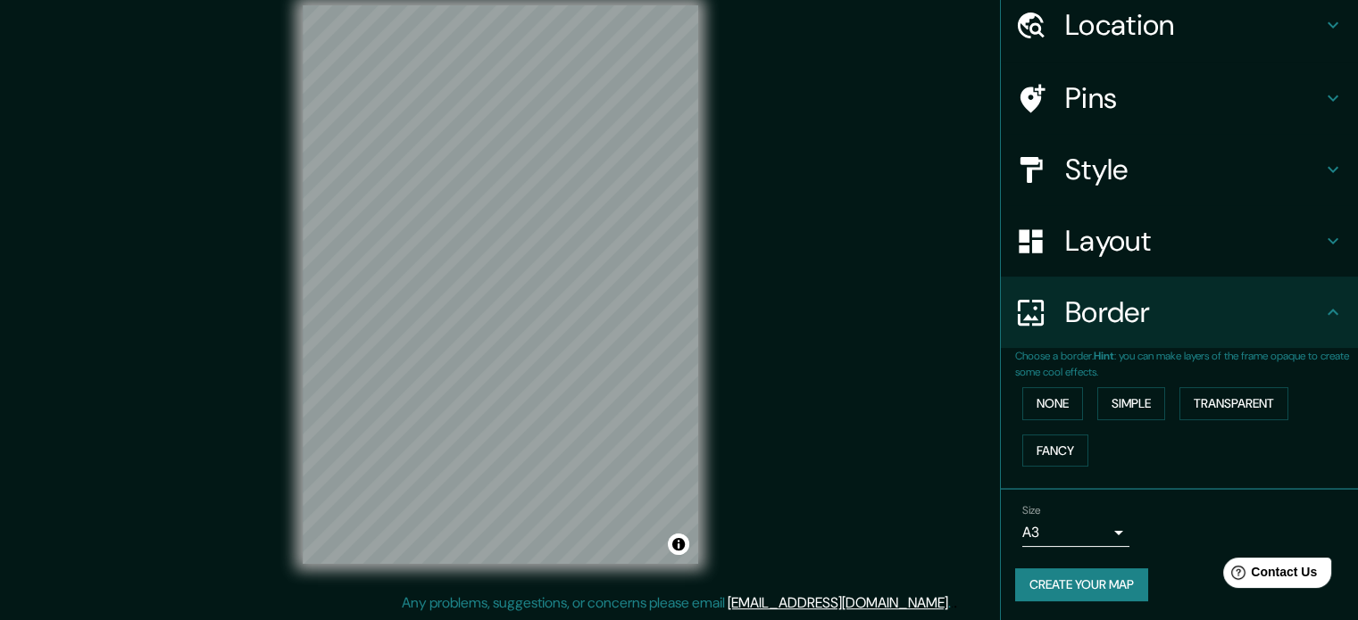
click at [1065, 110] on h4 "Pins" at bounding box center [1193, 98] width 257 height 36
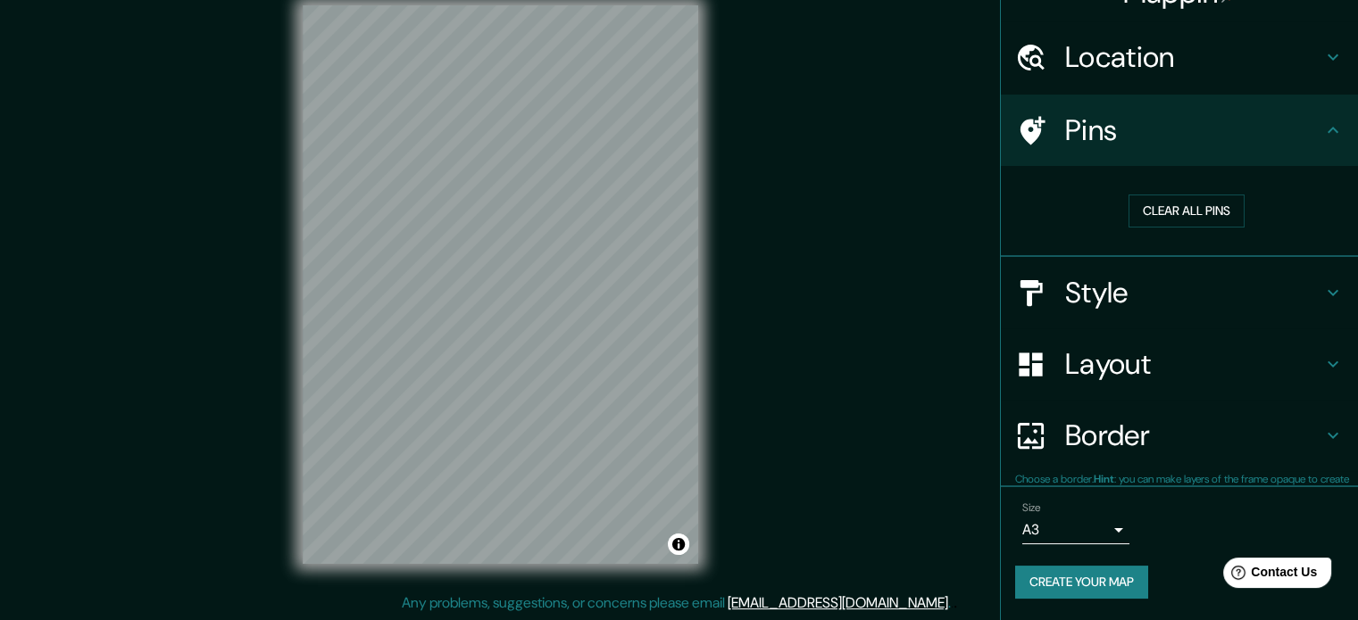
scroll to position [34, 0]
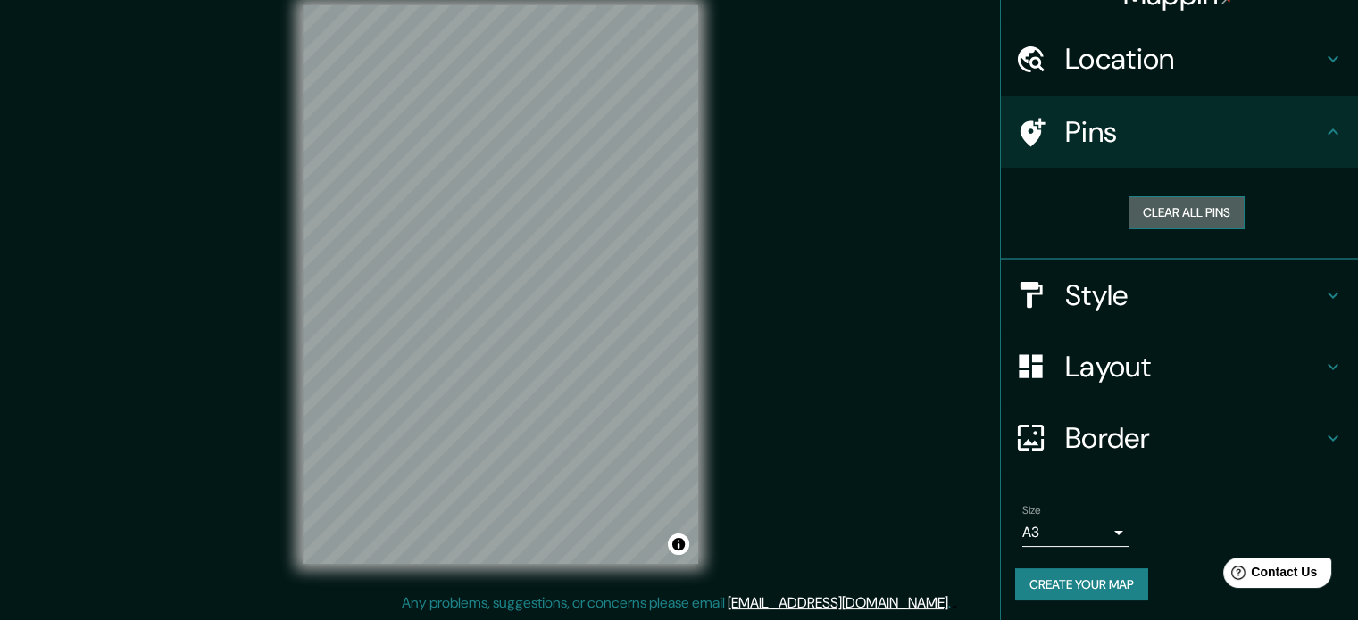
click at [1128, 217] on button "Clear all pins" at bounding box center [1186, 212] width 116 height 33
click at [1065, 129] on h4 "Pins" at bounding box center [1193, 132] width 257 height 36
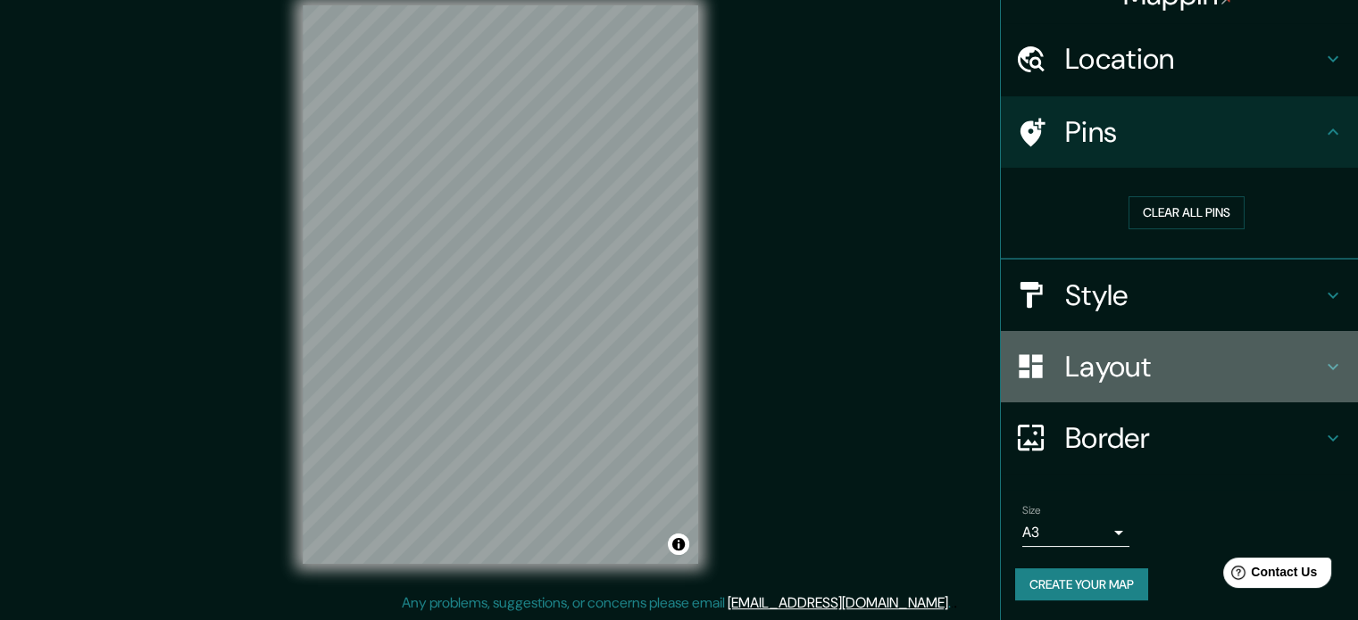
click at [1070, 374] on h4 "Layout" at bounding box center [1193, 367] width 257 height 36
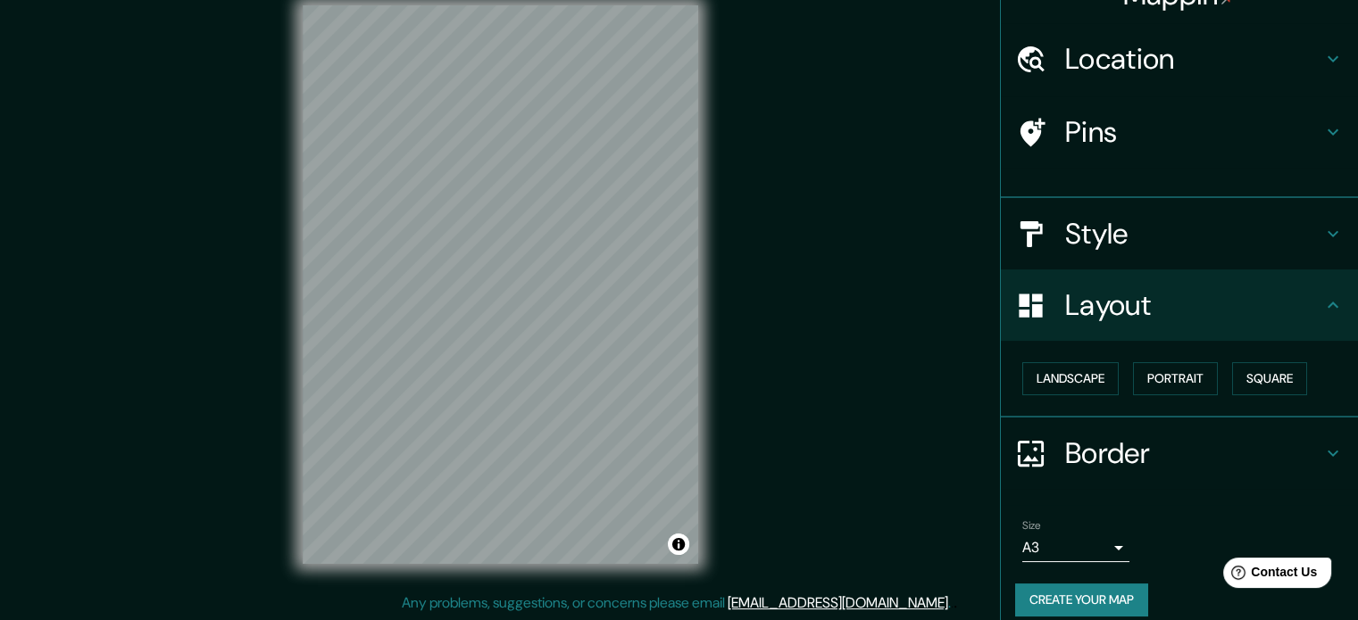
scroll to position [20, 0]
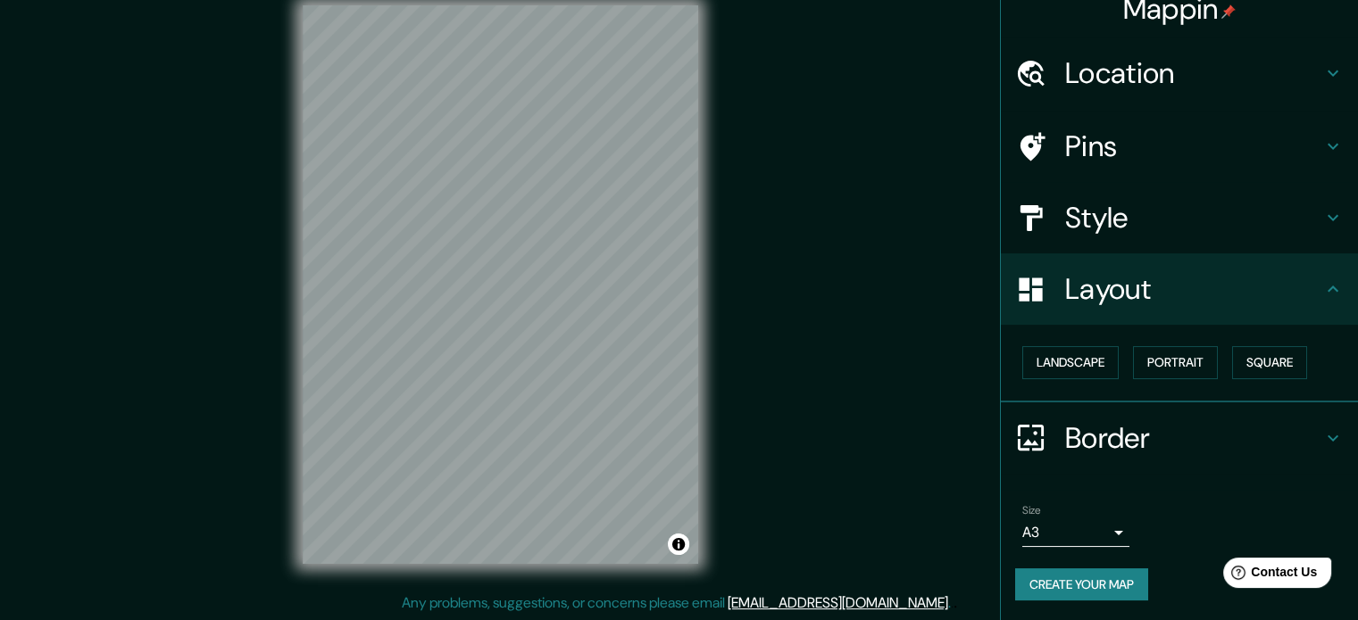
click at [1089, 278] on h4 "Layout" at bounding box center [1193, 289] width 257 height 36
click at [1121, 212] on h4 "Style" at bounding box center [1193, 218] width 257 height 36
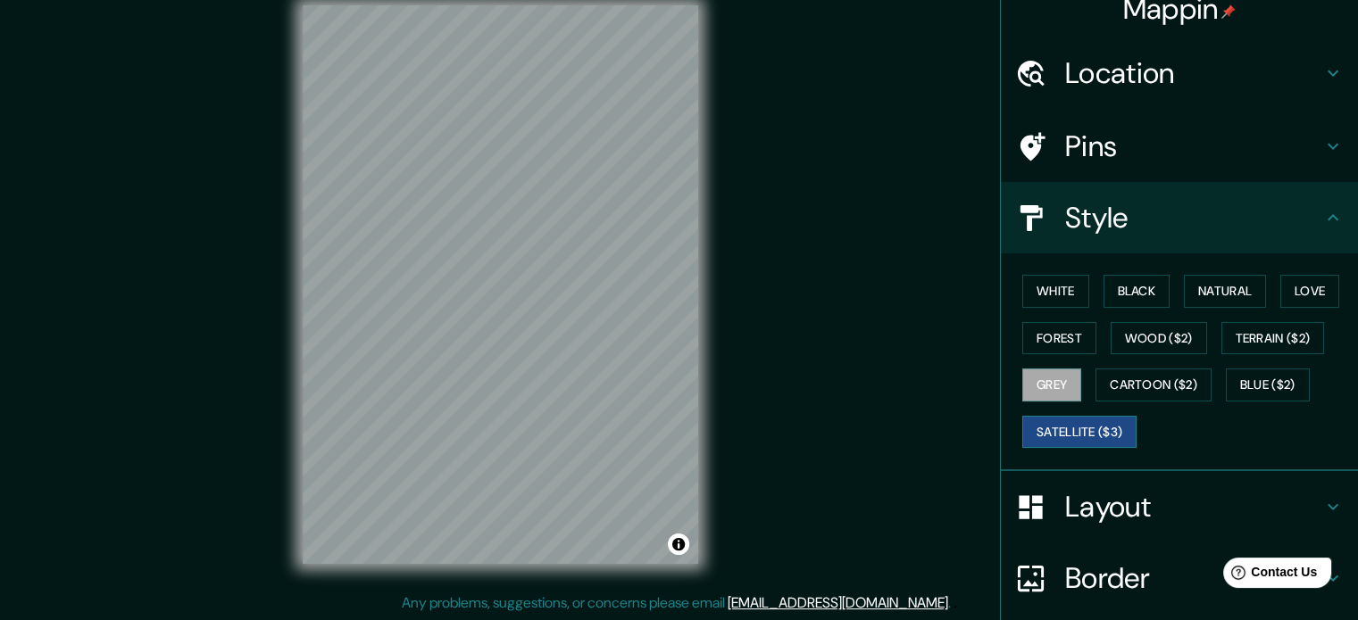
click at [1022, 440] on button "Satellite ($3)" at bounding box center [1079, 432] width 114 height 33
click at [1065, 156] on h4 "Pins" at bounding box center [1193, 147] width 257 height 36
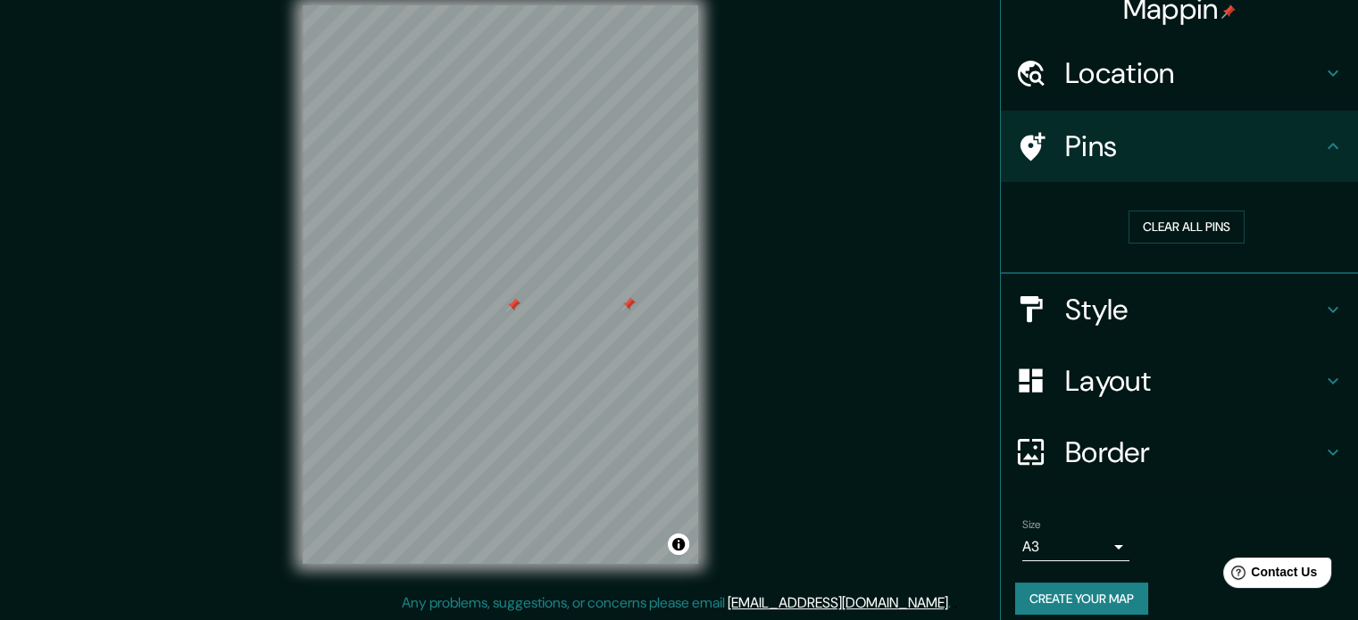
click at [629, 305] on div at bounding box center [628, 304] width 14 height 14
click at [1082, 292] on h4 "Style" at bounding box center [1193, 310] width 257 height 36
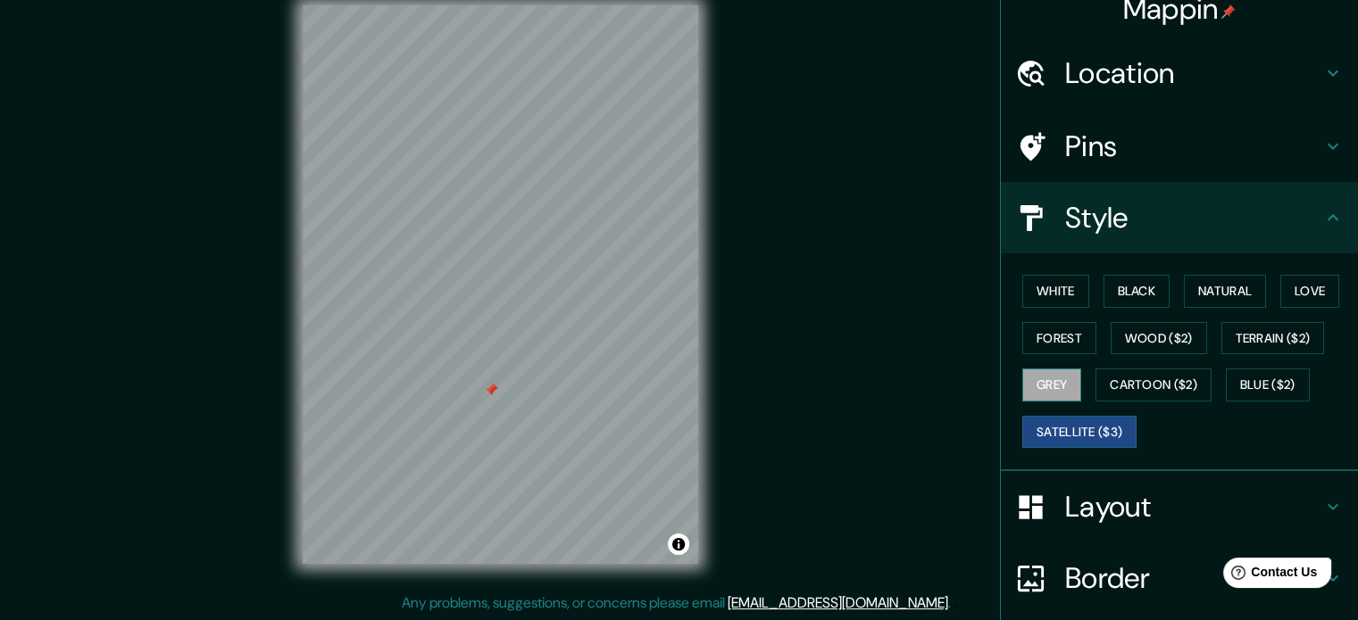
click at [1032, 383] on button "Grey" at bounding box center [1051, 385] width 59 height 33
click at [1143, 328] on button "Wood ($2)" at bounding box center [1159, 338] width 96 height 33
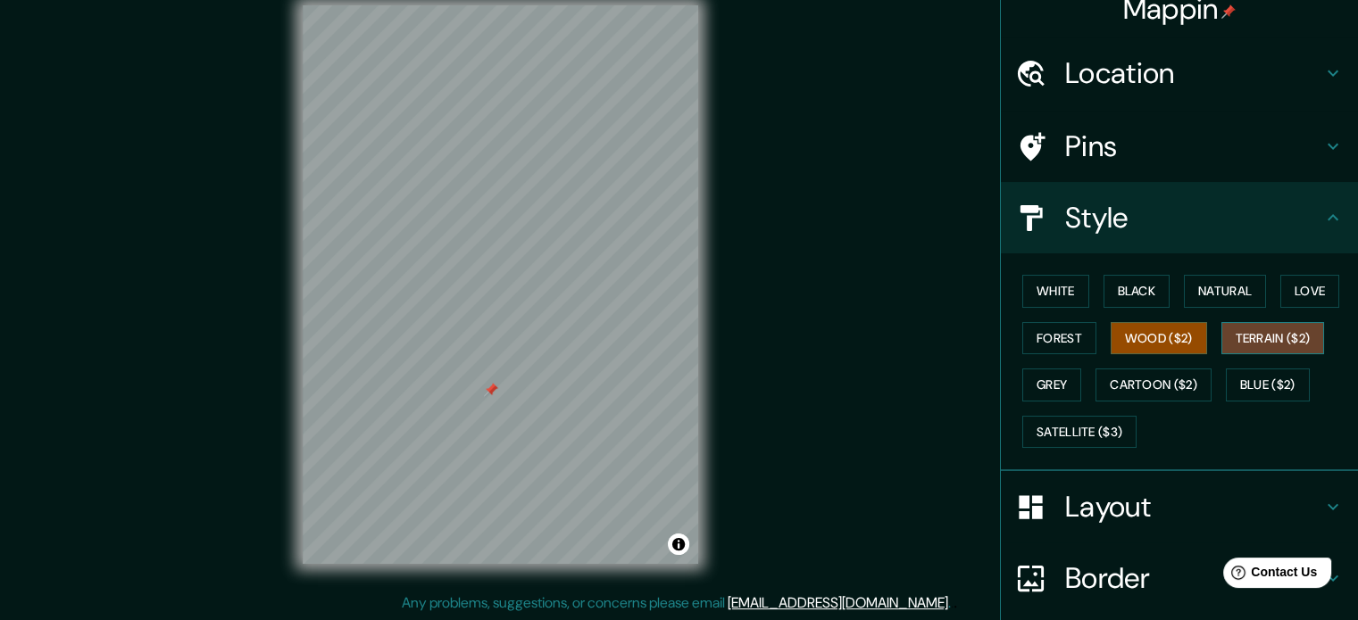
click at [1240, 342] on button "Terrain ($2)" at bounding box center [1273, 338] width 104 height 33
click at [1253, 377] on button "Blue ($2)" at bounding box center [1268, 385] width 84 height 33
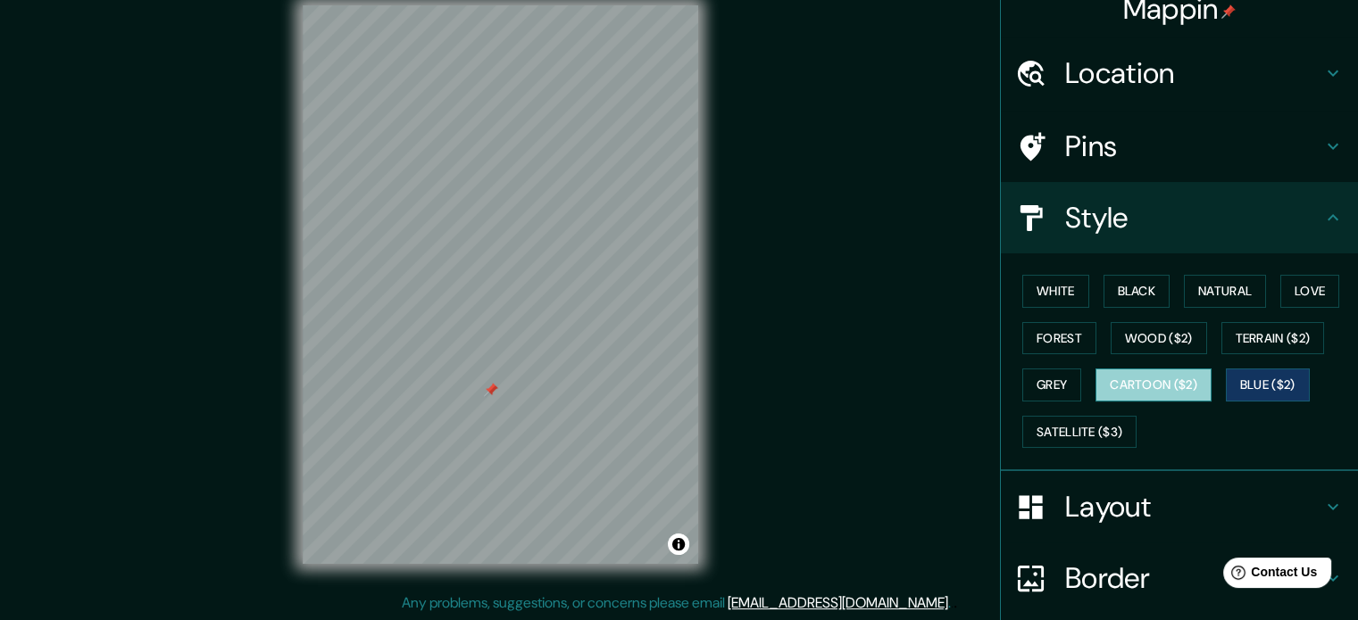
click at [1136, 386] on button "Cartoon ($2)" at bounding box center [1153, 385] width 116 height 33
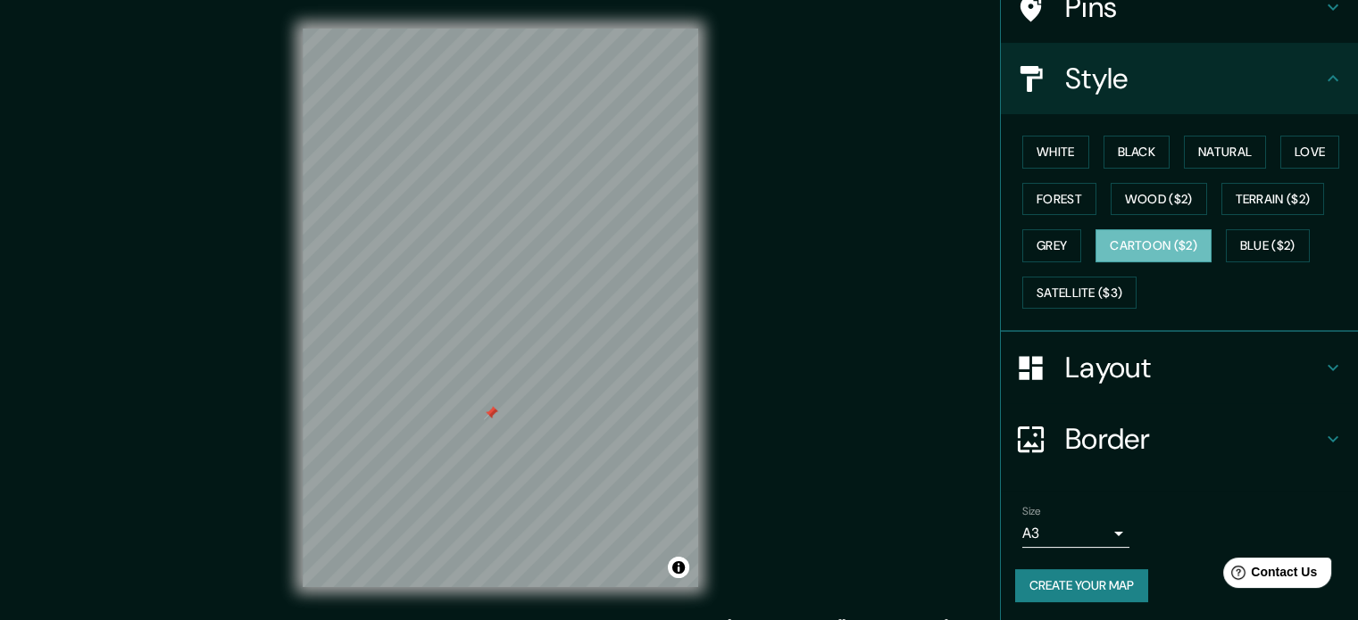
scroll to position [23, 0]
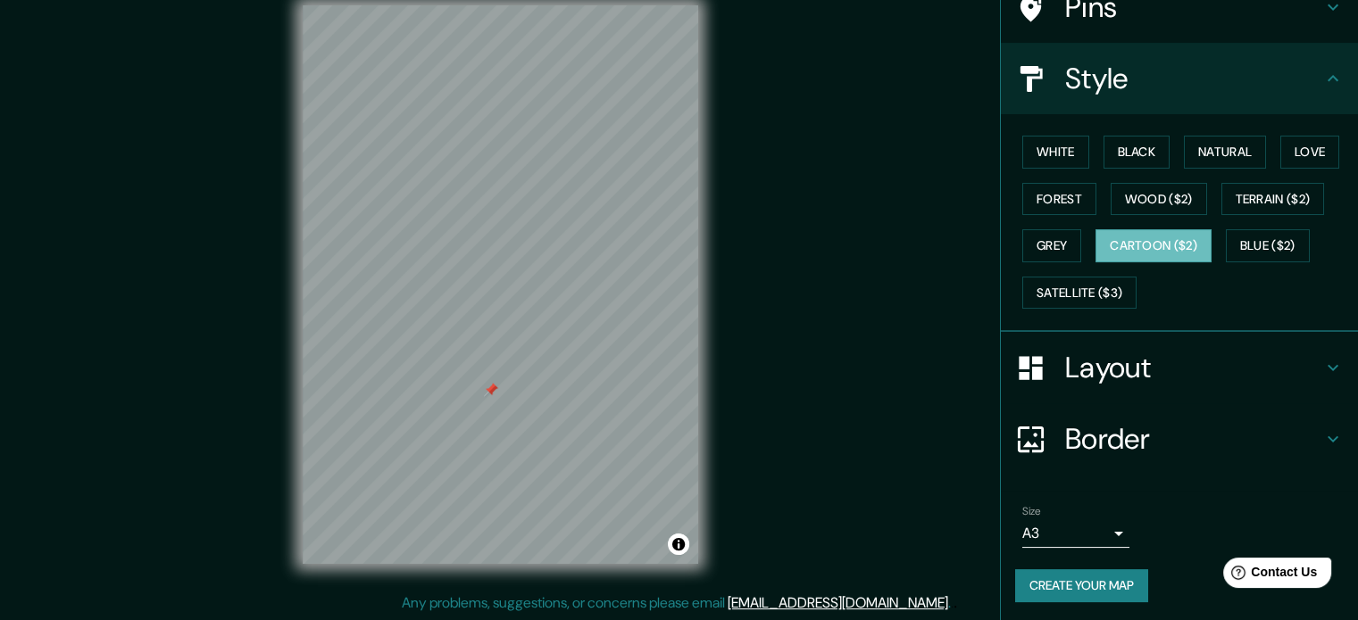
click at [1322, 364] on icon at bounding box center [1332, 367] width 21 height 21
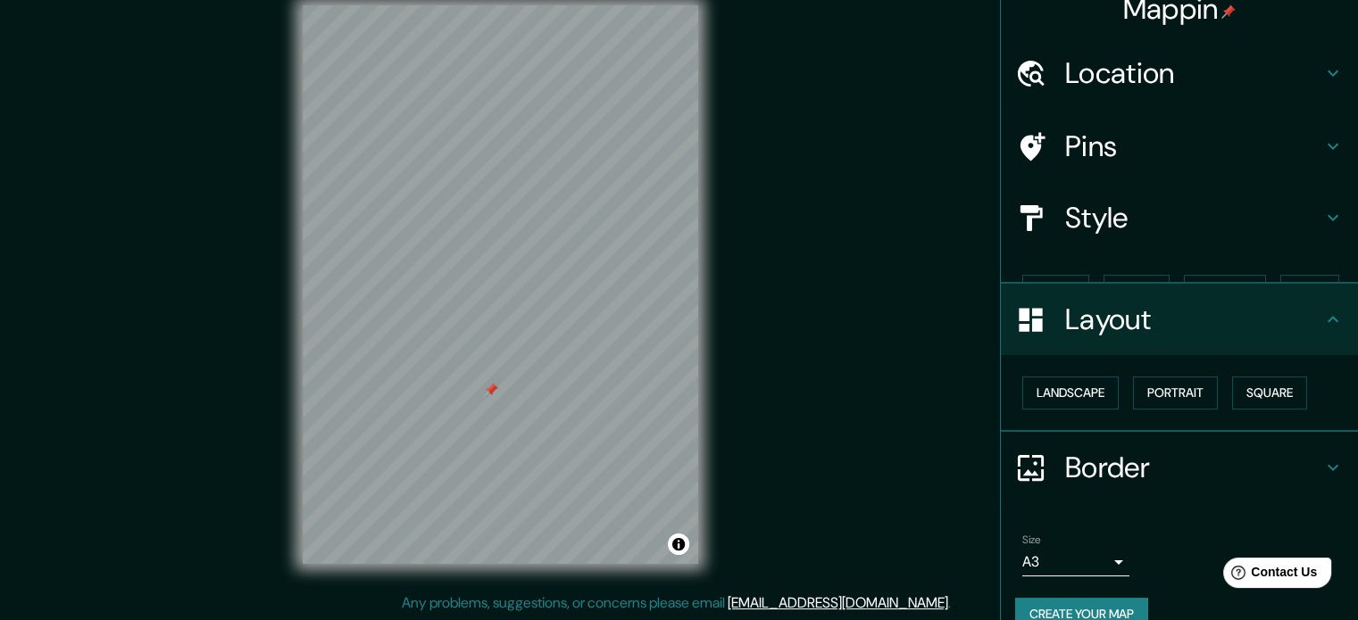
scroll to position [20, 0]
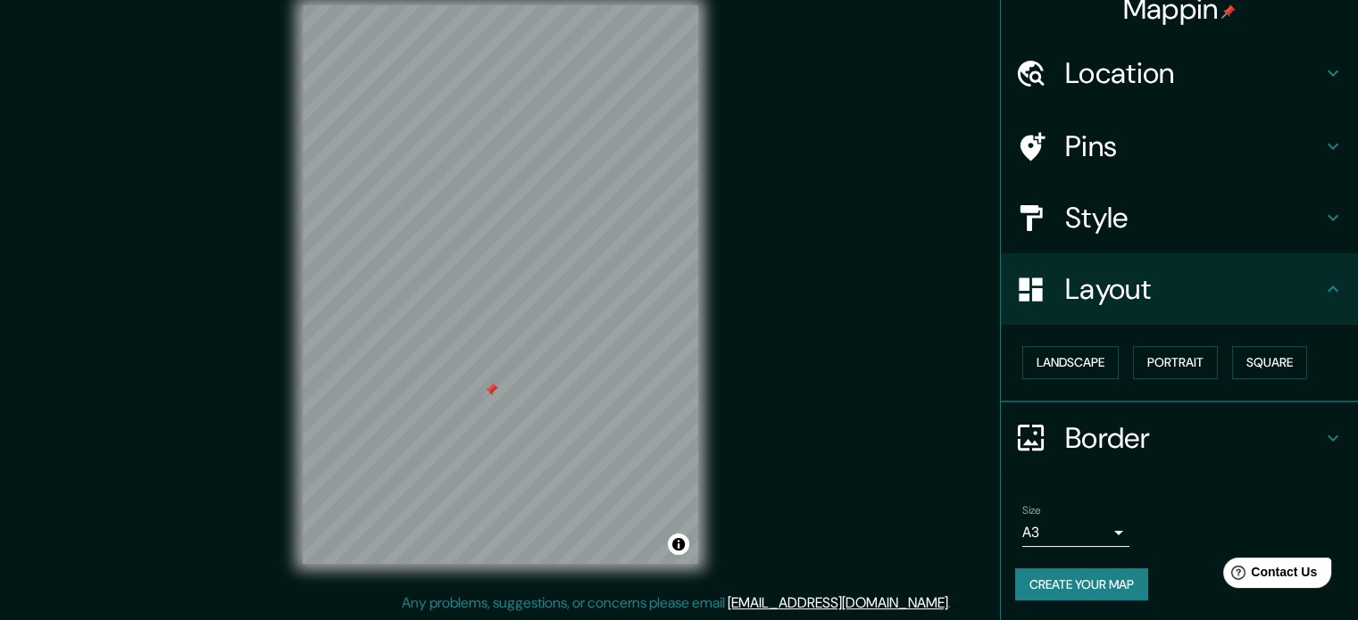
click at [1043, 442] on div at bounding box center [1040, 437] width 50 height 31
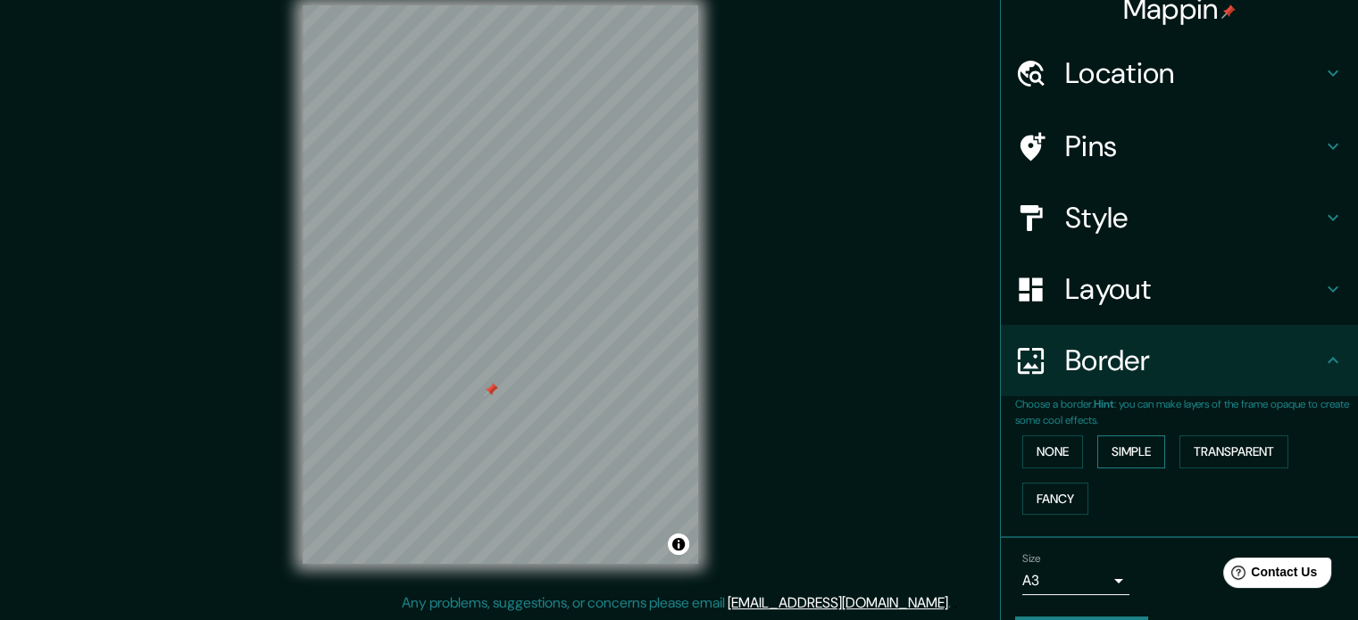
click at [1120, 453] on button "Simple" at bounding box center [1131, 452] width 68 height 33
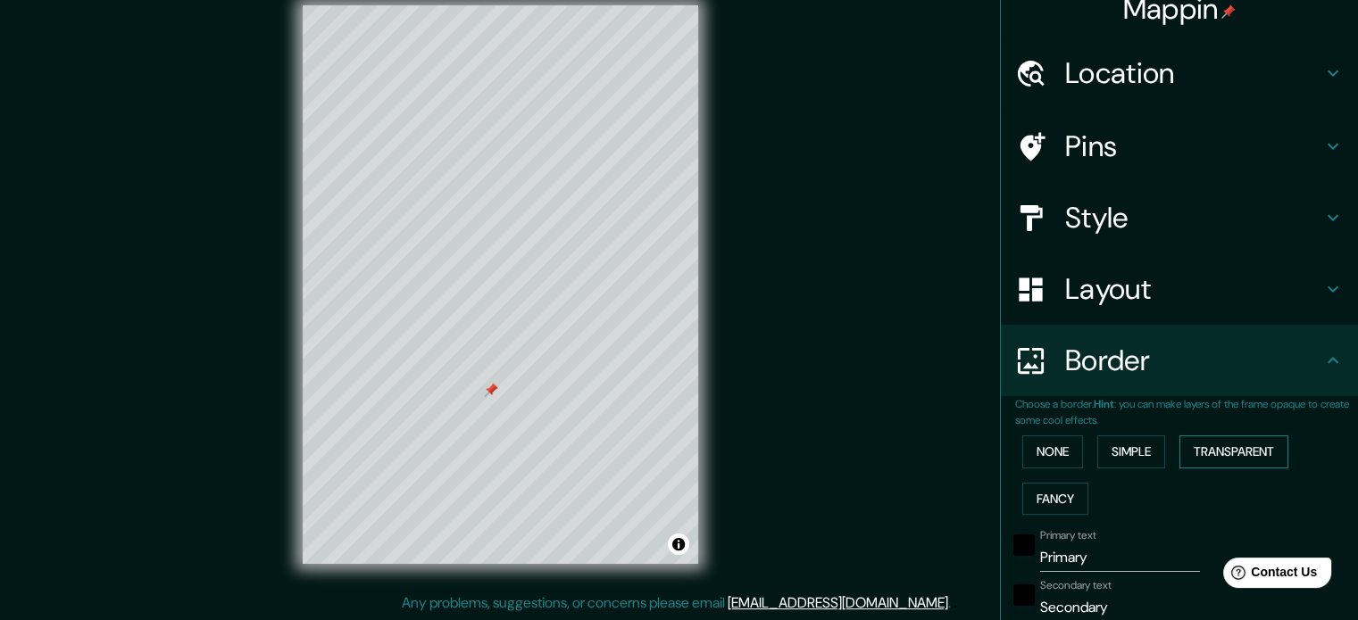
click at [1200, 442] on button "Transparent" at bounding box center [1233, 452] width 109 height 33
drag, startPoint x: 1078, startPoint y: 556, endPoint x: 1017, endPoint y: 556, distance: 61.6
click at [1017, 556] on div "Primary text Primary" at bounding box center [1154, 550] width 293 height 43
click at [1048, 453] on button "None" at bounding box center [1052, 452] width 61 height 33
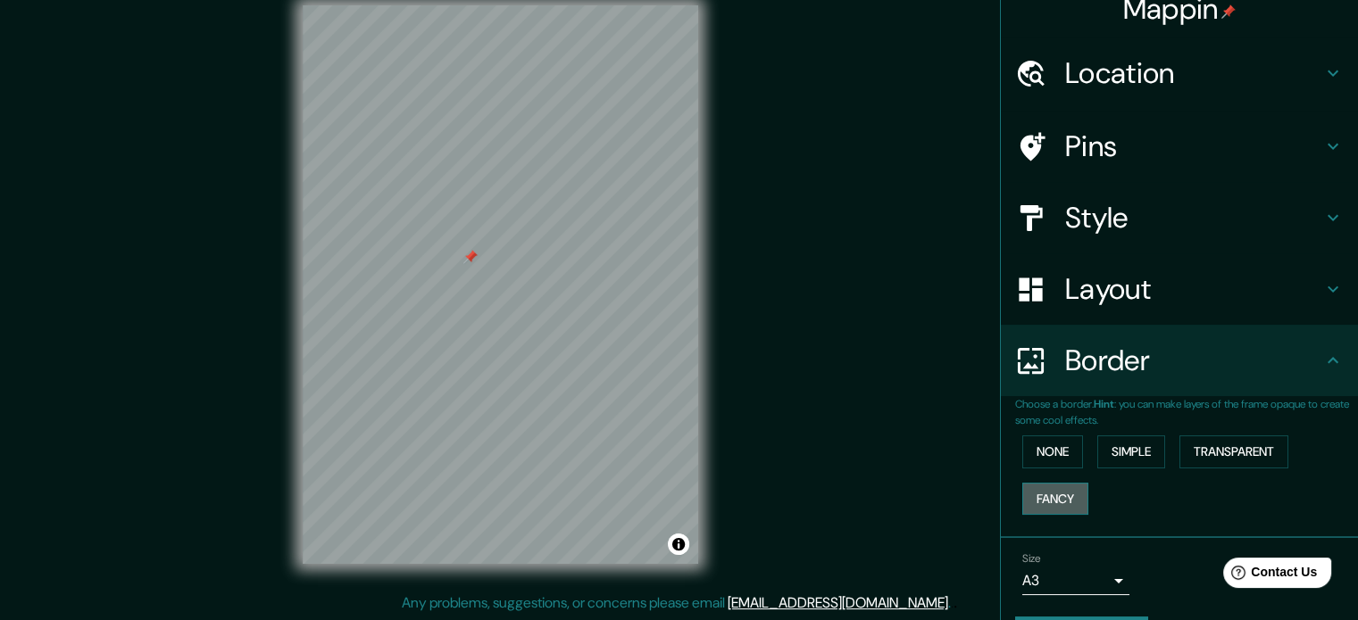
click at [1058, 495] on button "Fancy" at bounding box center [1055, 499] width 66 height 33
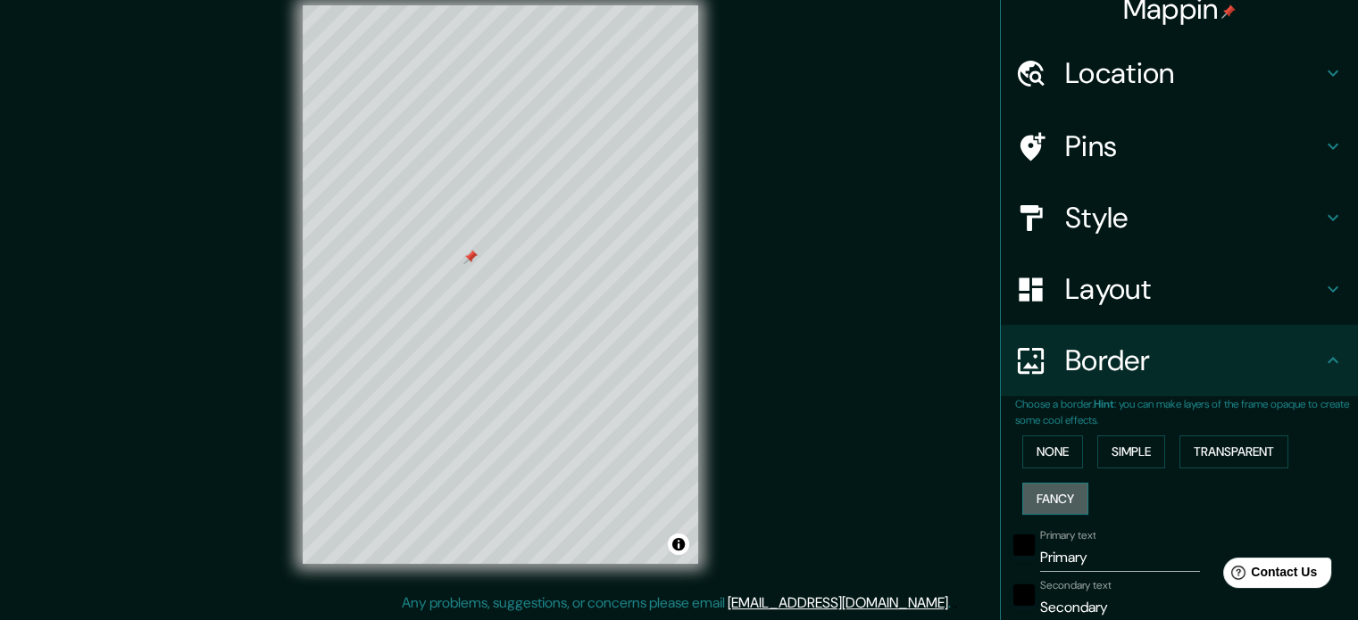
click at [1054, 495] on button "Fancy" at bounding box center [1055, 499] width 66 height 33
type input "177"
type input "35"
type input "18"
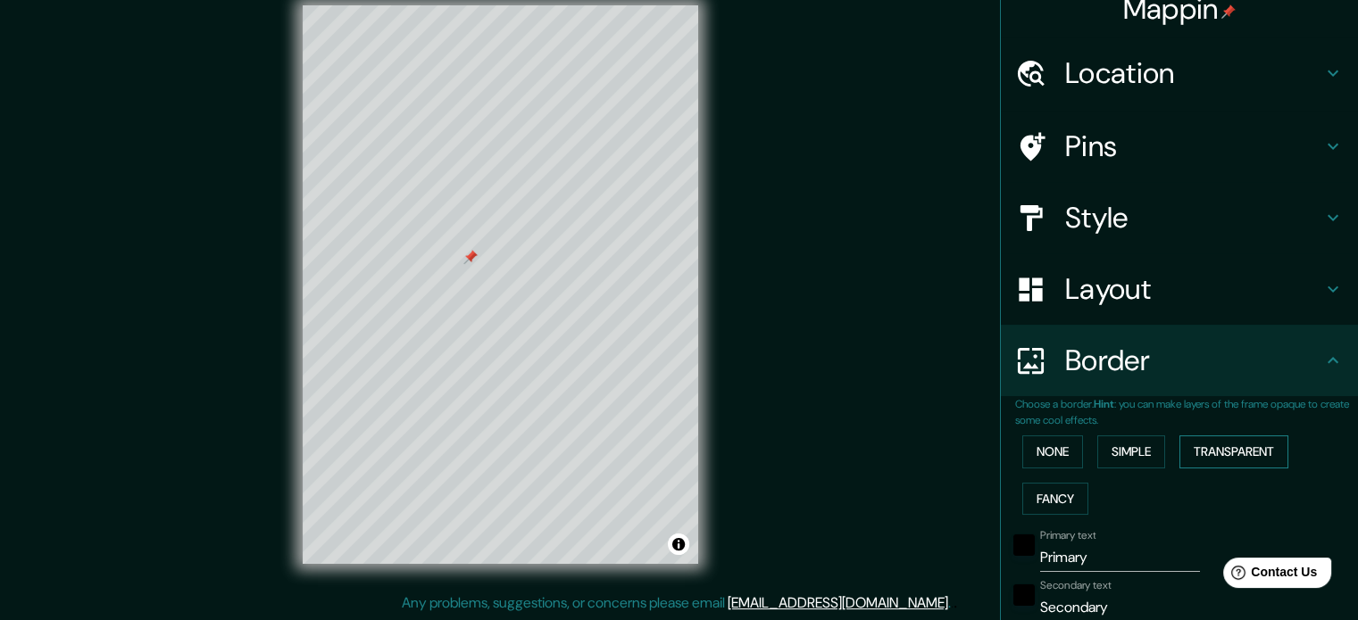
click at [1194, 454] on button "Transparent" at bounding box center [1233, 452] width 109 height 33
click at [1140, 453] on button "Simple" at bounding box center [1131, 452] width 68 height 33
drag, startPoint x: 1078, startPoint y: 553, endPoint x: 1016, endPoint y: 552, distance: 61.6
click at [1016, 552] on div "Primary text Primary" at bounding box center [1154, 550] width 293 height 43
click at [1013, 548] on div "black" at bounding box center [1023, 545] width 21 height 21
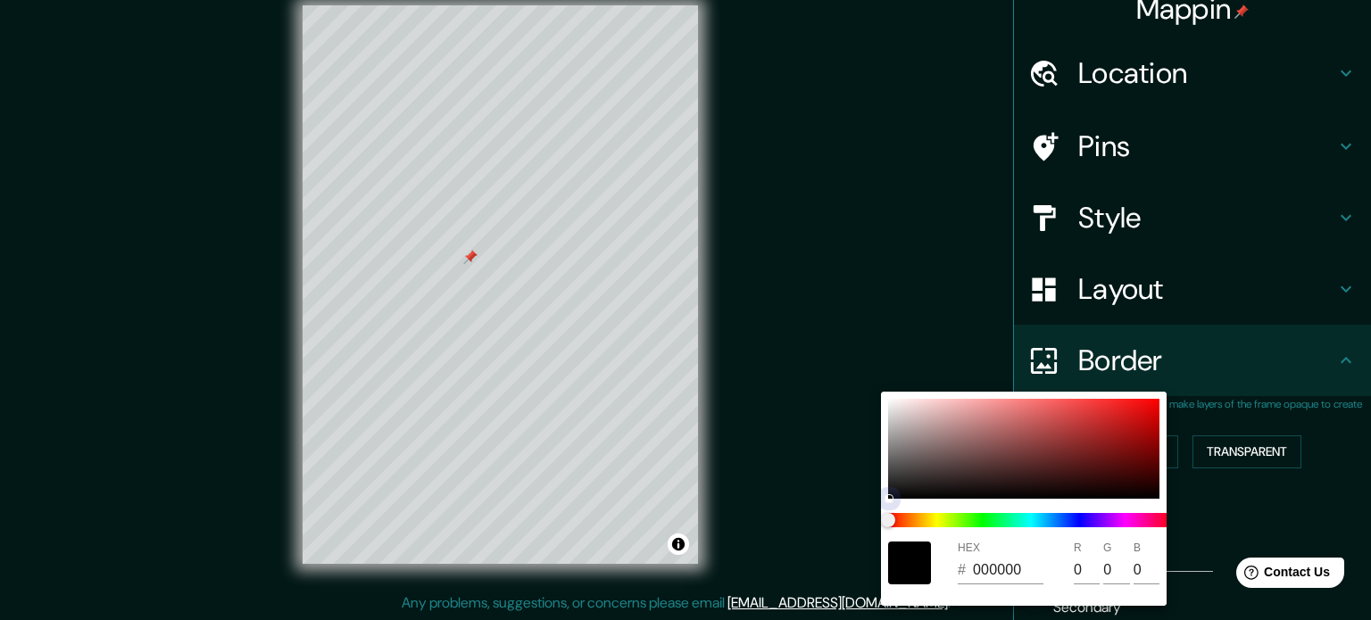
type input "177"
type input "35"
type input "0F0D0D"
type input "15"
type input "13"
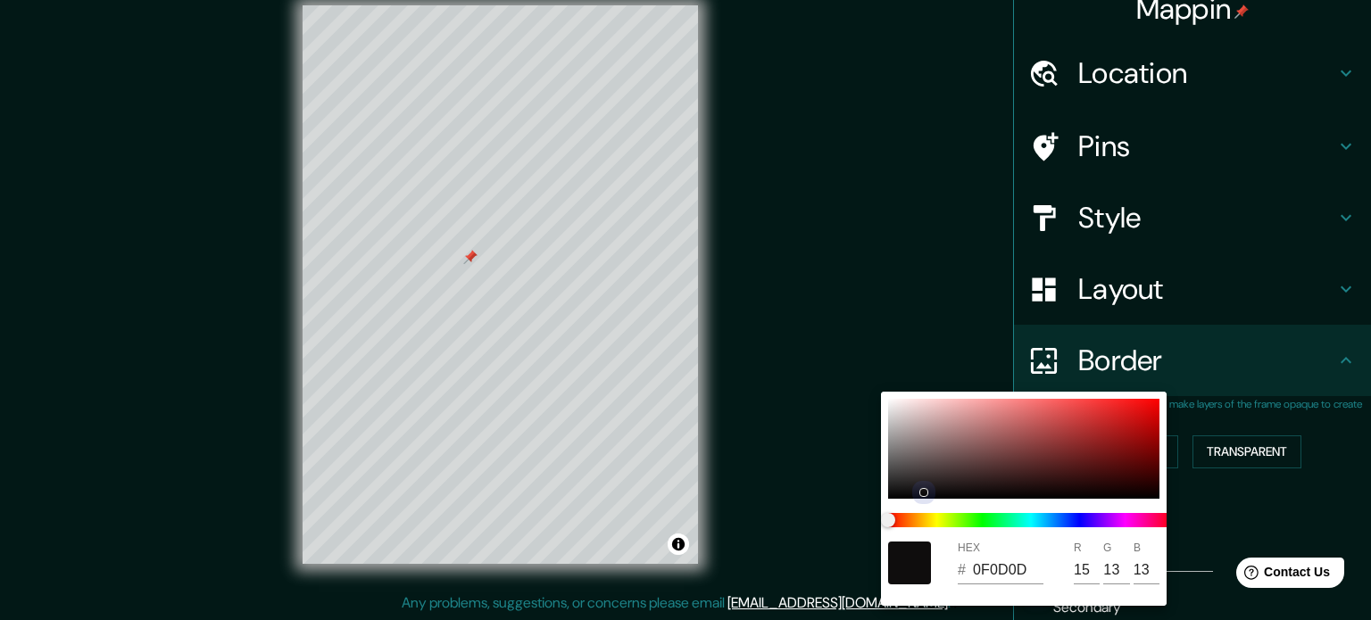
drag, startPoint x: 910, startPoint y: 492, endPoint x: 926, endPoint y: 492, distance: 16.1
click at [926, 492] on div at bounding box center [1023, 449] width 271 height 100
click at [944, 492] on div at bounding box center [1023, 449] width 271 height 100
click at [946, 492] on div at bounding box center [943, 492] width 9 height 9
click at [964, 493] on div at bounding box center [1023, 449] width 271 height 100
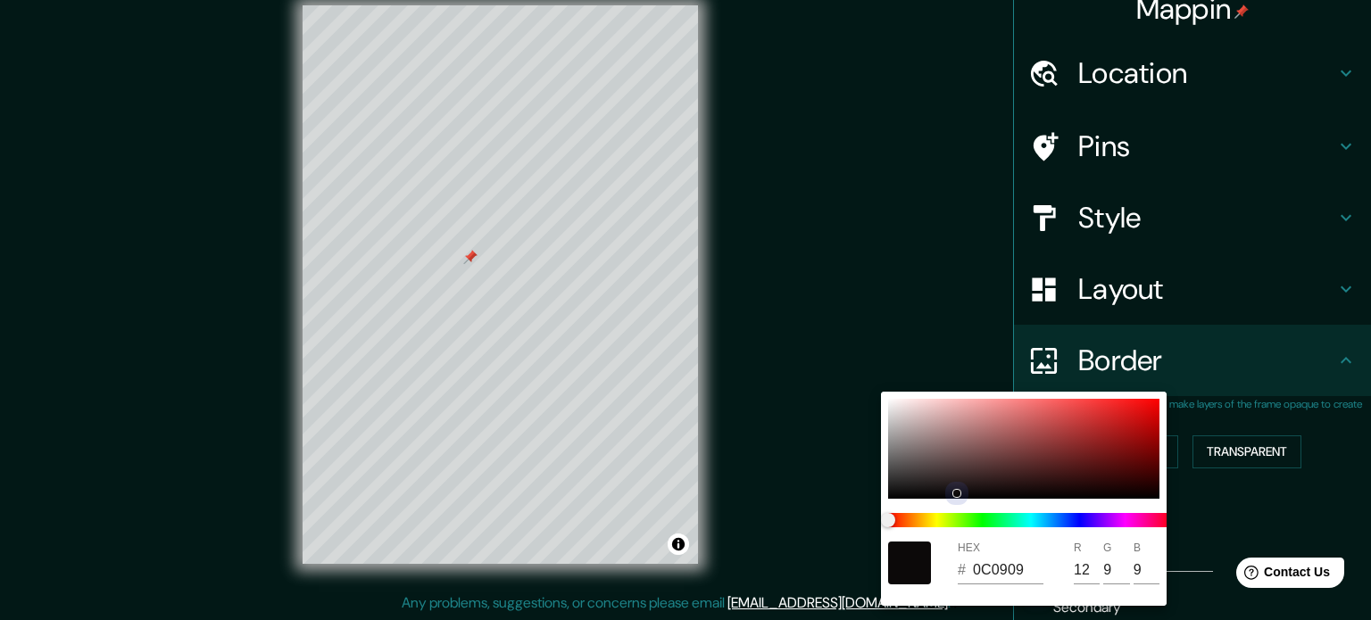
click at [969, 472] on div at bounding box center [1023, 449] width 271 height 100
click at [985, 518] on span at bounding box center [1031, 520] width 286 height 14
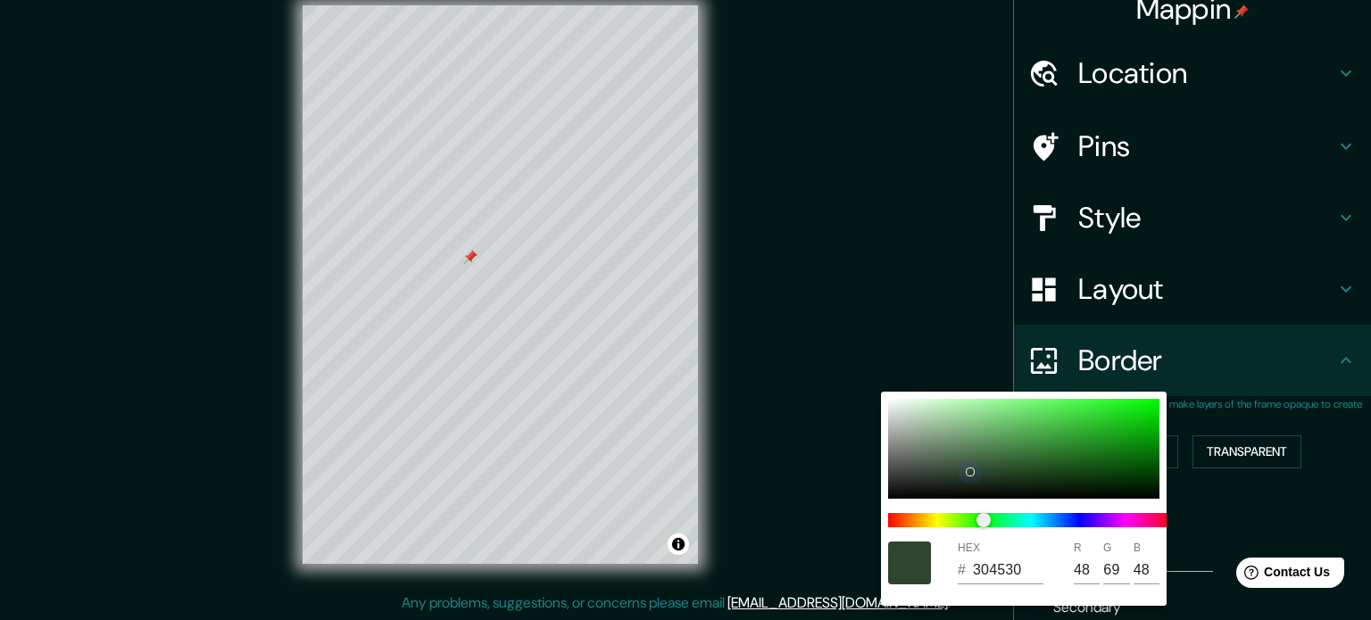
click at [954, 488] on div at bounding box center [1023, 449] width 271 height 100
click at [970, 488] on div at bounding box center [1023, 449] width 271 height 100
click at [990, 481] on div at bounding box center [1023, 449] width 271 height 100
click at [1013, 477] on div at bounding box center [1023, 449] width 271 height 100
click at [1041, 480] on div at bounding box center [1023, 449] width 271 height 100
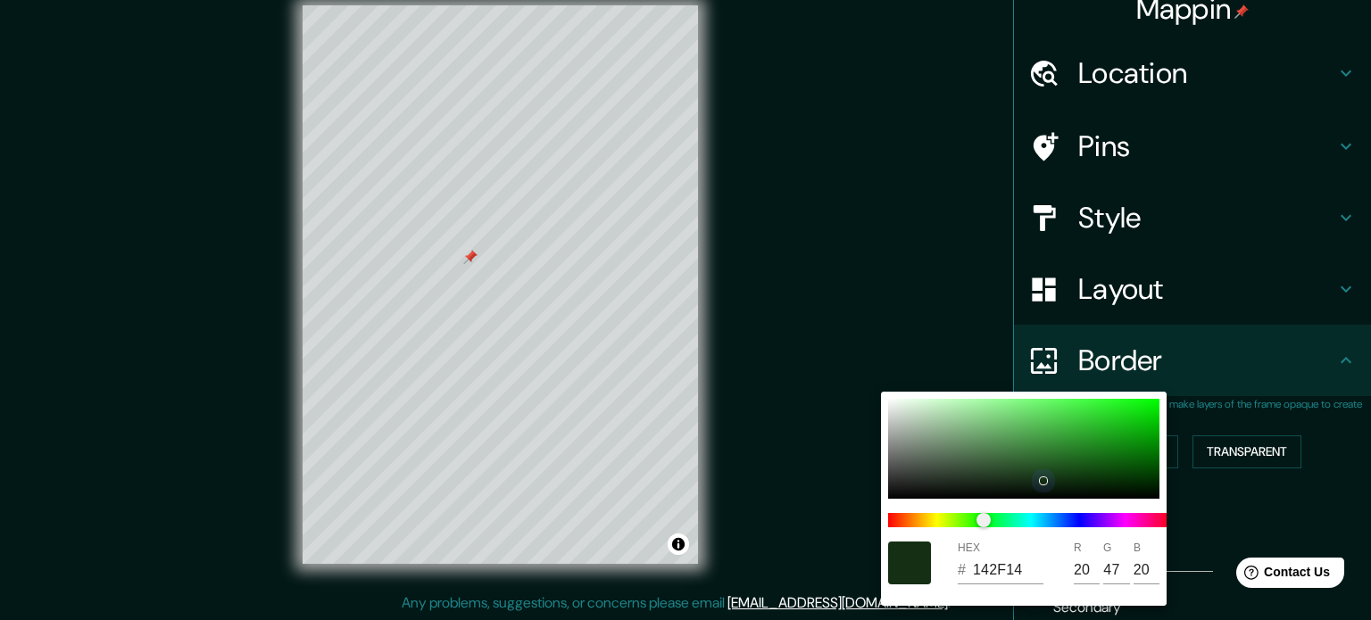
click at [930, 424] on div at bounding box center [1023, 449] width 271 height 100
drag, startPoint x: 1213, startPoint y: 554, endPoint x: 950, endPoint y: 532, distance: 264.2
click at [1212, 551] on html "Help Contact Us" at bounding box center [1281, 569] width 139 height 37
click at [911, 558] on div at bounding box center [909, 563] width 43 height 43
click at [789, 535] on div at bounding box center [685, 310] width 1371 height 620
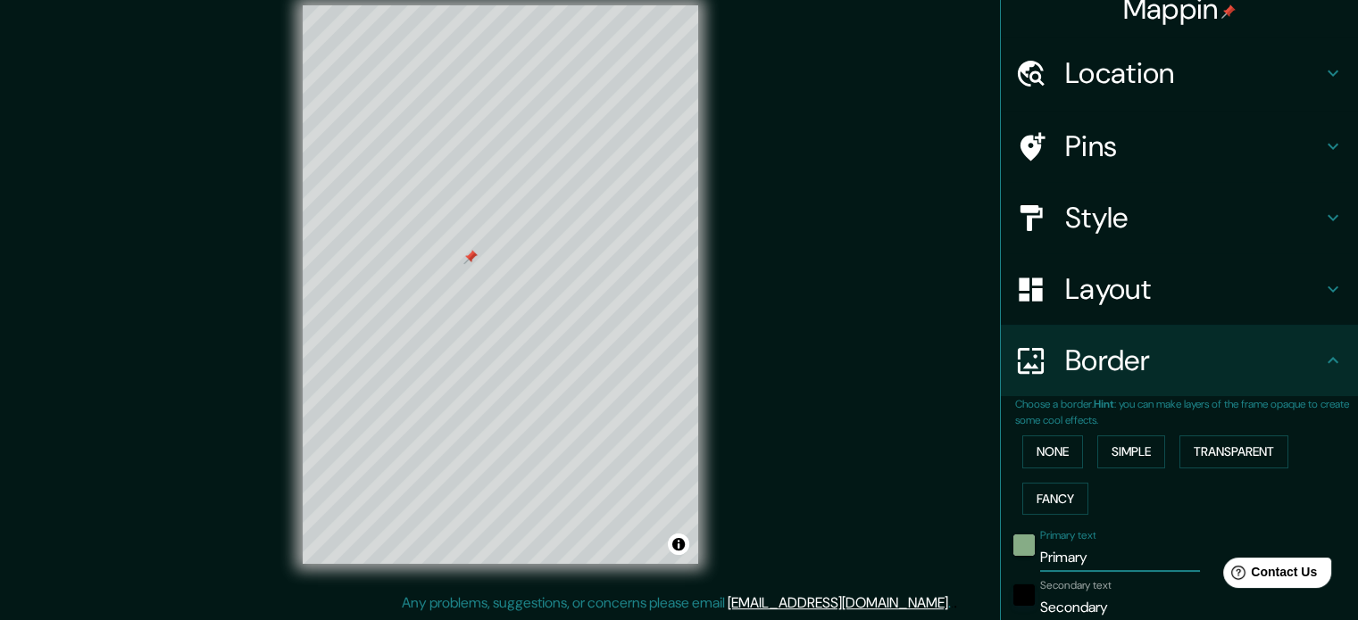
drag, startPoint x: 1082, startPoint y: 556, endPoint x: 1011, endPoint y: 553, distance: 70.6
click at [1011, 553] on div "Primary text Primary" at bounding box center [1154, 550] width 293 height 43
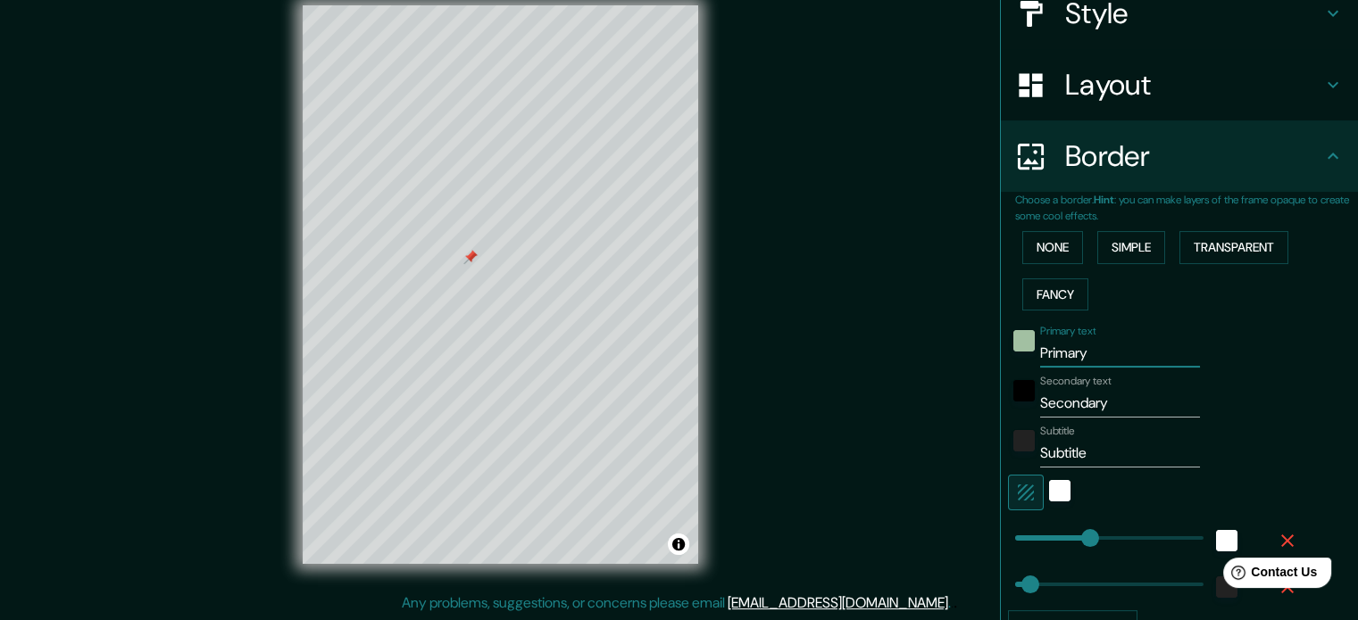
scroll to position [223, 0]
drag, startPoint x: 1078, startPoint y: 535, endPoint x: 1052, endPoint y: 535, distance: 26.8
drag, startPoint x: 1052, startPoint y: 535, endPoint x: 1016, endPoint y: 535, distance: 35.7
drag, startPoint x: 1013, startPoint y: 578, endPoint x: 1044, endPoint y: 578, distance: 30.4
drag, startPoint x: 1044, startPoint y: 578, endPoint x: 975, endPoint y: 578, distance: 68.7
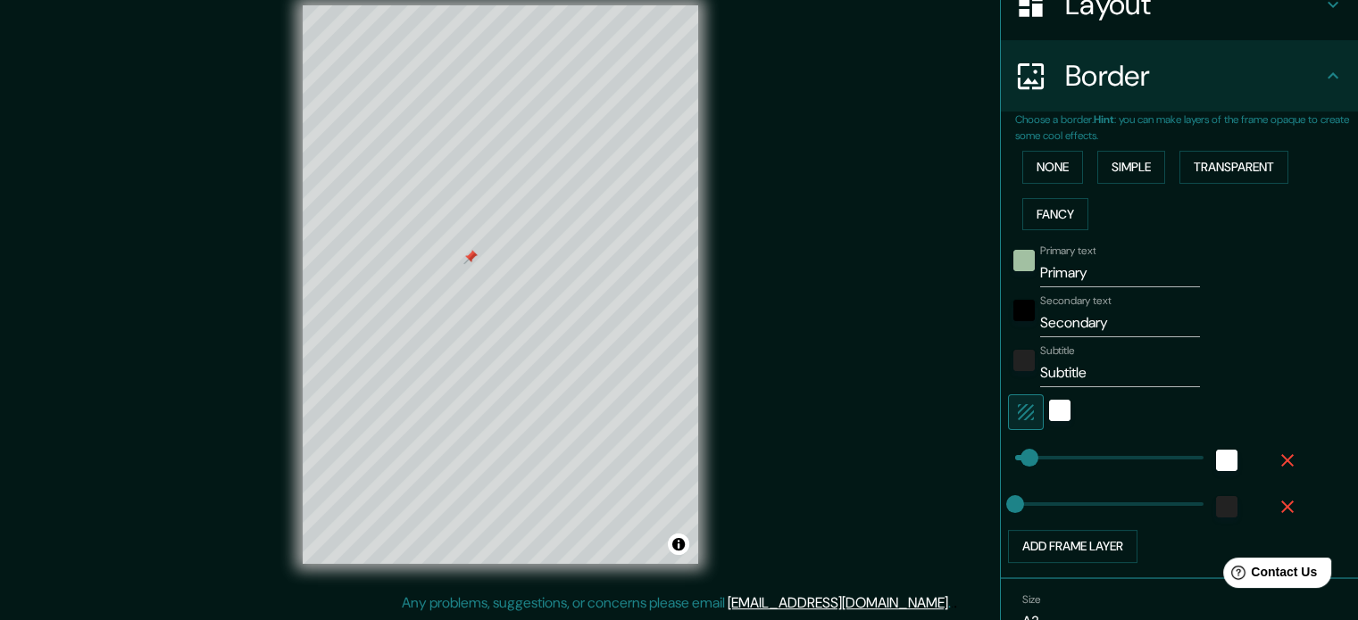
scroll to position [304, 0]
click at [1118, 546] on button "Add frame layer" at bounding box center [1072, 547] width 129 height 33
drag, startPoint x: 1078, startPoint y: 551, endPoint x: 985, endPoint y: 551, distance: 92.8
click at [1277, 544] on icon "button" at bounding box center [1287, 554] width 21 height 21
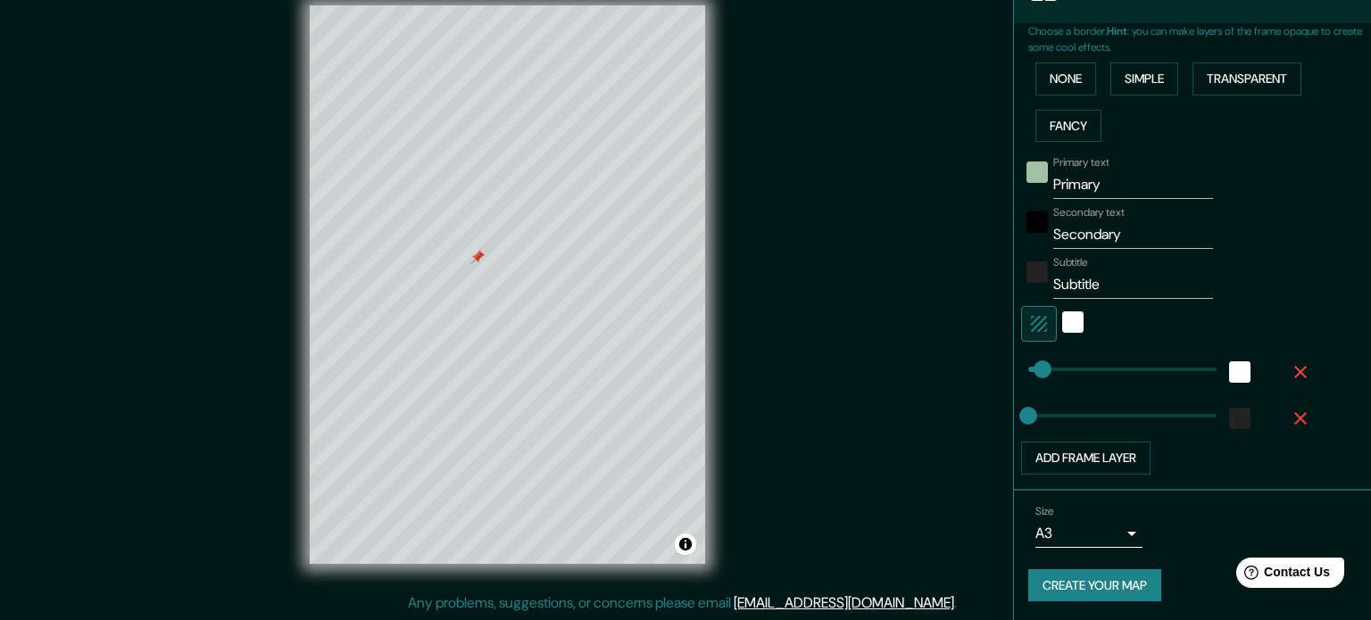
click at [1103, 528] on body "Mappin Location [GEOGRAPHIC_DATA][PERSON_NAME], [GEOGRAPHIC_DATA][PERSON_NAME],…" at bounding box center [685, 287] width 1371 height 620
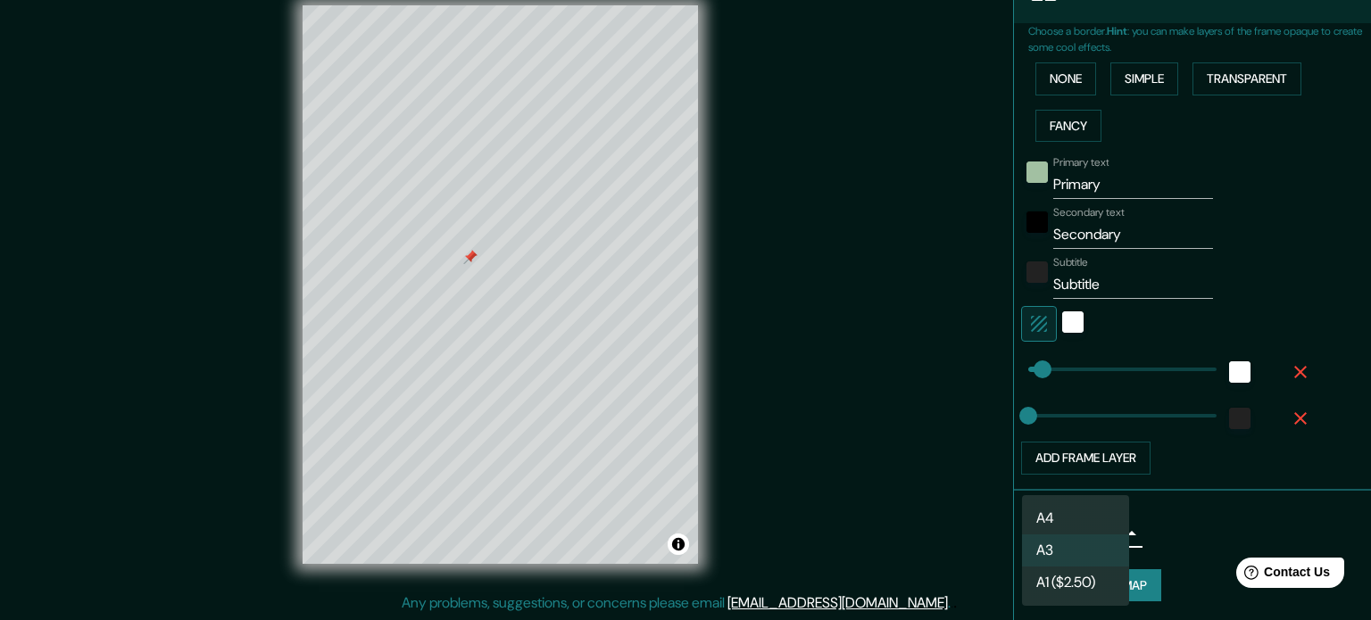
click at [1203, 532] on div at bounding box center [685, 310] width 1371 height 620
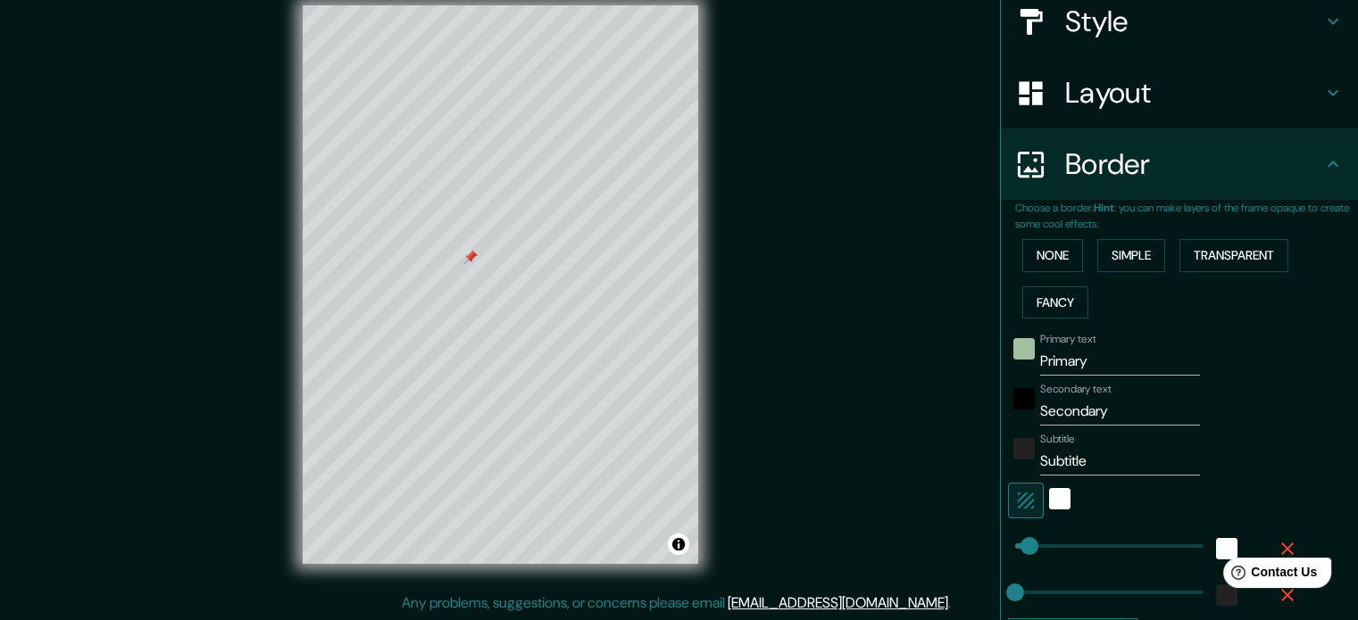
scroll to position [214, 0]
drag, startPoint x: 1075, startPoint y: 361, endPoint x: 1025, endPoint y: 366, distance: 50.3
click at [1025, 366] on div "Primary text Primary" at bounding box center [1154, 356] width 293 height 43
click at [1099, 418] on input "Secondary" at bounding box center [1120, 413] width 160 height 29
click at [1040, 458] on input "Subtitle" at bounding box center [1120, 463] width 160 height 29
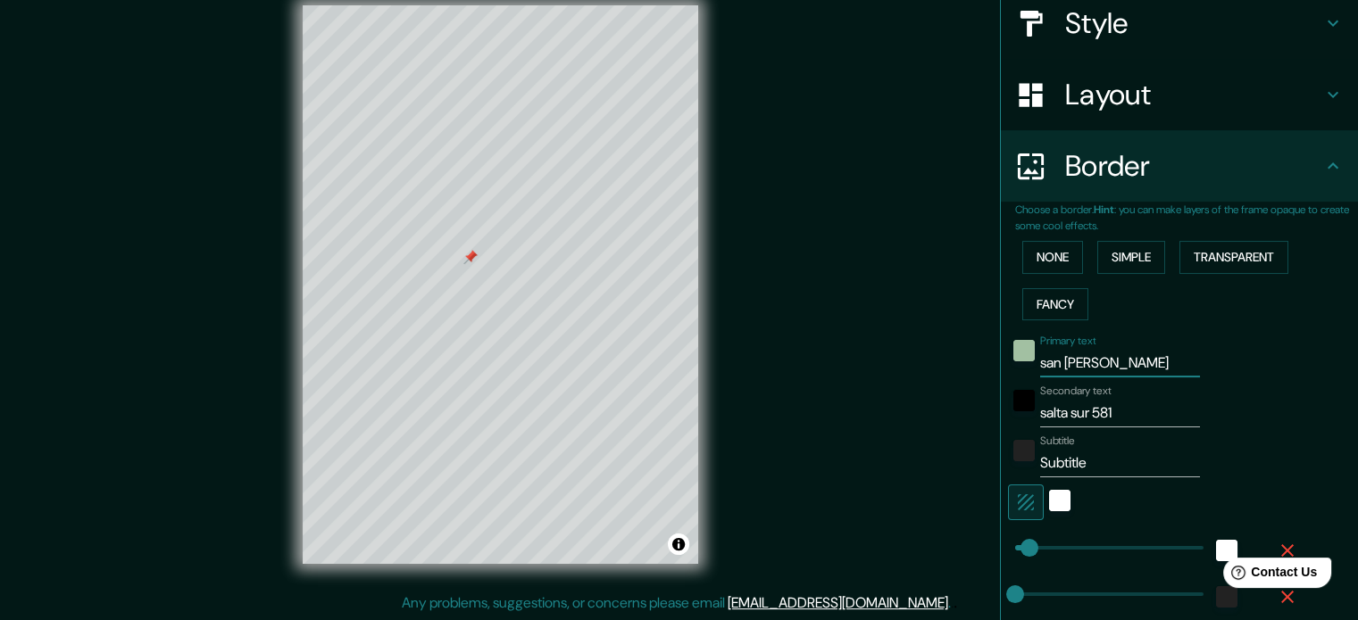
drag, startPoint x: 1085, startPoint y: 367, endPoint x: 1018, endPoint y: 363, distance: 67.1
click at [1018, 363] on div "Primary text san [PERSON_NAME]" at bounding box center [1154, 356] width 293 height 43
click at [580, 531] on div at bounding box center [578, 530] width 14 height 14
drag, startPoint x: 1121, startPoint y: 415, endPoint x: 1007, endPoint y: 424, distance: 114.6
click at [1008, 424] on div "Secondary text salta sur 581" at bounding box center [1154, 406] width 293 height 43
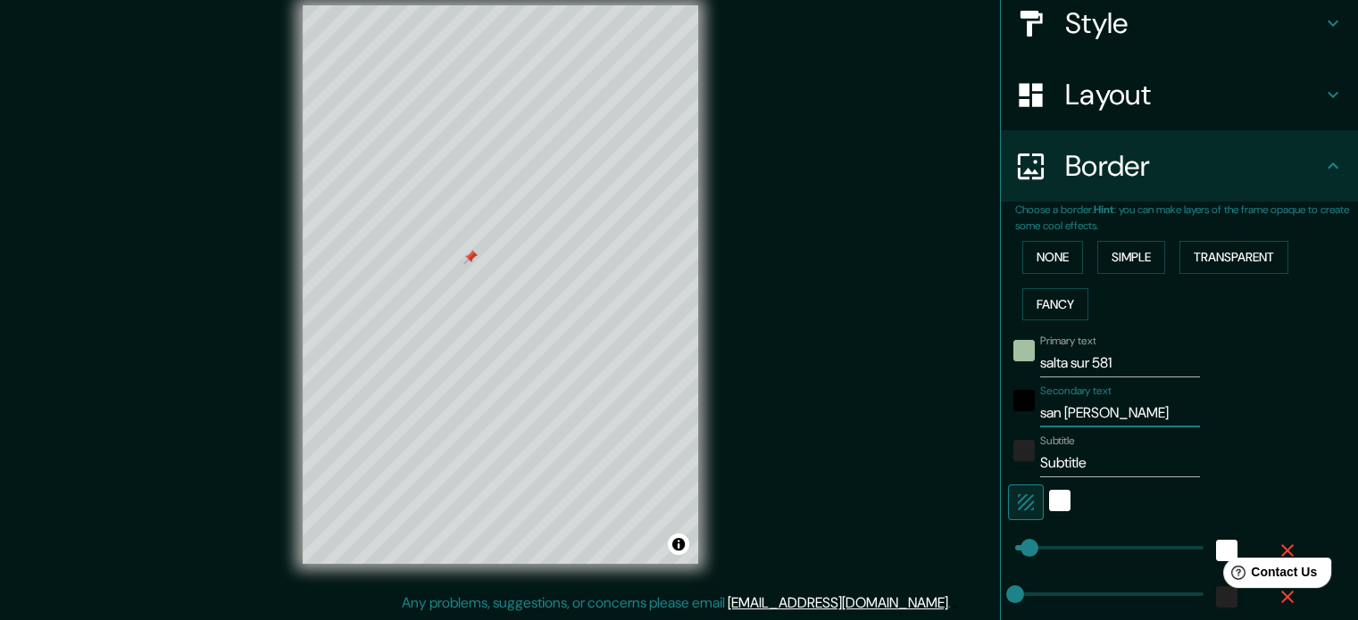
click at [1082, 466] on input "Subtitle" at bounding box center [1120, 463] width 160 height 29
click at [1095, 464] on input "capital" at bounding box center [1120, 463] width 160 height 29
click at [1078, 337] on label "Primary text" at bounding box center [1067, 341] width 55 height 15
click at [1078, 349] on input "salta sur 581" at bounding box center [1120, 363] width 160 height 29
click at [623, 506] on div at bounding box center [620, 501] width 14 height 14
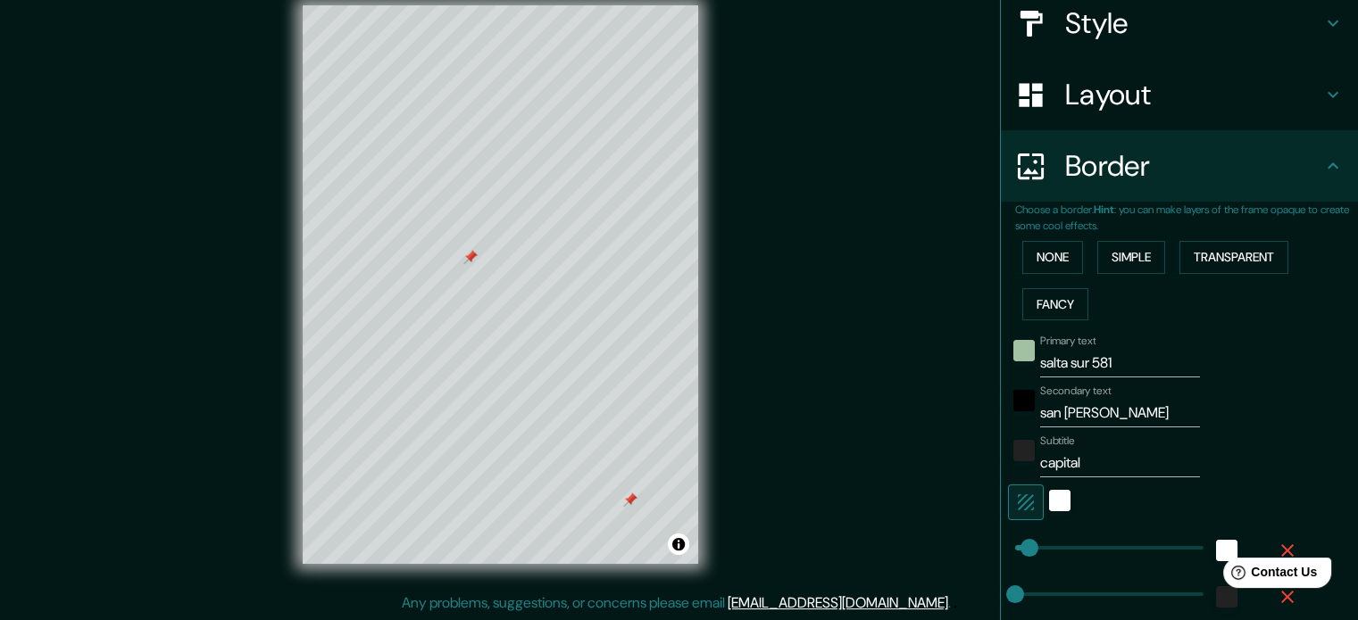
click at [632, 503] on div at bounding box center [630, 500] width 14 height 14
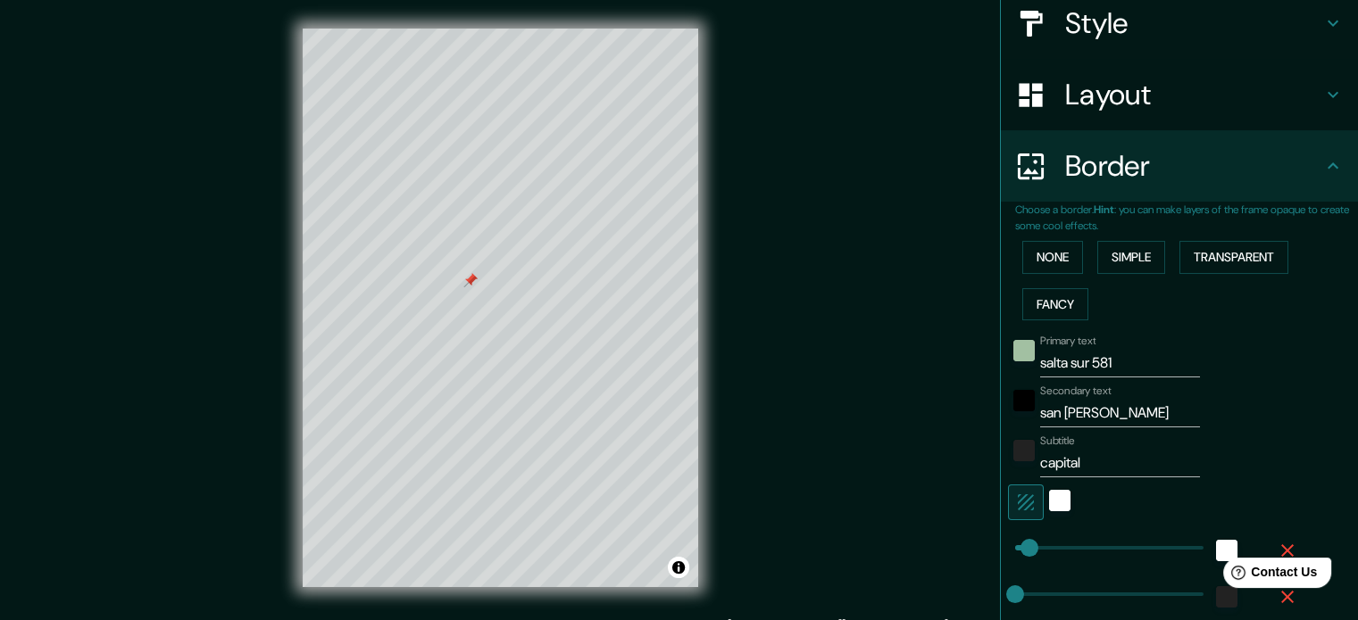
scroll to position [393, 0]
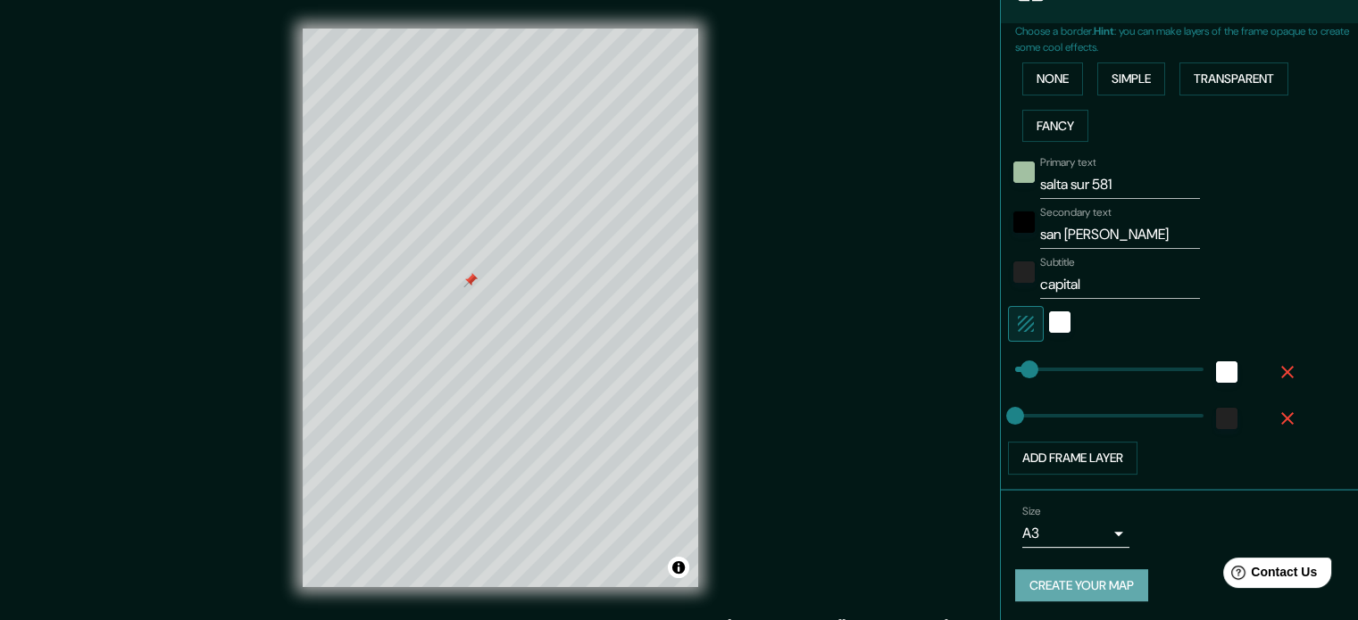
click at [1031, 575] on button "Create your map" at bounding box center [1081, 586] width 133 height 33
click at [1032, 578] on button "Create your map" at bounding box center [1081, 586] width 133 height 33
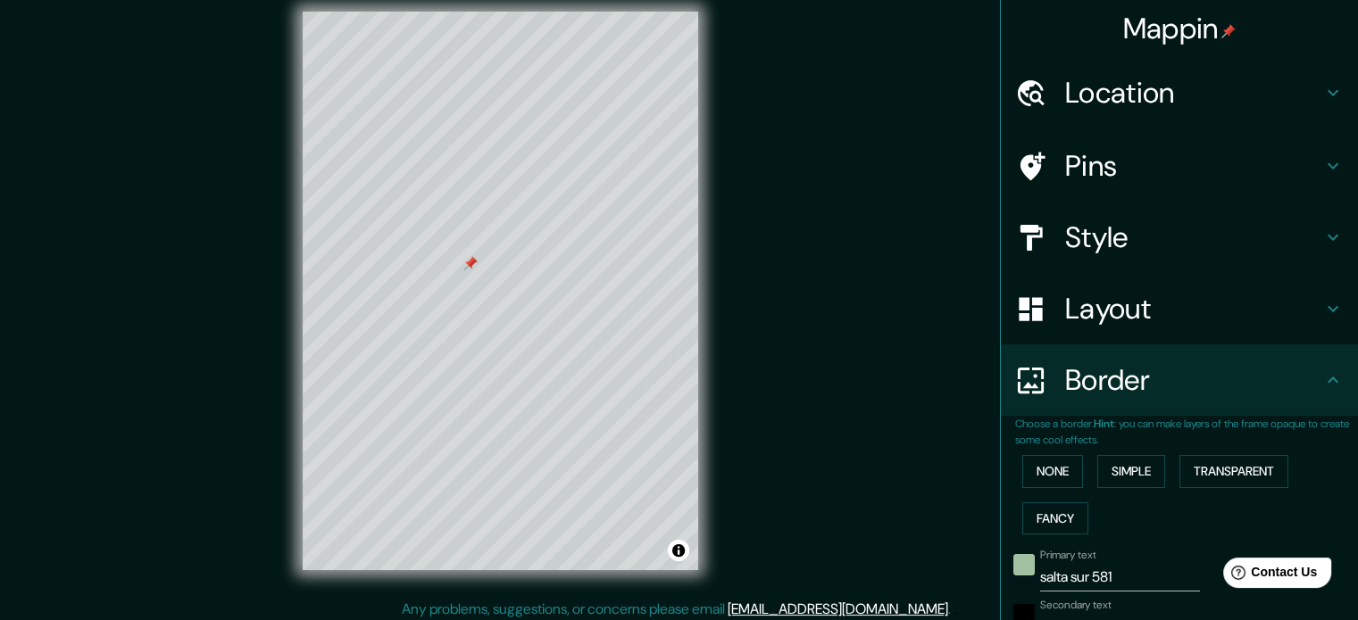
scroll to position [0, 0]
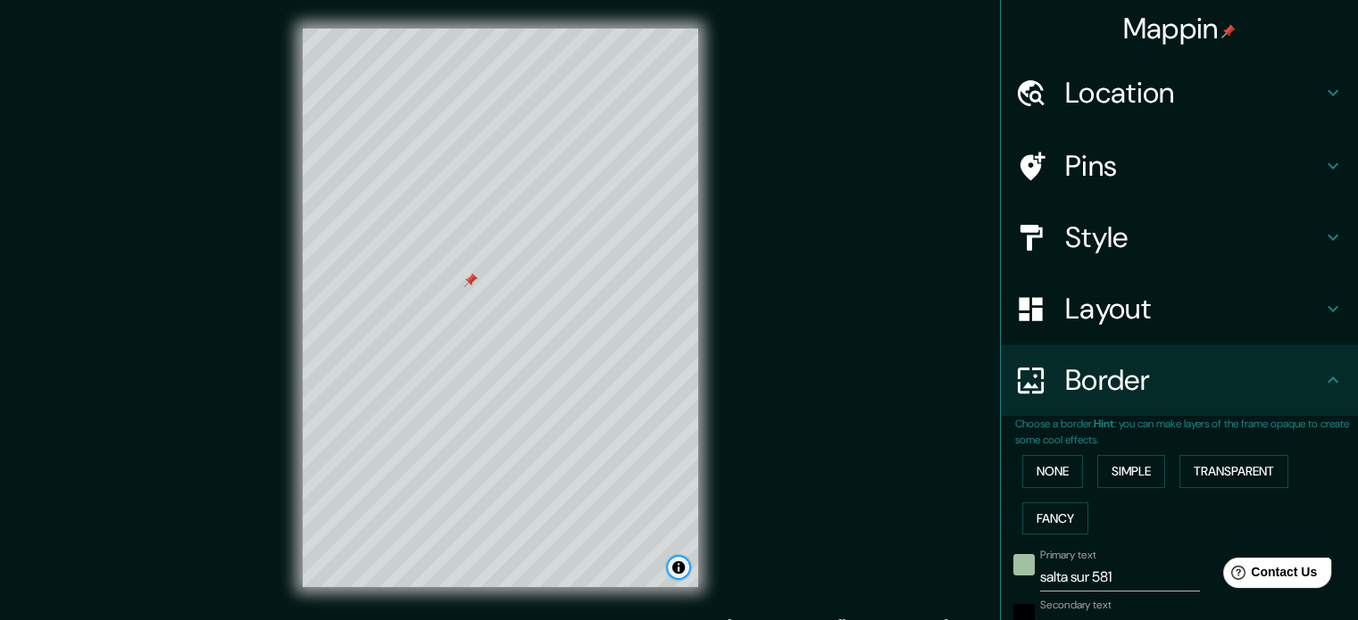
click at [675, 570] on button "Toggle attribution" at bounding box center [678, 567] width 21 height 21
click at [618, 570] on link "Improve this map" at bounding box center [620, 568] width 88 height 12
